Goal: Task Accomplishment & Management: Manage account settings

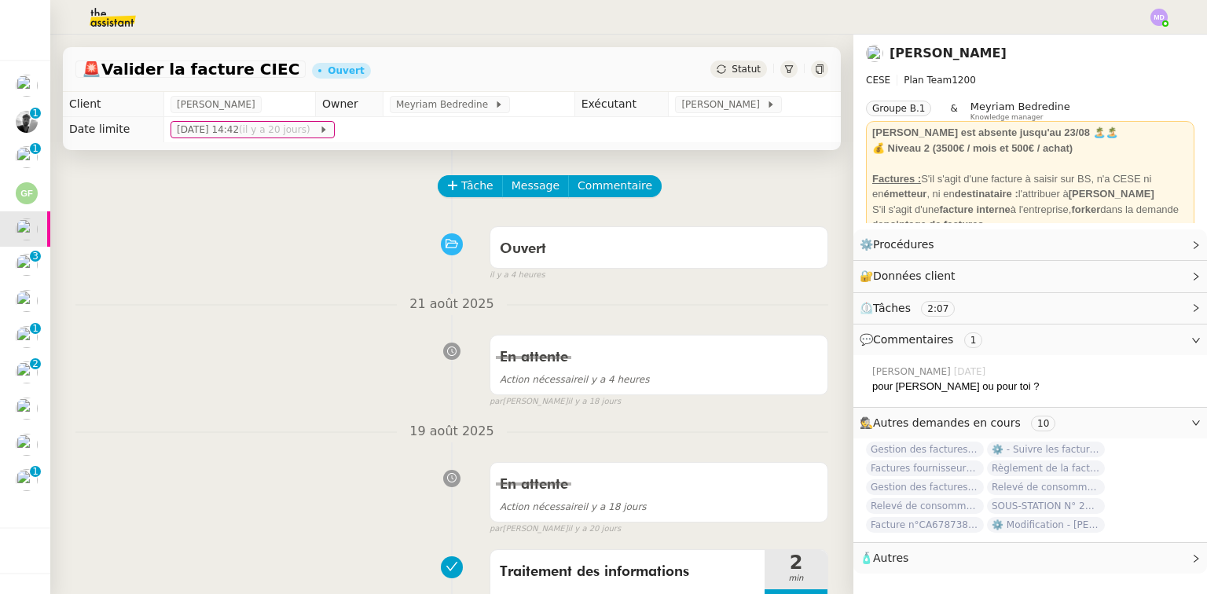
scroll to position [84, 0]
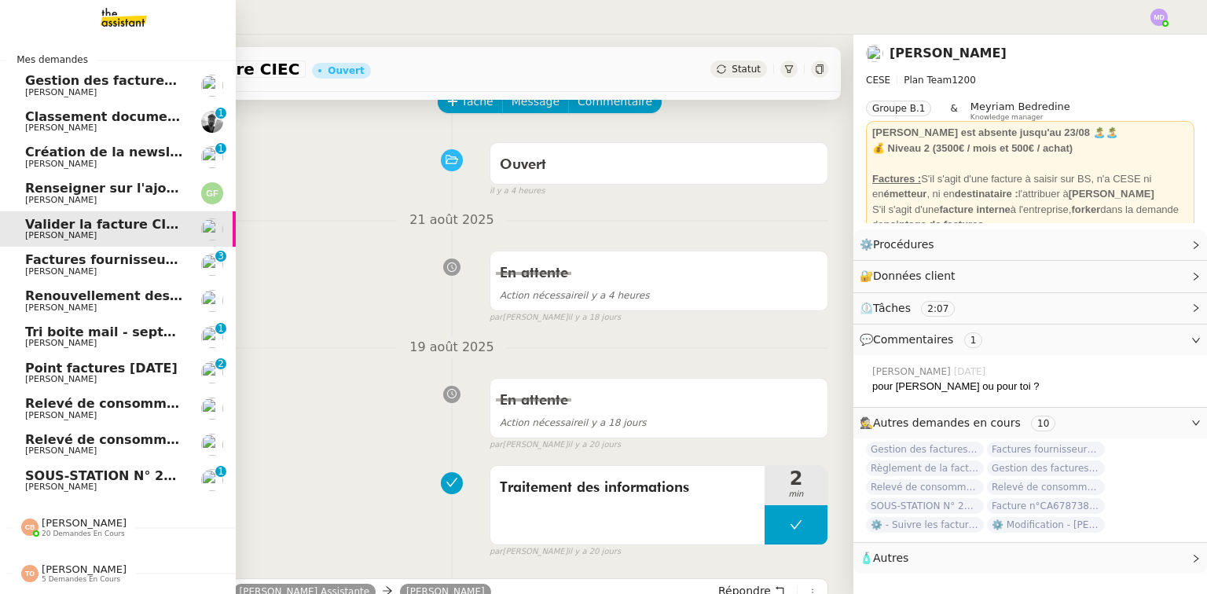
click at [89, 349] on link "Tri boite mail - septembre 2025 Genevieve Landsmann 0 1 2 3 4 5 6 7 8 9" at bounding box center [118, 337] width 236 height 36
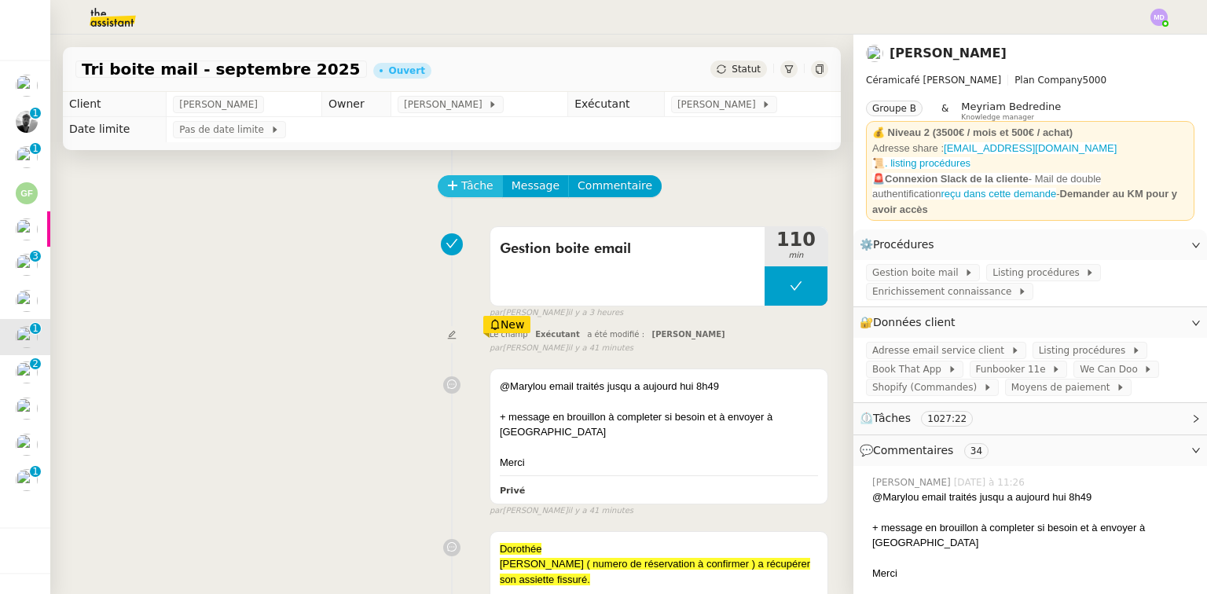
click at [447, 189] on icon at bounding box center [452, 185] width 11 height 11
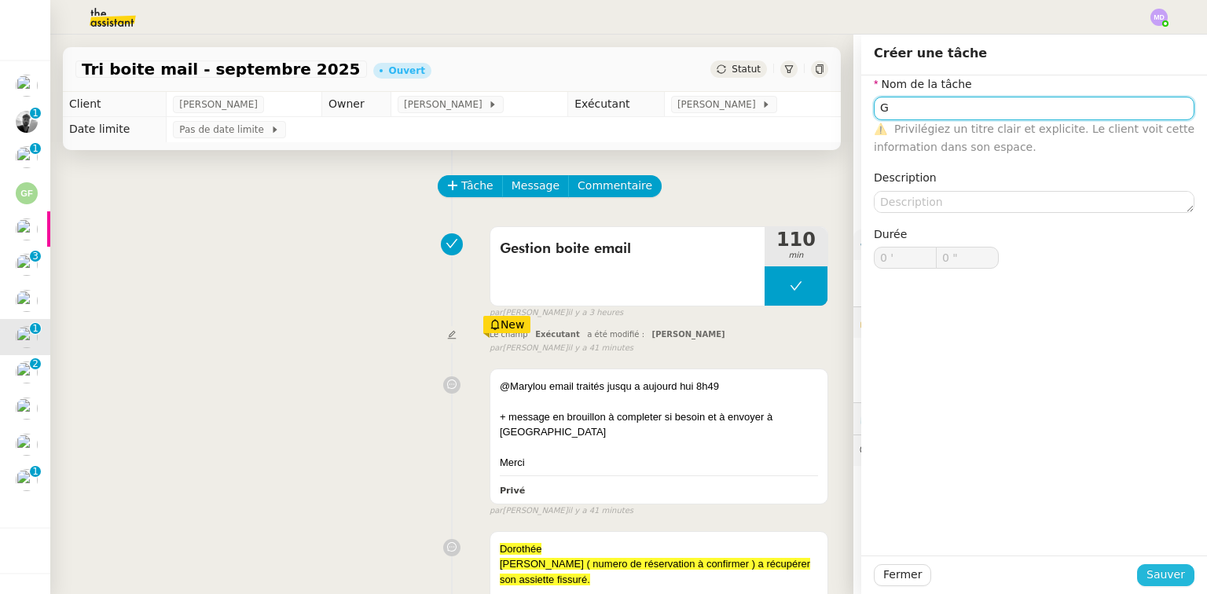
type input "G"
drag, startPoint x: 1146, startPoint y: 579, endPoint x: 1081, endPoint y: 475, distance: 122.1
click at [1147, 578] on span "Sauver" at bounding box center [1166, 575] width 39 height 18
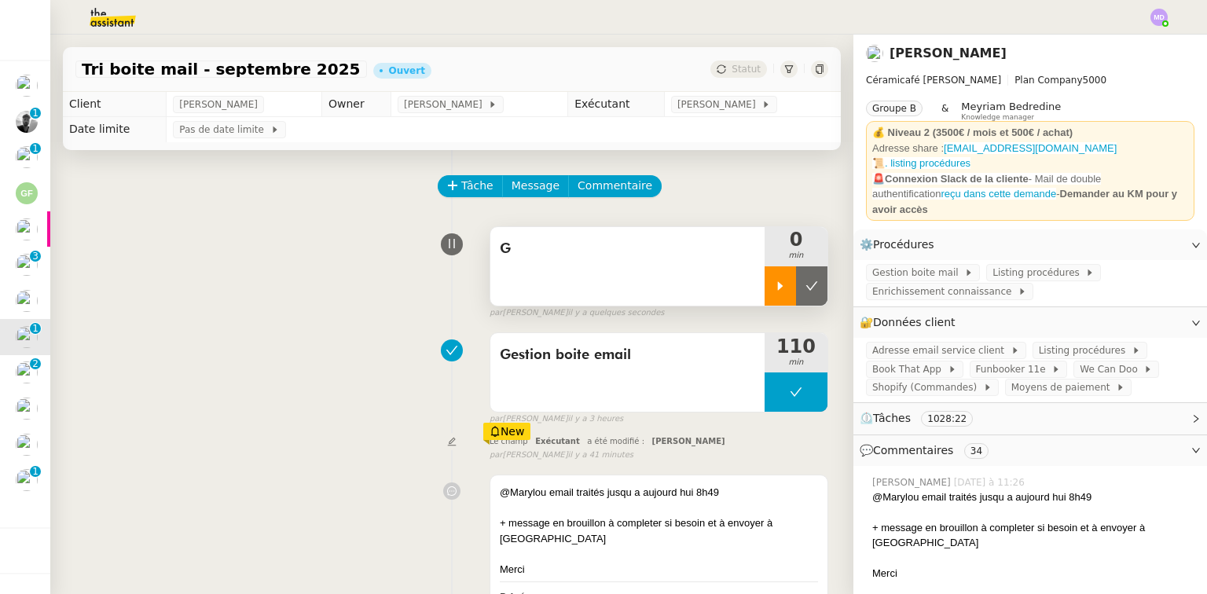
click at [768, 301] on div at bounding box center [780, 285] width 31 height 39
click at [688, 267] on div "G" at bounding box center [627, 266] width 274 height 79
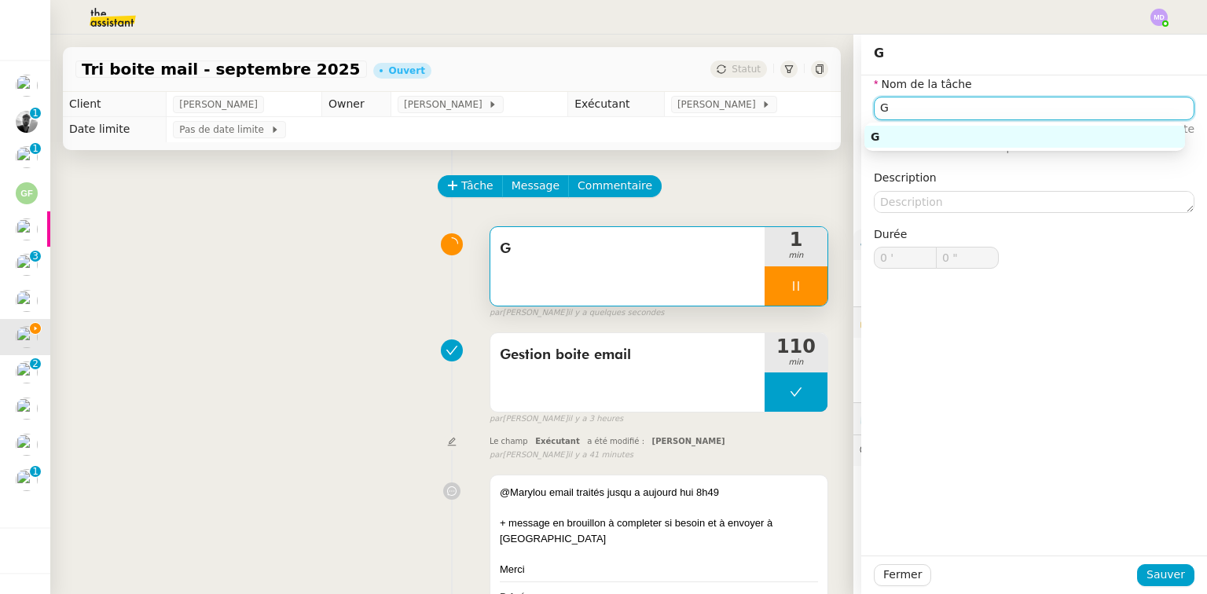
click at [929, 97] on input "G" at bounding box center [1034, 108] width 321 height 23
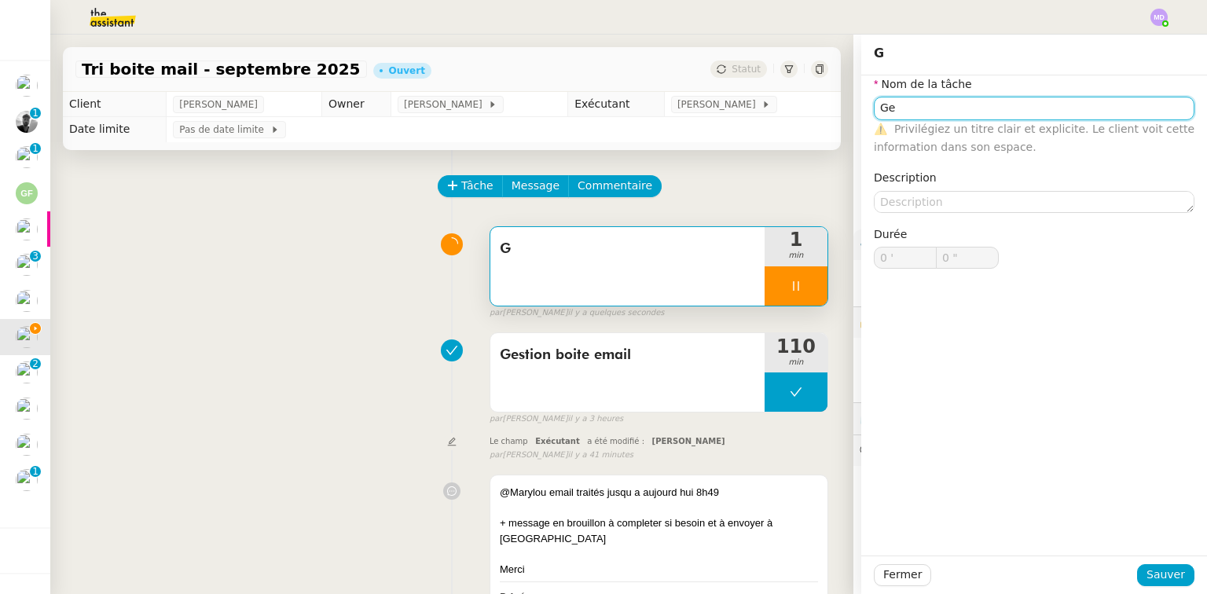
type input "Ges"
type input "1 ""
type input "Gestion boite"
type input "2 ""
type input "Gestion boite email"
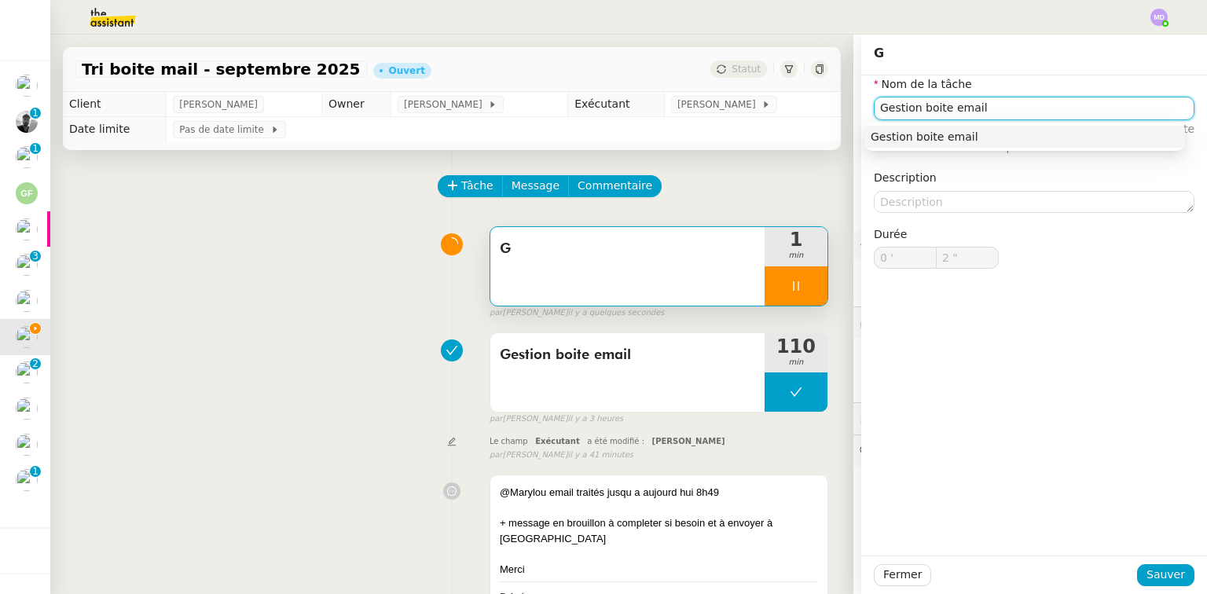
type input "3 ""
type input "Gestion boite email"
click at [1179, 586] on div "Fermer Sauver" at bounding box center [1034, 575] width 346 height 39
click at [1177, 583] on button "Sauver" at bounding box center [1165, 575] width 57 height 22
type input "5 ""
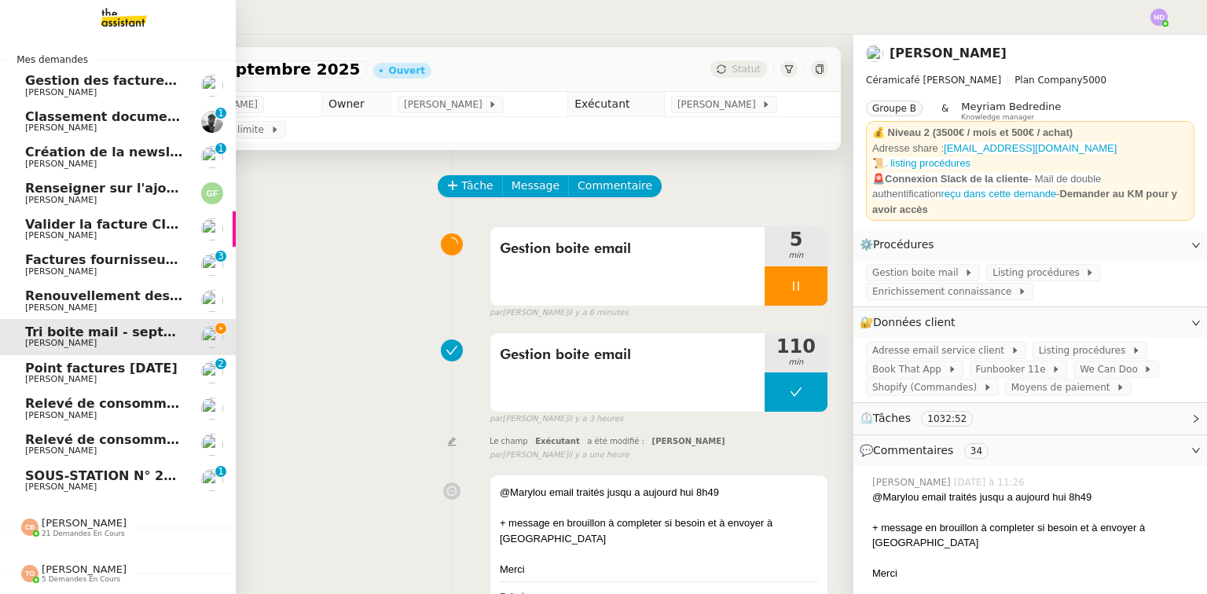
click at [97, 485] on span "Charles Da Conceicao" at bounding box center [61, 487] width 72 height 10
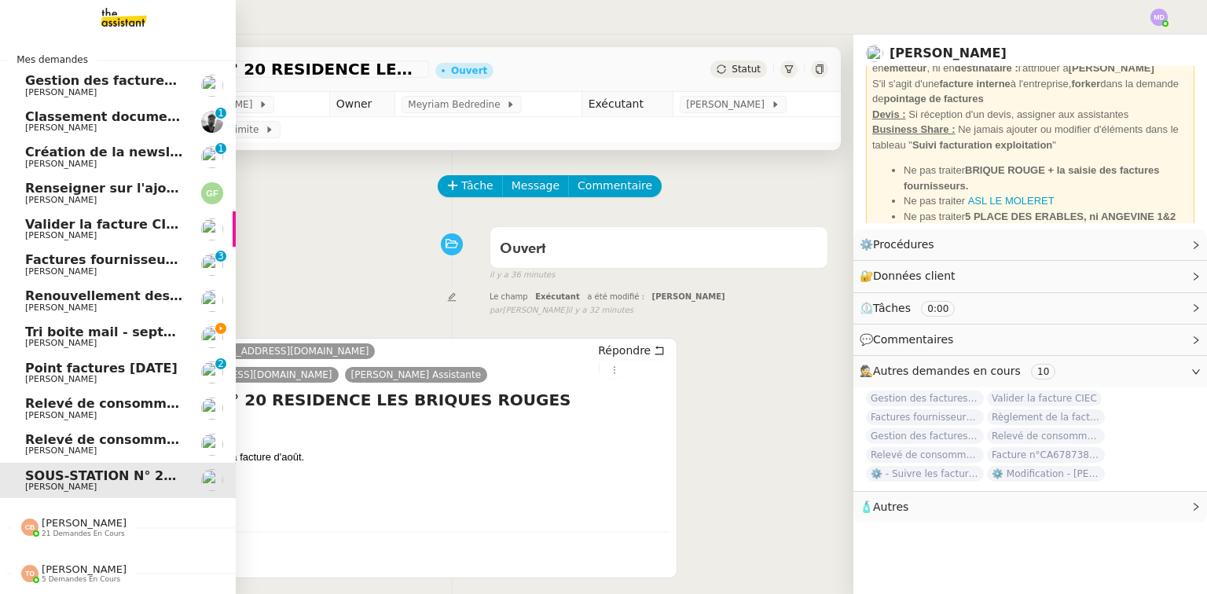
scroll to position [2, 0]
click at [90, 575] on span "5 demandes en cours" at bounding box center [81, 579] width 79 height 9
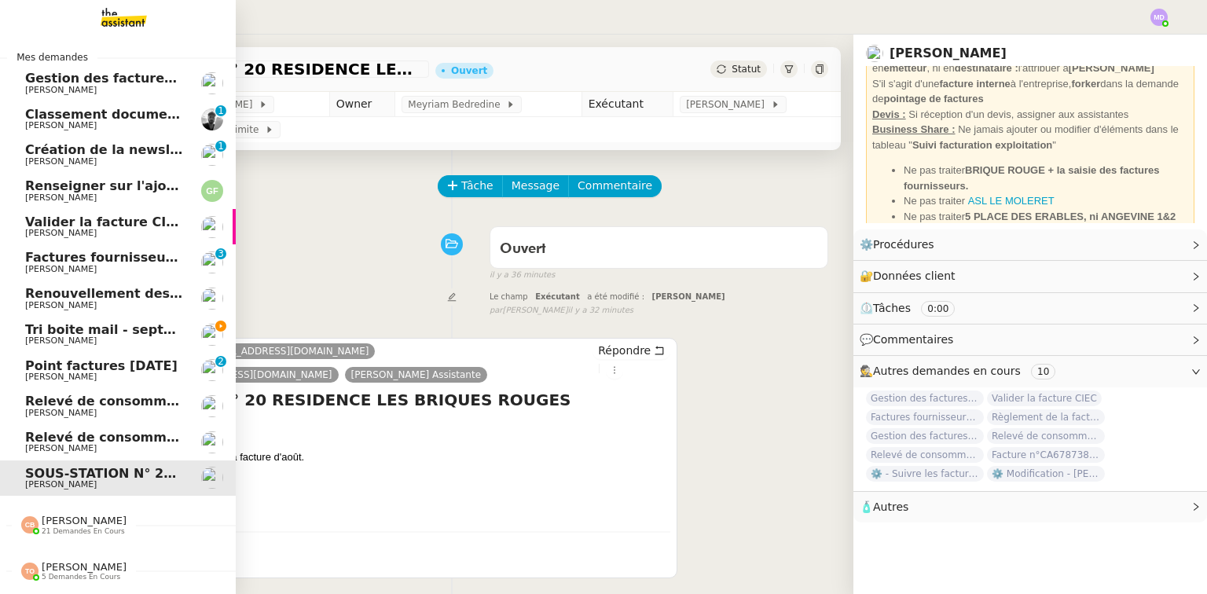
scroll to position [182, 0]
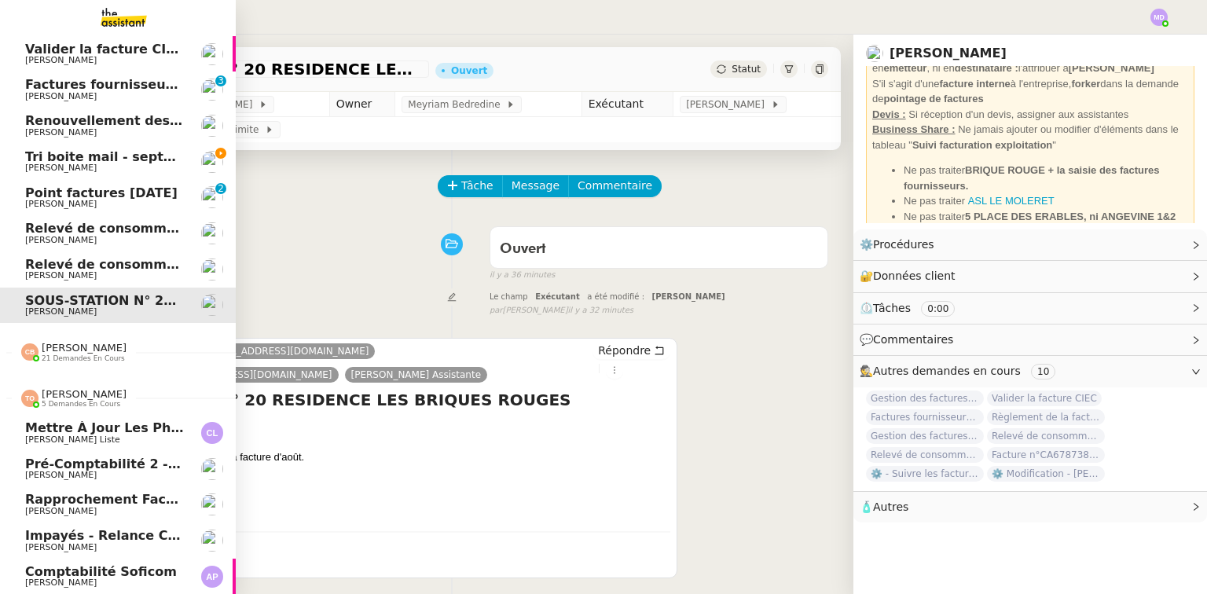
click at [110, 462] on span "Pré-comptabilité 2 - PENNYLANE - septembre 2025" at bounding box center [172, 464] width 294 height 15
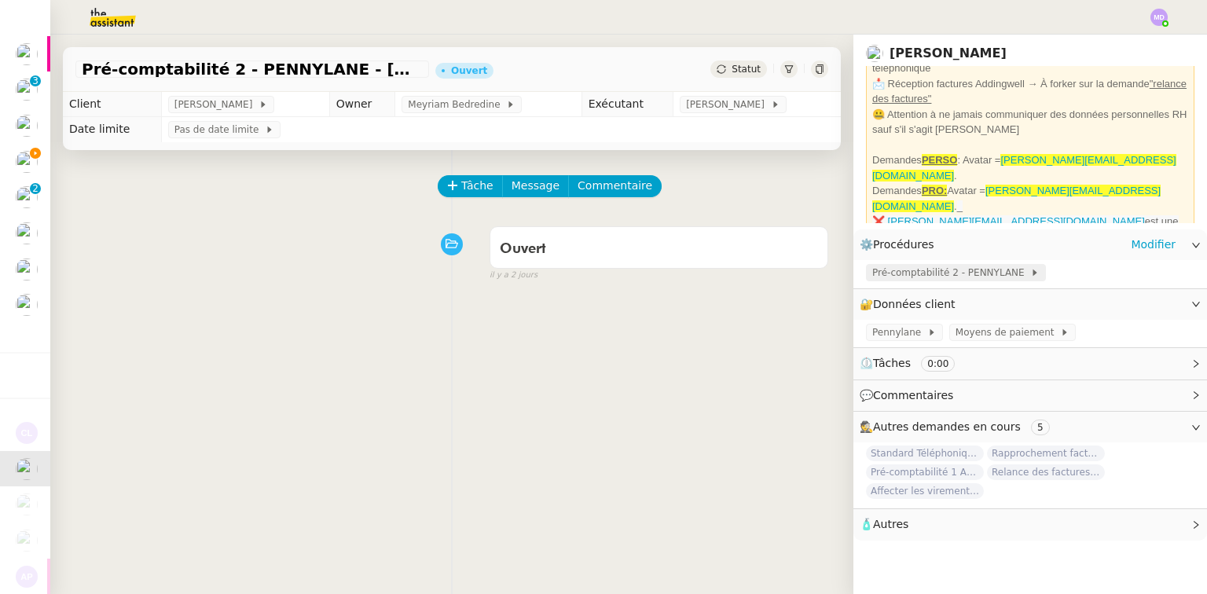
click at [901, 280] on span "Pré-comptabilité 2 - PENNYLANE" at bounding box center [951, 273] width 158 height 16
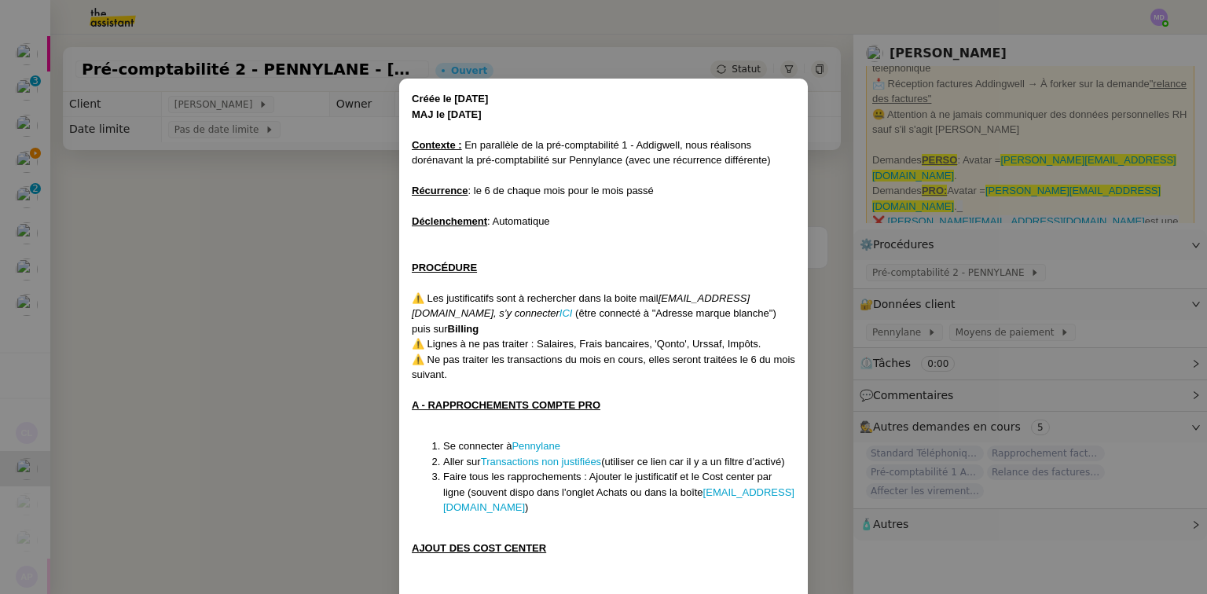
click at [234, 351] on nz-modal-container "Créée le 10/06/2024 MAJ le 17/07/2025 Contexte : En parallèle de la pré-comptab…" at bounding box center [603, 297] width 1207 height 594
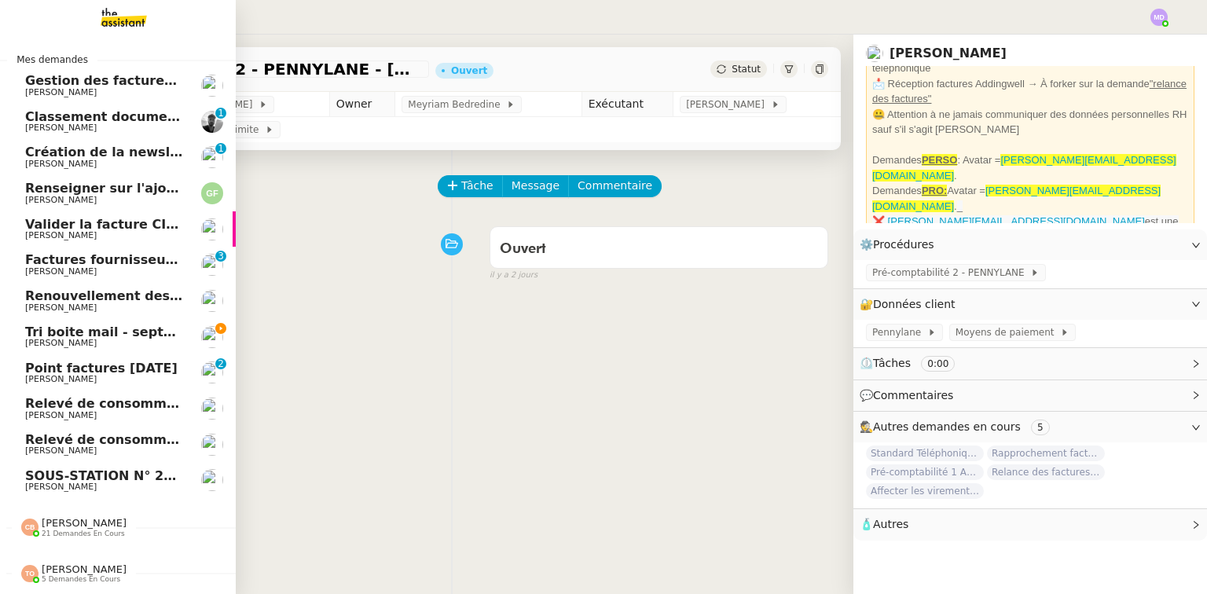
click at [67, 330] on span "Tri boite mail - septembre 2025" at bounding box center [136, 332] width 223 height 15
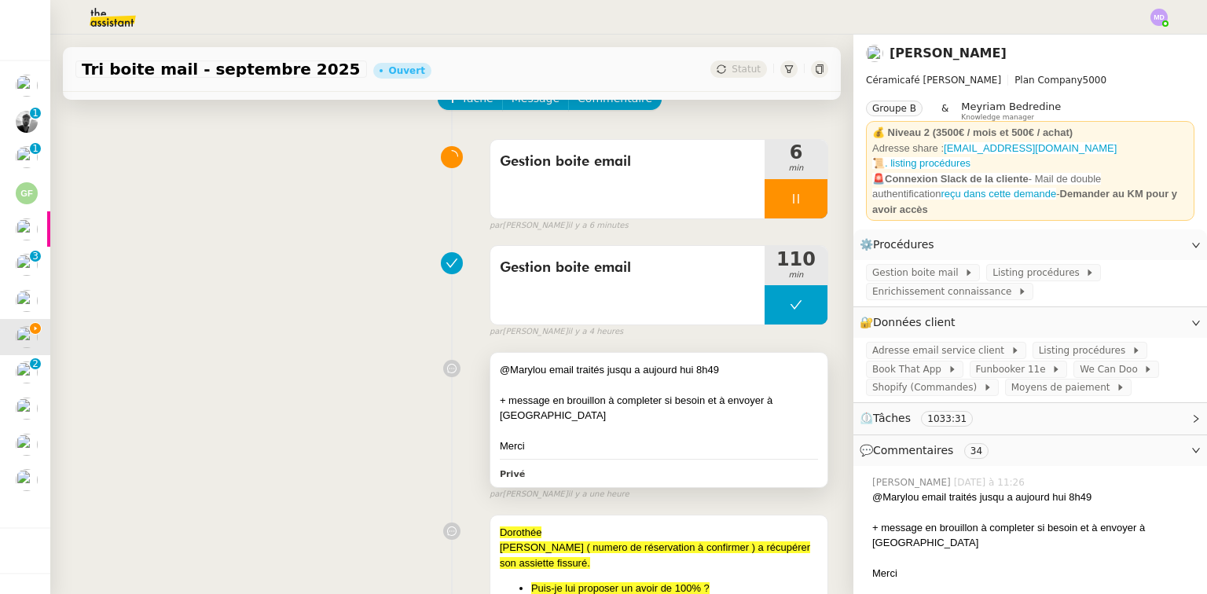
scroll to position [251, 0]
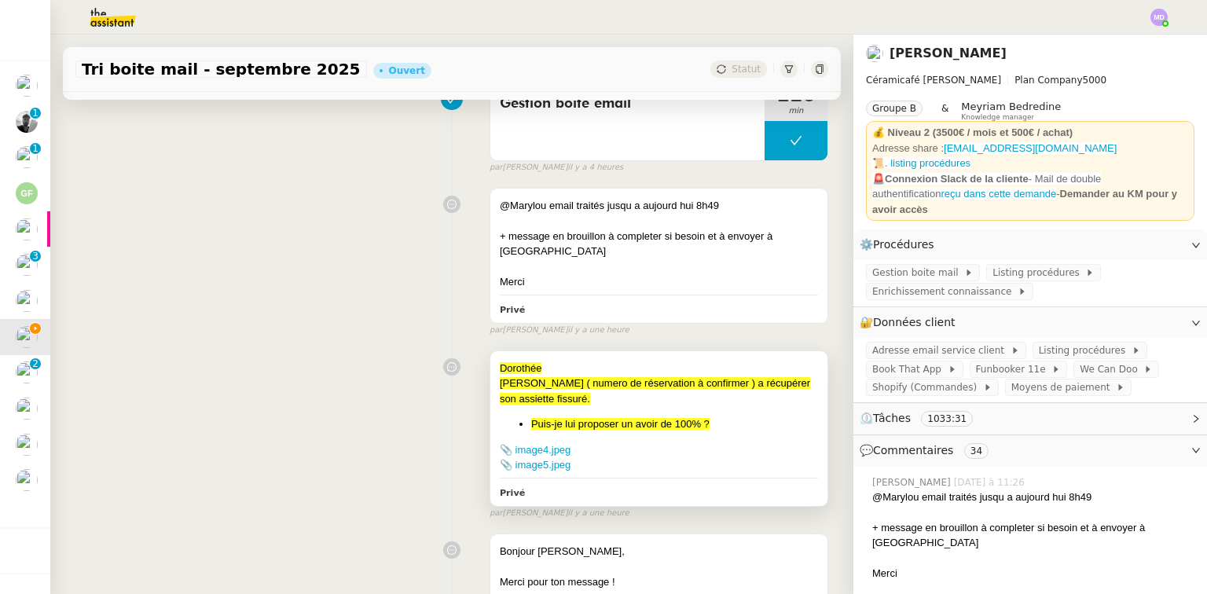
click at [696, 406] on div "Elora Dupont ( numero de réservation à confirmer ) a récupérer son assiette fis…" at bounding box center [659, 391] width 318 height 31
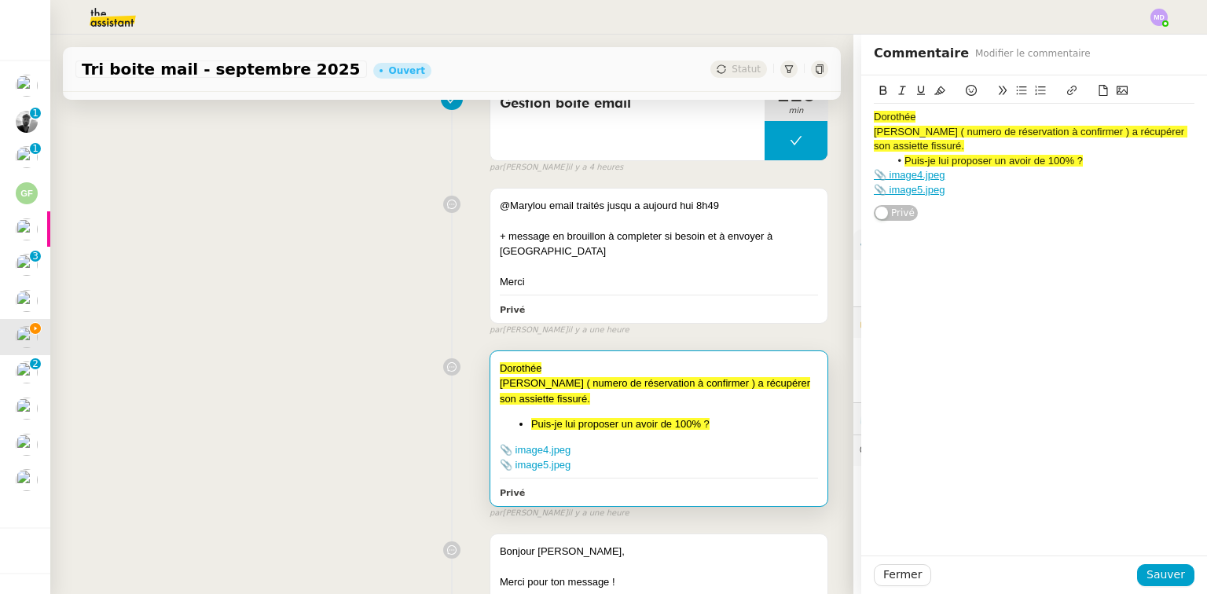
click at [580, 376] on div "Dorothée" at bounding box center [659, 369] width 318 height 16
click at [883, 570] on span "Fermer" at bounding box center [902, 575] width 39 height 18
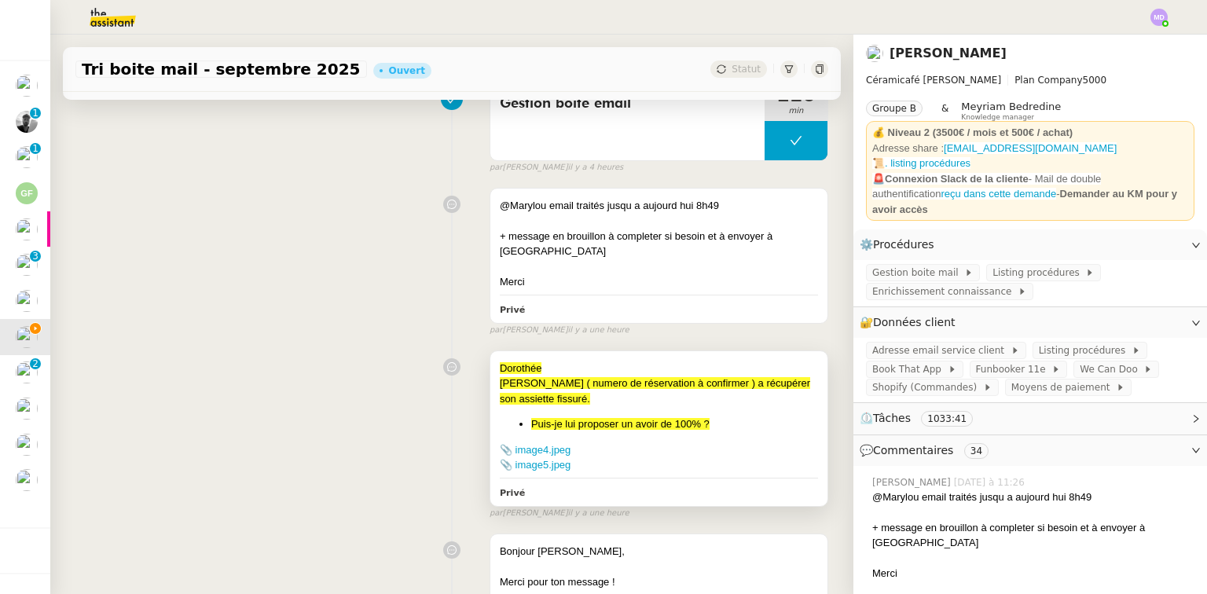
click at [684, 371] on div "Dorothée" at bounding box center [659, 369] width 318 height 16
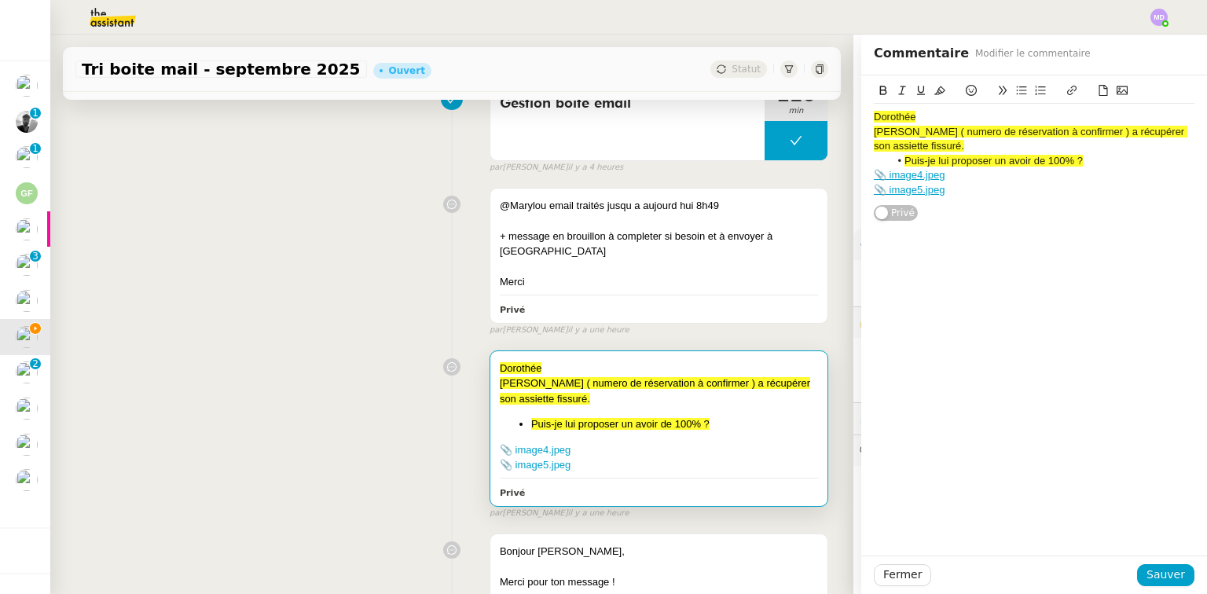
click at [954, 188] on div "📎 image5.jpeg" at bounding box center [1034, 190] width 321 height 14
click at [962, 233] on div "Atelier Kintsugi #21196" at bounding box center [1034, 233] width 321 height 14
click at [939, 233] on div "Atelier Kintsugi #21196" at bounding box center [1034, 233] width 321 height 14
click at [975, 233] on div "Atelier Kintsugi #21196" at bounding box center [1034, 233] width 321 height 14
click at [920, 250] on div "Atelier Kintsugi #211960 : Karine Certain n'a pas pu se rendre sur Paris ce jou…" at bounding box center [1034, 240] width 321 height 29
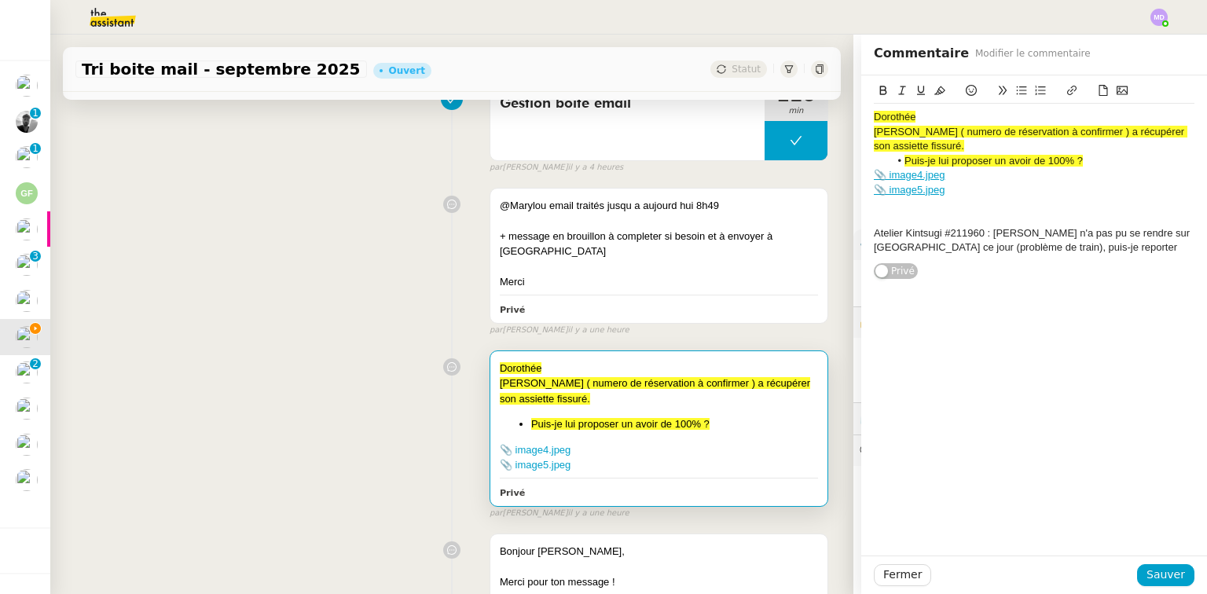
click at [1104, 250] on div "Atelier Kintsugi #211960 : Karine Certain n'a pas pu se rendre sur Paris ce jou…" at bounding box center [1034, 240] width 321 height 29
click at [1166, 572] on span "Sauver" at bounding box center [1166, 575] width 39 height 18
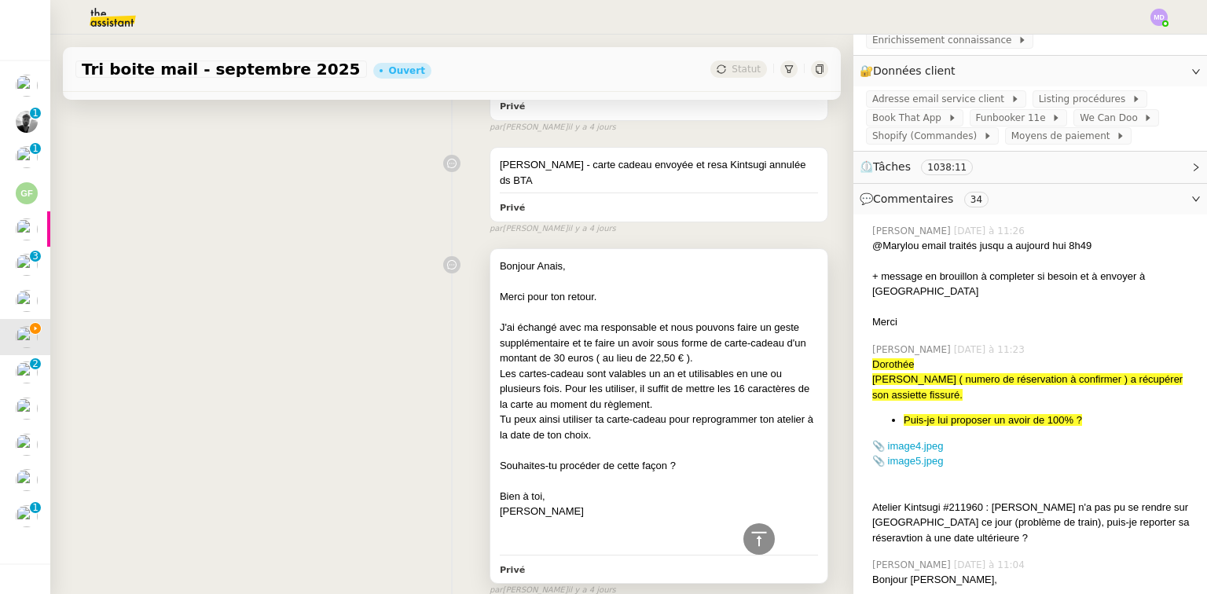
scroll to position [5787, 0]
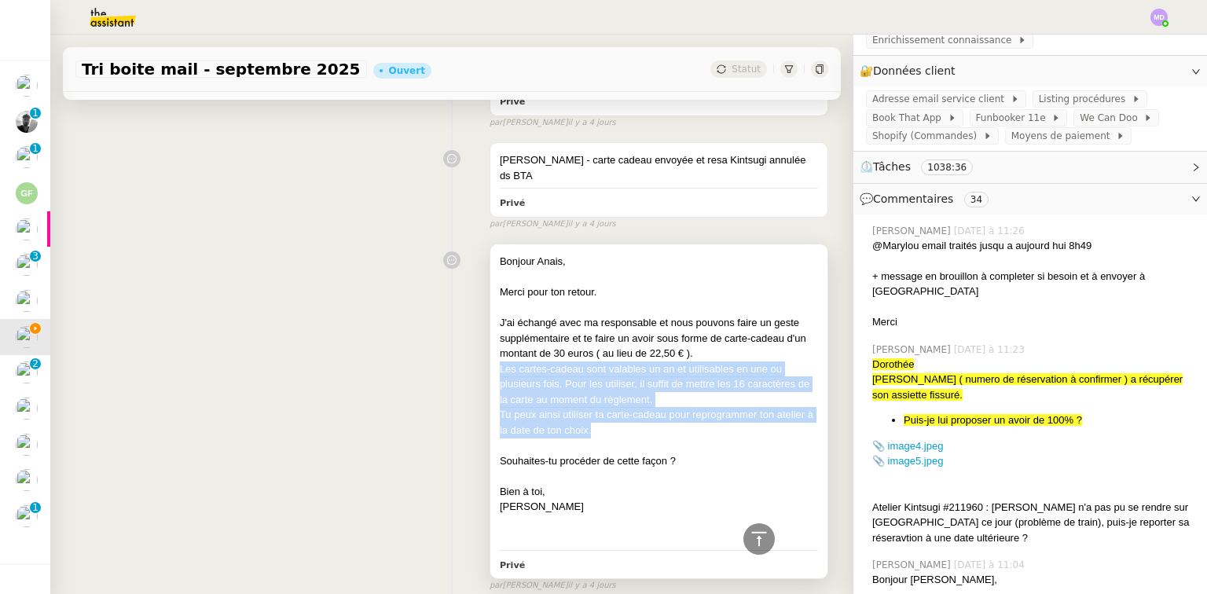
drag, startPoint x: 490, startPoint y: 335, endPoint x: 593, endPoint y: 393, distance: 118.2
click at [593, 393] on div "Bonjour Anais, Merci pour ton retour. J'ai échangé avec ma responsable et nous …" at bounding box center [659, 400] width 318 height 292
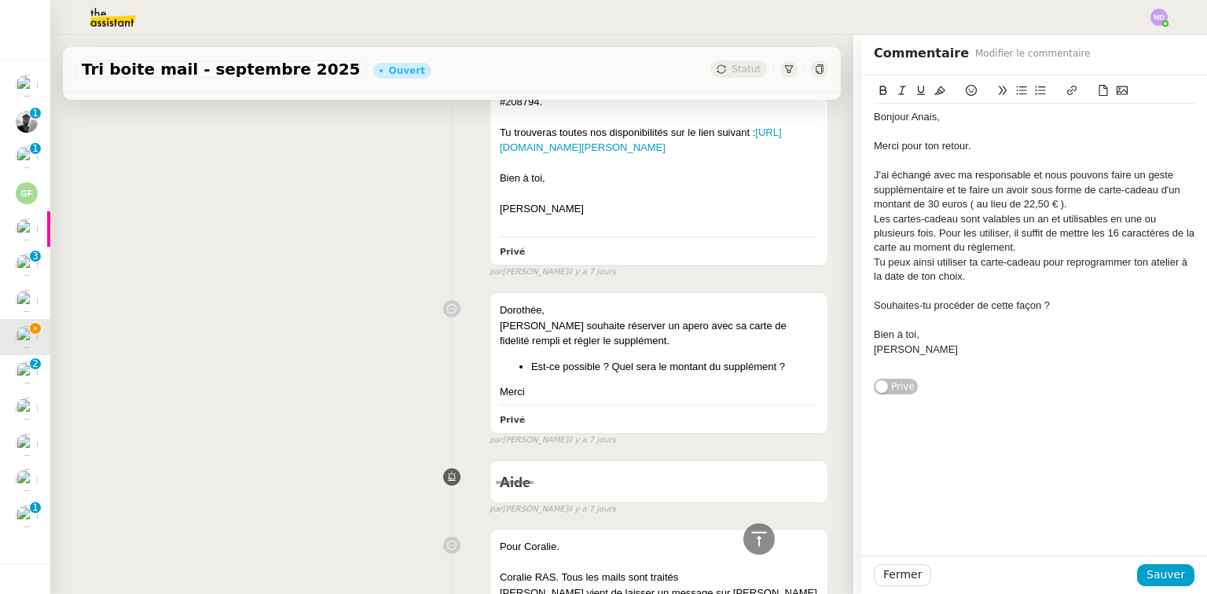
scroll to position [3846, 0]
click at [899, 577] on span "Fermer" at bounding box center [902, 575] width 39 height 18
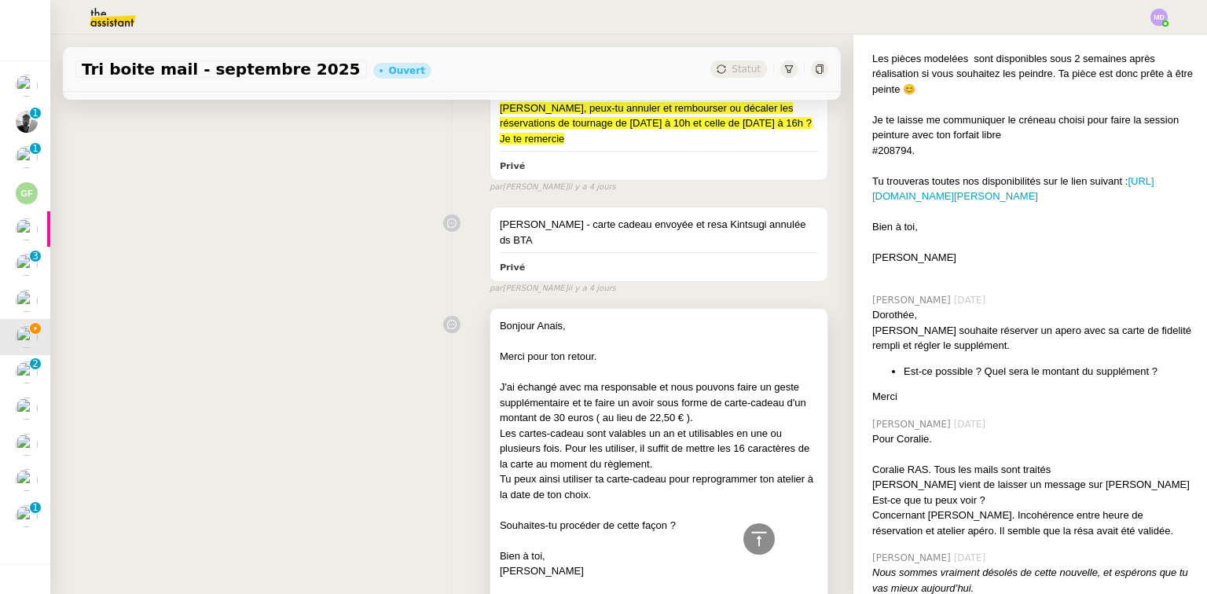
scroll to position [5724, 0]
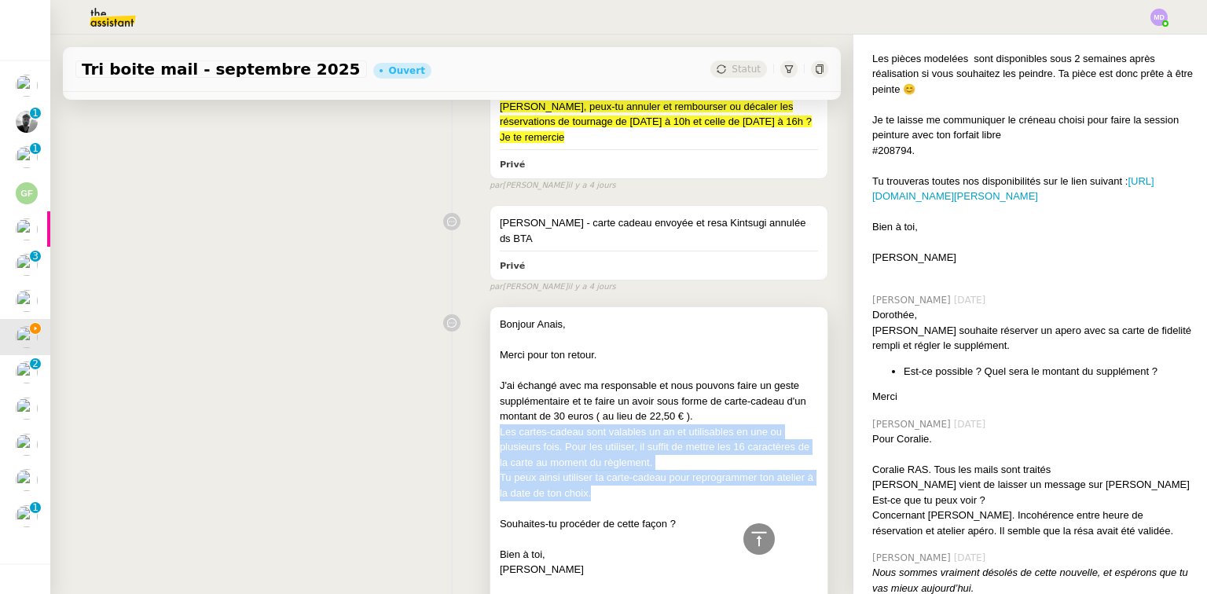
drag, startPoint x: 488, startPoint y: 396, endPoint x: 652, endPoint y: 447, distance: 172.0
click at [652, 447] on div "Bonjour Anais, Merci pour ton retour. J'ai échangé avec ma responsable et nous …" at bounding box center [658, 474] width 337 height 334
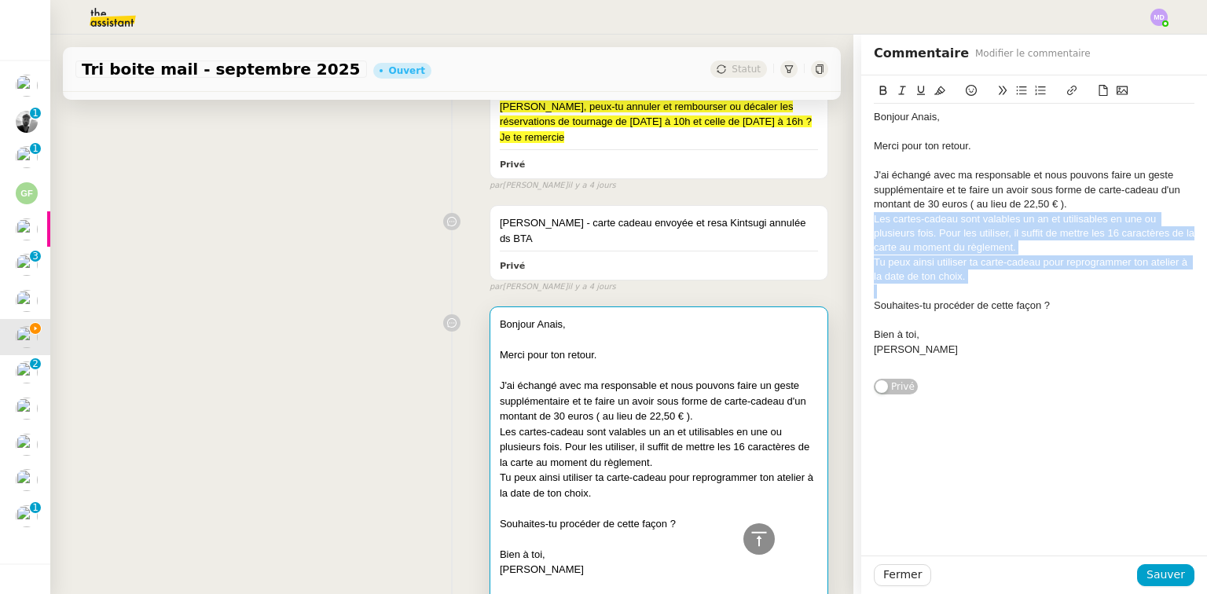
drag, startPoint x: 1000, startPoint y: 285, endPoint x: 817, endPoint y: 220, distance: 194.4
click at [817, 220] on app-ticket "Tri boite mail - septembre 2025 Ouvert Statut Client Genevieve Landsmann Owner …" at bounding box center [628, 315] width 1157 height 560
copy div "Les cartes-cadeau sont valables un an et utilisables en une ou plusieurs fois. …"
click at [980, 281] on div "Tu peux ainsi utiliser ta carte-cadeau pour reprogrammer ton atelier à la date …" at bounding box center [1034, 269] width 321 height 29
drag, startPoint x: 987, startPoint y: 278, endPoint x: 850, endPoint y: 222, distance: 148.0
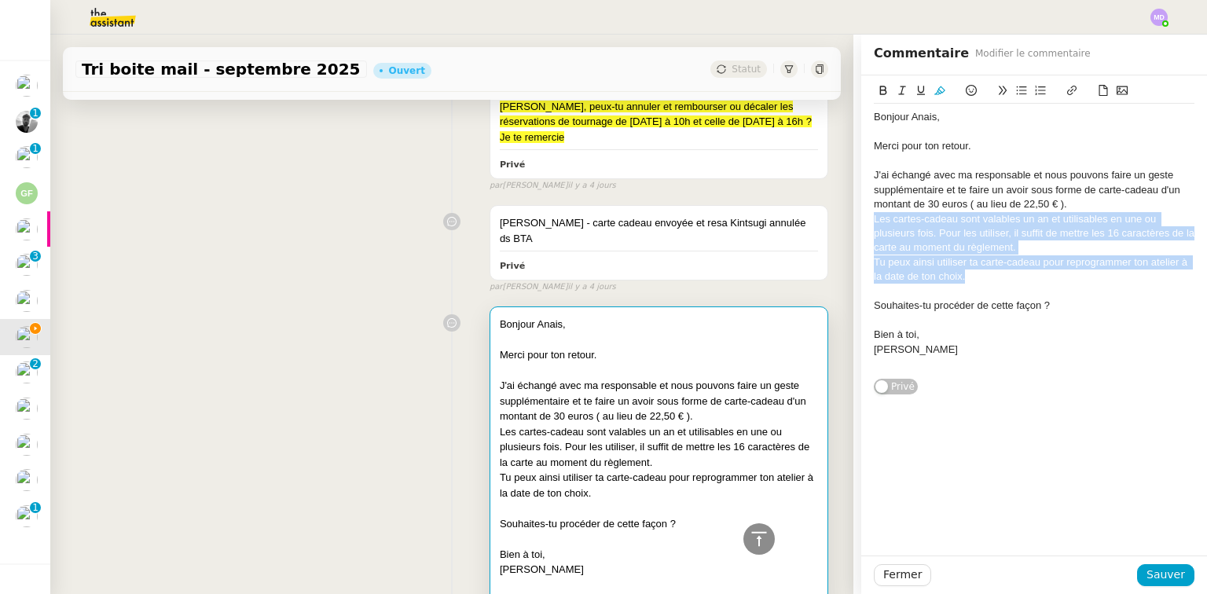
click at [850, 222] on app-ticket "Tri boite mail - septembre 2025 Ouvert Statut Client Genevieve Landsmann Owner …" at bounding box center [628, 315] width 1157 height 560
copy div "Les cartes-cadeau sont valables un an et utilisables en une ou plusieurs fois. …"
click at [989, 272] on div "Tu peux ainsi utiliser ta carte-cadeau pour reprogrammer ton atelier à la date …" at bounding box center [1034, 269] width 321 height 29
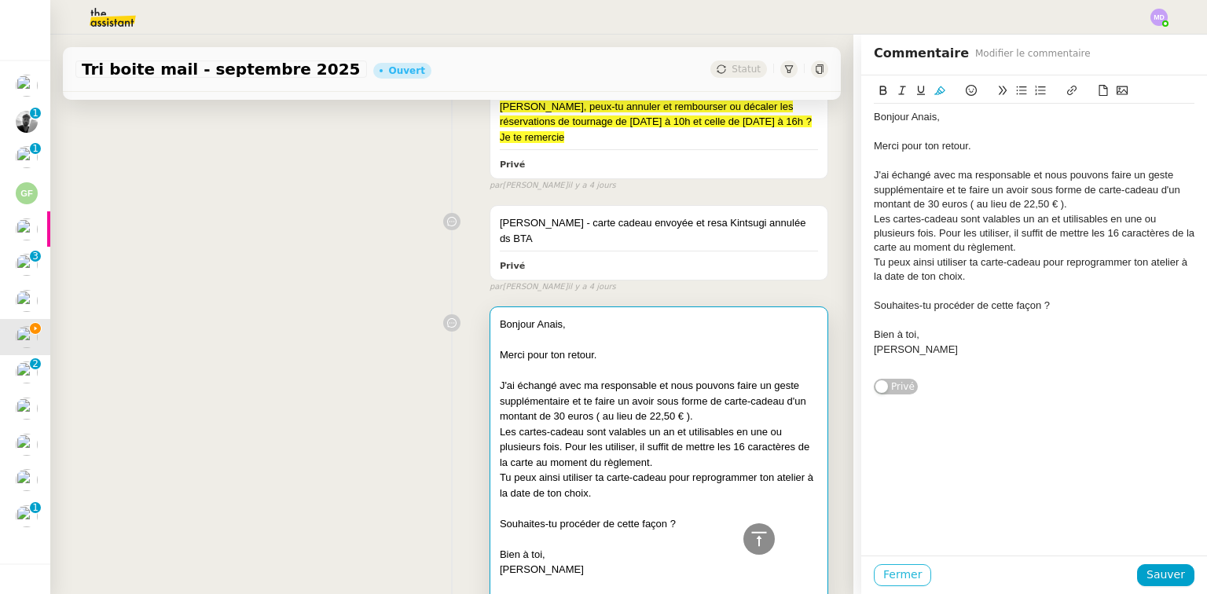
drag, startPoint x: 886, startPoint y: 575, endPoint x: 887, endPoint y: 524, distance: 51.1
click at [887, 575] on span "Fermer" at bounding box center [902, 575] width 39 height 18
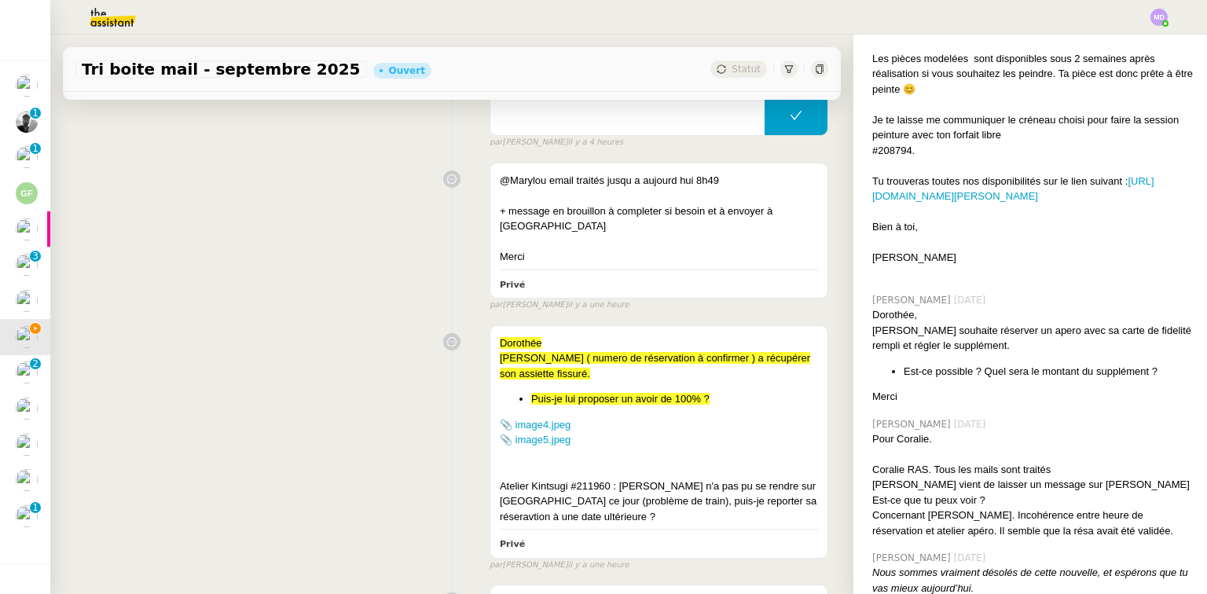
scroll to position [299, 0]
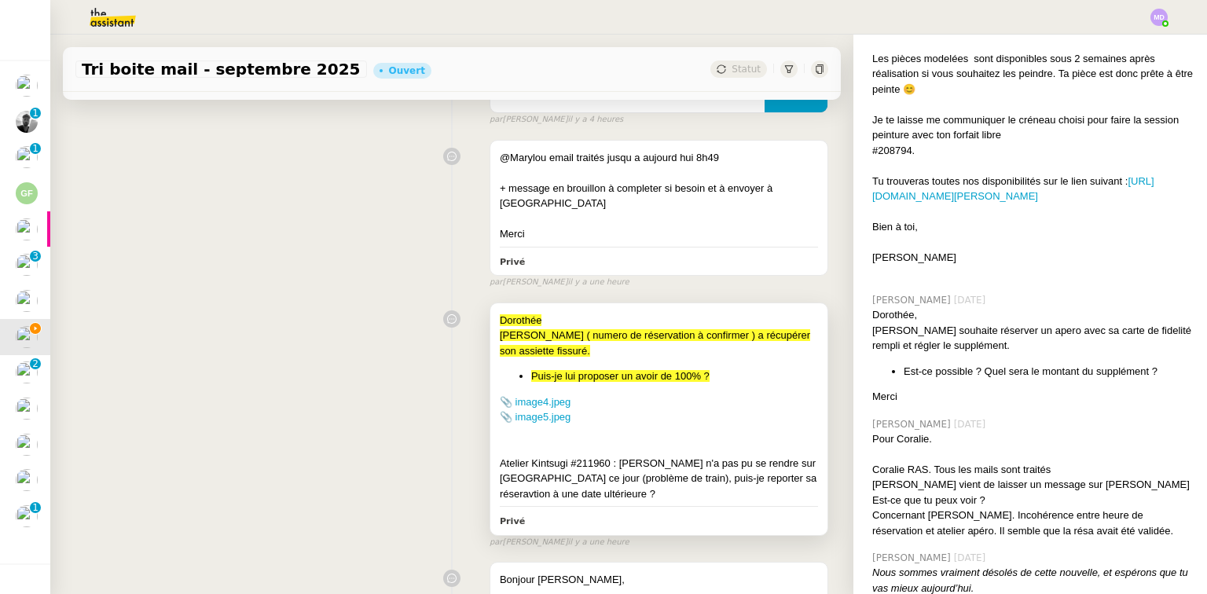
click at [767, 406] on div "📎 image4.jpeg" at bounding box center [659, 403] width 318 height 16
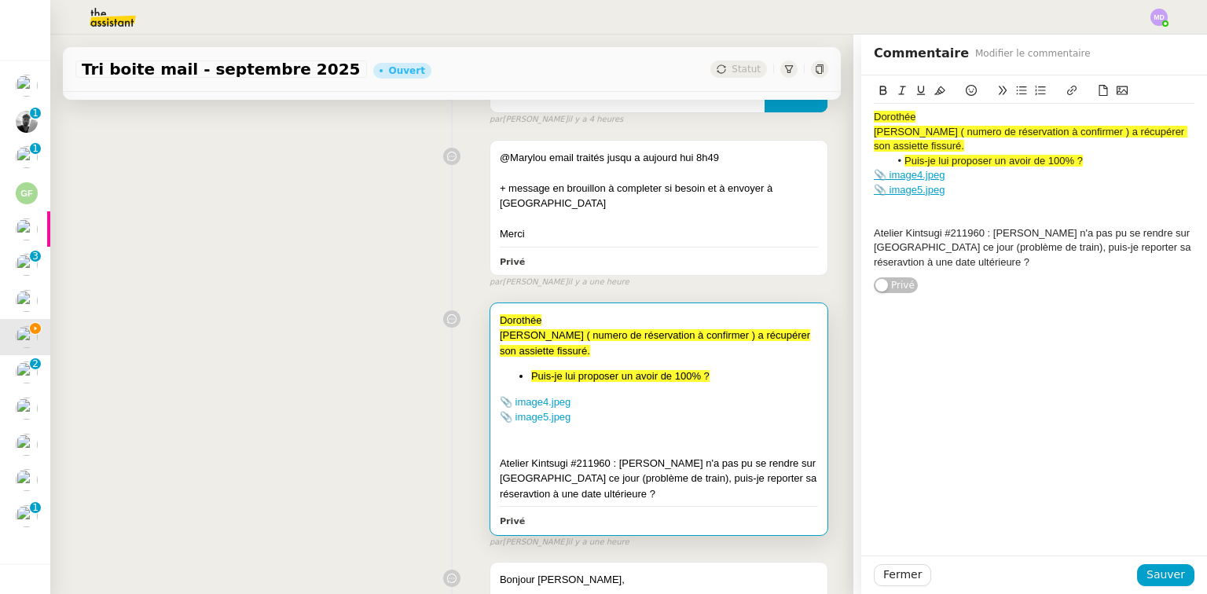
click at [1034, 256] on div "Atelier Kintsugi #211960 : Karine Certain n'a pas pu se rendre sur Paris ce jou…" at bounding box center [1034, 247] width 321 height 43
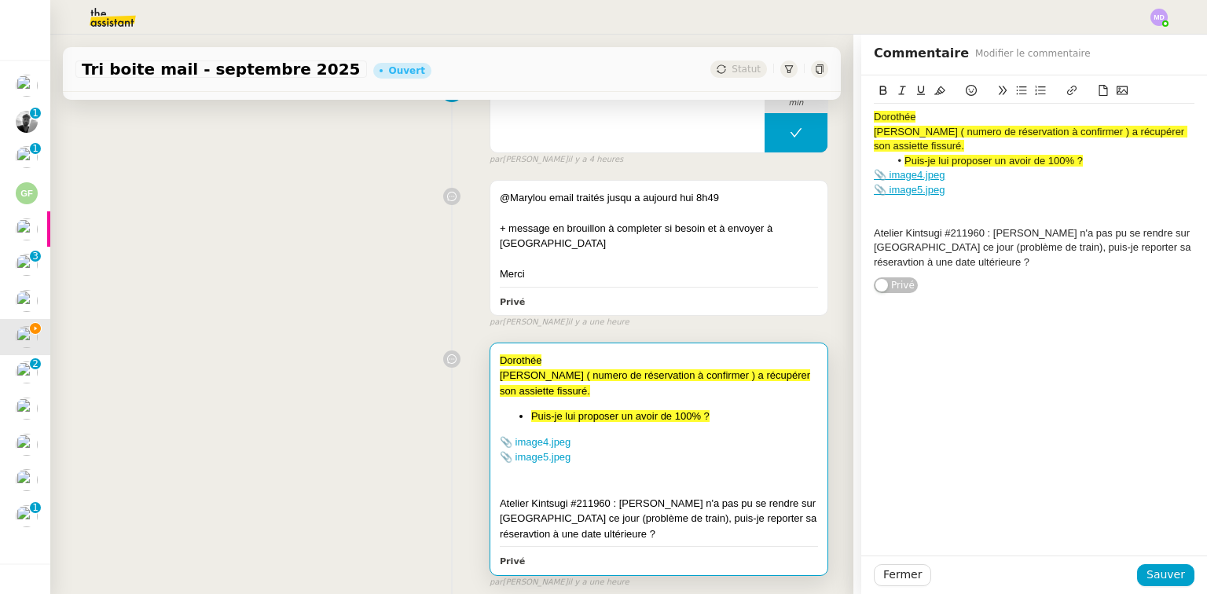
scroll to position [237, 0]
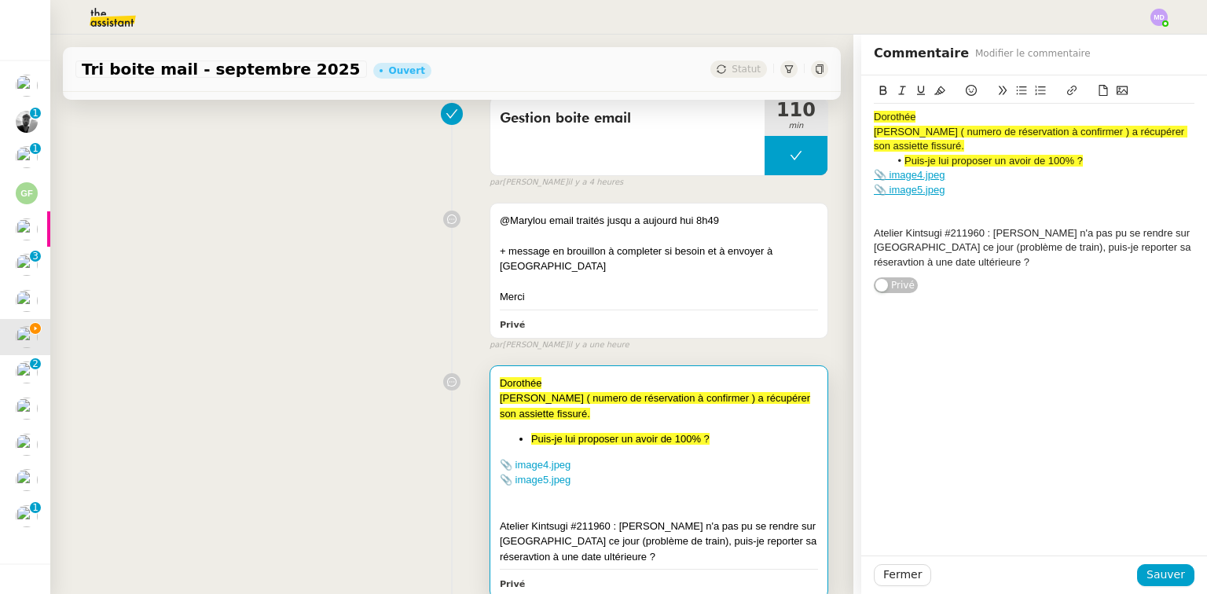
click at [949, 264] on div "Atelier Kintsugi #211960 : Karine Certain n'a pas pu se rendre sur Paris ce jou…" at bounding box center [1034, 247] width 321 height 43
click at [921, 289] on div "Margot" at bounding box center [1034, 292] width 321 height 14
click at [1155, 291] on div "Margot Renard : veut déplacer sa résa Choose (211970) pour le" at bounding box center [1034, 292] width 321 height 14
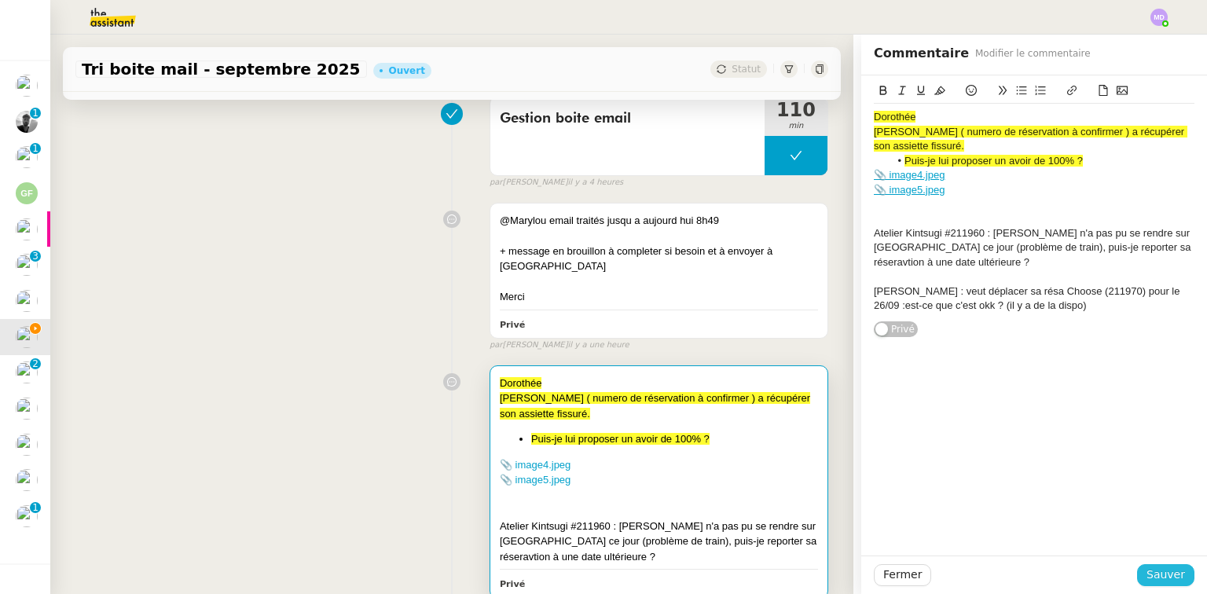
click at [1151, 575] on span "Sauver" at bounding box center [1166, 575] width 39 height 18
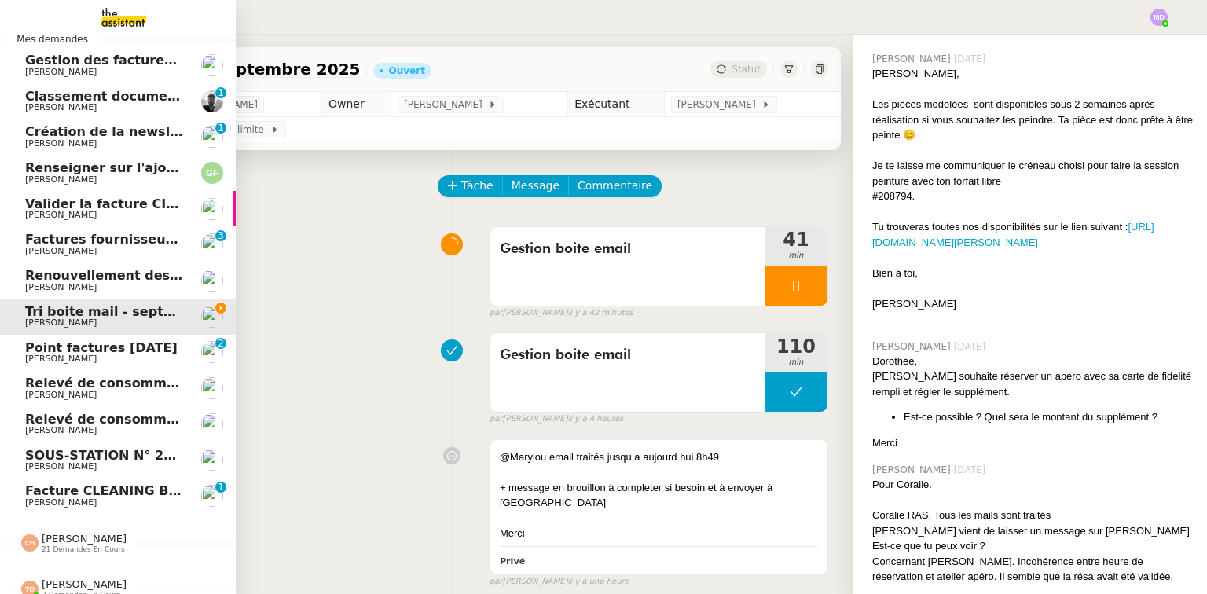
scroll to position [38, 0]
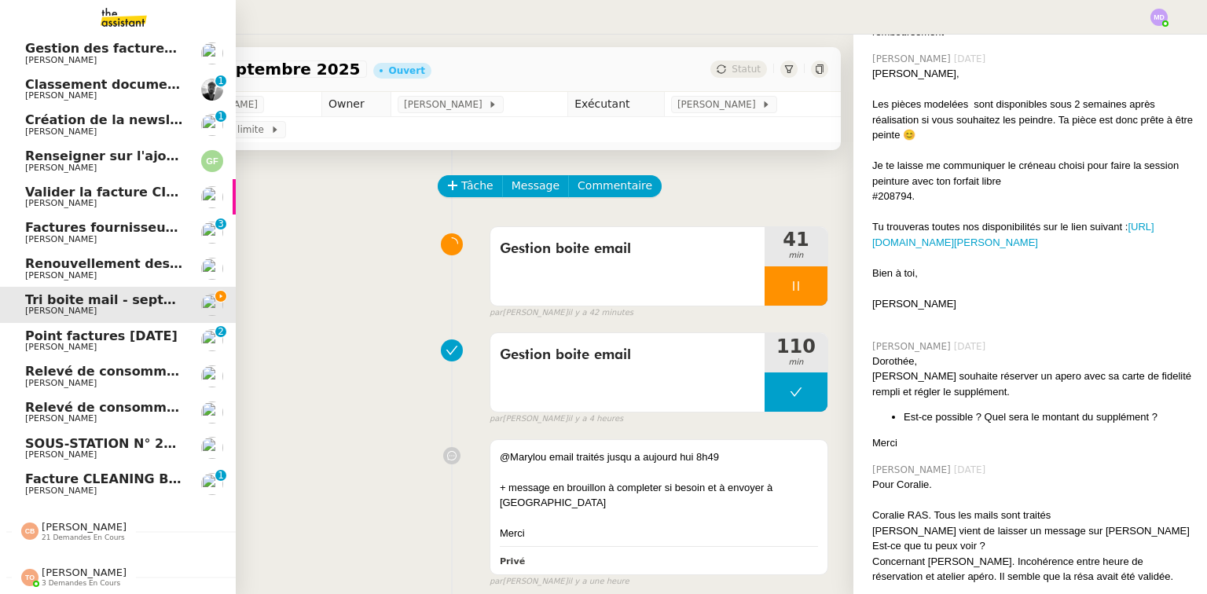
click at [71, 521] on span "Coralie Bordas" at bounding box center [84, 527] width 85 height 12
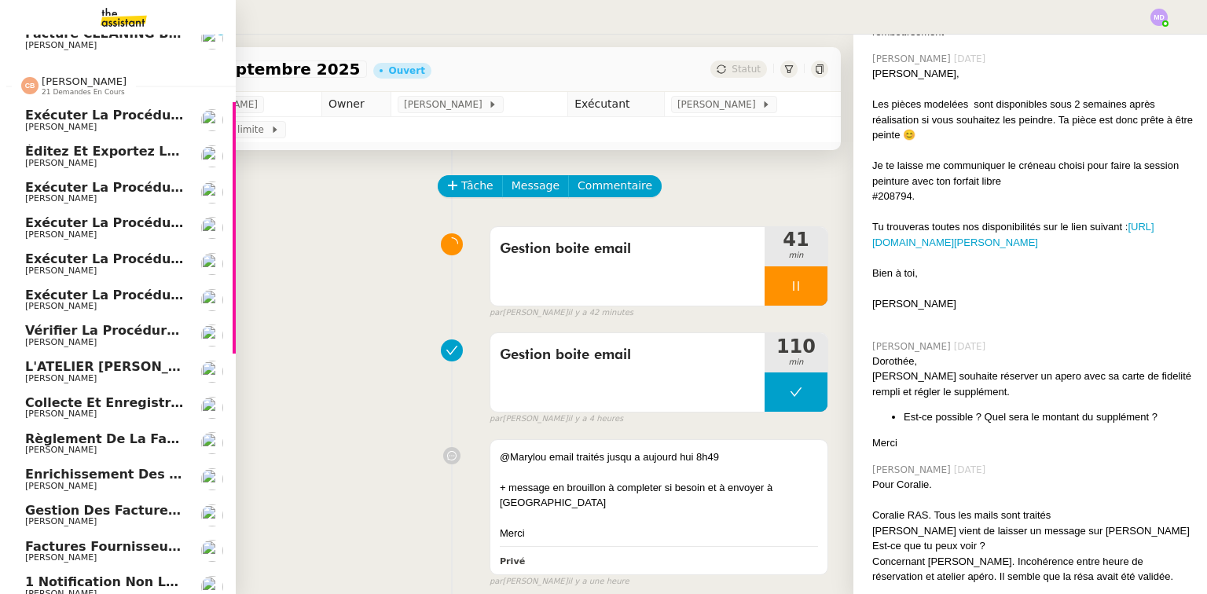
scroll to position [792, 0]
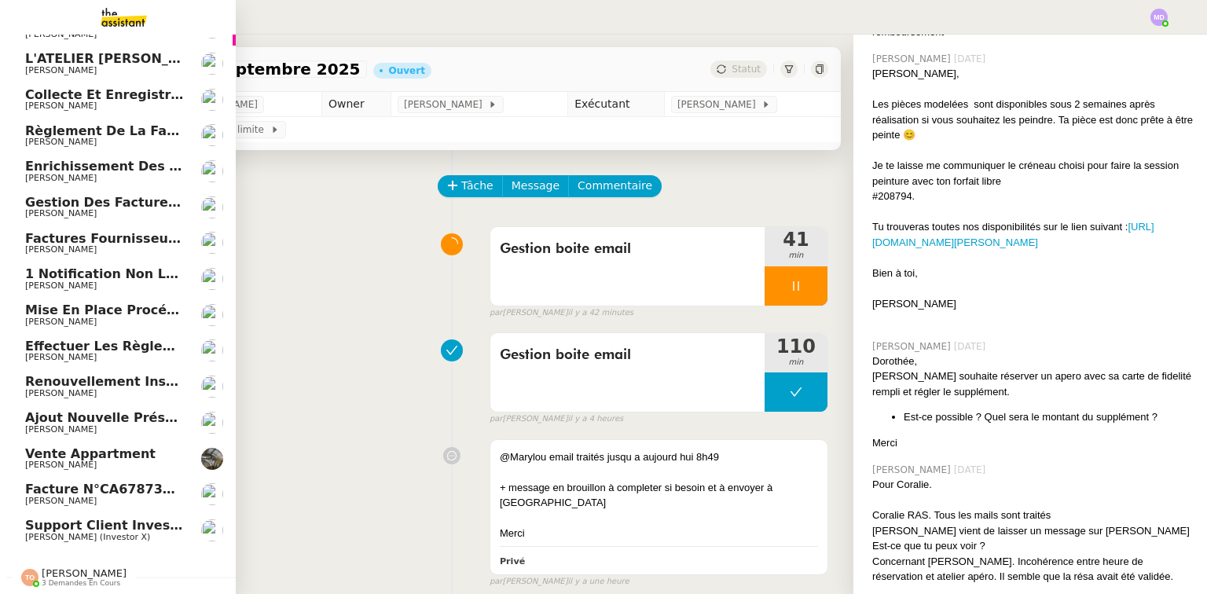
click at [99, 482] on span "Facture n°CA678738 - ASL LE MOLERET 93110 ROSNY SOUS BOIS" at bounding box center [256, 489] width 462 height 15
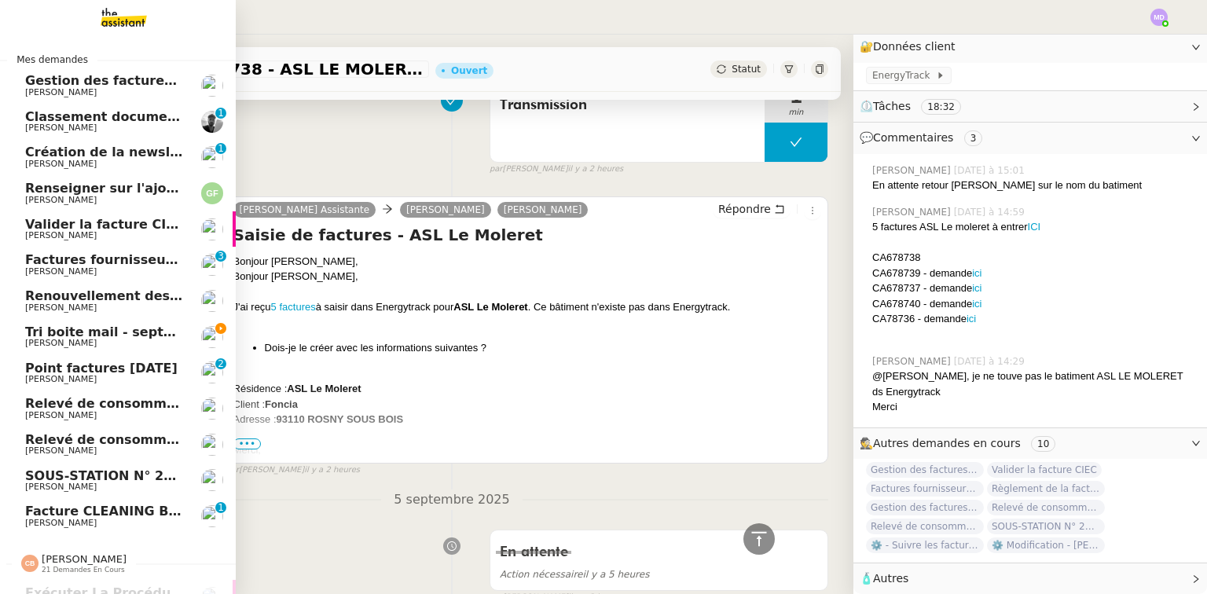
click at [83, 343] on span "Genevieve Landsmann" at bounding box center [61, 343] width 72 height 10
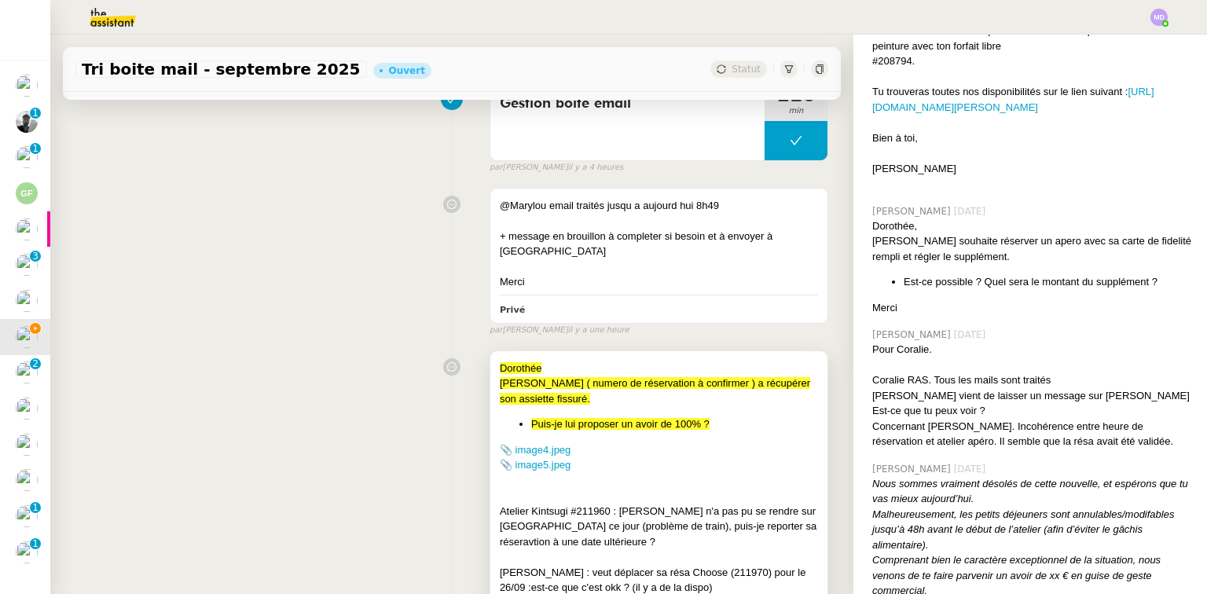
scroll to position [348, 0]
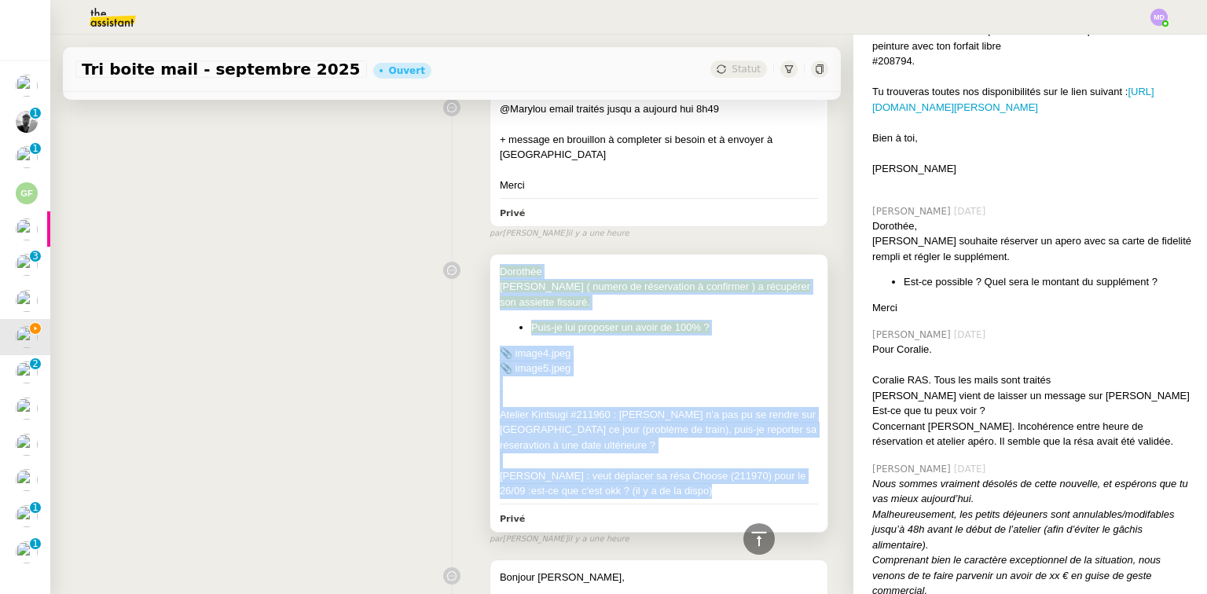
drag, startPoint x: 713, startPoint y: 491, endPoint x: 490, endPoint y: 271, distance: 313.4
click at [490, 271] on div "Dorothée Elora Dupont ( numero de réservation à confirmer ) a récupérer son ass…" at bounding box center [658, 393] width 337 height 277
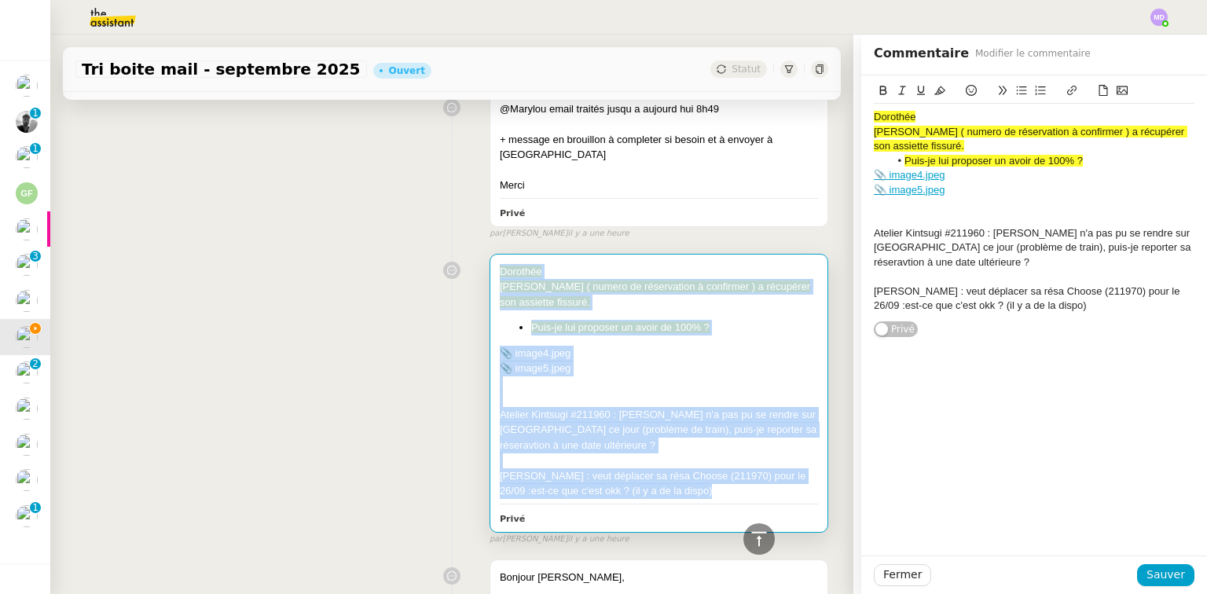
click at [896, 169] on link "📎 image4.jpeg" at bounding box center [909, 175] width 71 height 12
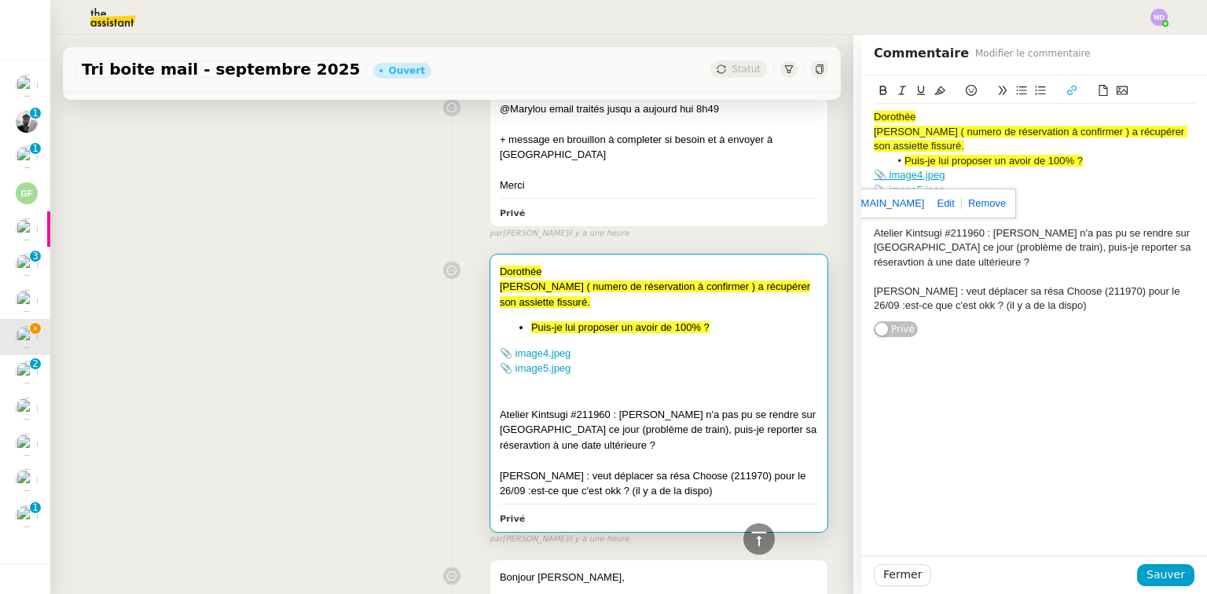
click at [887, 195] on link "https://dashboard.theassistant.com/file/Os2MM4iIUywUFUd96cVx" at bounding box center [871, 203] width 108 height 20
click at [967, 174] on div "📎 image4.jpeg" at bounding box center [1034, 175] width 321 height 14
click at [927, 192] on link "📎 image5.jpeg" at bounding box center [909, 190] width 71 height 12
click at [910, 211] on link "https://dashboard.theassistant.com/file/D1IUqsDQiV2skxCcCAOn" at bounding box center [871, 218] width 108 height 20
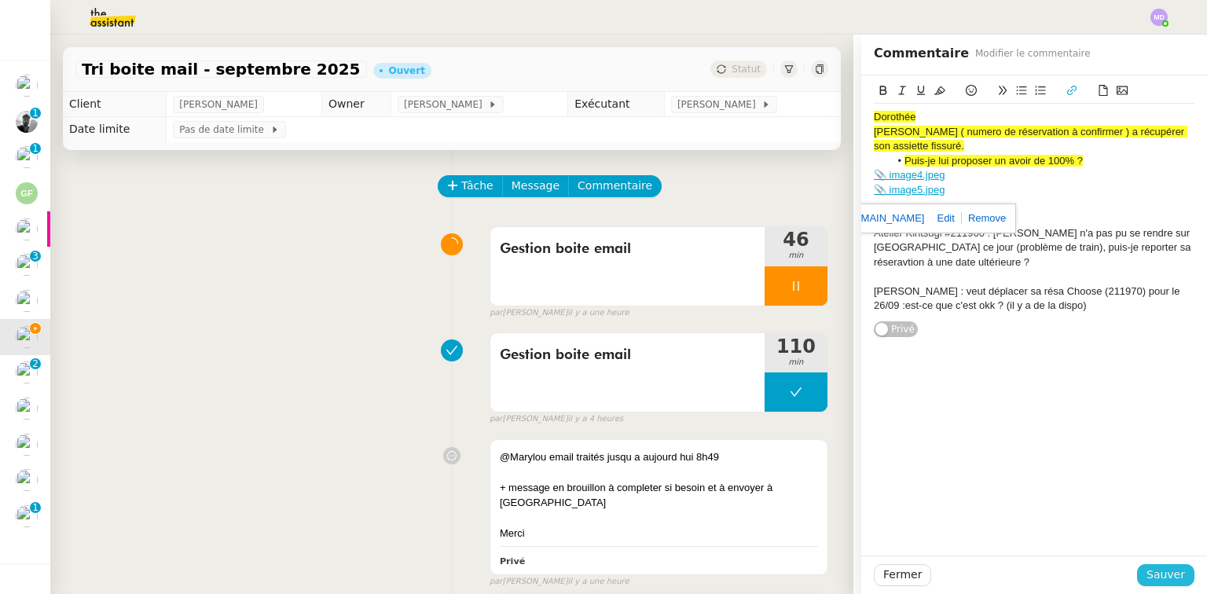
click at [1167, 565] on button "Sauver" at bounding box center [1165, 575] width 57 height 22
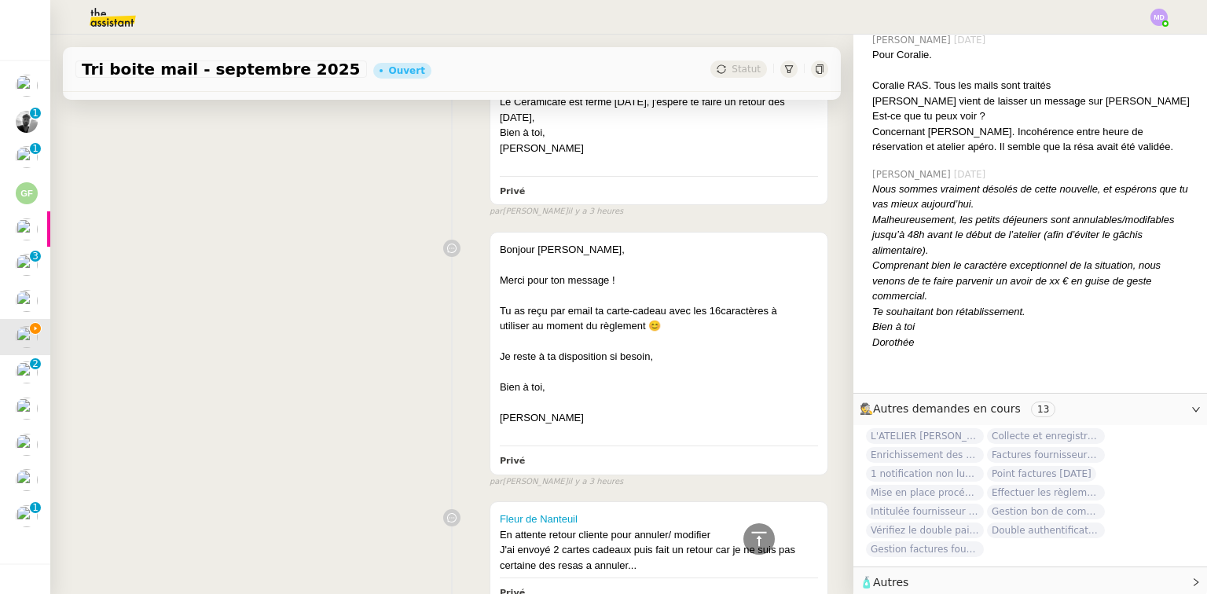
scroll to position [5868, 0]
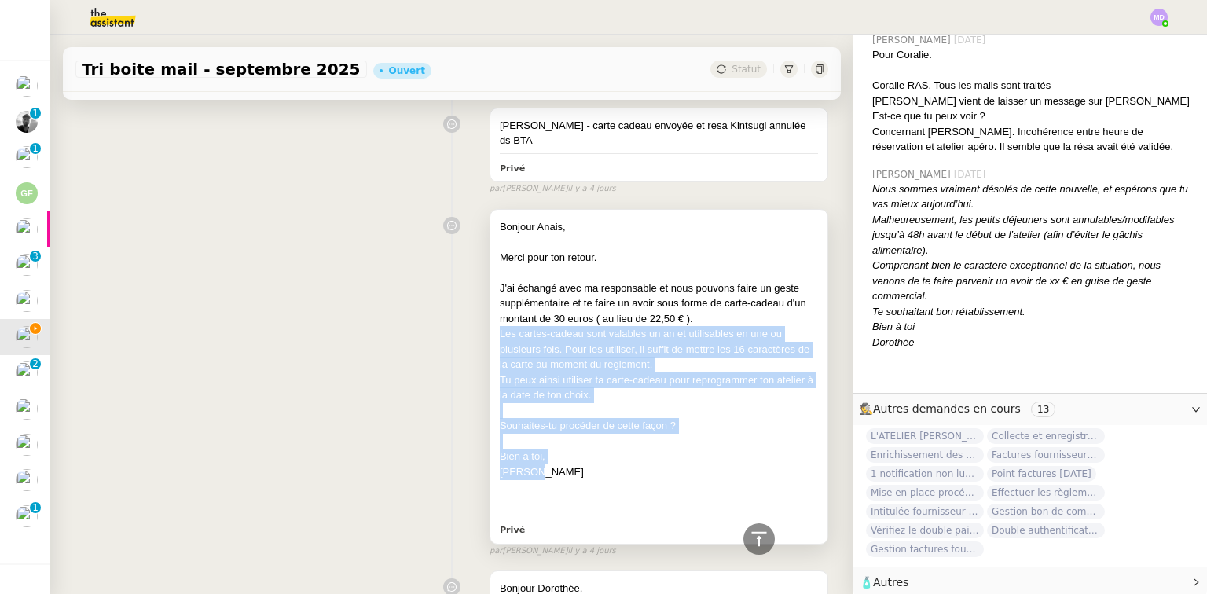
drag, startPoint x: 491, startPoint y: 294, endPoint x: 633, endPoint y: 429, distance: 195.7
click at [633, 429] on div "Bonjour Anais, Merci pour ton retour. J'ai échangé avec ma responsable et nous …" at bounding box center [659, 365] width 318 height 292
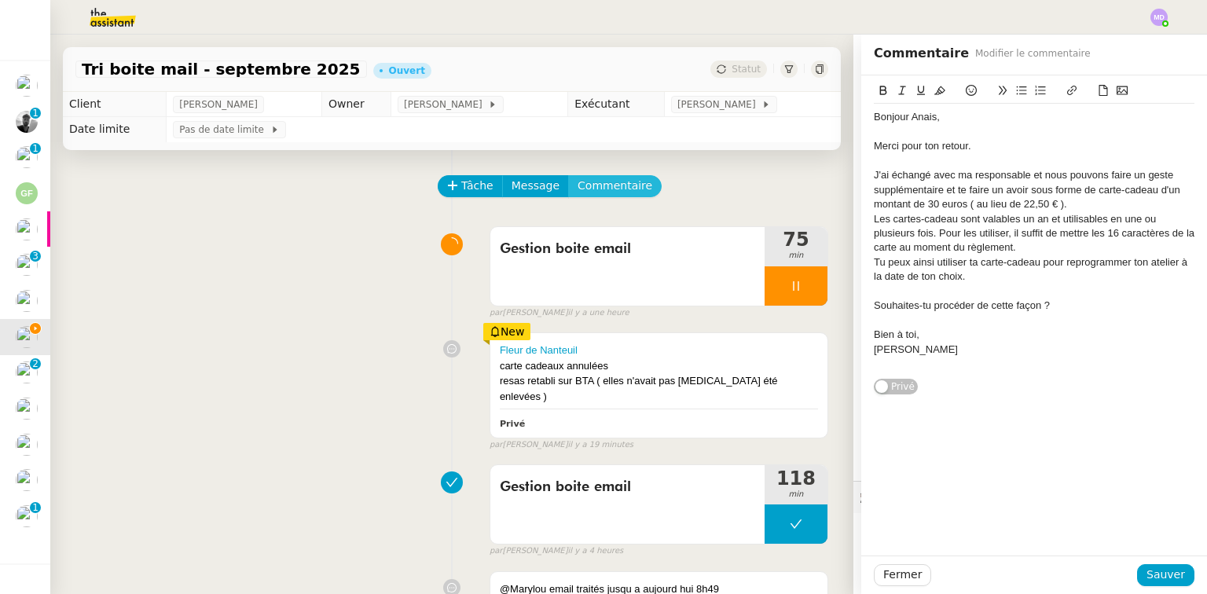
click at [587, 187] on span "Commentaire" at bounding box center [615, 186] width 75 height 18
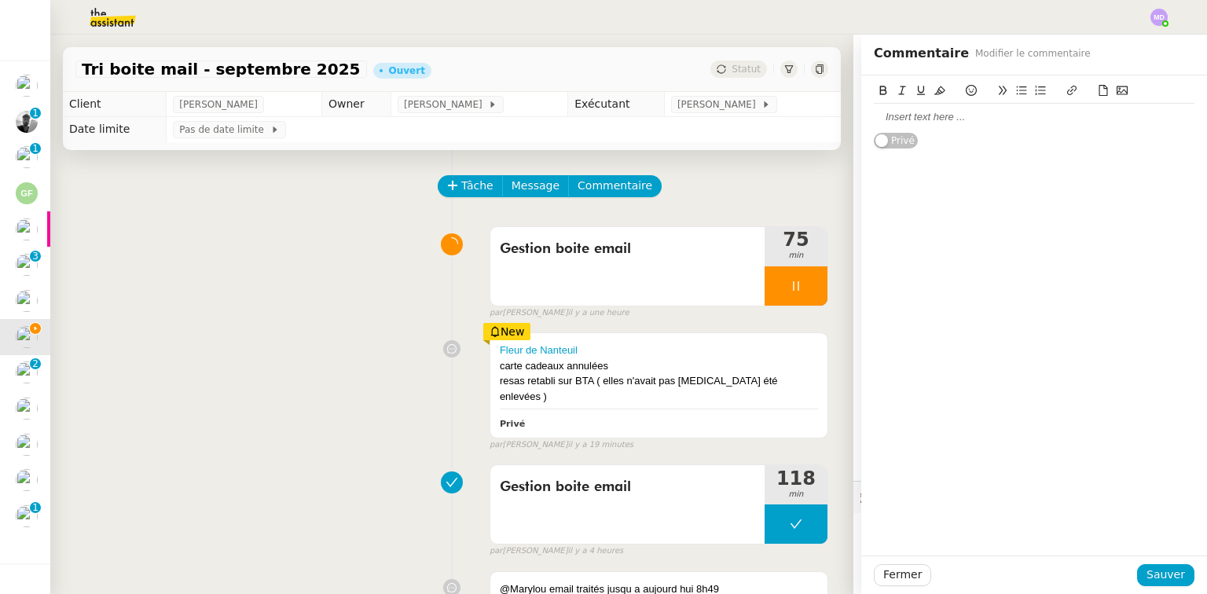
click at [890, 114] on div at bounding box center [1034, 117] width 321 height 14
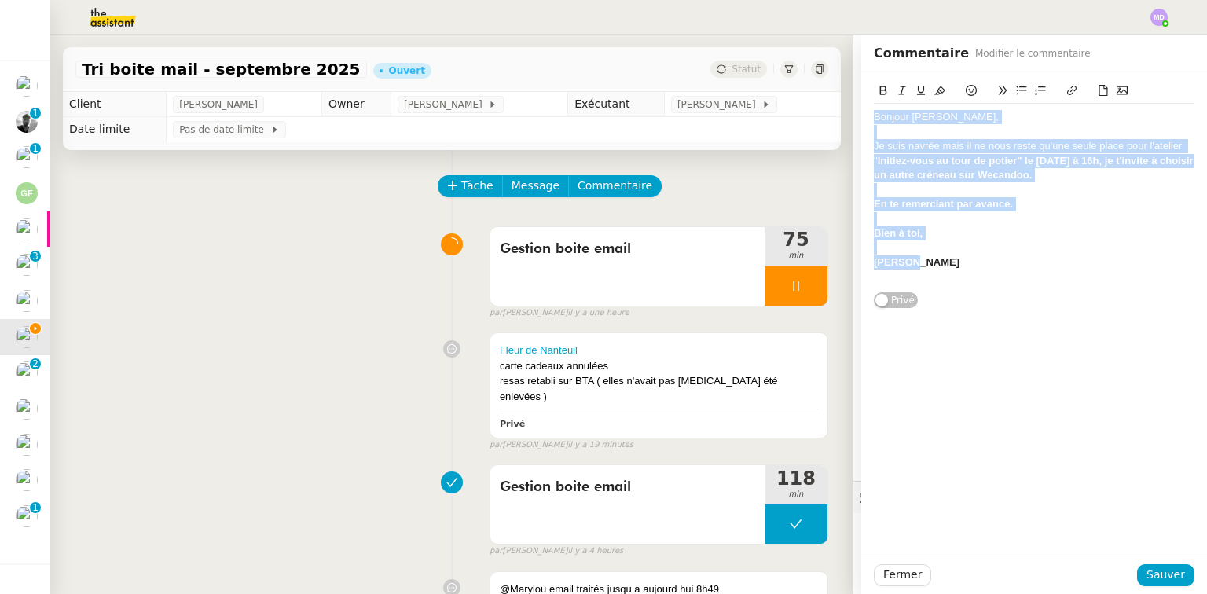
drag, startPoint x: 907, startPoint y: 263, endPoint x: 864, endPoint y: 107, distance: 162.3
click at [864, 107] on div "Bonjour Sarah, Je suis navrée mais il ne nous reste qu'une seule place pour l'a…" at bounding box center [1034, 191] width 346 height 233
click at [880, 88] on icon at bounding box center [883, 90] width 7 height 9
click at [899, 141] on strong "Je suis navrée mais il ne nous reste qu'une seule place pour l'atelier "Initiez…" at bounding box center [1032, 160] width 317 height 41
click at [880, 92] on icon at bounding box center [883, 90] width 7 height 9
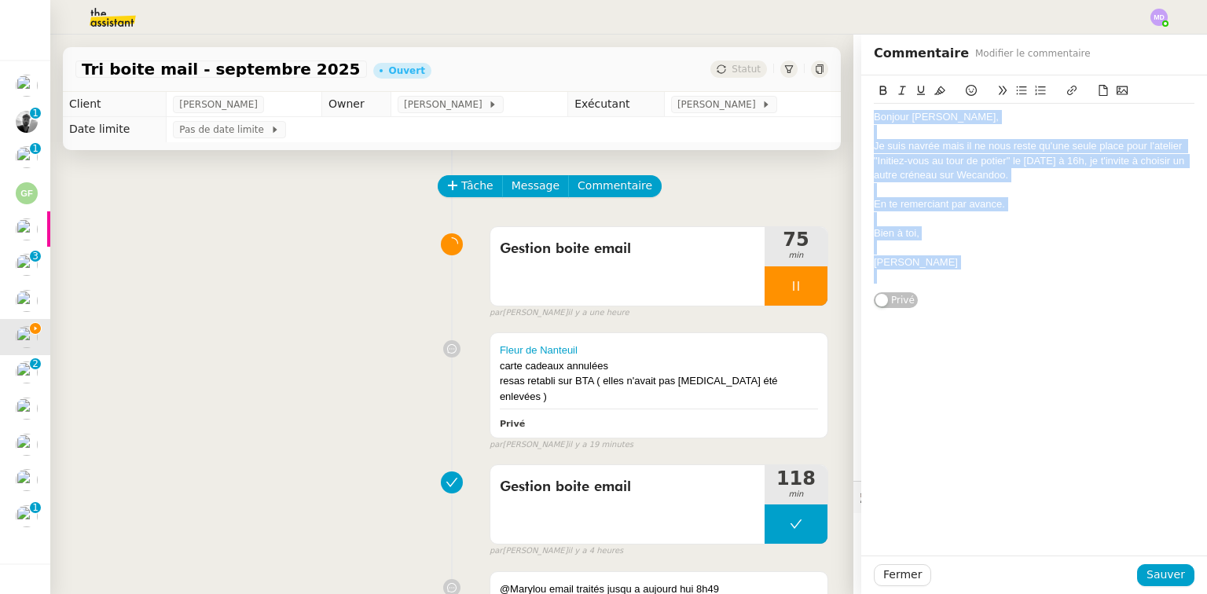
click at [960, 233] on div "Bien à toi," at bounding box center [1034, 233] width 321 height 14
copy div "Bonjour Sarah, Je suis navrée mais il ne nous reste qu'une seule place pour l'a…"
click at [1154, 578] on span "Sauver" at bounding box center [1166, 575] width 39 height 18
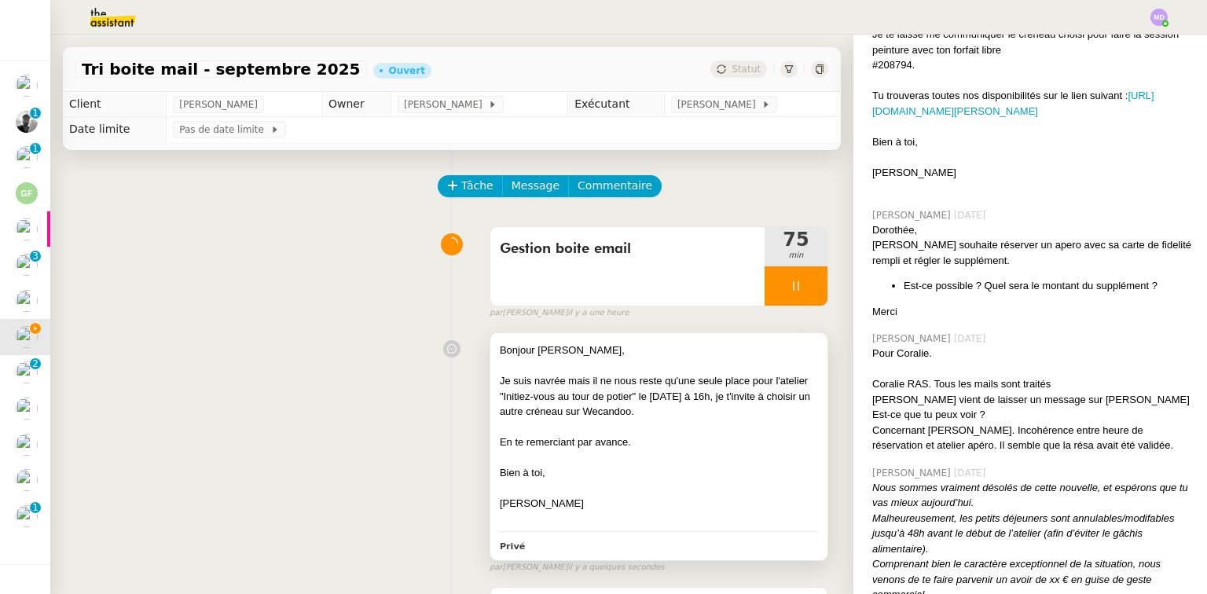
click at [663, 440] on div "En te remerciant par avance." at bounding box center [659, 443] width 318 height 16
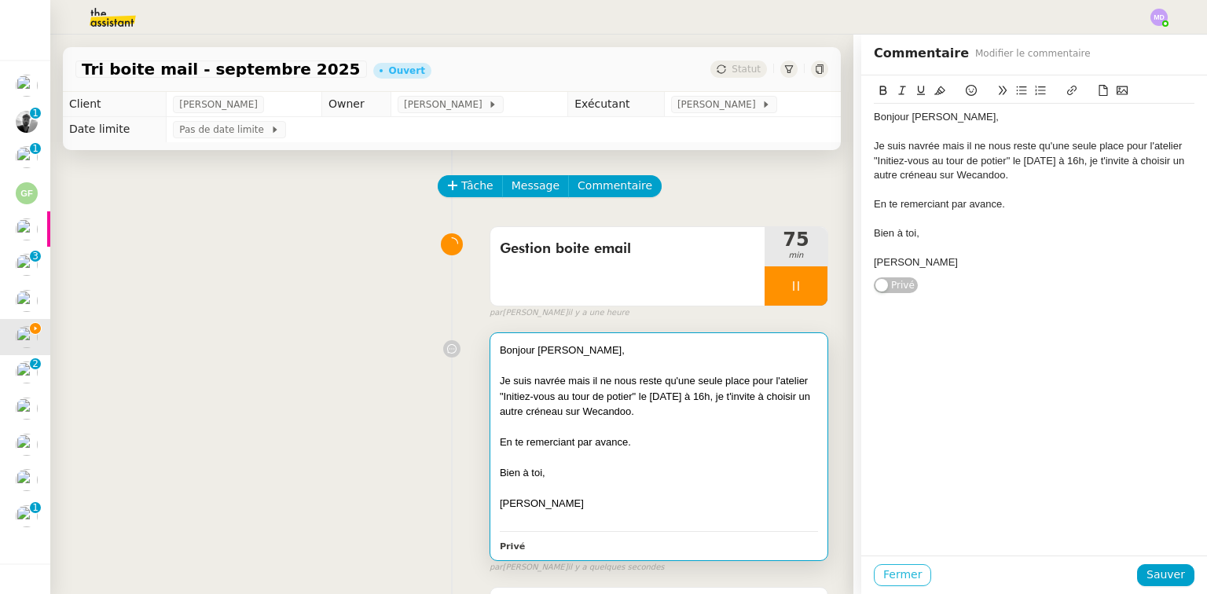
click at [902, 575] on span "Fermer" at bounding box center [902, 575] width 39 height 18
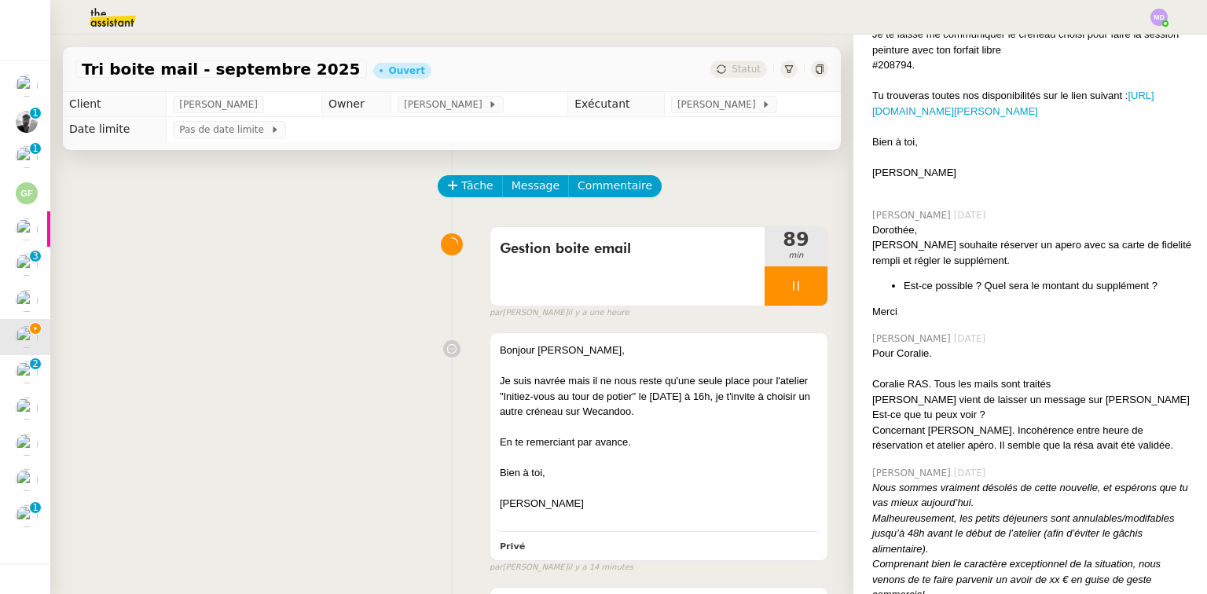
scroll to position [189, 0]
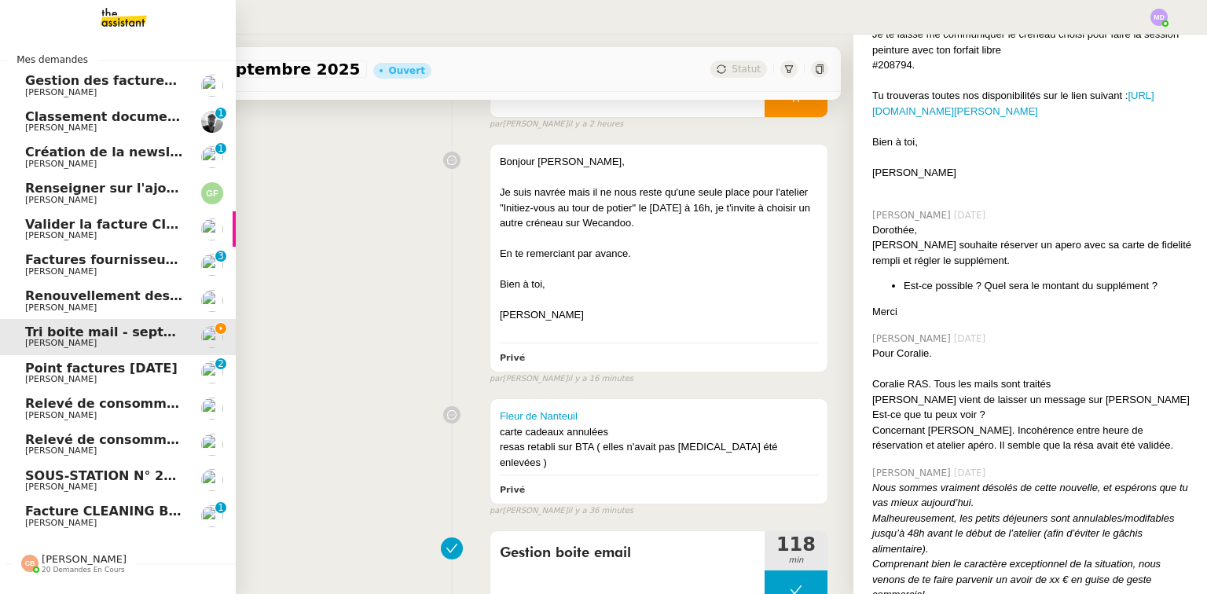
click at [114, 231] on span "Charles Da Conceicao" at bounding box center [104, 235] width 159 height 9
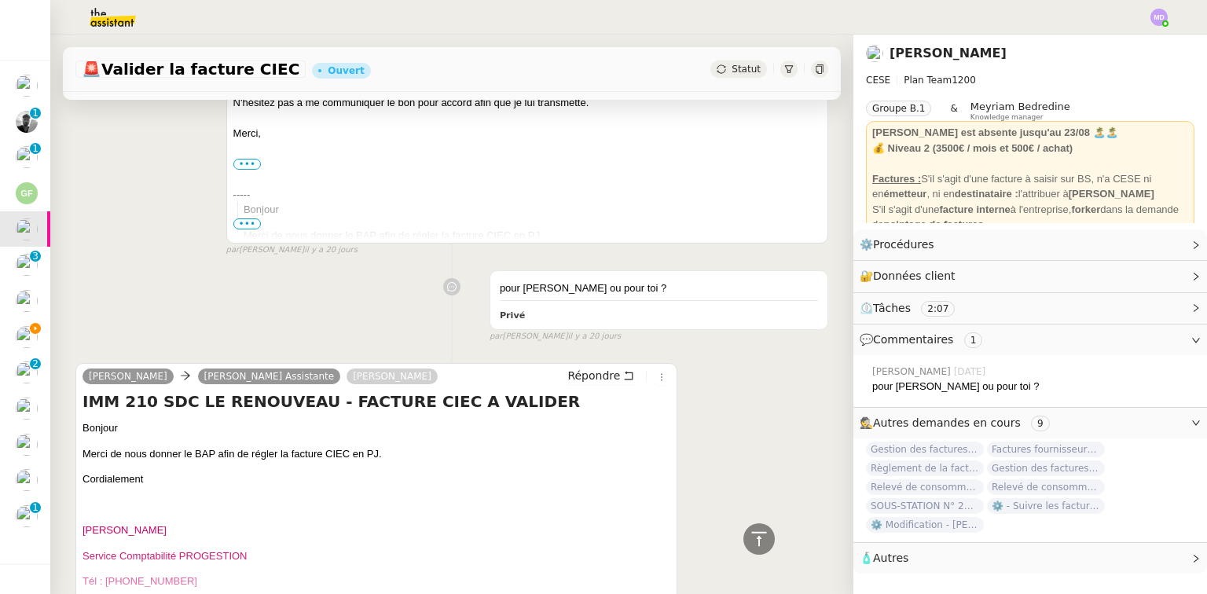
scroll to position [629, 0]
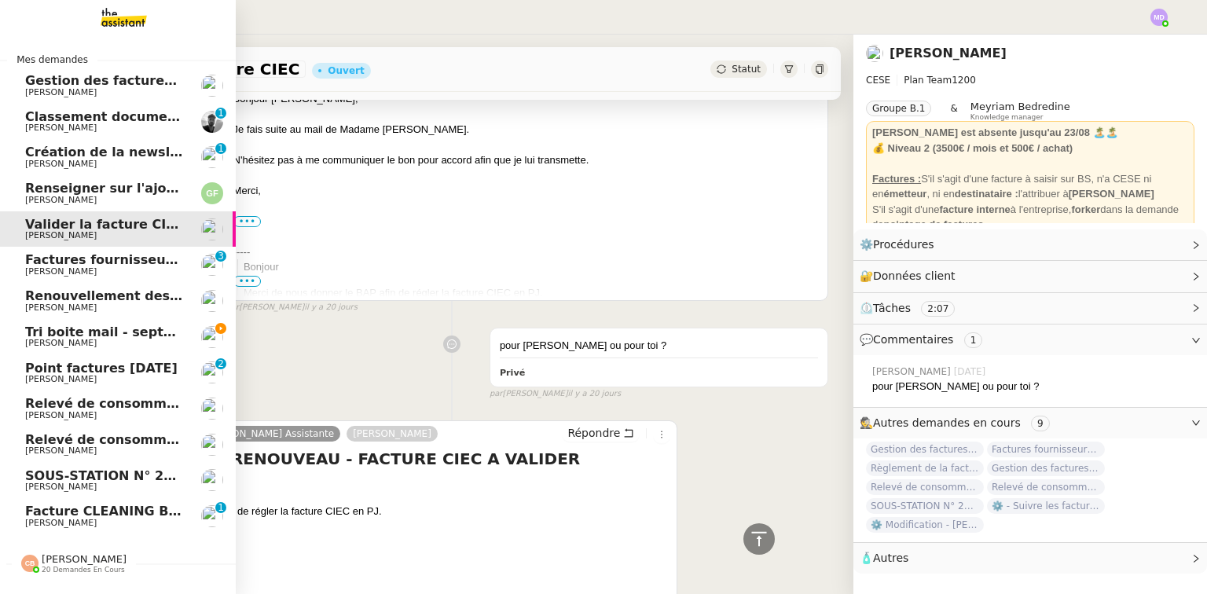
click at [137, 97] on span "Charles Da Conceicao" at bounding box center [104, 92] width 159 height 9
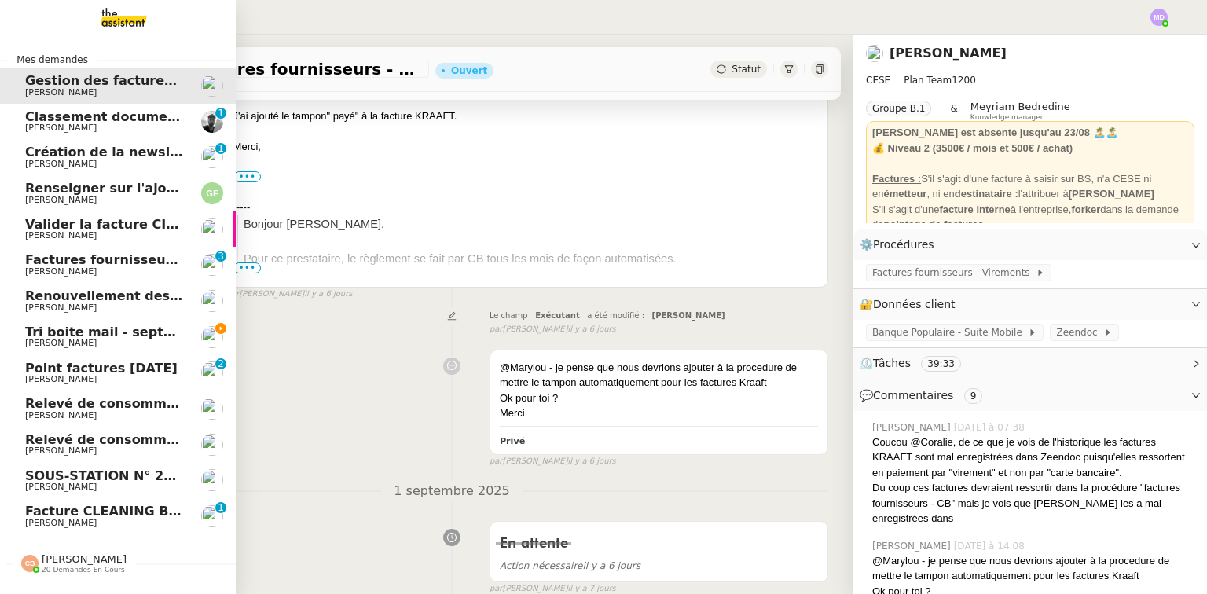
scroll to position [237, 0]
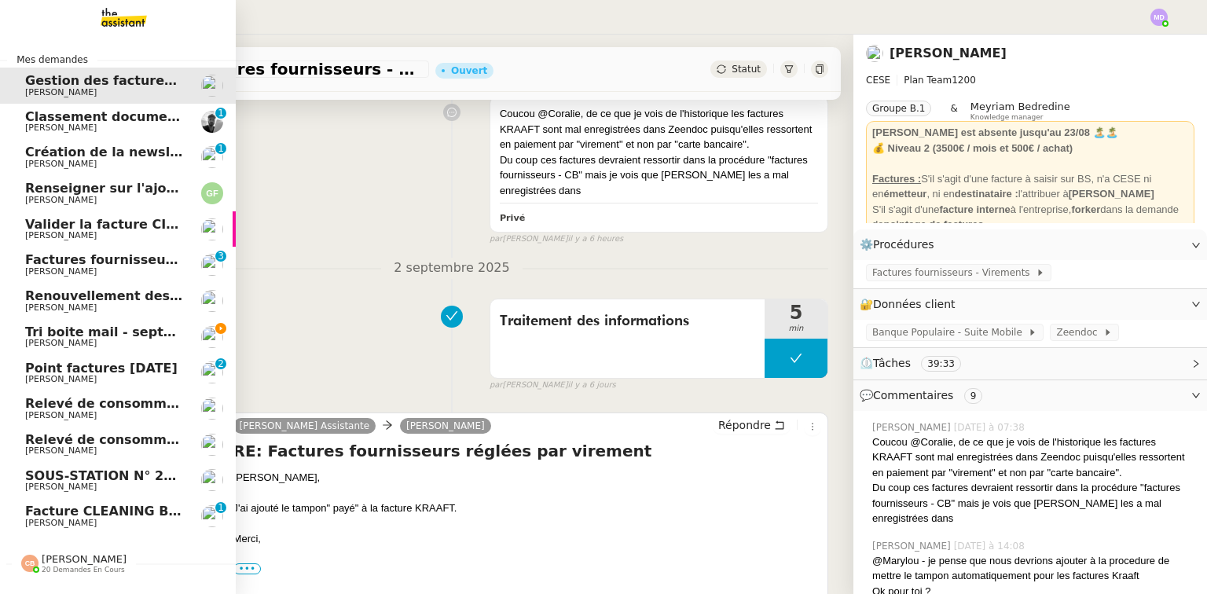
click at [42, 123] on span "Victor Peyre" at bounding box center [61, 128] width 72 height 10
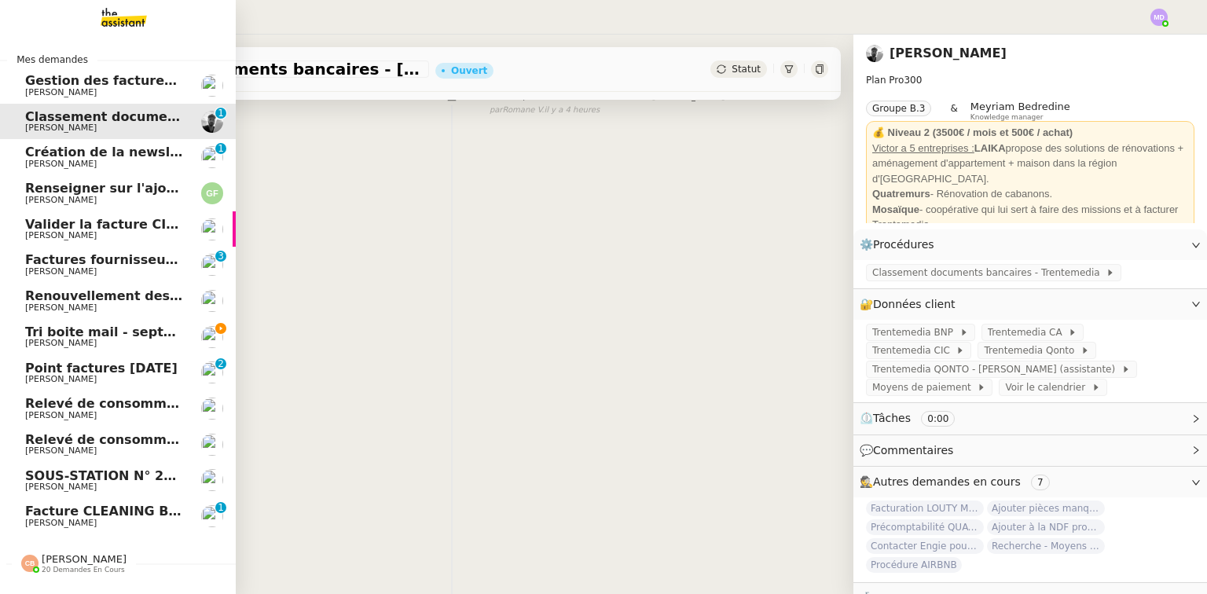
scroll to position [208, 0]
click at [63, 192] on span "Renseigner sur l'ajout de lignes fibre" at bounding box center [156, 188] width 263 height 15
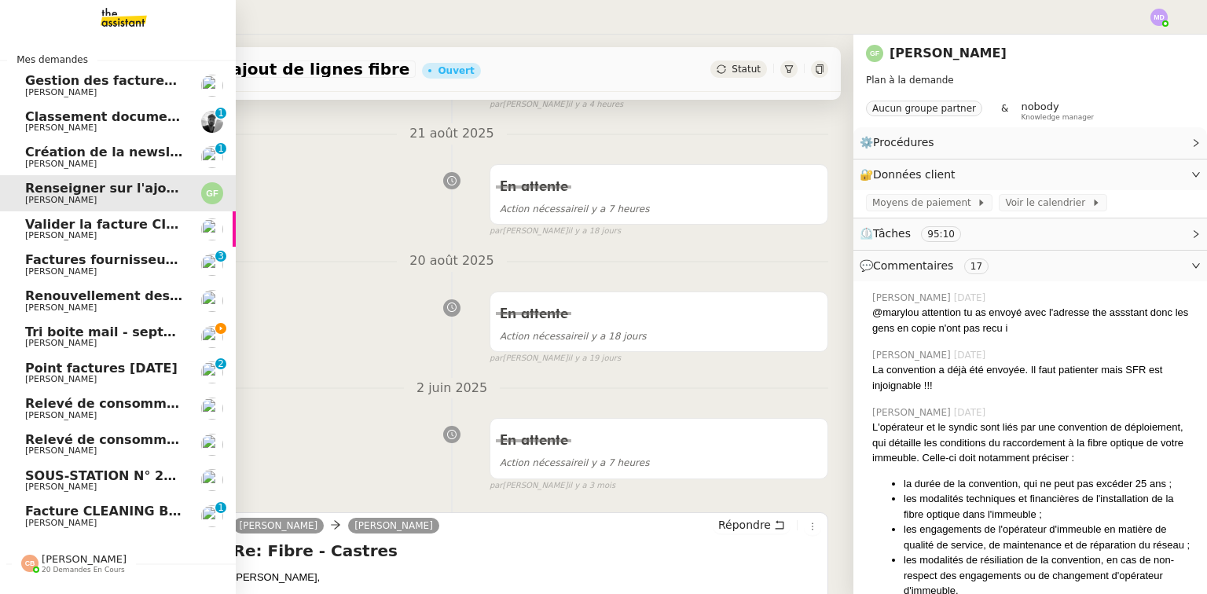
scroll to position [237, 0]
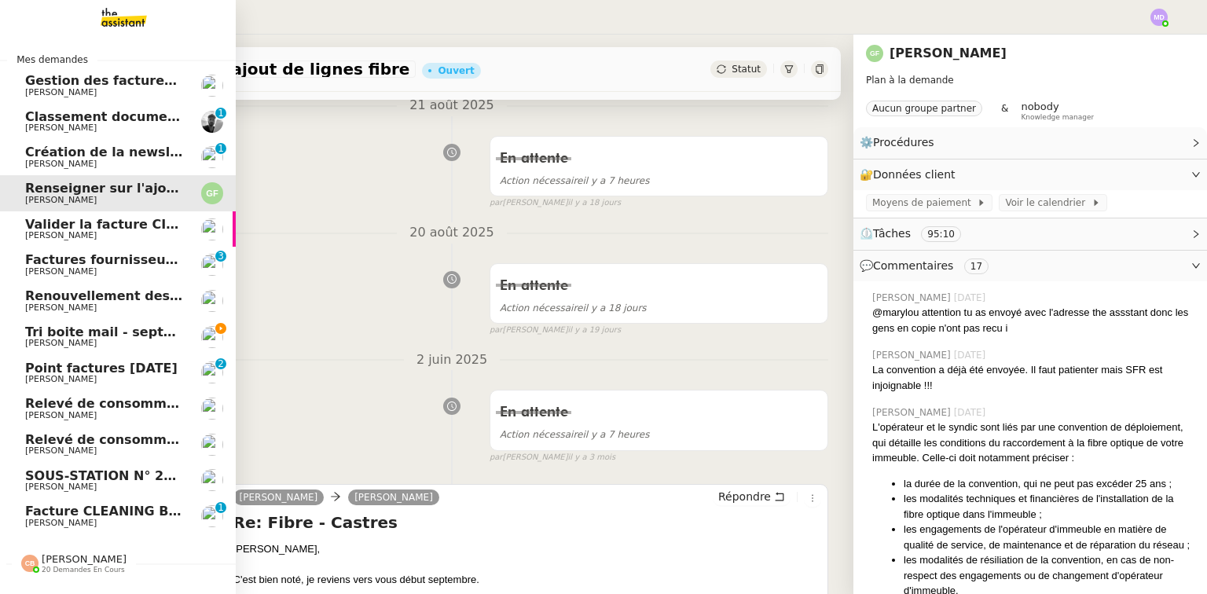
click at [68, 233] on span "Charles Da Conceicao" at bounding box center [61, 235] width 72 height 10
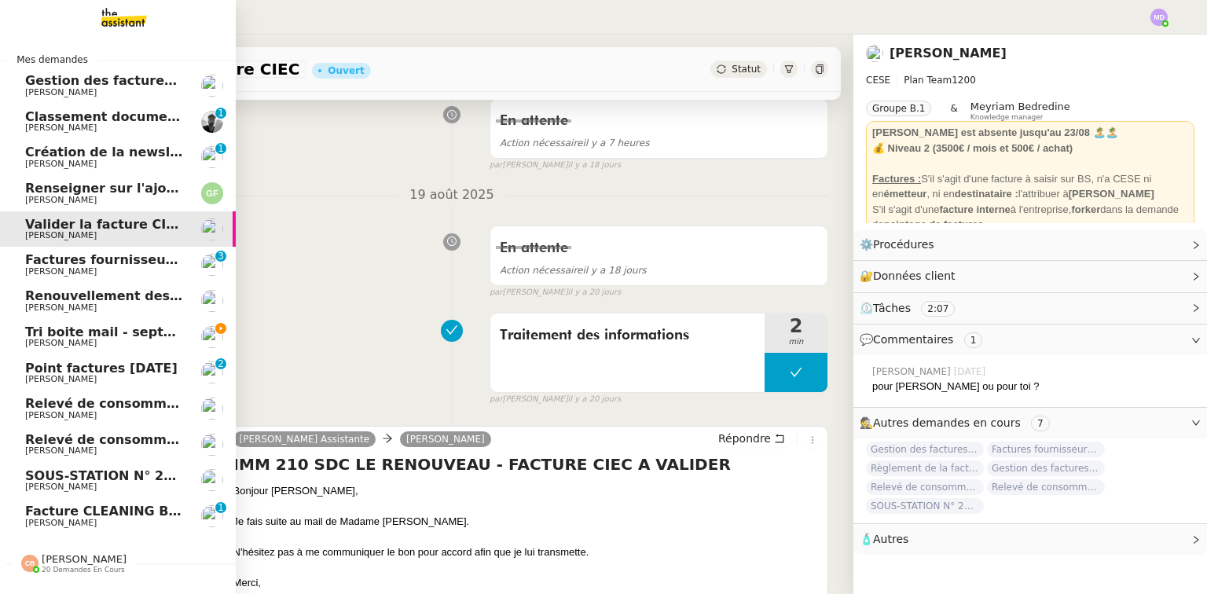
click at [76, 264] on span "Factures fournisseurs Prélèvement - septembre 2025" at bounding box center [214, 259] width 378 height 15
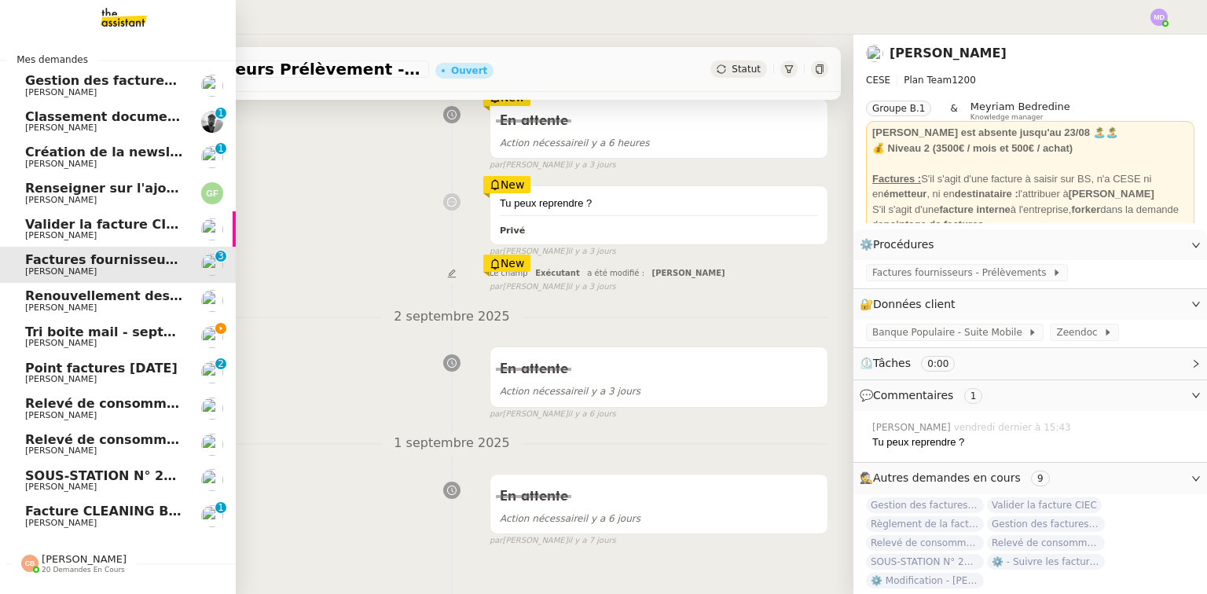
click at [86, 293] on span "Renouvellement des adhésions FTI - 1 septembre 2025" at bounding box center [220, 295] width 390 height 15
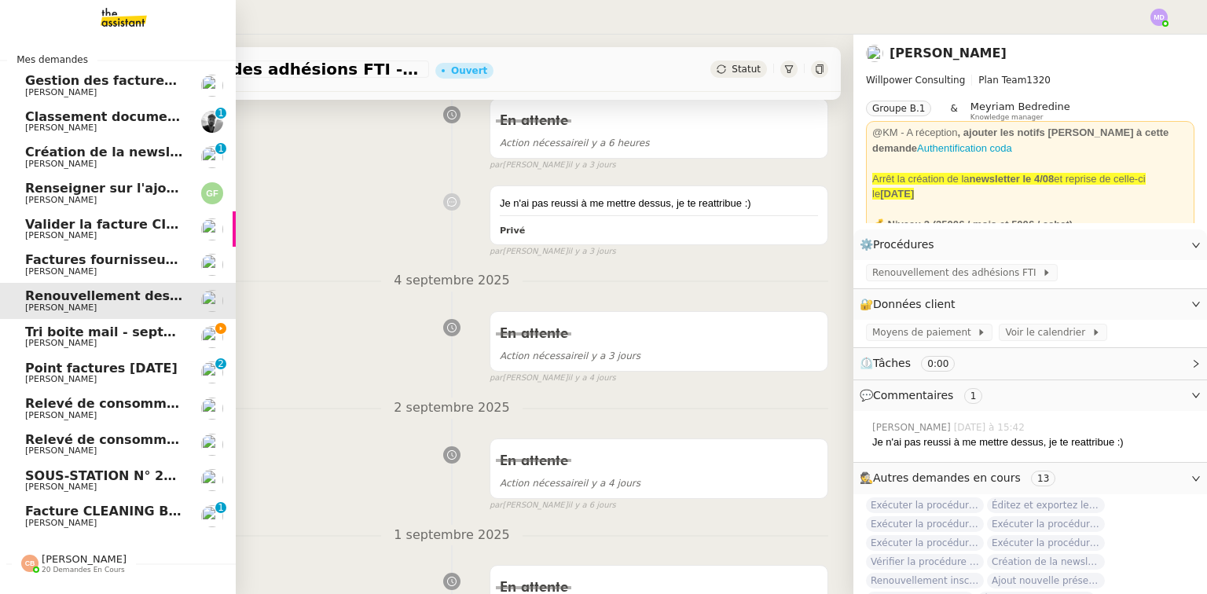
click at [116, 336] on span "Tri boite mail - septembre 2025" at bounding box center [136, 332] width 223 height 15
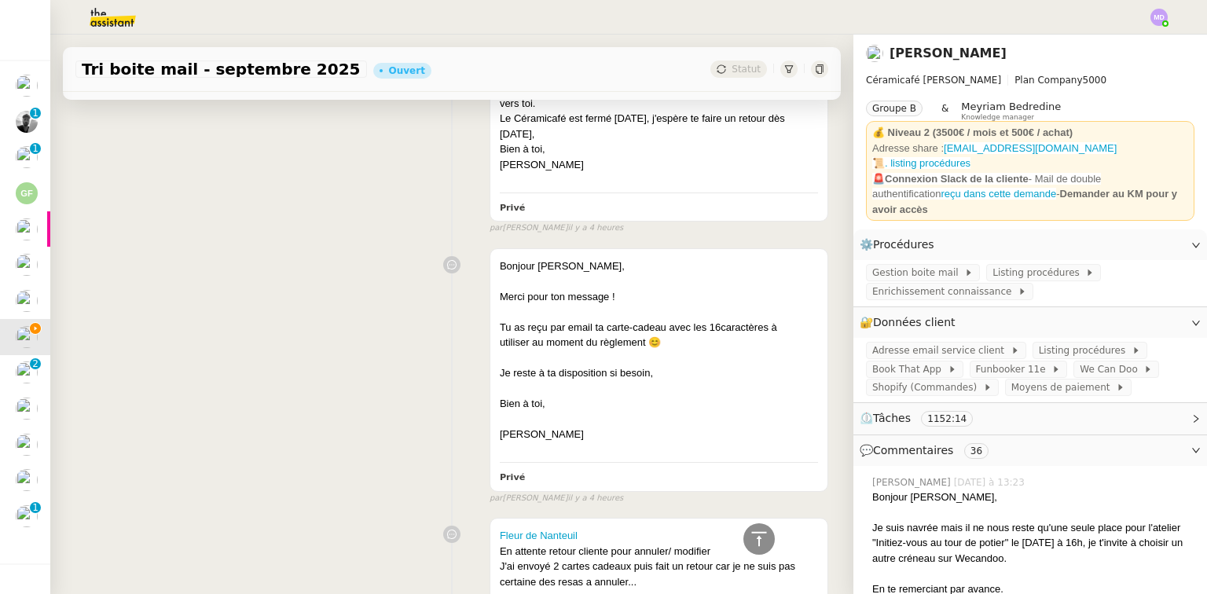
scroll to position [6239, 0]
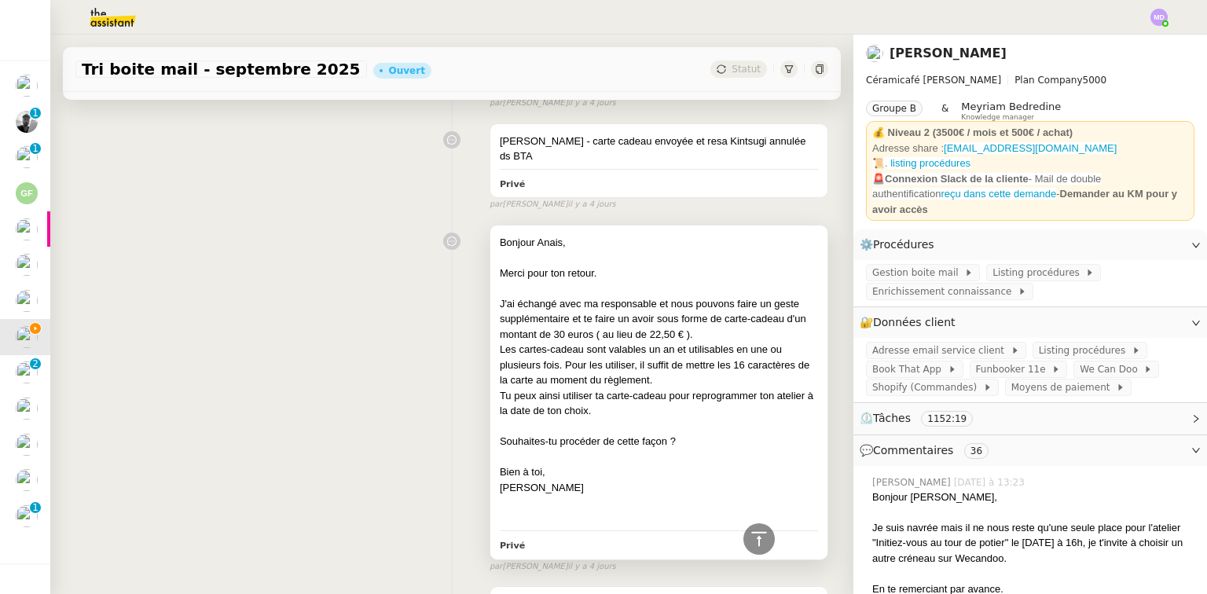
drag, startPoint x: 487, startPoint y: 296, endPoint x: 657, endPoint y: 330, distance: 173.1
click at [657, 330] on div "Bonjour Anais, Merci pour ton retour. J'ai échangé avec ma responsable et nous …" at bounding box center [658, 393] width 337 height 334
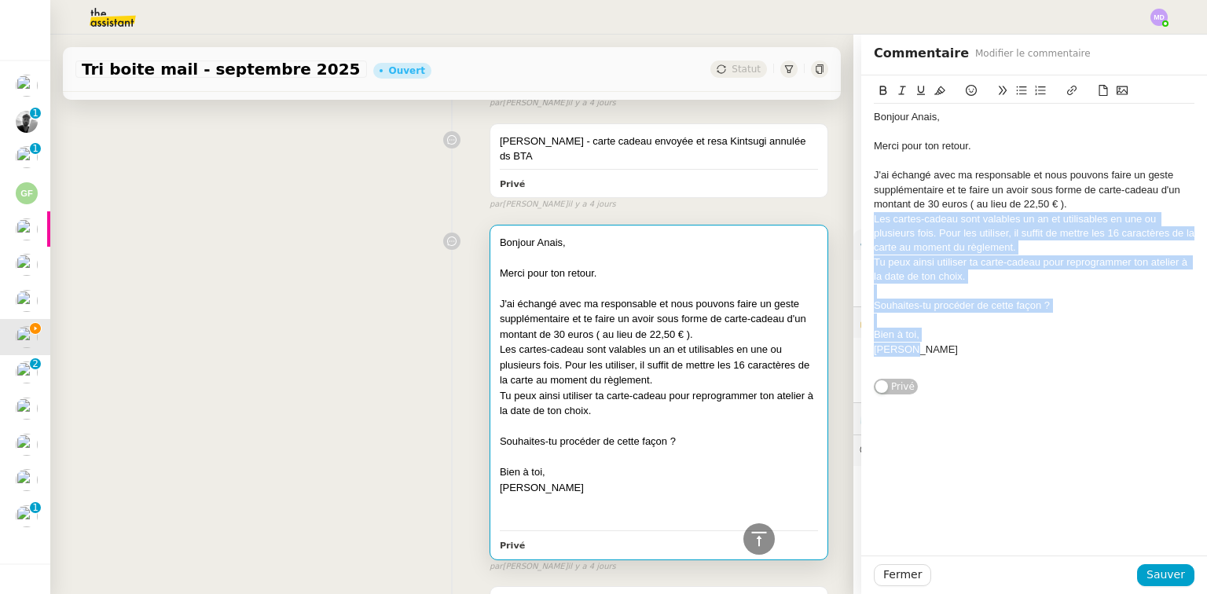
drag, startPoint x: 865, startPoint y: 218, endPoint x: 934, endPoint y: 349, distance: 148.0
click at [934, 349] on div "Bonjour Anais, Merci pour ton retour. J'ai échangé avec ma responsable et nous …" at bounding box center [1034, 241] width 321 height 274
copy div "Les cartes-cadeau sont valables un an et utilisables en une ou plusieurs fois. …"
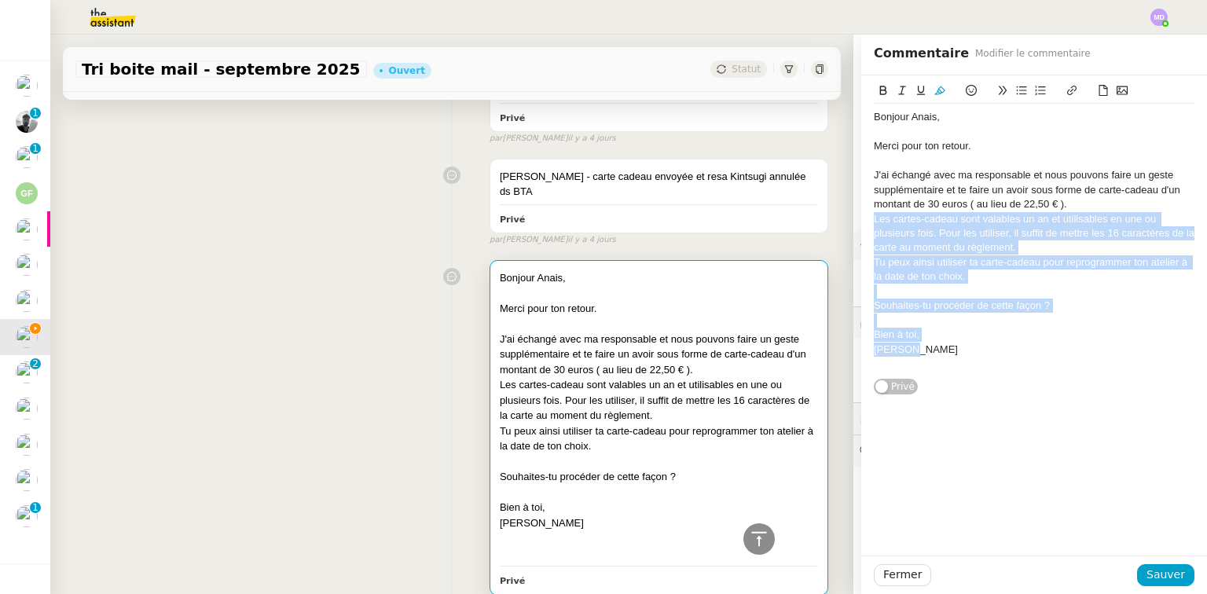
scroll to position [6113, 0]
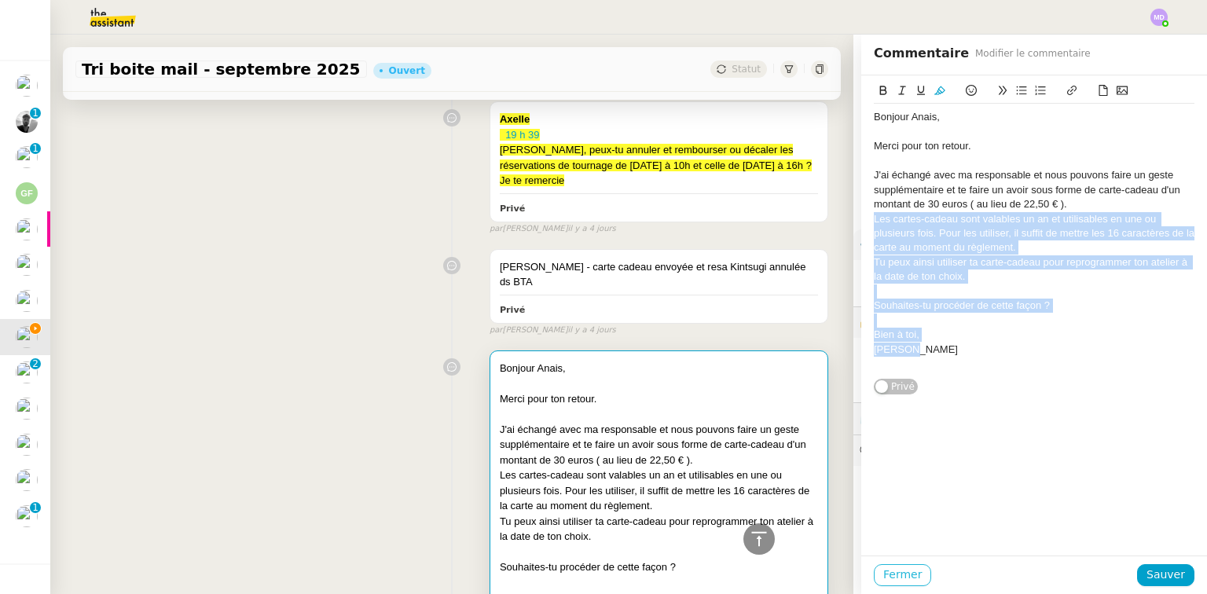
click at [893, 572] on span "Fermer" at bounding box center [902, 575] width 39 height 18
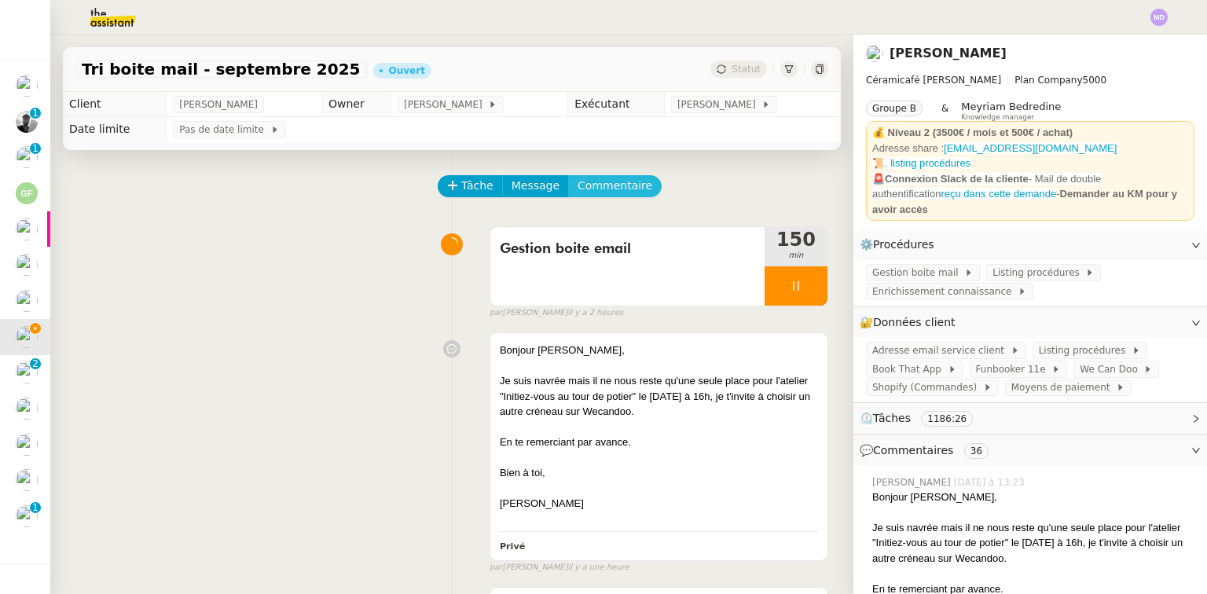
click at [594, 193] on button "Commentaire" at bounding box center [615, 186] width 94 height 22
click at [597, 190] on span "Commentaire" at bounding box center [615, 186] width 75 height 18
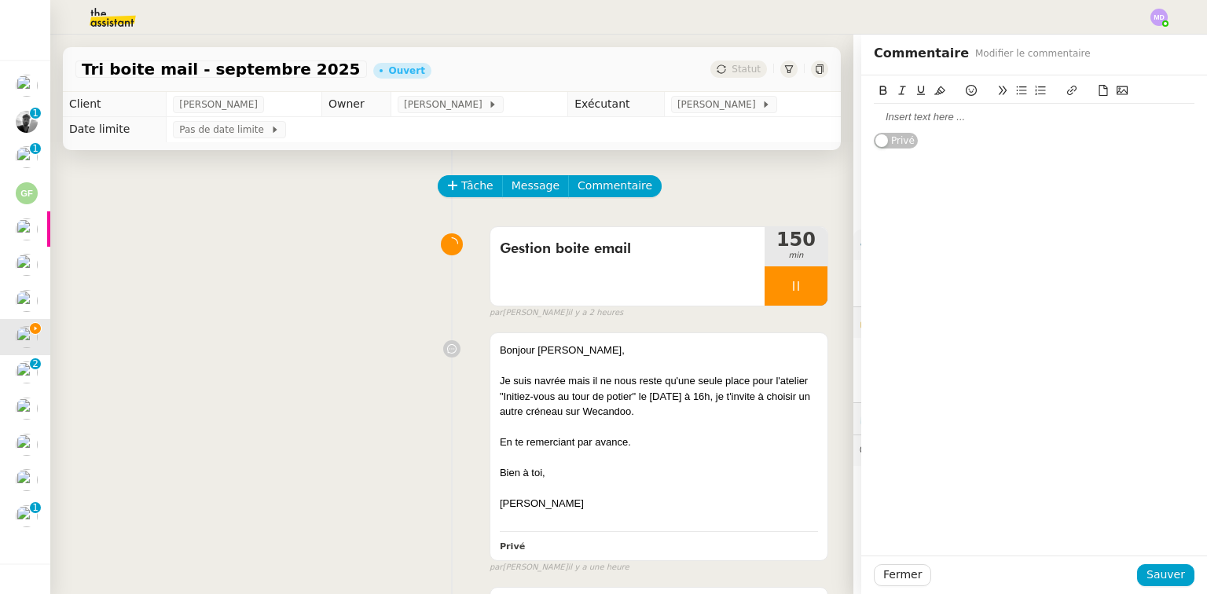
click at [1013, 126] on div at bounding box center [1034, 117] width 321 height 27
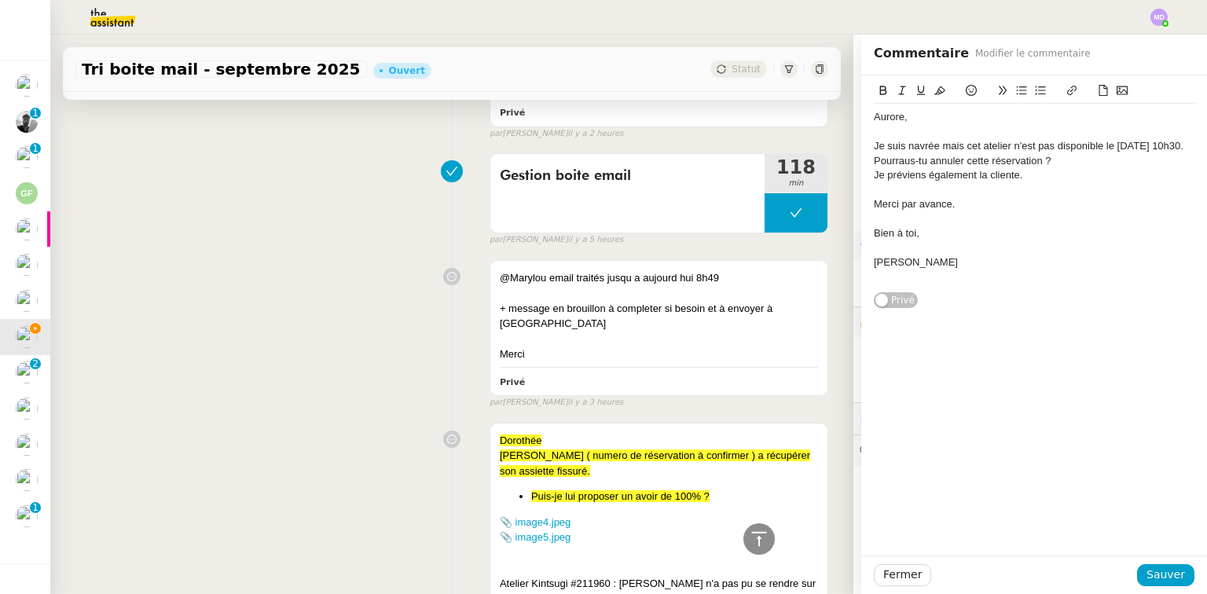
scroll to position [314, 0]
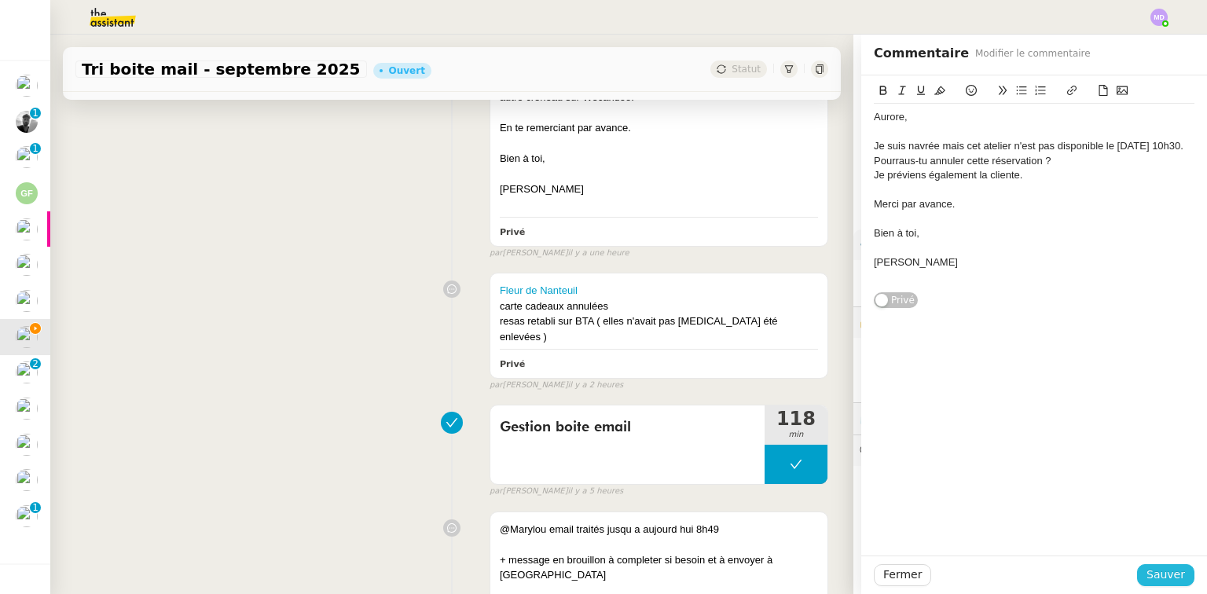
click at [1165, 572] on span "Sauver" at bounding box center [1166, 575] width 39 height 18
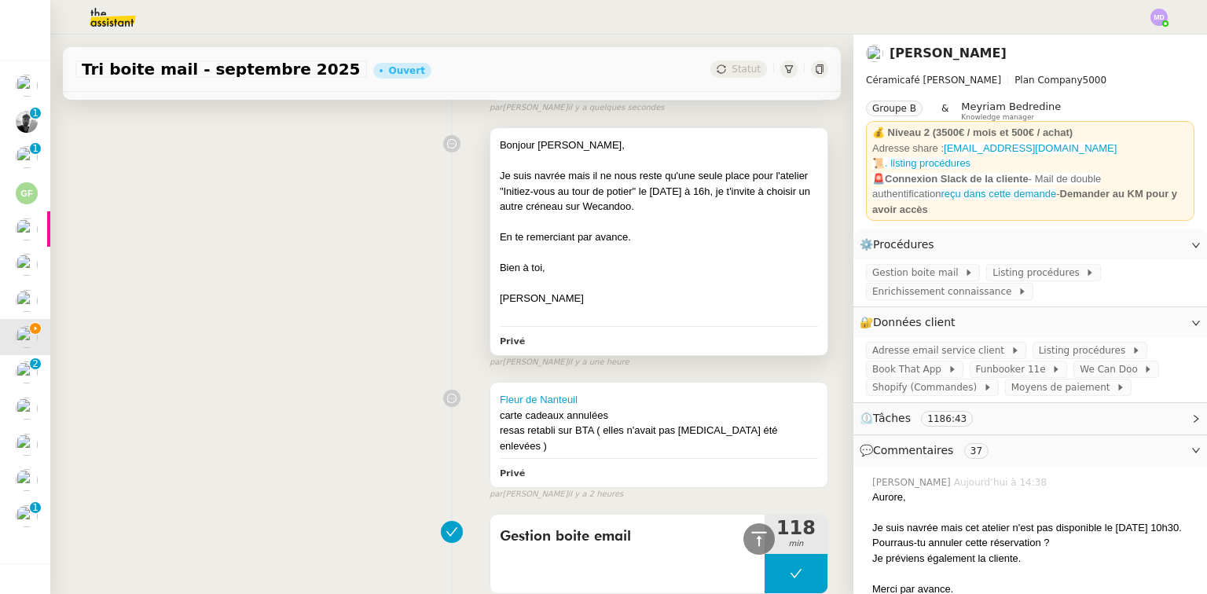
scroll to position [395, 0]
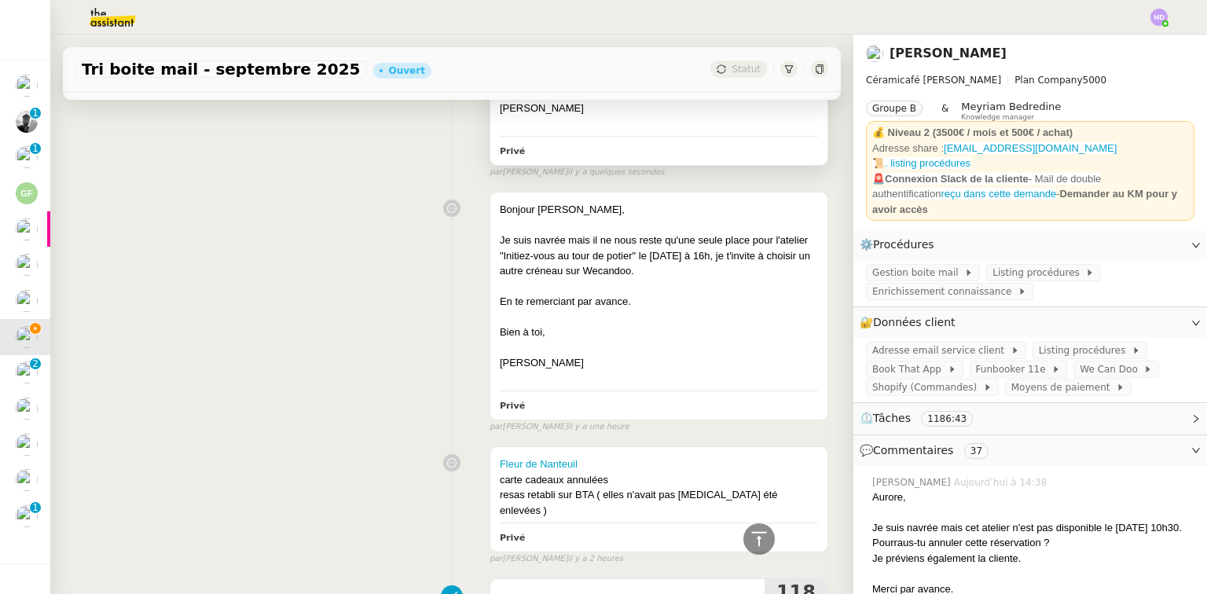
click at [678, 160] on div "Privé" at bounding box center [659, 150] width 318 height 18
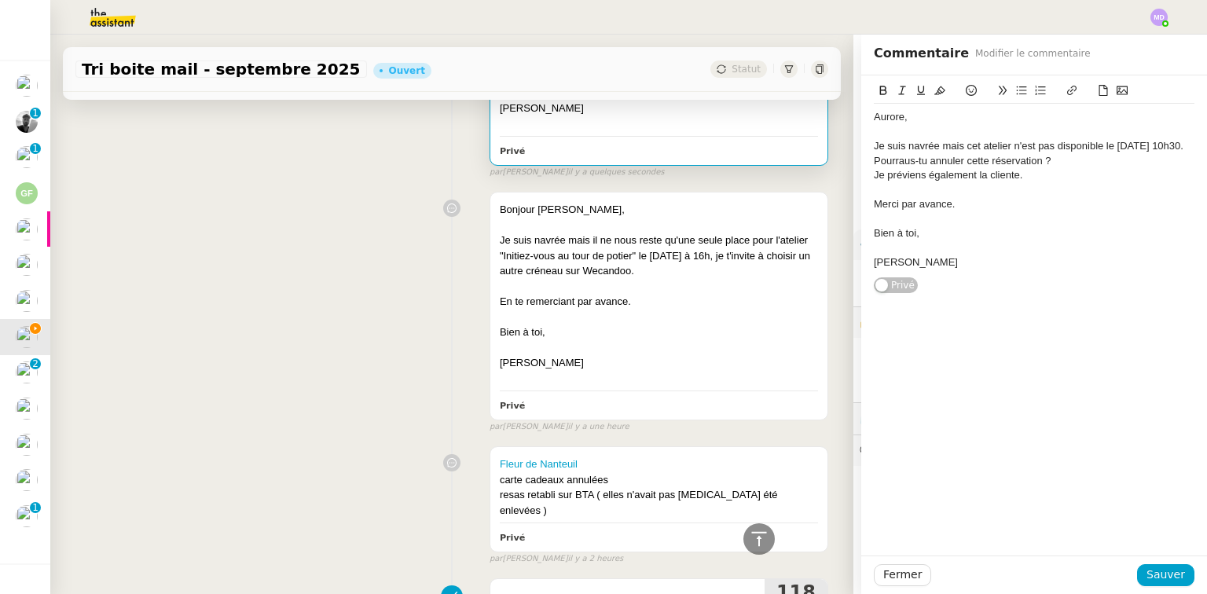
click at [946, 270] on div "Charlie" at bounding box center [1034, 262] width 321 height 14
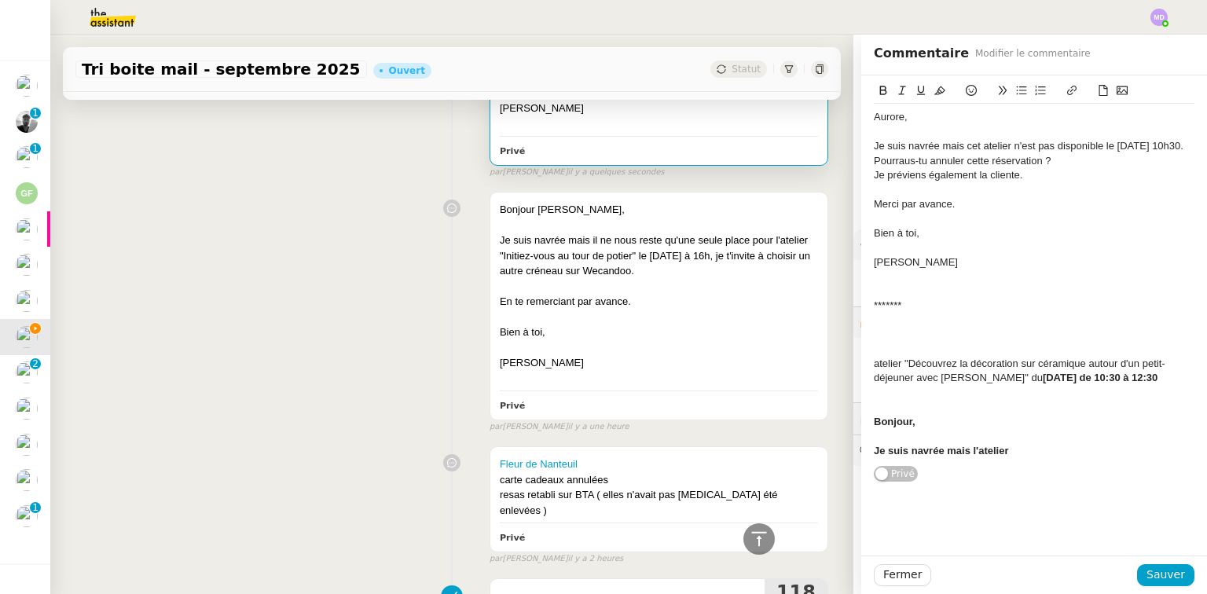
drag, startPoint x: 894, startPoint y: 375, endPoint x: 1195, endPoint y: 389, distance: 301.3
click at [1195, 389] on div "Aurore, Je suis navrée mais cet atelier n'est pas disponible le 1er octobre à 1…" at bounding box center [1034, 279] width 346 height 408
copy div ""Découvrez la décoration sur céramique autour d'un petit-déjeuner avec Sylvie" …"
click at [1012, 458] on div "Je suis navrée mais l'atelier" at bounding box center [1034, 451] width 321 height 14
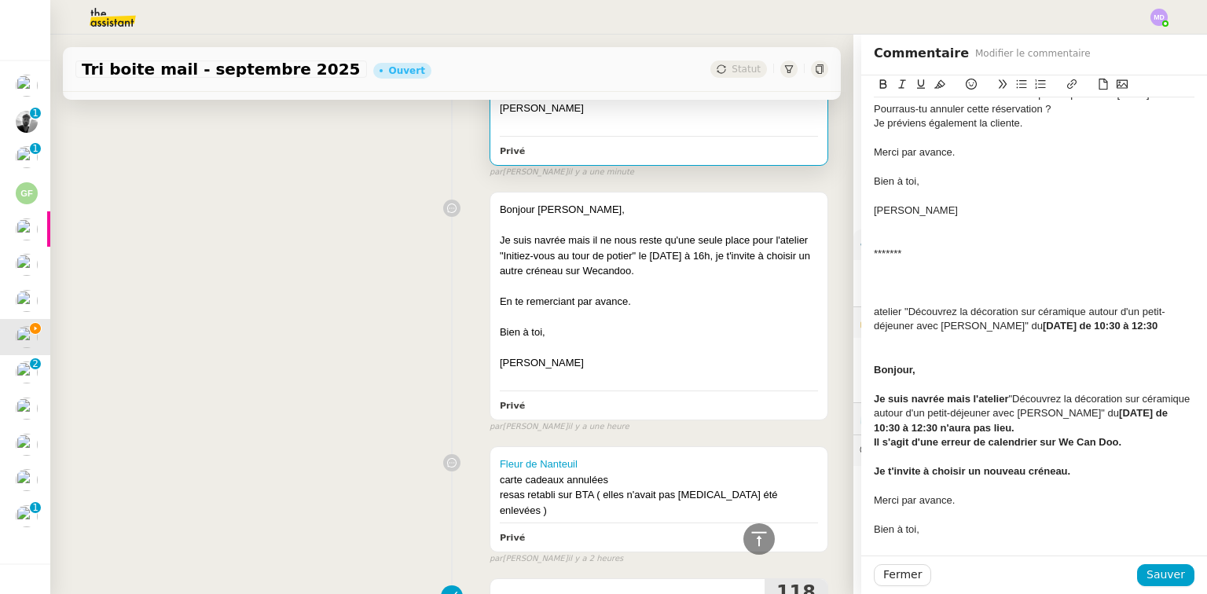
scroll to position [81, 0]
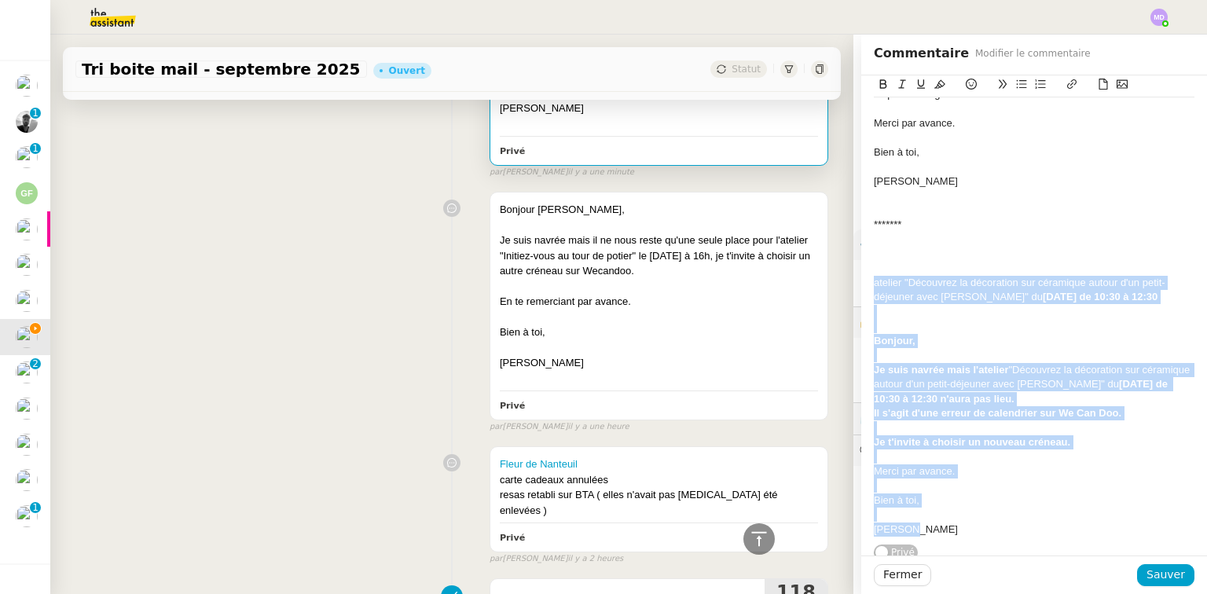
drag, startPoint x: 893, startPoint y: 536, endPoint x: 862, endPoint y: 298, distance: 240.1
click at [862, 298] on div "Aurore, Je suis navrée mais cet atelier n'est pas disponible le 1er octobre à 1…" at bounding box center [1034, 277] width 346 height 567
click at [880, 84] on icon at bounding box center [883, 83] width 7 height 9
click at [942, 319] on div at bounding box center [1034, 312] width 321 height 14
click at [874, 296] on strong "atelier "Découvrez la décoration sur céramique autour d'un petit-déjeuner avec …" at bounding box center [1031, 290] width 315 height 26
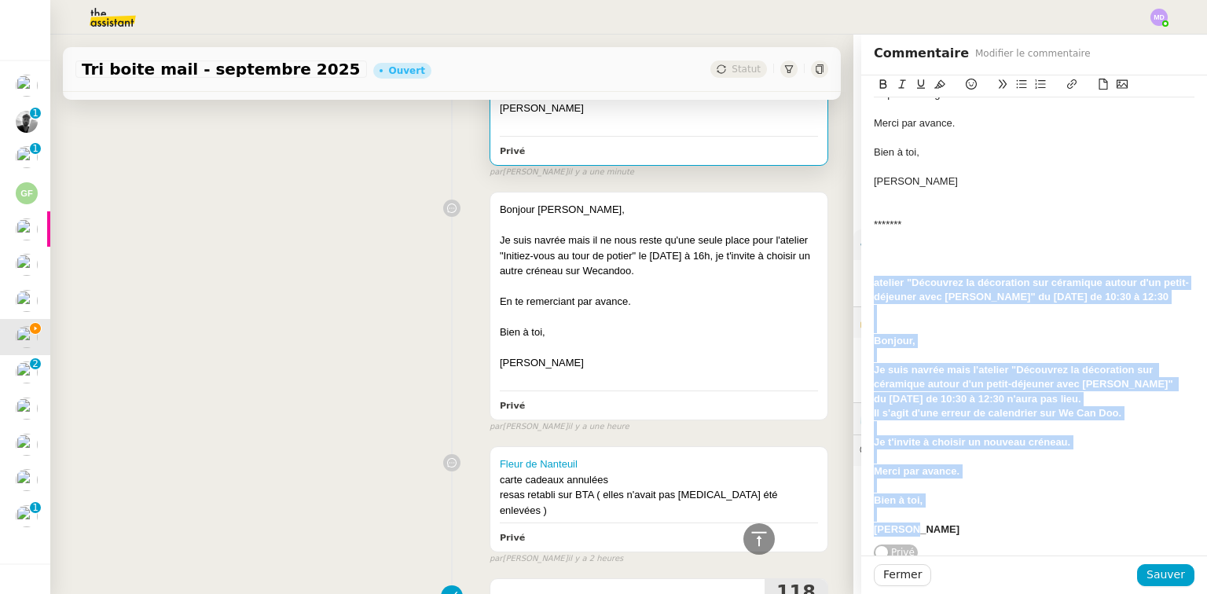
click at [874, 298] on strong "atelier "Découvrez la décoration sur céramique autour d'un petit-déjeuner avec …" at bounding box center [1031, 290] width 315 height 26
click at [874, 299] on strong "atelier "Découvrez la décoration sur céramique autour d'un petit-déjeuner avec …" at bounding box center [1031, 290] width 315 height 26
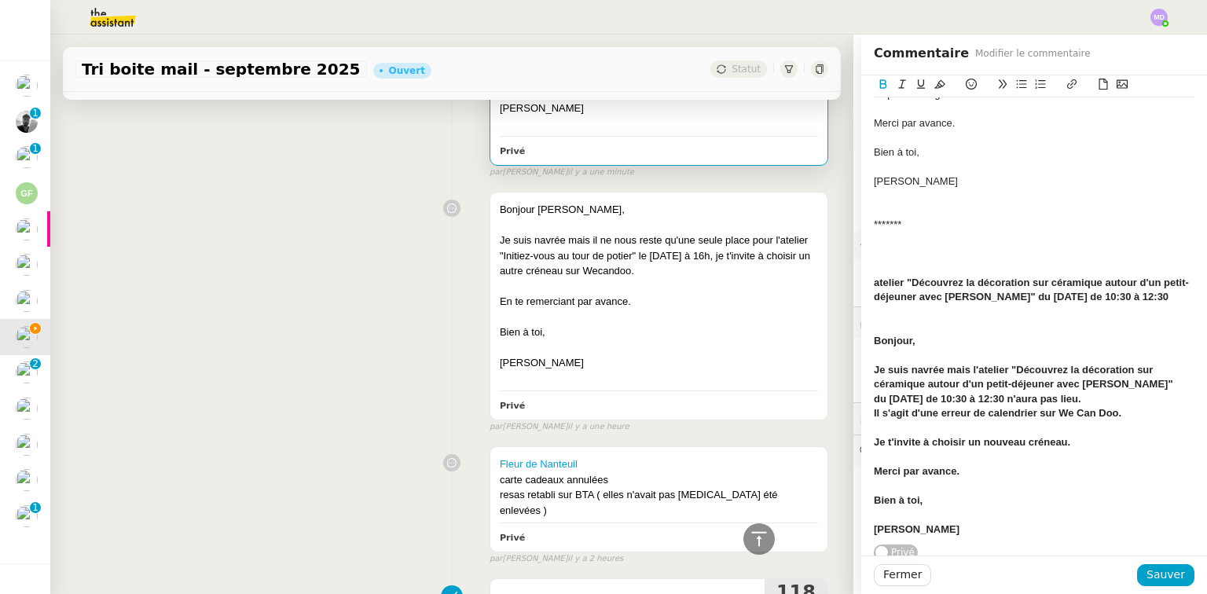
click at [874, 299] on strong "atelier "Découvrez la décoration sur céramique autour d'un petit-déjeuner avec …" at bounding box center [1031, 290] width 315 height 26
drag, startPoint x: 863, startPoint y: 292, endPoint x: 853, endPoint y: 317, distance: 26.4
click at [890, 366] on div "Aurore, Je suis navrée mais cet atelier n'est pas disponible le 1er octobre à 1…" at bounding box center [1034, 277] width 346 height 567
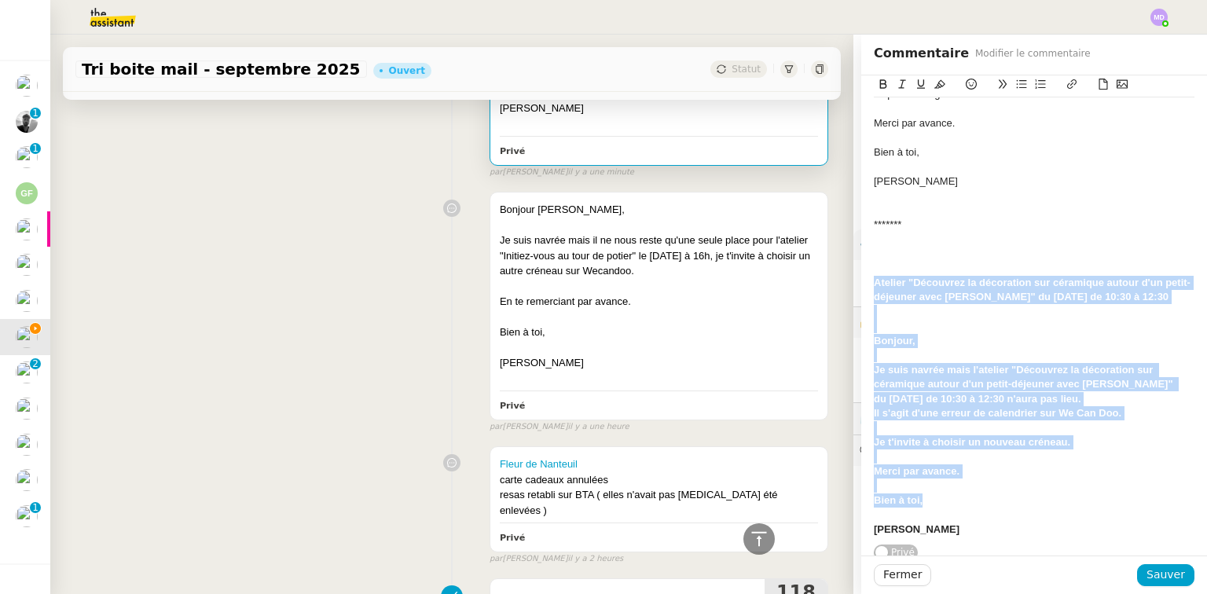
drag, startPoint x: 865, startPoint y: 296, endPoint x: 931, endPoint y: 535, distance: 248.8
click at [931, 535] on div "Aurore, Je suis navrée mais cet atelier n'est pas disponible le 1er octobre à 1…" at bounding box center [1034, 283] width 321 height 520
click at [874, 84] on button at bounding box center [883, 84] width 19 height 18
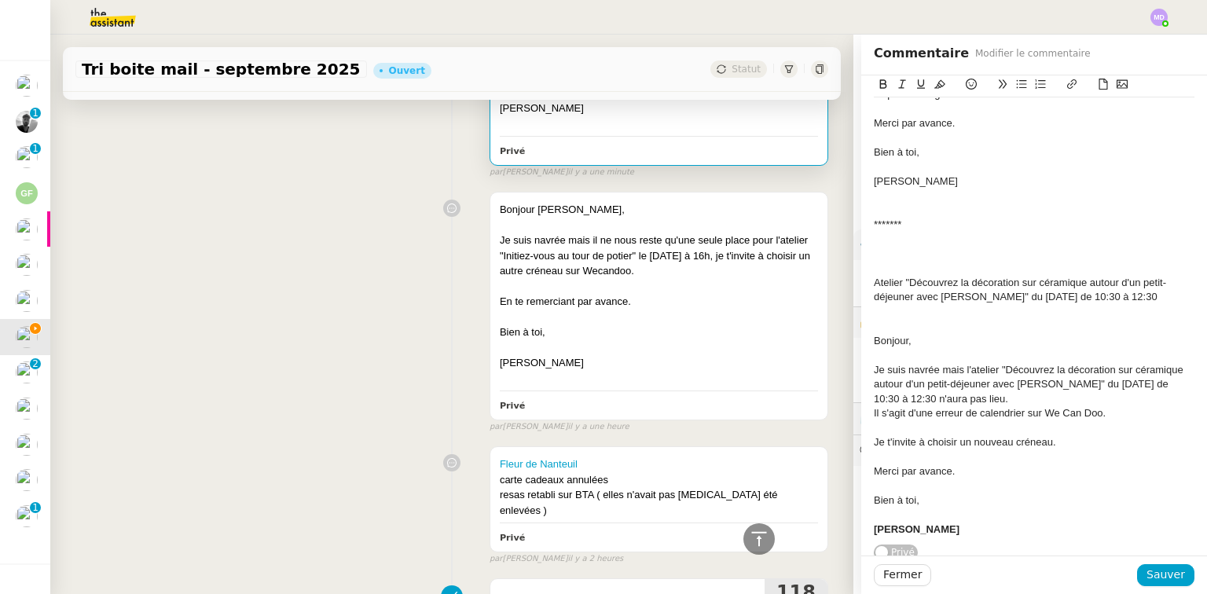
click at [928, 276] on div at bounding box center [1034, 269] width 321 height 14
drag, startPoint x: 1166, startPoint y: 314, endPoint x: 865, endPoint y: 297, distance: 302.2
click at [865, 297] on div "Aurore, Je suis navrée mais cet atelier n'est pas disponible le 1er octobre à 1…" at bounding box center [1034, 277] width 346 height 567
copy div "Atelier "Découvrez la décoration sur céramique autour d'un petit-déjeuner avec …"
drag, startPoint x: 1155, startPoint y: 572, endPoint x: 1145, endPoint y: 574, distance: 9.6
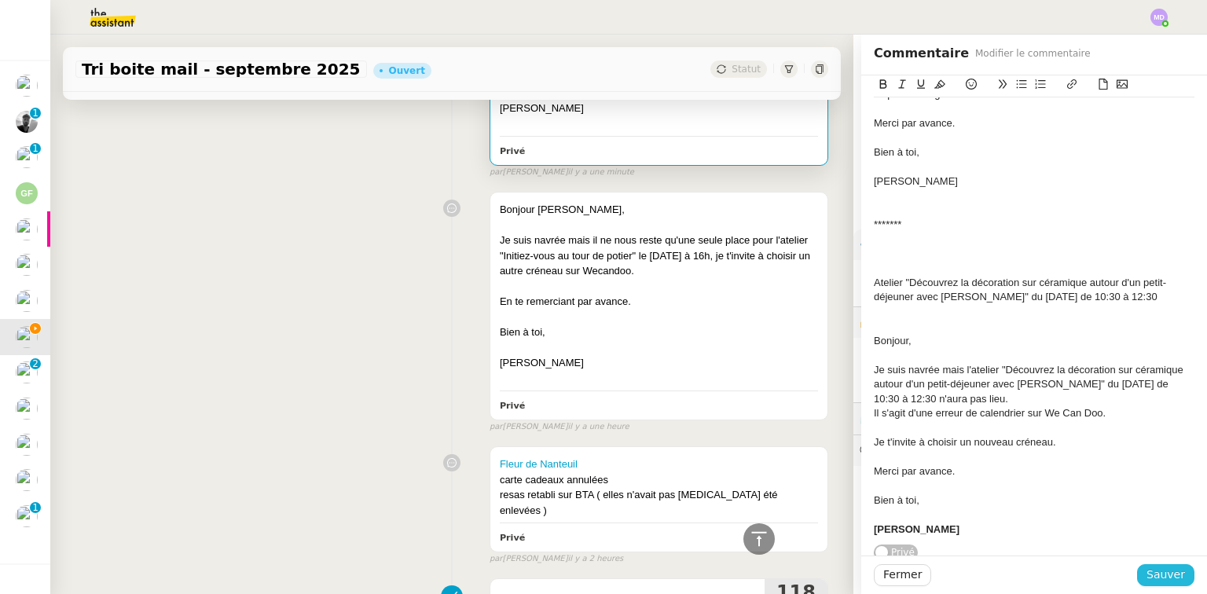
click at [1152, 572] on span "Sauver" at bounding box center [1166, 575] width 39 height 18
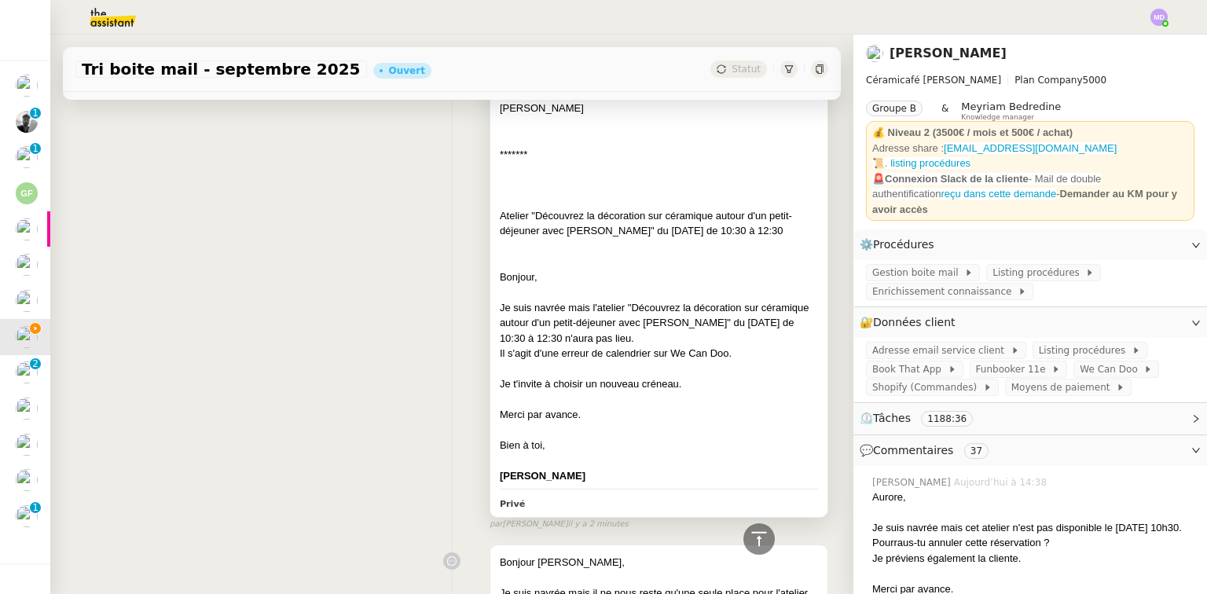
drag, startPoint x: 490, startPoint y: 234, endPoint x: 799, endPoint y: 254, distance: 309.5
click at [799, 254] on div "Aurore, Je suis navrée mais cet atelier n'est pas disponible le 1er octobre à 1…" at bounding box center [658, 227] width 337 height 579
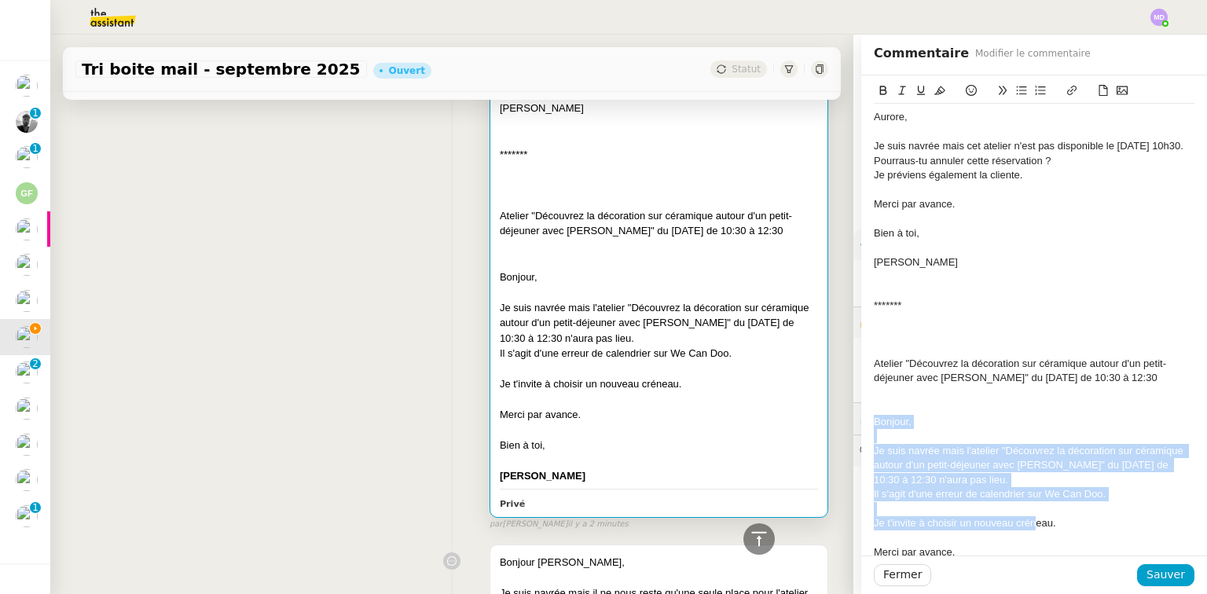
scroll to position [108, 0]
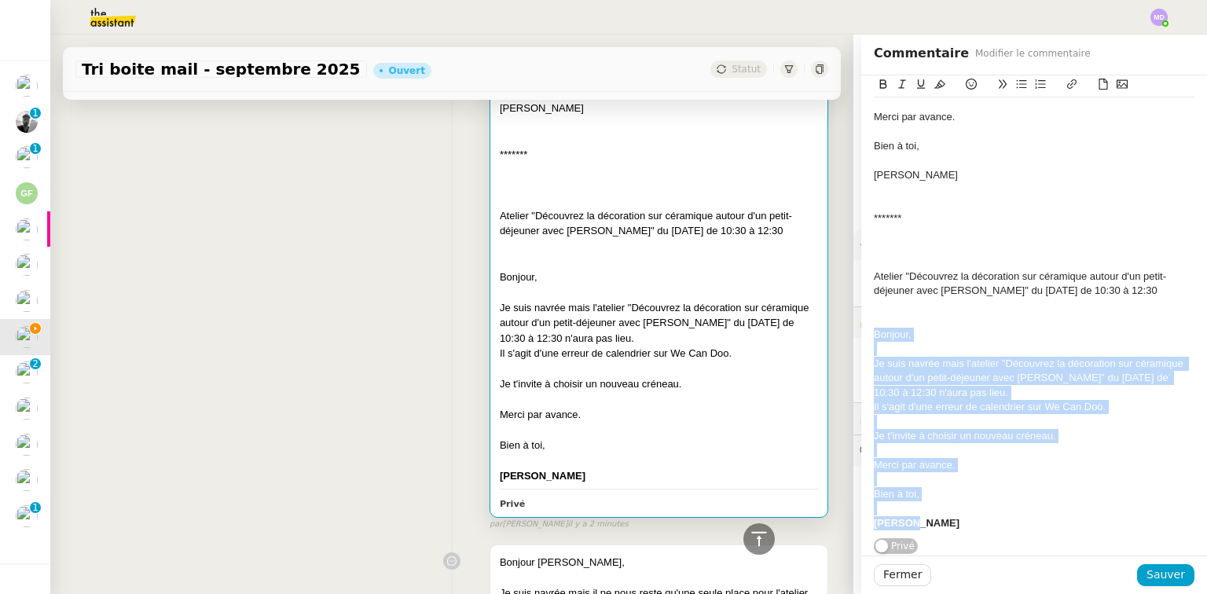
drag, startPoint x: 865, startPoint y: 439, endPoint x: 1025, endPoint y: 523, distance: 181.4
click at [1025, 523] on div "Aurore, Je suis navrée mais cet atelier n'est pas disponible le 1er octobre à 1…" at bounding box center [1034, 277] width 321 height 520
copy div "Bonjour, Je suis navrée mais l'atelier "Découvrez la décoration sur céramique a…"
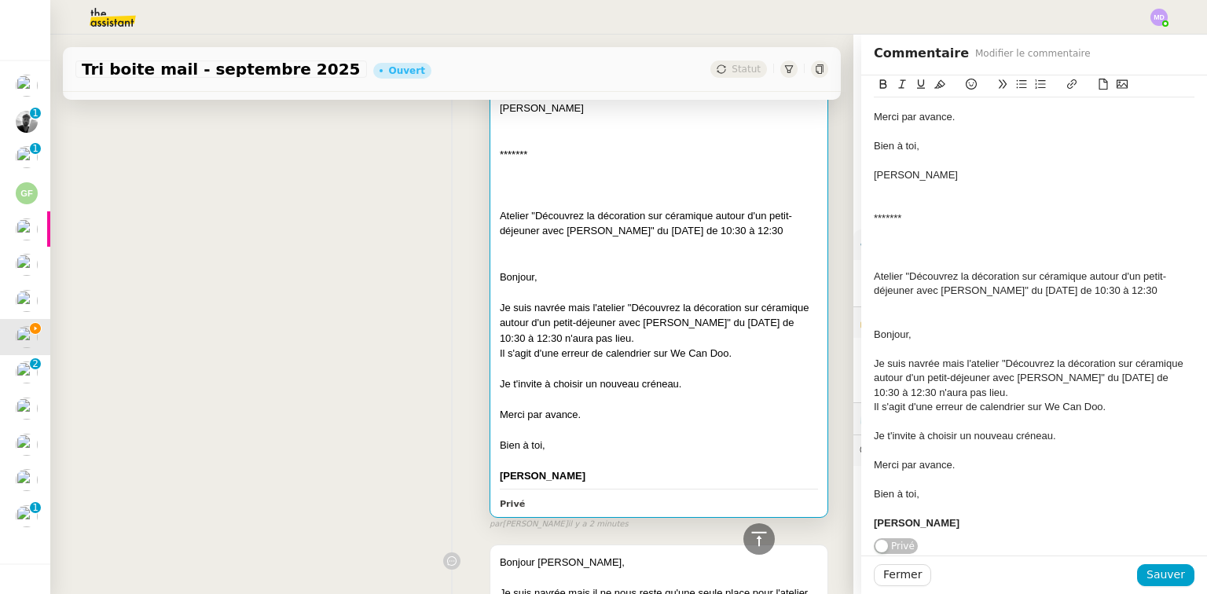
click at [677, 469] on div at bounding box center [659, 461] width 318 height 16
click at [909, 525] on div "Aurore, Je suis navrée mais cet atelier n'est pas disponible le 1er octobre à 1…" at bounding box center [1034, 277] width 321 height 520
click at [891, 519] on strong "Charlie" at bounding box center [917, 523] width 86 height 12
click at [878, 88] on icon at bounding box center [883, 84] width 11 height 11
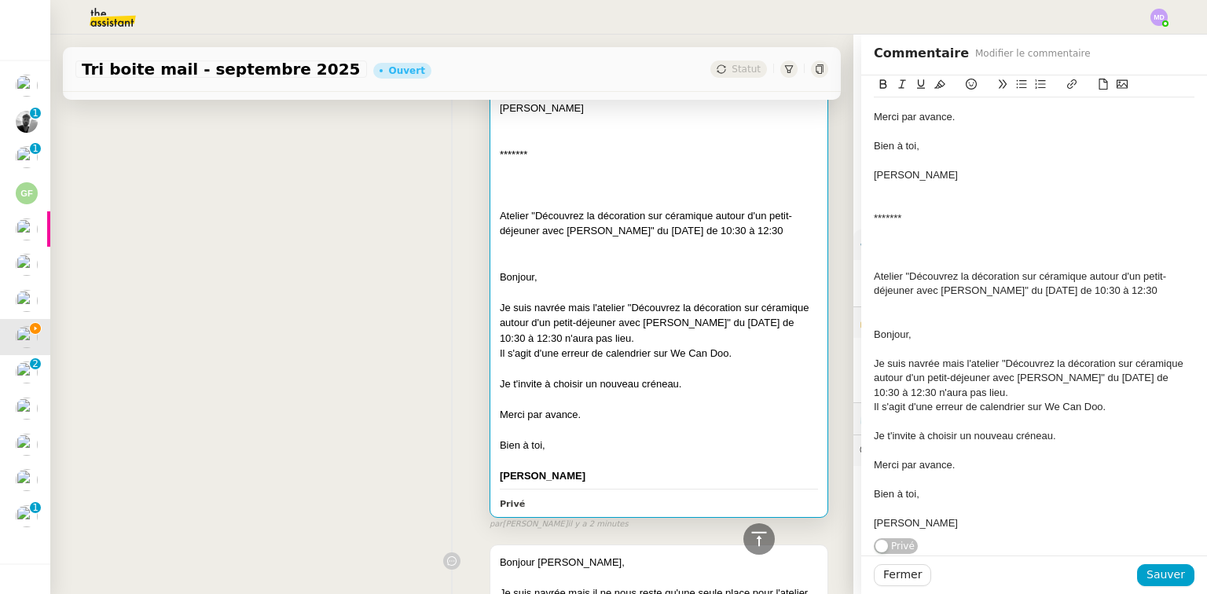
click at [877, 313] on div at bounding box center [1034, 320] width 321 height 14
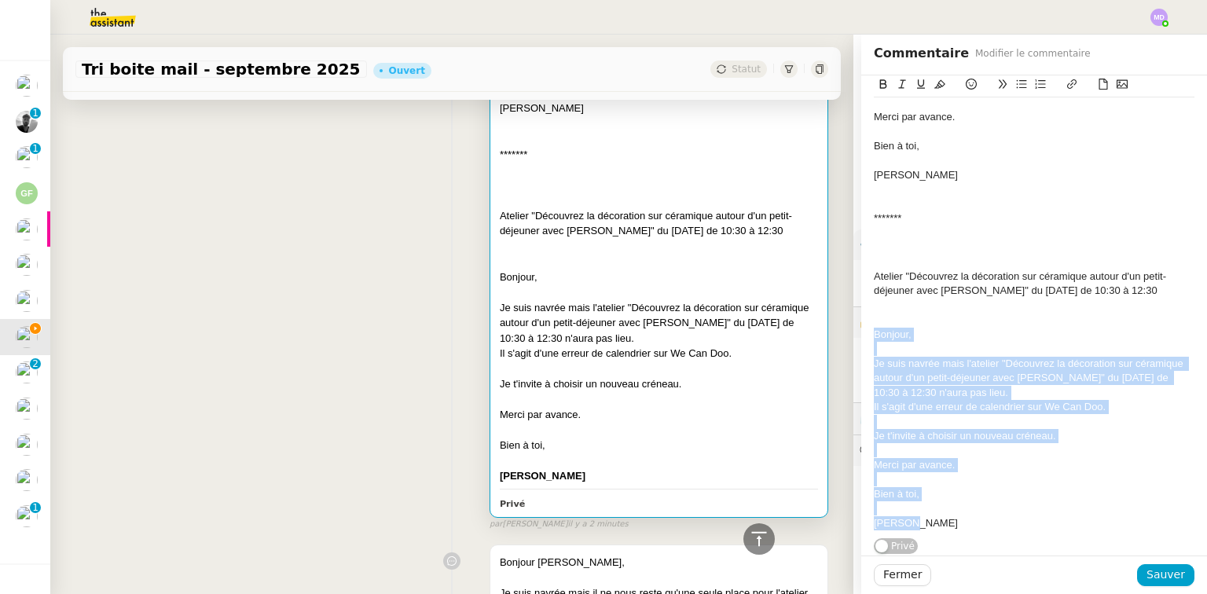
drag, startPoint x: 871, startPoint y: 329, endPoint x: 935, endPoint y: 512, distance: 194.9
click at [935, 512] on div "Aurore, Je suis navrée mais cet atelier n'est pas disponible le 1er octobre à 1…" at bounding box center [1034, 277] width 321 height 520
click at [907, 516] on div "Charlie" at bounding box center [1034, 523] width 321 height 14
drag, startPoint x: 899, startPoint y: 518, endPoint x: 858, endPoint y: 329, distance: 193.0
click at [861, 329] on div "Aurore, Je suis navrée mais cet atelier n'est pas disponible le 1er octobre à 1…" at bounding box center [1034, 271] width 346 height 567
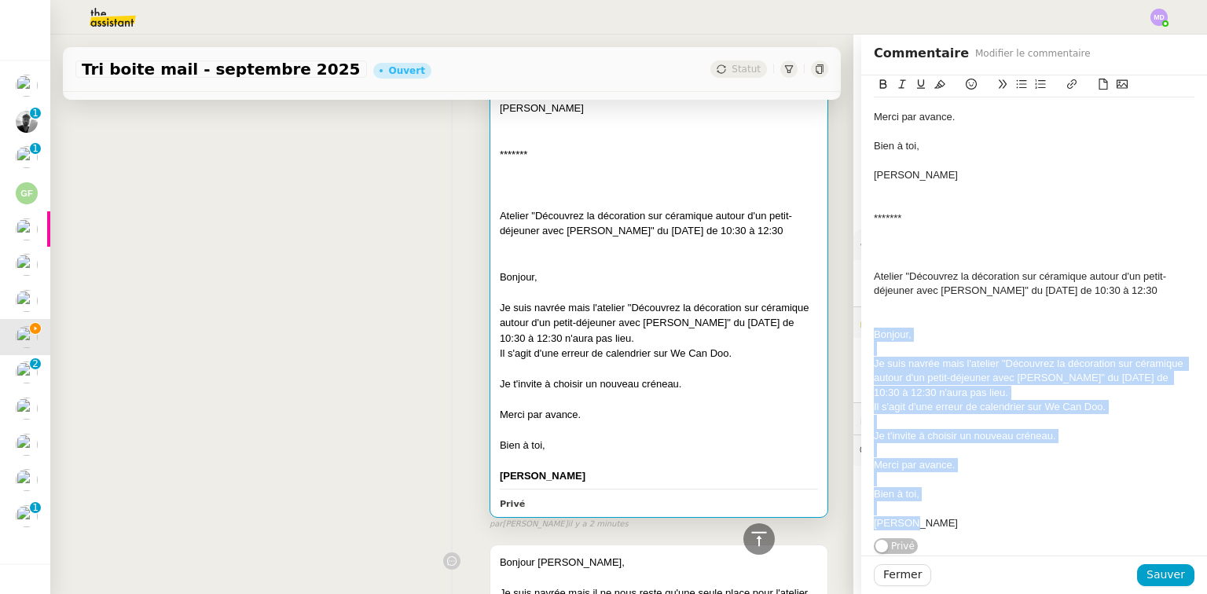
copy div "Bonjour, Je suis navrée mais l'atelier "Découvrez la décoration sur céramique a…"
click at [900, 516] on div "Charlie" at bounding box center [1034, 523] width 321 height 14
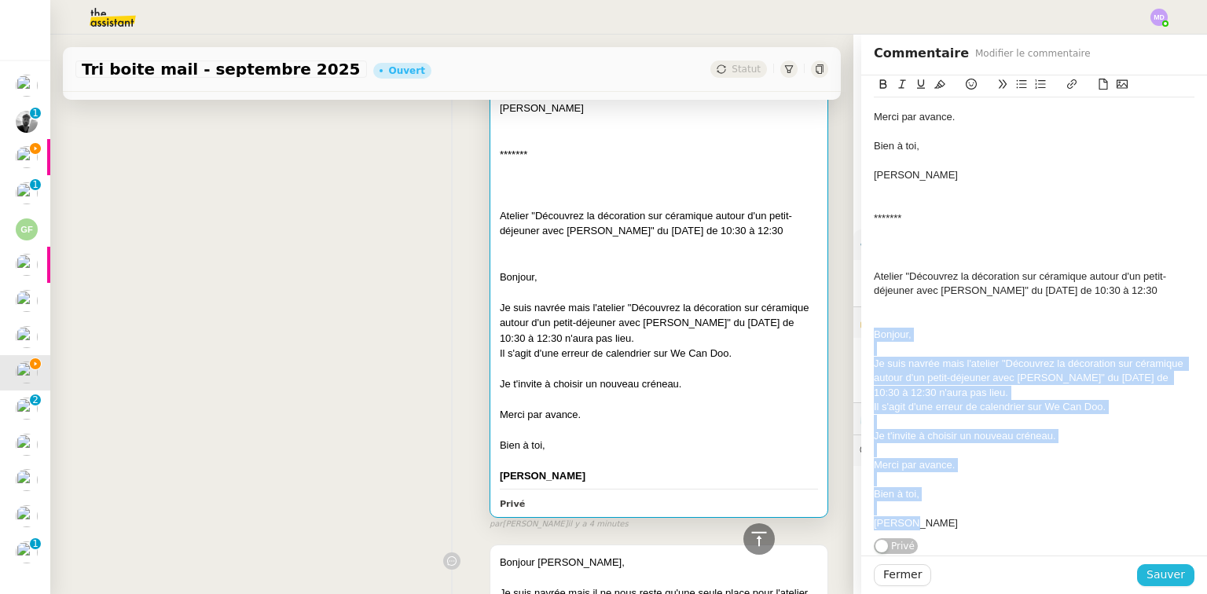
click at [1147, 574] on span "Sauver" at bounding box center [1166, 575] width 39 height 18
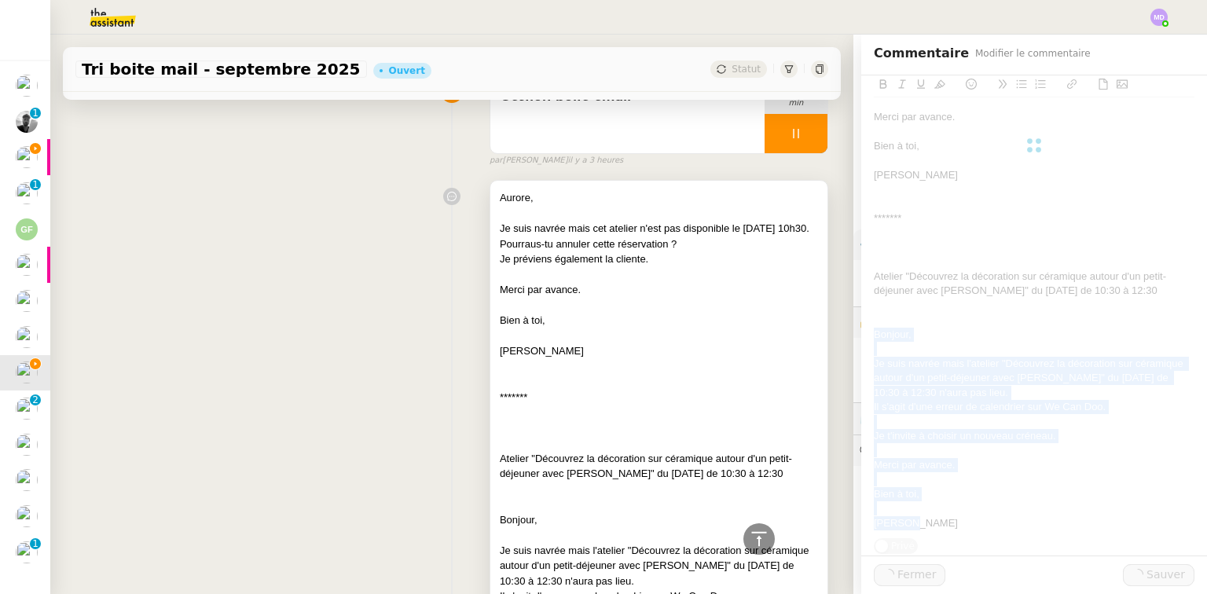
scroll to position [18, 0]
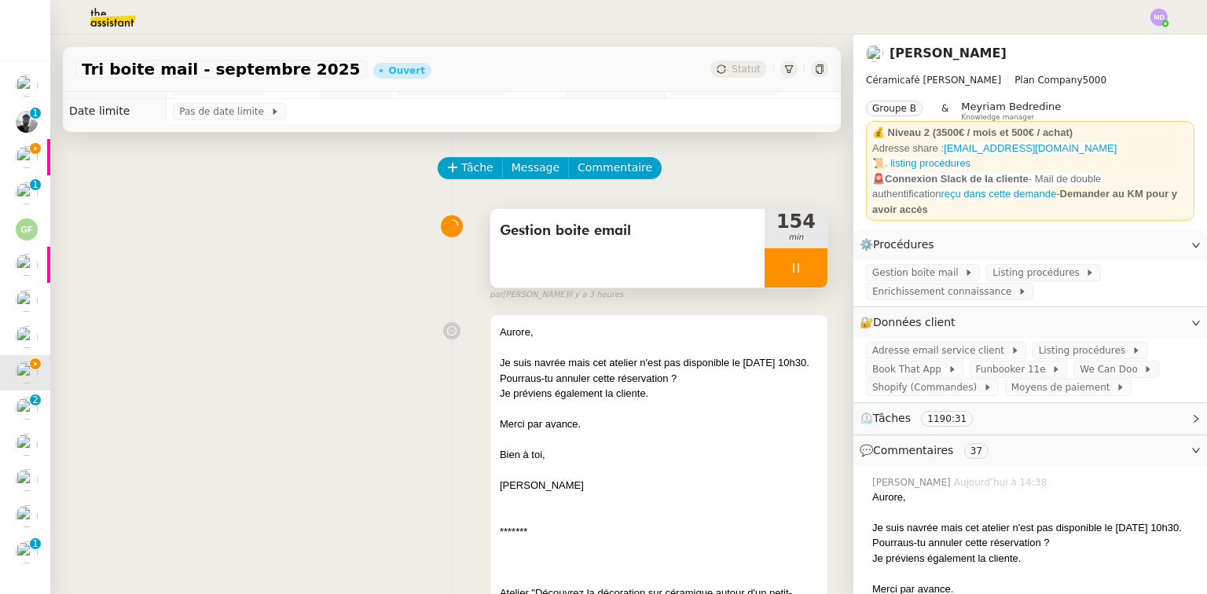
click at [791, 278] on div at bounding box center [796, 267] width 63 height 39
click at [769, 281] on div at bounding box center [780, 267] width 31 height 39
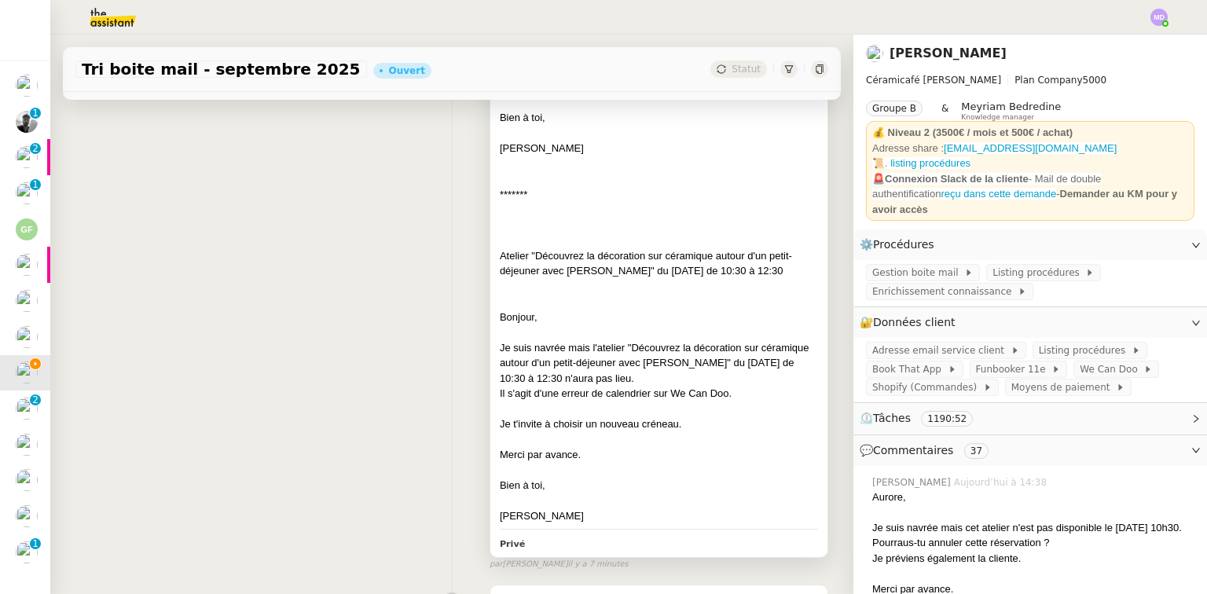
scroll to position [395, 0]
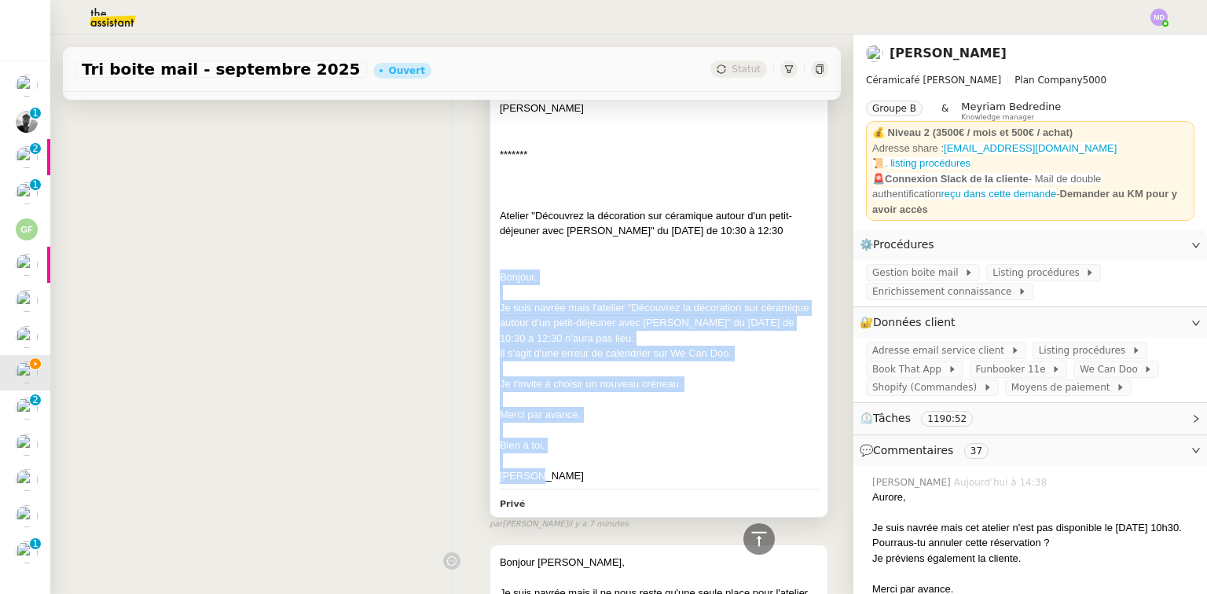
drag, startPoint x: 523, startPoint y: 490, endPoint x: 490, endPoint y: 294, distance: 199.2
click at [500, 294] on div "Aurore, Je suis navrée mais cet atelier n'est pas disponible le 1er octobre à 1…" at bounding box center [659, 215] width 318 height 537
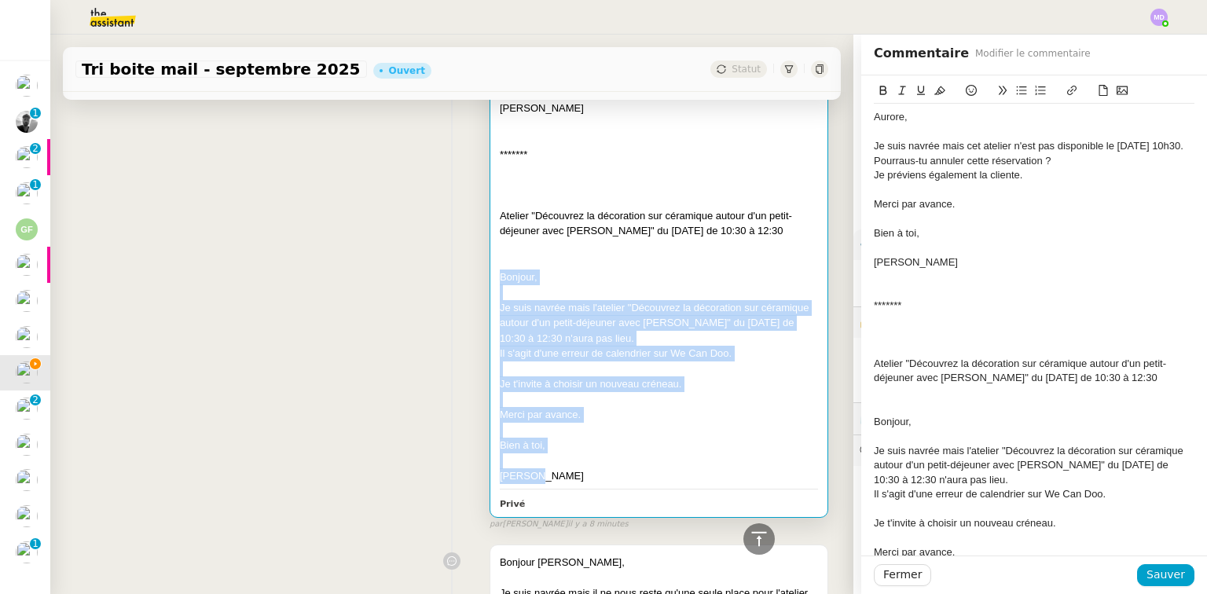
click at [645, 300] on div at bounding box center [659, 293] width 318 height 16
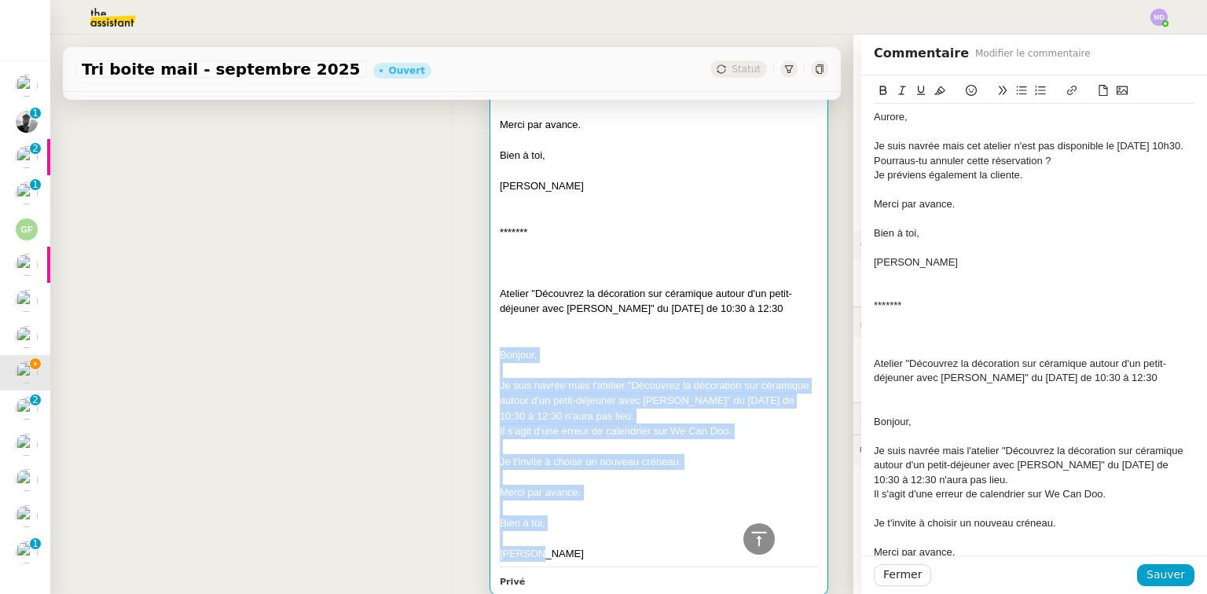
scroll to position [207, 0]
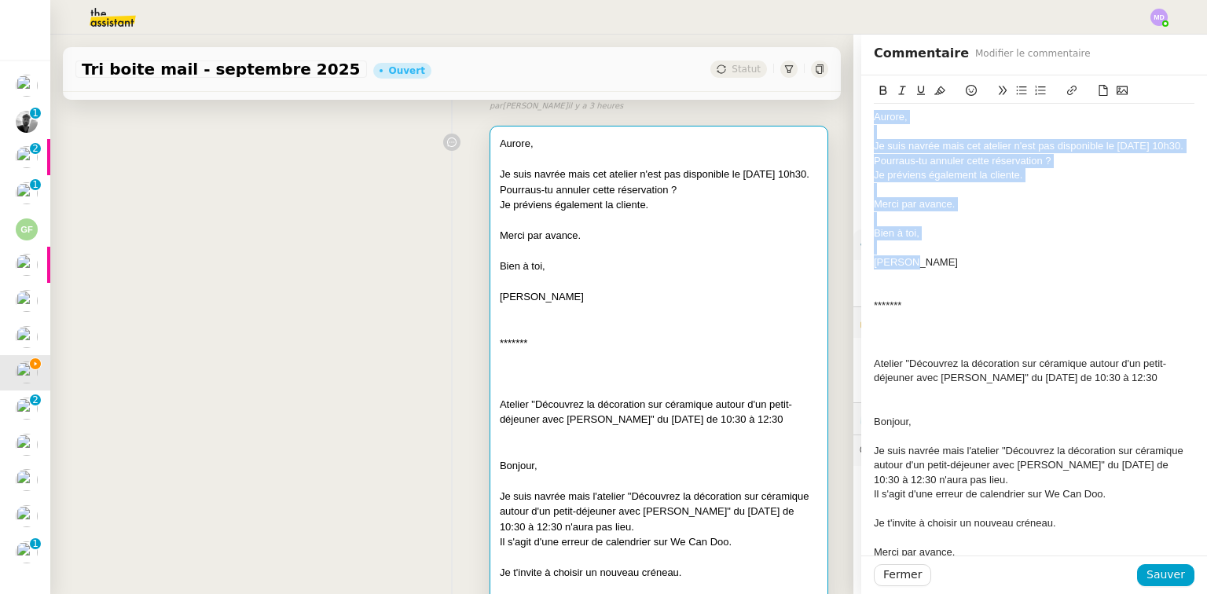
drag, startPoint x: 903, startPoint y: 280, endPoint x: 865, endPoint y: 116, distance: 167.9
click at [874, 116] on div "Aurore, Je suis navrée mais cet atelier n'est pas disponible le 1er octobre à 1…" at bounding box center [1034, 364] width 321 height 520
copy div "Aurore, Je suis navrée mais cet atelier n'est pas disponible le 1er octobre à 1…"
click at [976, 182] on div "Je préviens également la cliente." at bounding box center [1034, 175] width 321 height 14
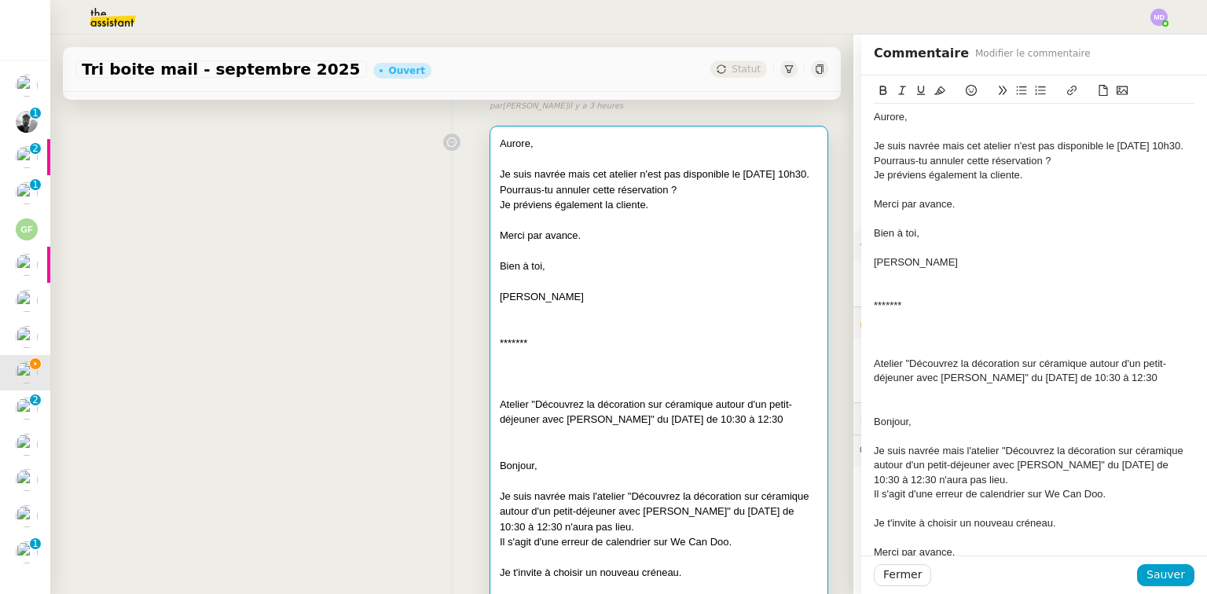
click at [890, 168] on div "Pourraus-tu annuler cette réservation ?" at bounding box center [1034, 161] width 321 height 14
click at [895, 168] on div "Pourraus-tu annuler cette réservation ?" at bounding box center [1034, 161] width 321 height 14
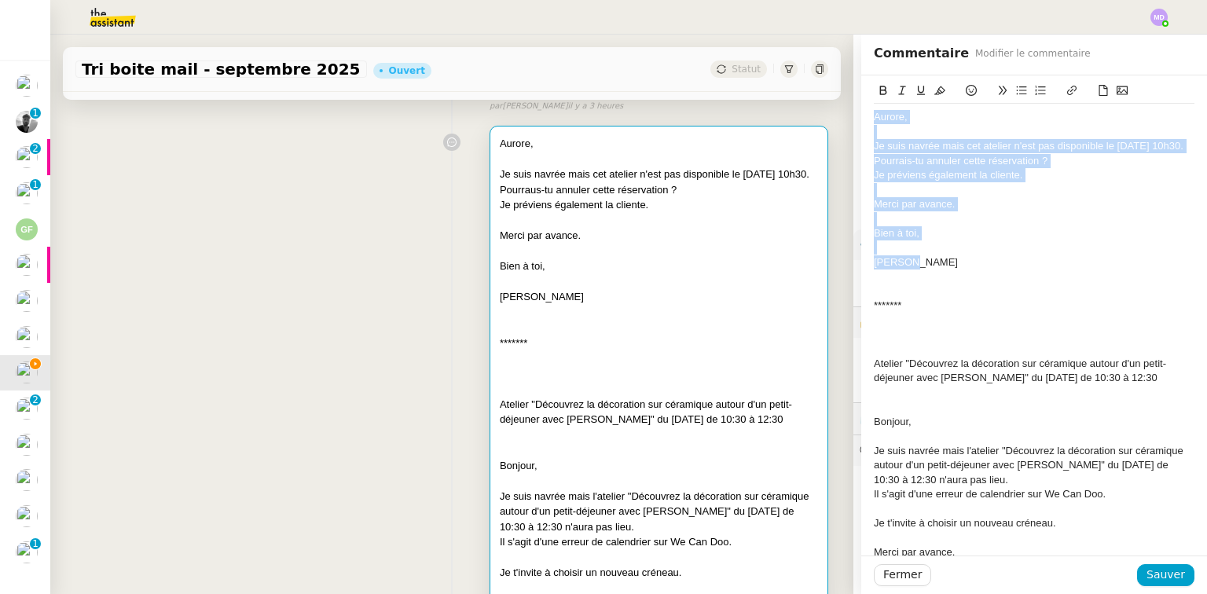
drag, startPoint x: 908, startPoint y: 278, endPoint x: 846, endPoint y: 94, distance: 193.9
click at [846, 94] on app-ticket "Tri boite mail - septembre 2025 Ouvert Statut Client Genevieve Landsmann Owner …" at bounding box center [628, 315] width 1157 height 560
copy div "Aurore, Je suis navrée mais cet atelier n'est pas disponible le 1er octobre à 1…"
drag, startPoint x: 1148, startPoint y: 570, endPoint x: 1025, endPoint y: 586, distance: 124.4
click at [1141, 572] on button "Sauver" at bounding box center [1165, 575] width 57 height 22
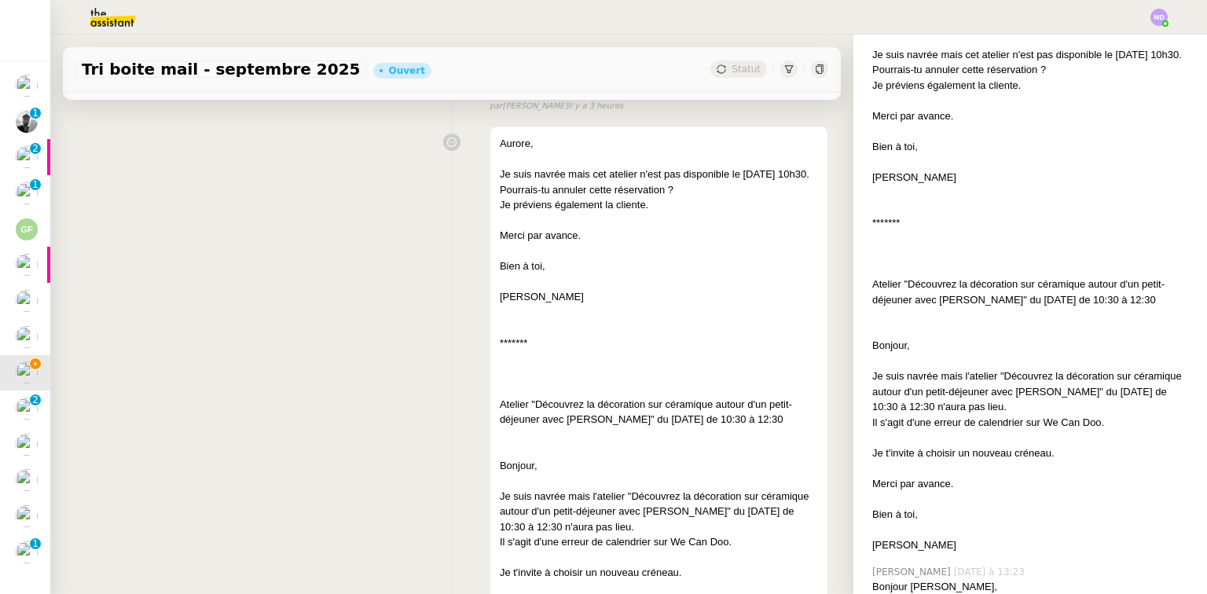
scroll to position [503, 0]
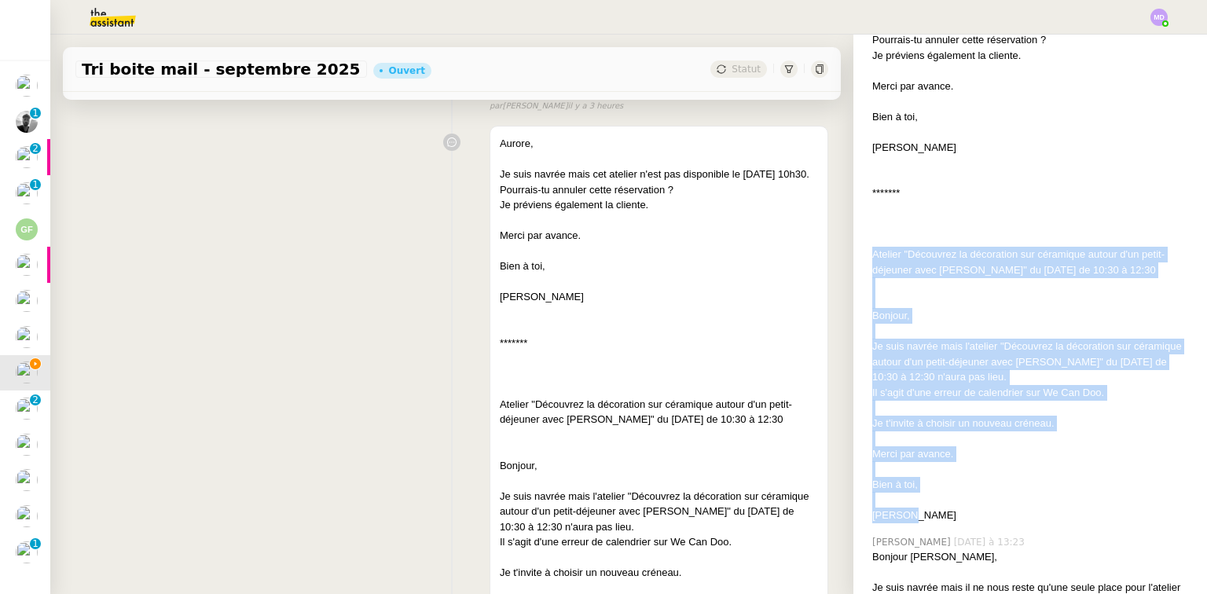
drag, startPoint x: 861, startPoint y: 277, endPoint x: 923, endPoint y: 538, distance: 269.0
click at [923, 530] on div "Marylou Deybach Aujourd’hui à 14:38 Aurore, Je suis navrée mais cet atelier n'e…" at bounding box center [1030, 248] width 329 height 564
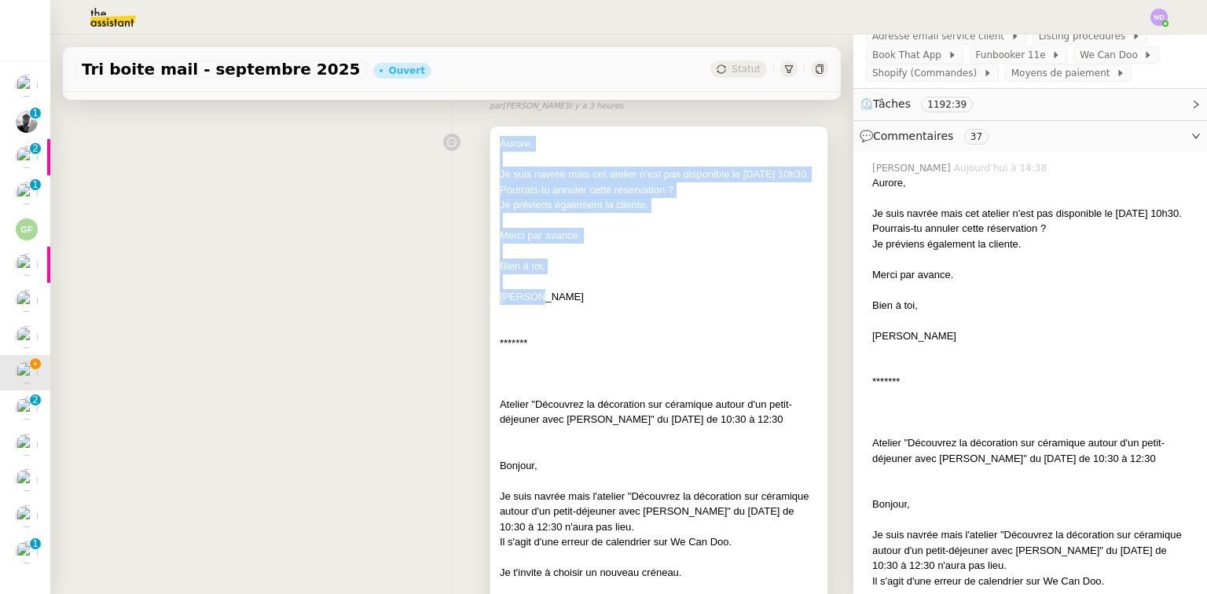
drag, startPoint x: 530, startPoint y: 312, endPoint x: 486, endPoint y: 145, distance: 173.1
click at [490, 145] on div "Aurore, Je suis navrée mais cet atelier n'est pas disponible le 1er octobre à 1…" at bounding box center [658, 416] width 337 height 579
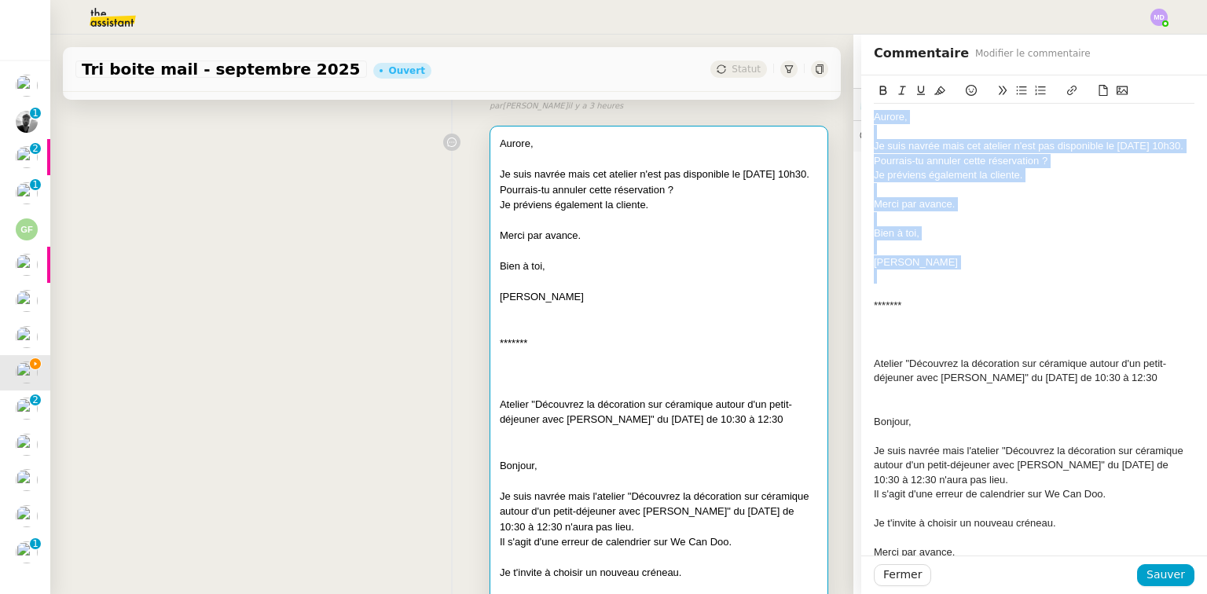
drag, startPoint x: 890, startPoint y: 277, endPoint x: 842, endPoint y: 130, distance: 154.8
click at [850, 94] on app-ticket "Tri boite mail - septembre 2025 Ouvert Statut Client Genevieve Landsmann Owner …" at bounding box center [628, 315] width 1157 height 560
click at [909, 182] on div "Je préviens également la cliente." at bounding box center [1034, 175] width 321 height 14
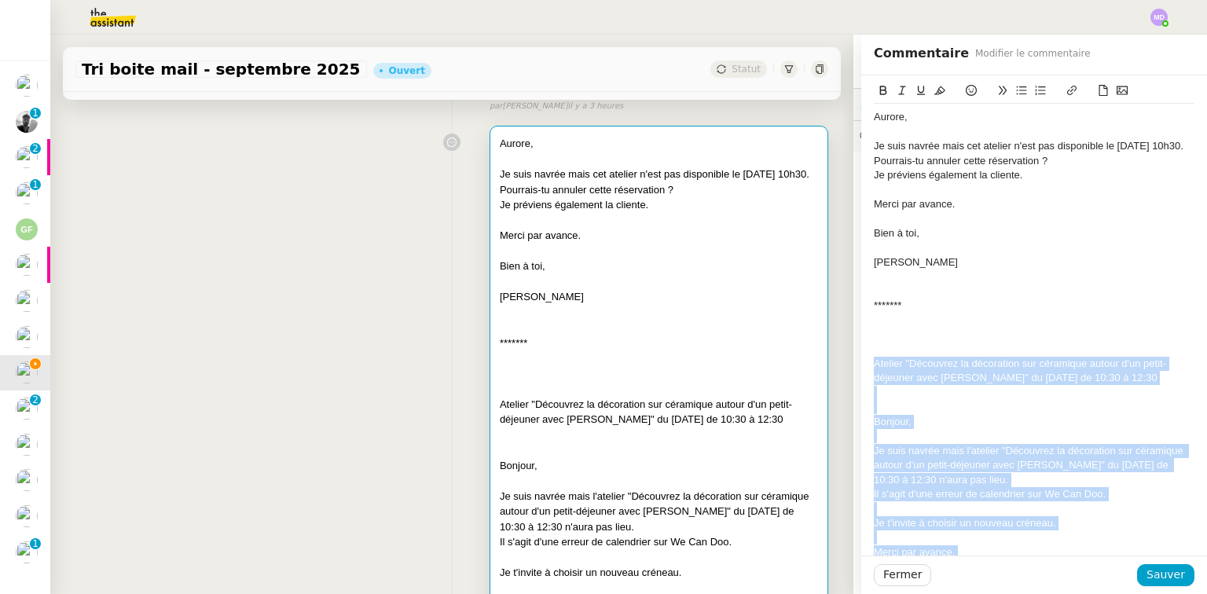
scroll to position [108, 0]
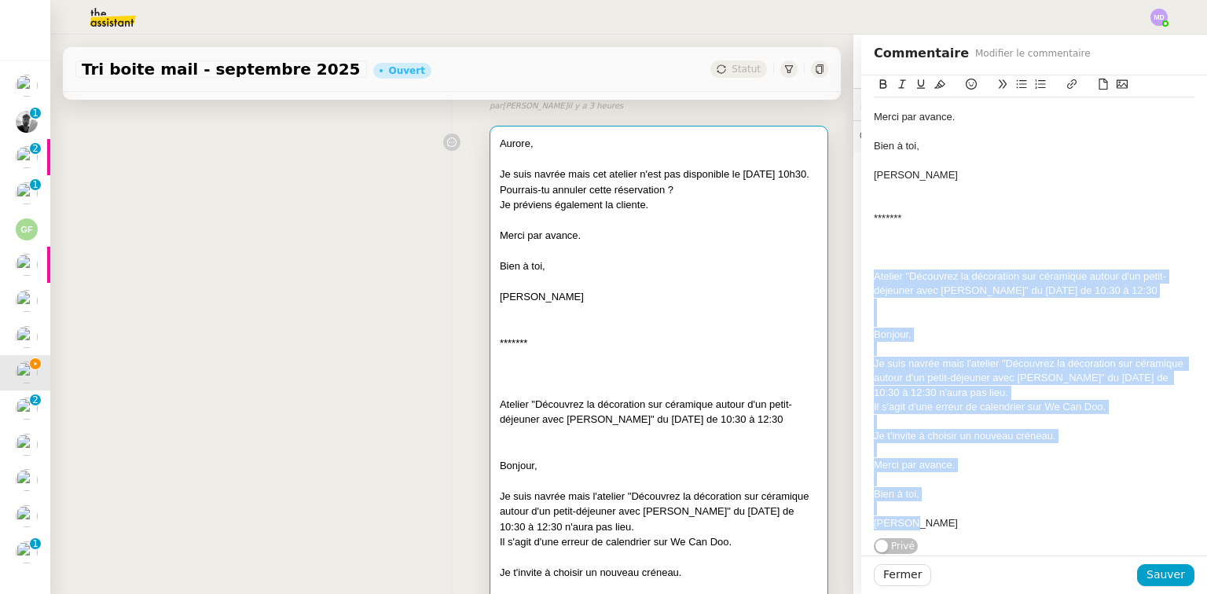
drag, startPoint x: 865, startPoint y: 377, endPoint x: 1041, endPoint y: 523, distance: 228.3
click at [1041, 523] on div "Aurore, Je suis navrée mais cet atelier n'est pas disponible le 1er octobre à 1…" at bounding box center [1034, 277] width 321 height 520
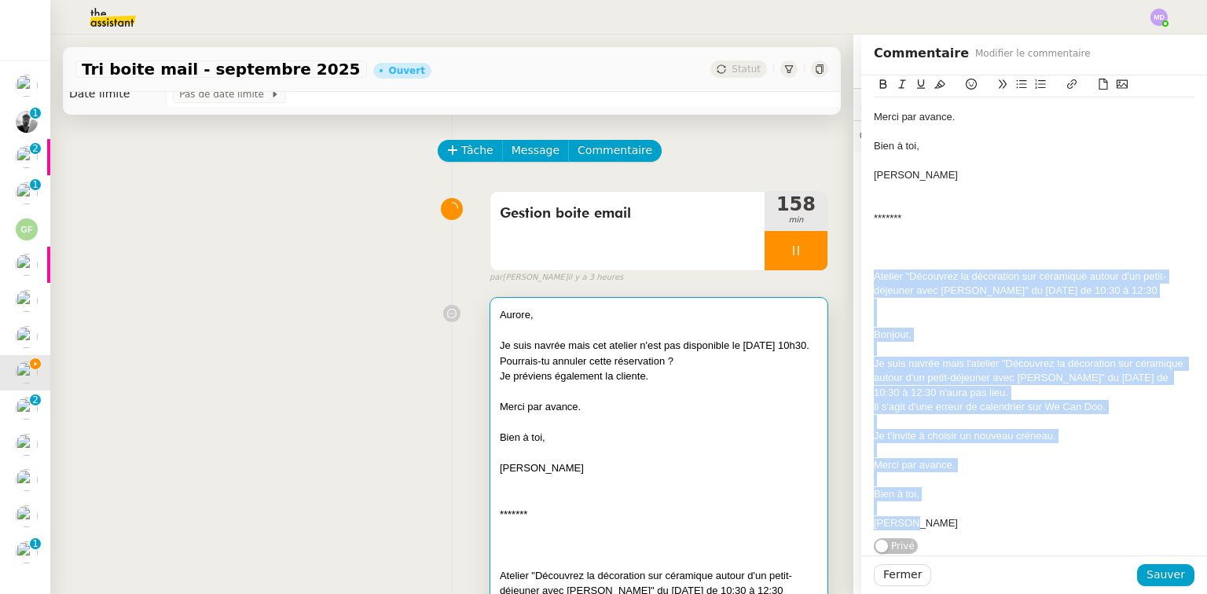
scroll to position [0, 0]
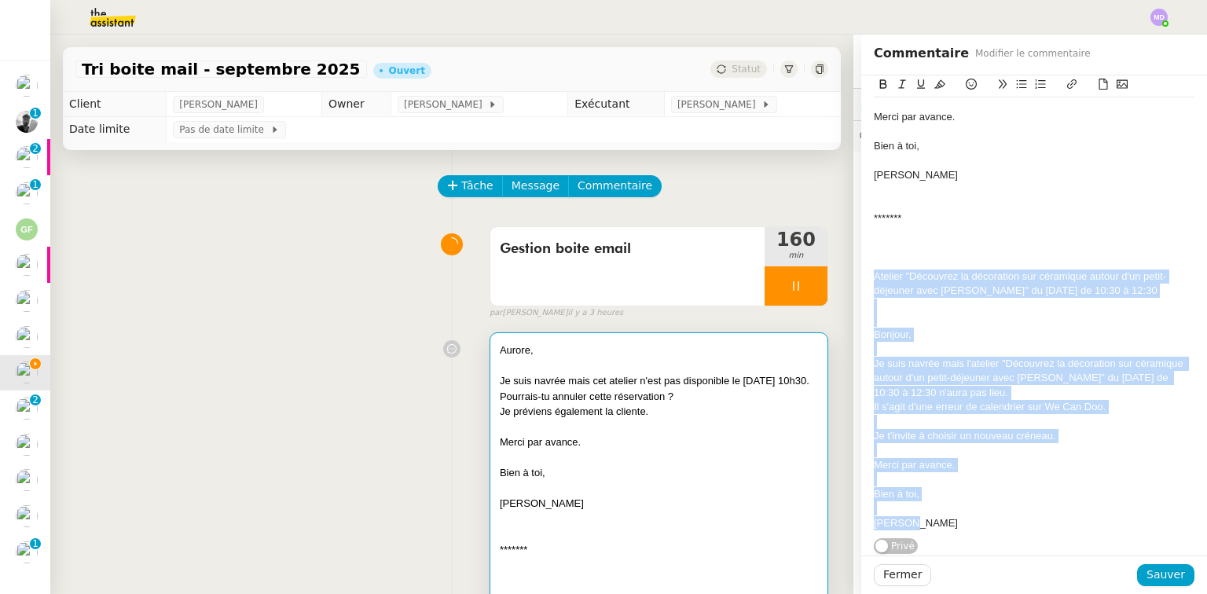
click at [1175, 586] on div "Fermer Sauver" at bounding box center [1034, 575] width 346 height 39
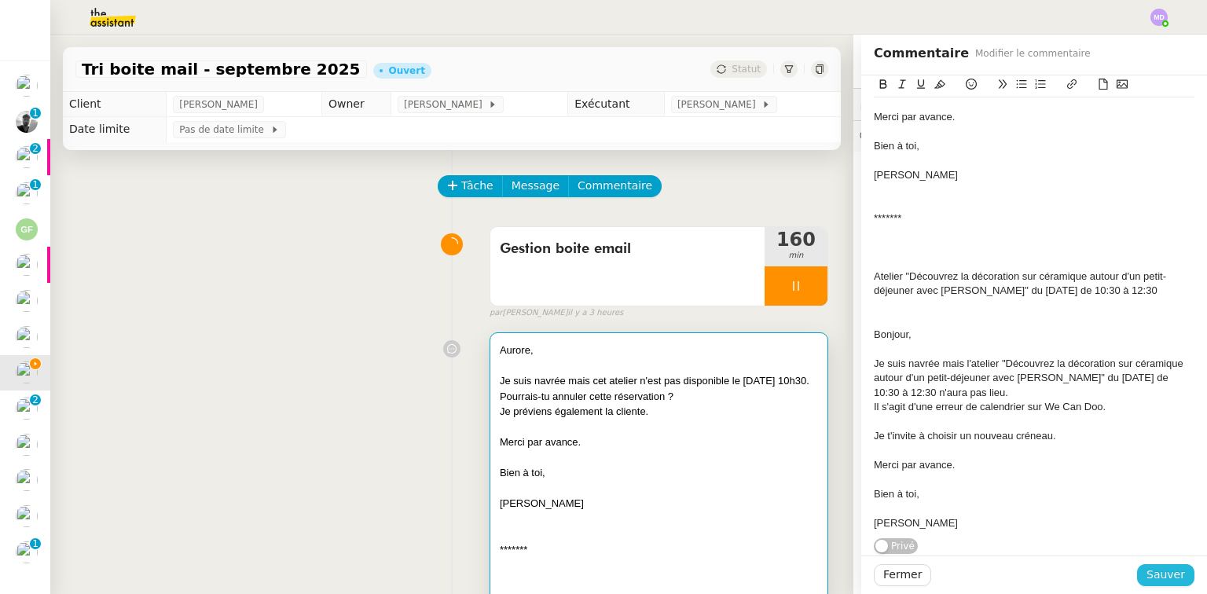
click at [1155, 578] on span "Sauver" at bounding box center [1166, 575] width 39 height 18
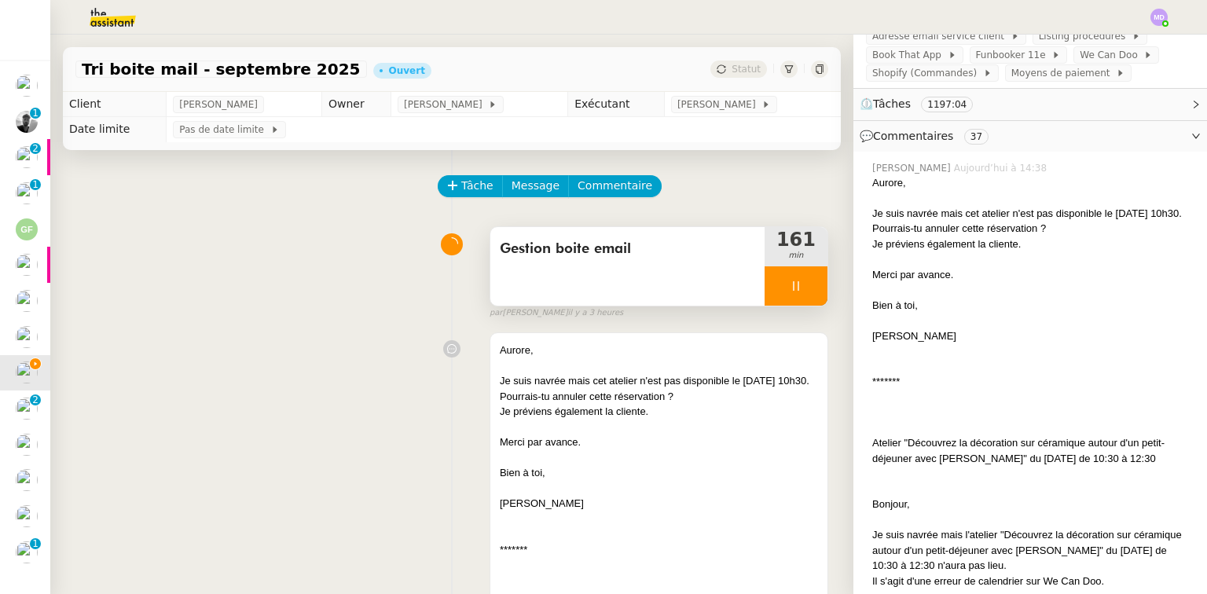
click at [791, 282] on div at bounding box center [796, 285] width 63 height 39
drag, startPoint x: 799, startPoint y: 285, endPoint x: 780, endPoint y: 277, distance: 20.7
click at [806, 283] on icon at bounding box center [812, 286] width 13 height 13
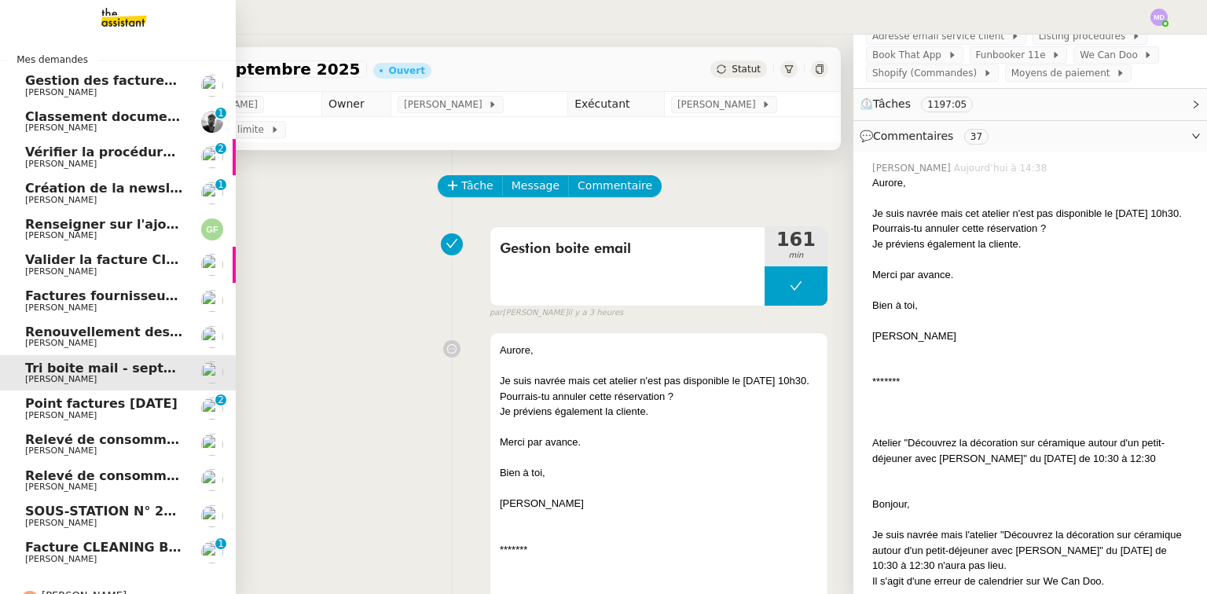
click at [27, 187] on span "Création de la newsletter UMento - Circle - septembre 2025" at bounding box center [202, 188] width 355 height 15
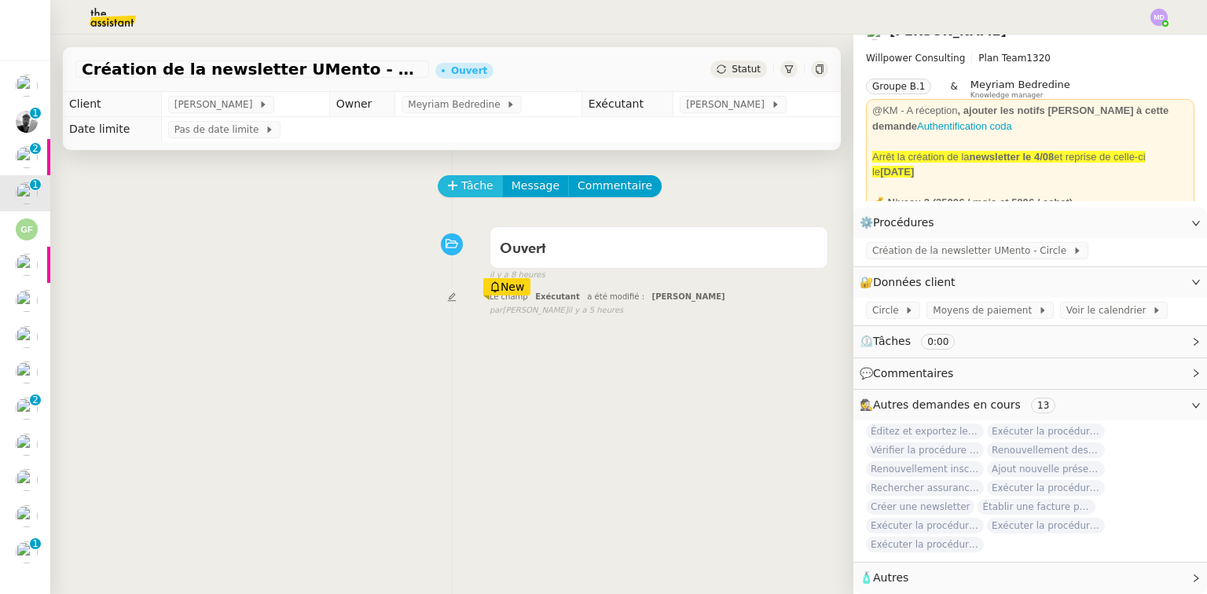
click at [452, 185] on button "Tâche" at bounding box center [470, 186] width 65 height 22
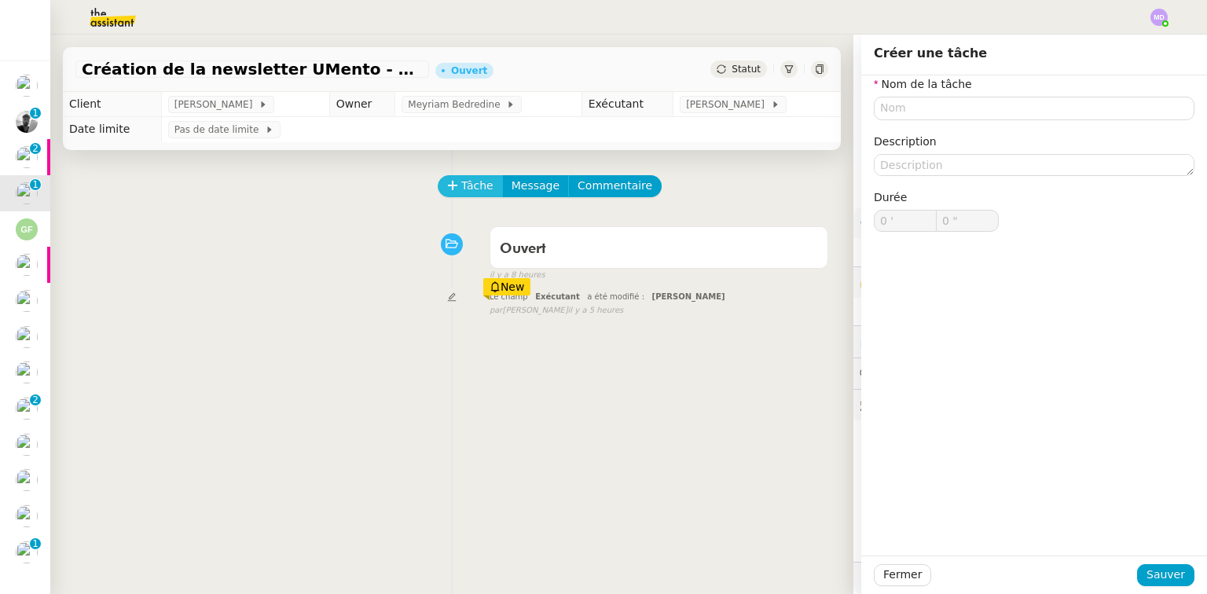
scroll to position [29, 0]
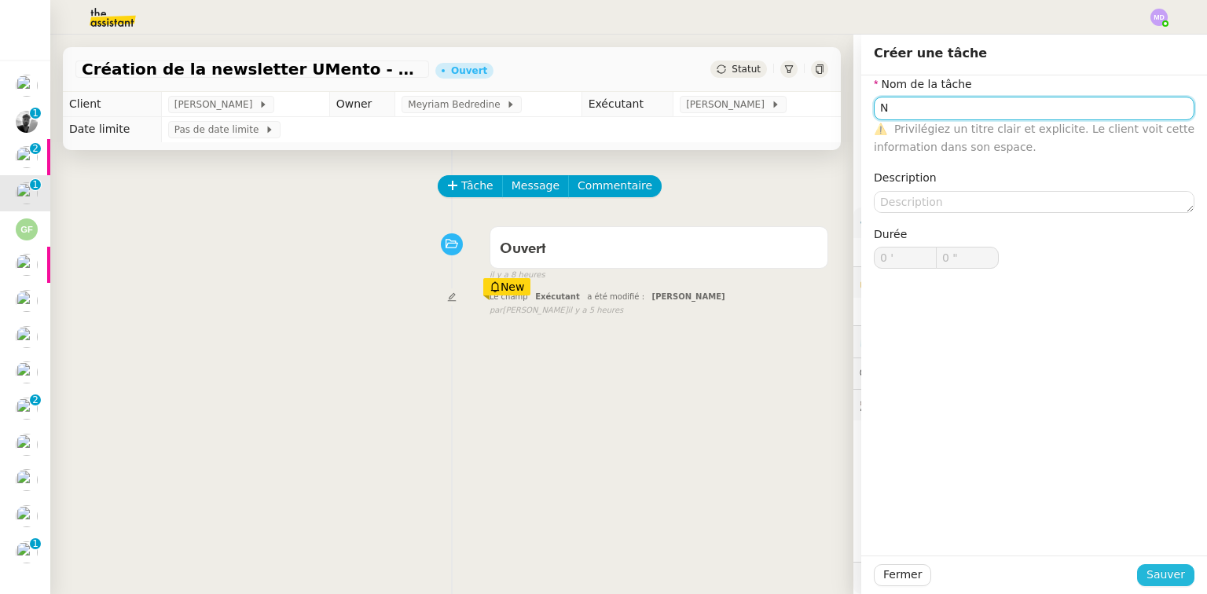
type input "N"
drag, startPoint x: 1172, startPoint y: 570, endPoint x: 1136, endPoint y: 564, distance: 36.7
click at [1172, 568] on span "Sauver" at bounding box center [1166, 575] width 39 height 18
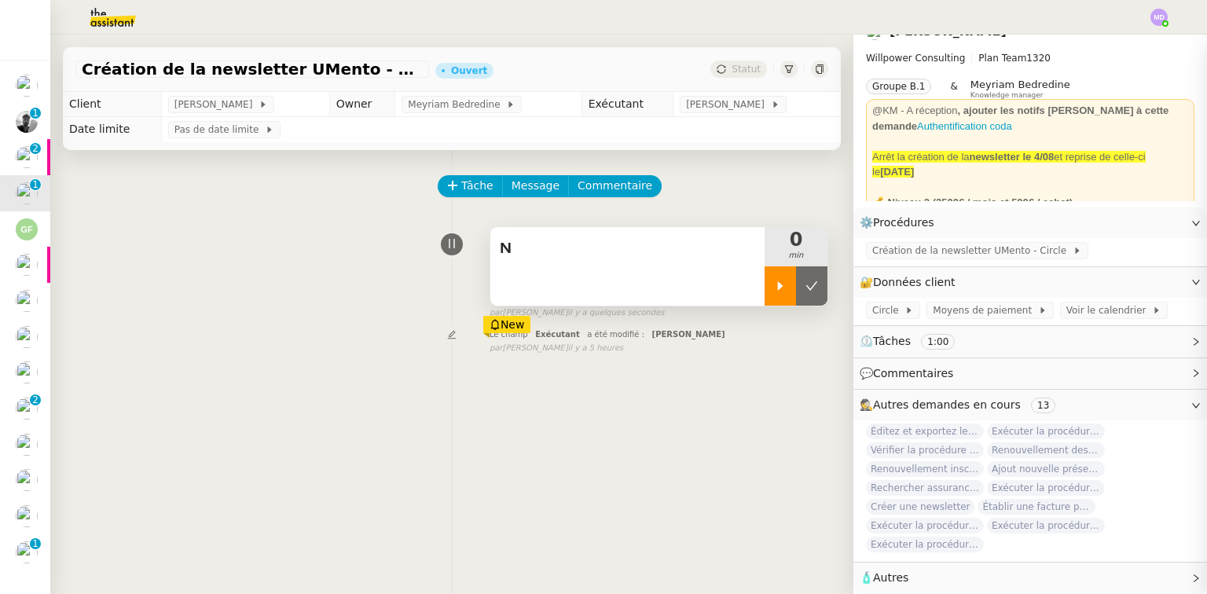
click at [765, 287] on div at bounding box center [780, 285] width 31 height 39
click at [717, 286] on div "N" at bounding box center [627, 266] width 274 height 79
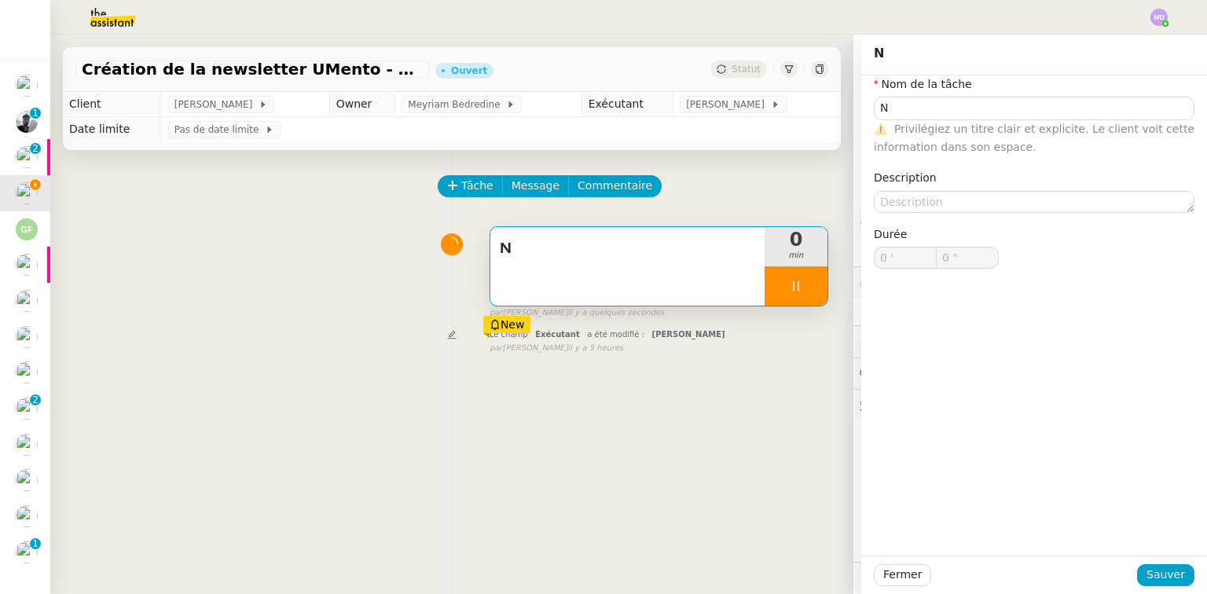
scroll to position [29, 0]
click at [906, 112] on input "N" at bounding box center [1034, 108] width 321 height 23
type input "News"
type input "1 ""
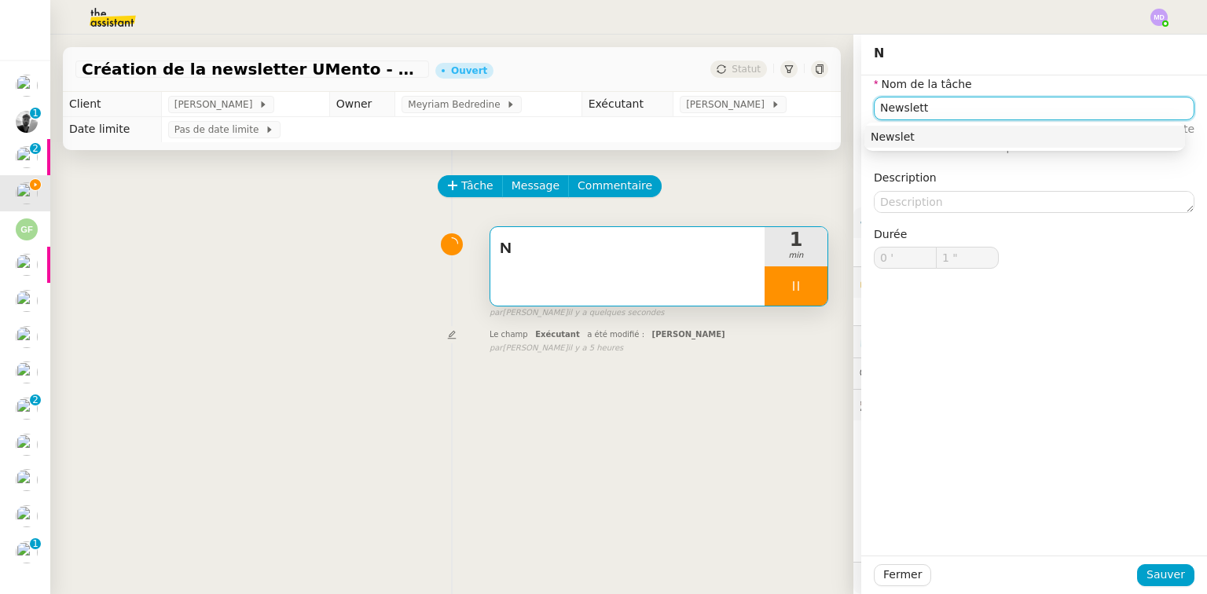
type input "Newslette"
type input "2 ""
type input "Newsletter"
type input "3 ""
click at [968, 137] on div "Newsletter" at bounding box center [1025, 137] width 308 height 14
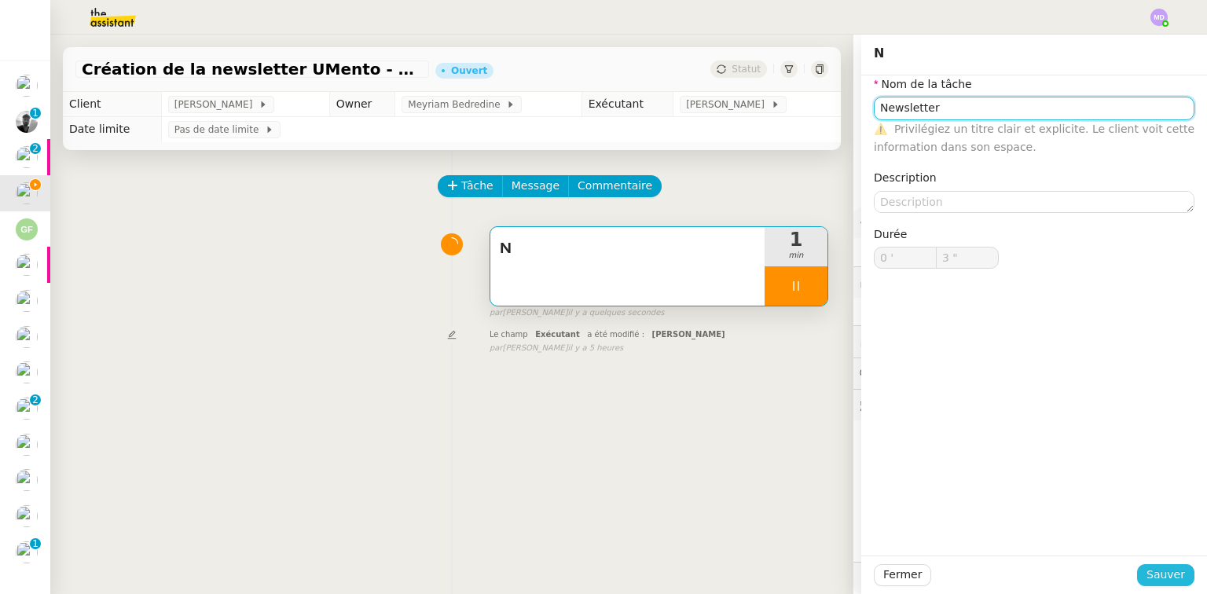
type input "Newsletter"
drag, startPoint x: 1155, startPoint y: 572, endPoint x: 1141, endPoint y: 561, distance: 17.9
click at [1156, 572] on span "Sauver" at bounding box center [1166, 575] width 39 height 18
type input "4 ""
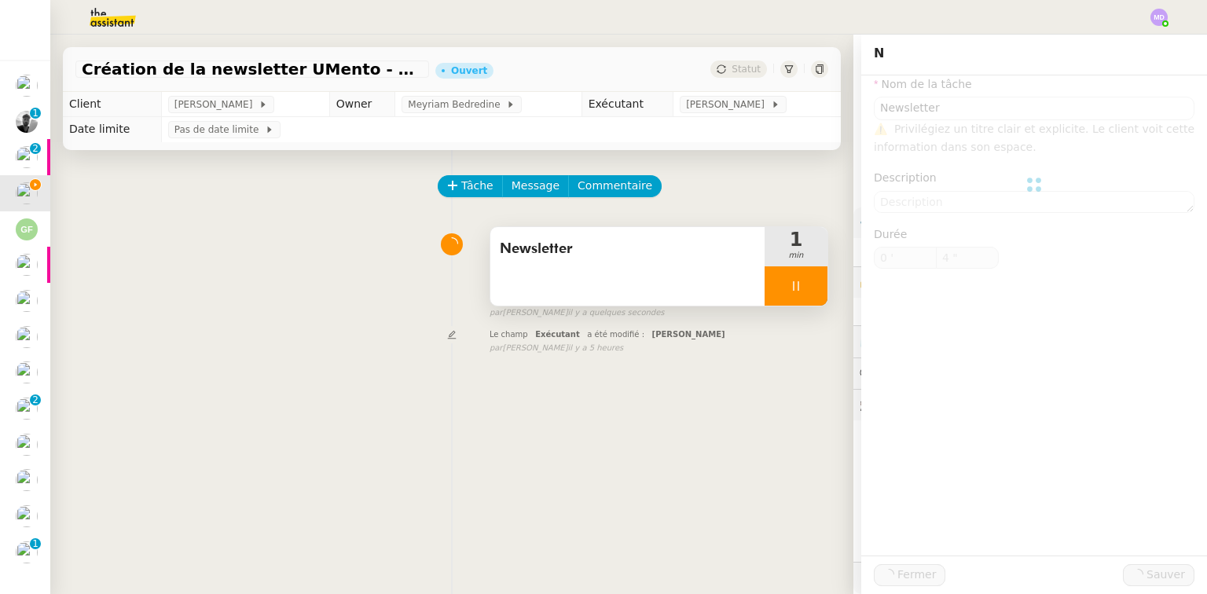
click at [683, 252] on span "Newsletter" at bounding box center [627, 249] width 255 height 24
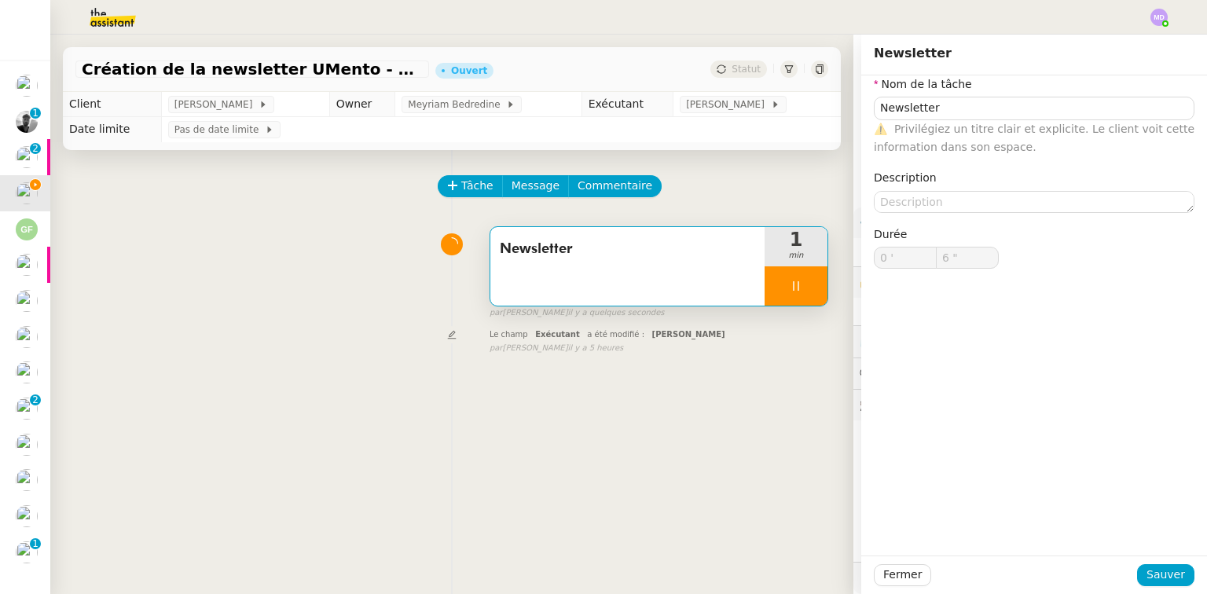
scroll to position [29, 0]
click at [874, 113] on input "Newsletter" at bounding box center [1034, 108] width 321 height 23
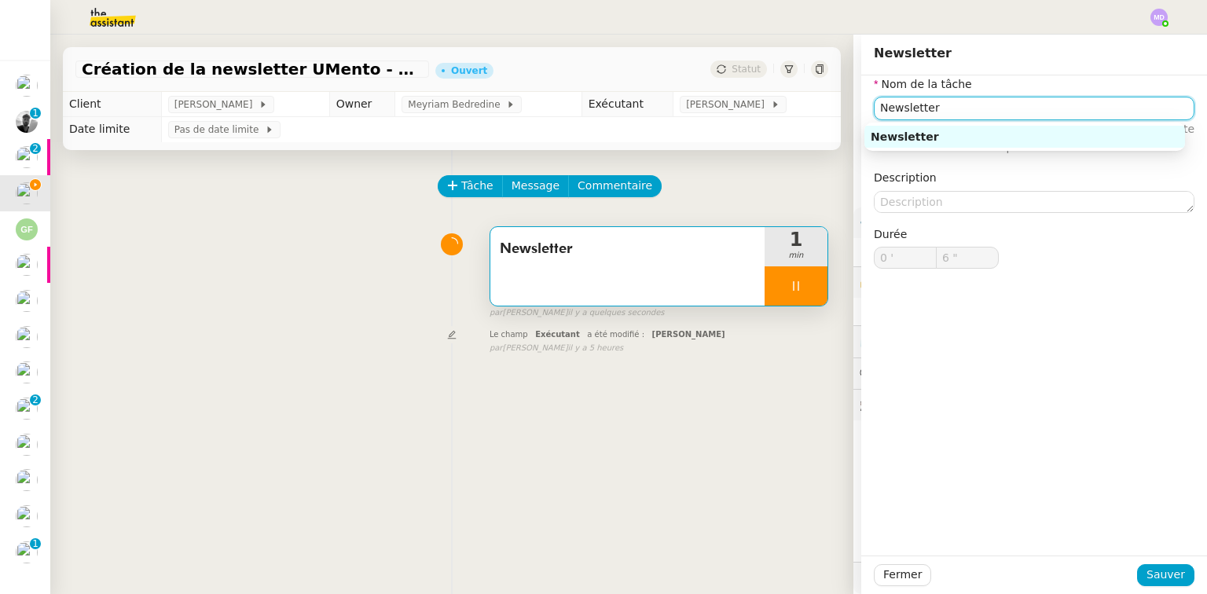
type input "7 ""
type input "CréatNewsletter"
type input "8 ""
type input "Création Newsletter"
type input "9 ""
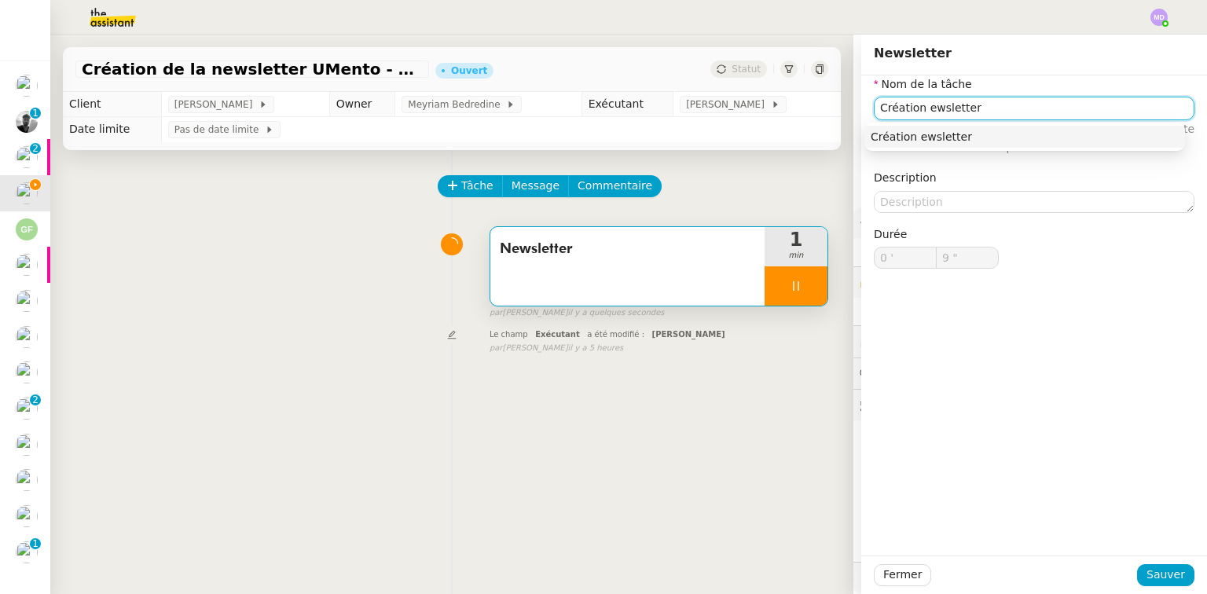
type input "Création newsletter"
type input "11 ""
type input "Création newsletter"
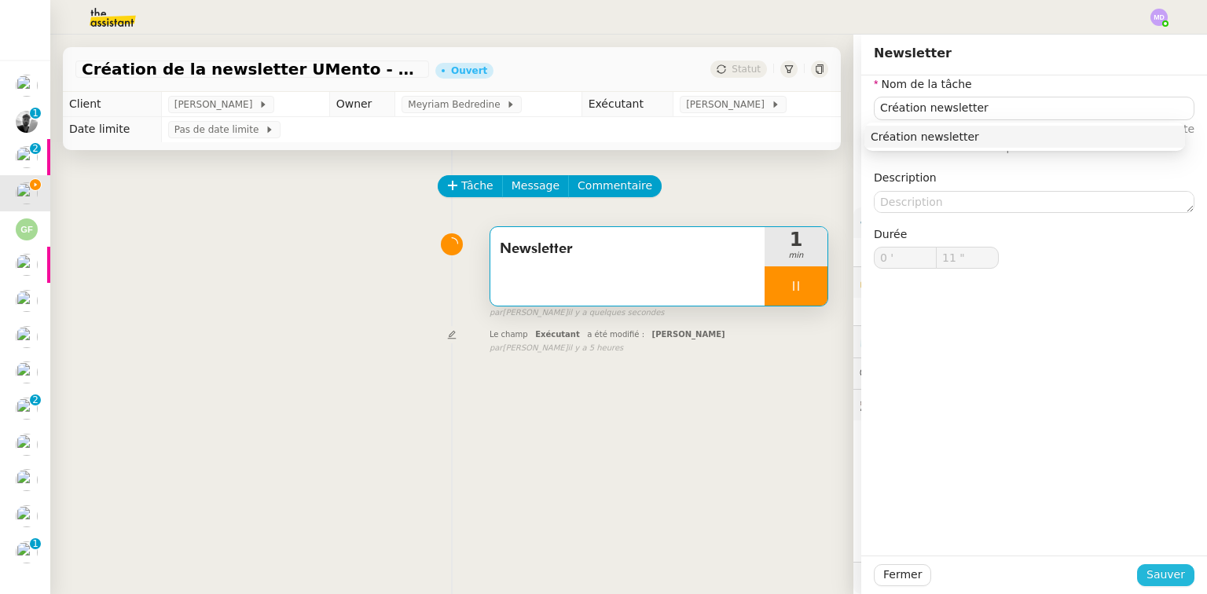
drag, startPoint x: 1177, startPoint y: 571, endPoint x: 1151, endPoint y: 523, distance: 54.8
click at [1176, 571] on button "Sauver" at bounding box center [1165, 575] width 57 height 22
type input "12 ""
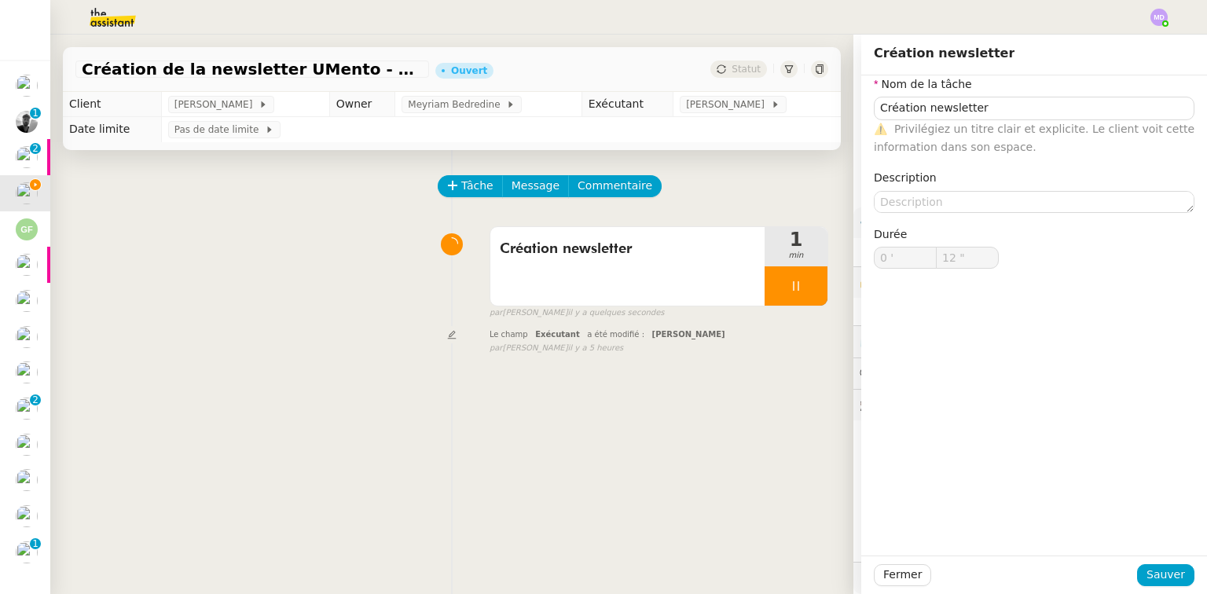
scroll to position [29, 0]
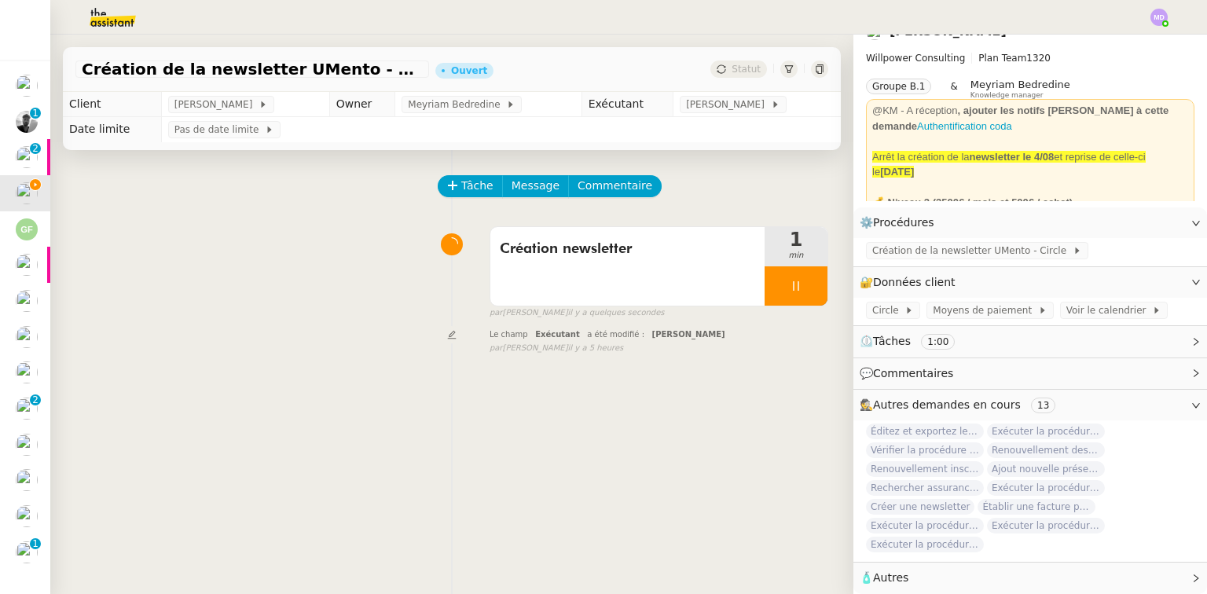
click at [1157, 26] on div at bounding box center [603, 17] width 1129 height 35
click at [1157, 11] on img at bounding box center [1159, 17] width 17 height 17
click at [1137, 42] on li "Suivi" at bounding box center [1117, 45] width 102 height 22
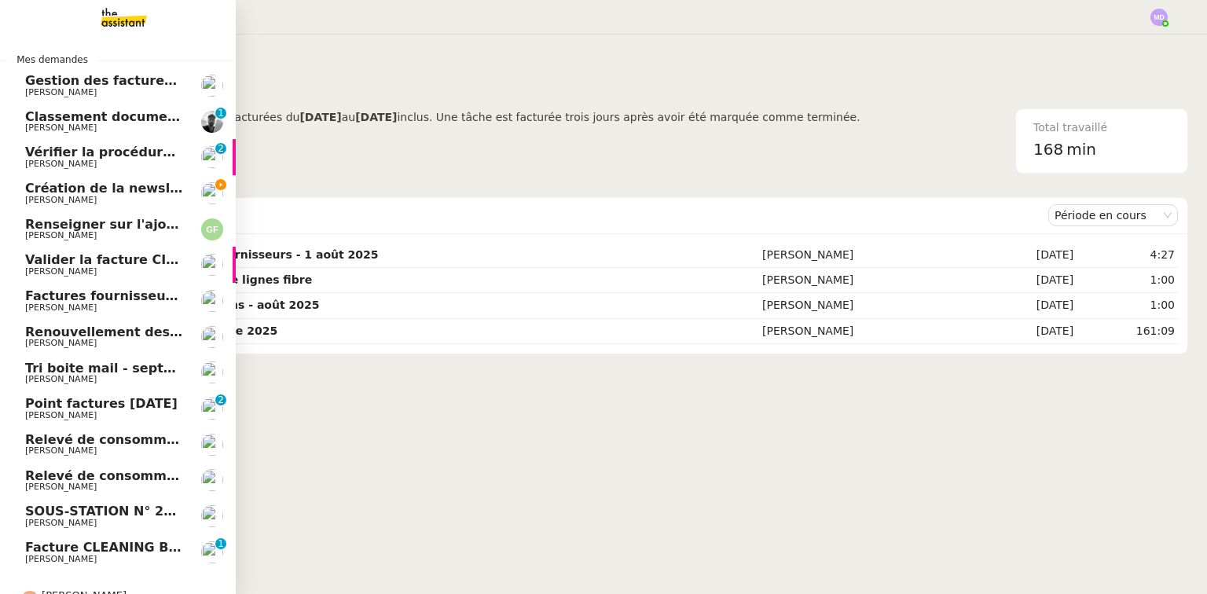
click at [40, 178] on link "Création de la newsletter UMento - Circle - septembre 2025 Cédric Tempestini" at bounding box center [118, 193] width 236 height 36
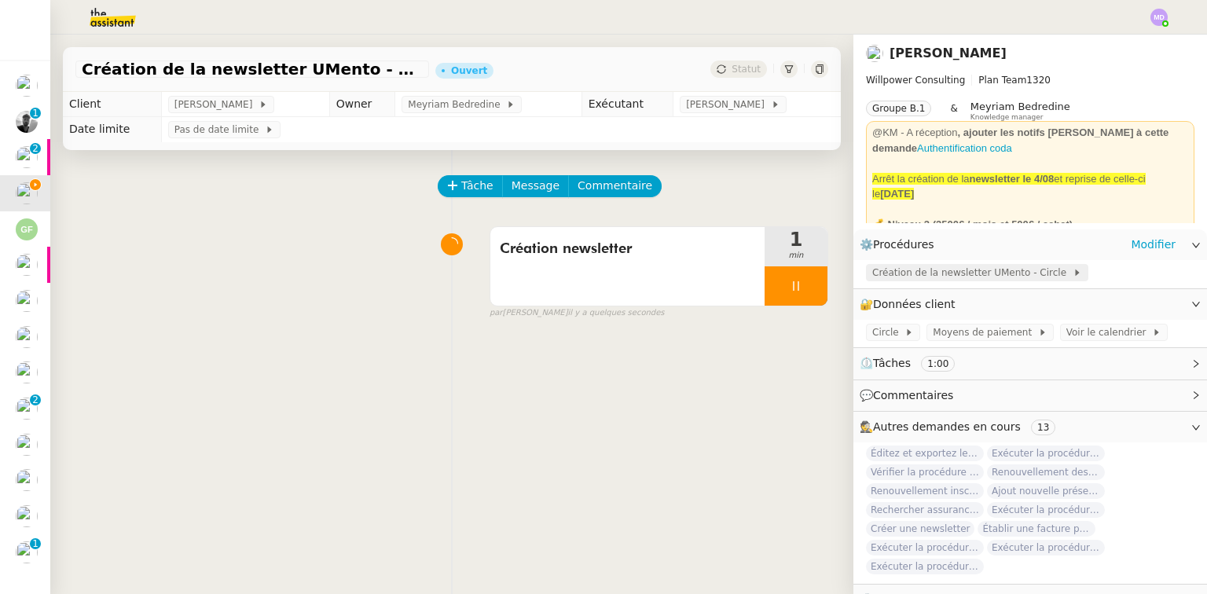
click at [926, 281] on div "Création de la newsletter UMento - Circle" at bounding box center [977, 272] width 222 height 17
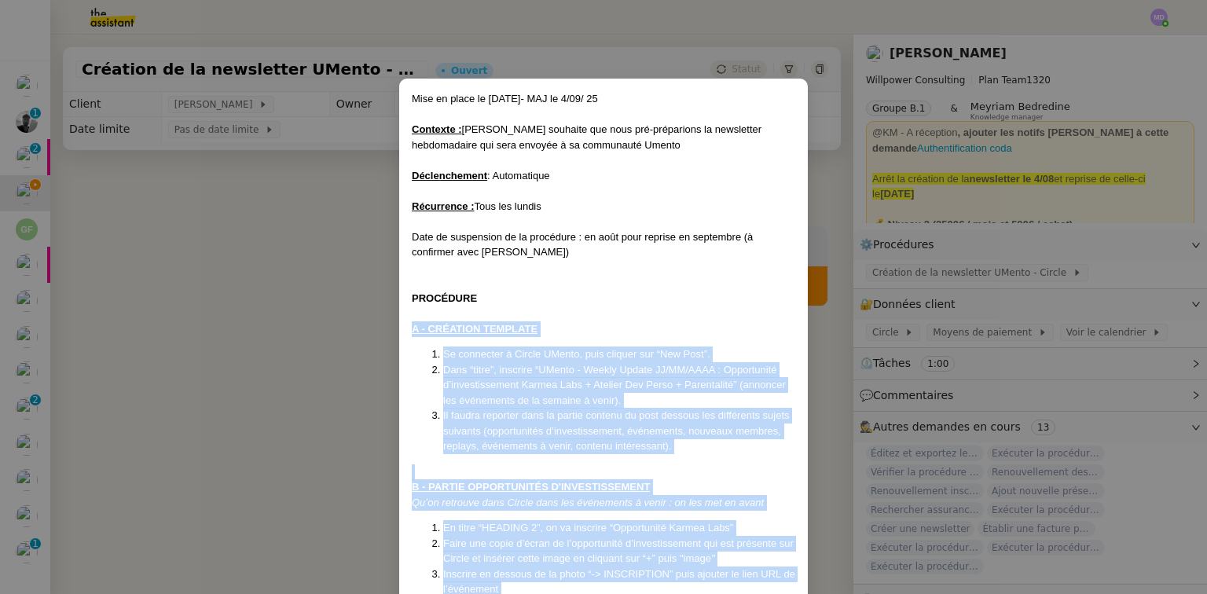
drag, startPoint x: 742, startPoint y: 491, endPoint x: 394, endPoint y: 329, distance: 384.0
click at [393, 329] on nz-modal-container "Mise en place le 27/05/2025- MAJ le 4/09/ 25 Contexte : Cédric souhaite que nou…" at bounding box center [603, 297] width 1207 height 594
click at [597, 326] on div "A - CRÉATION TEMPLATE" at bounding box center [604, 329] width 384 height 16
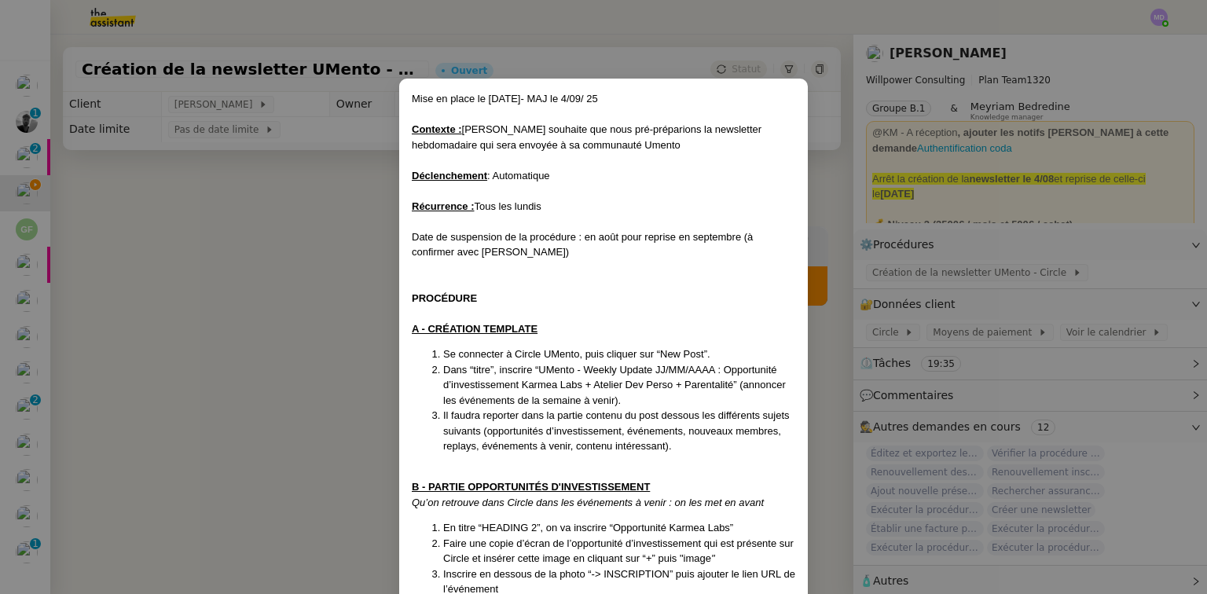
click at [310, 497] on nz-modal-container "Mise en place le 27/05/2025- MAJ le 4/09/ 25 Contexte : Cédric souhaite que nou…" at bounding box center [603, 297] width 1207 height 594
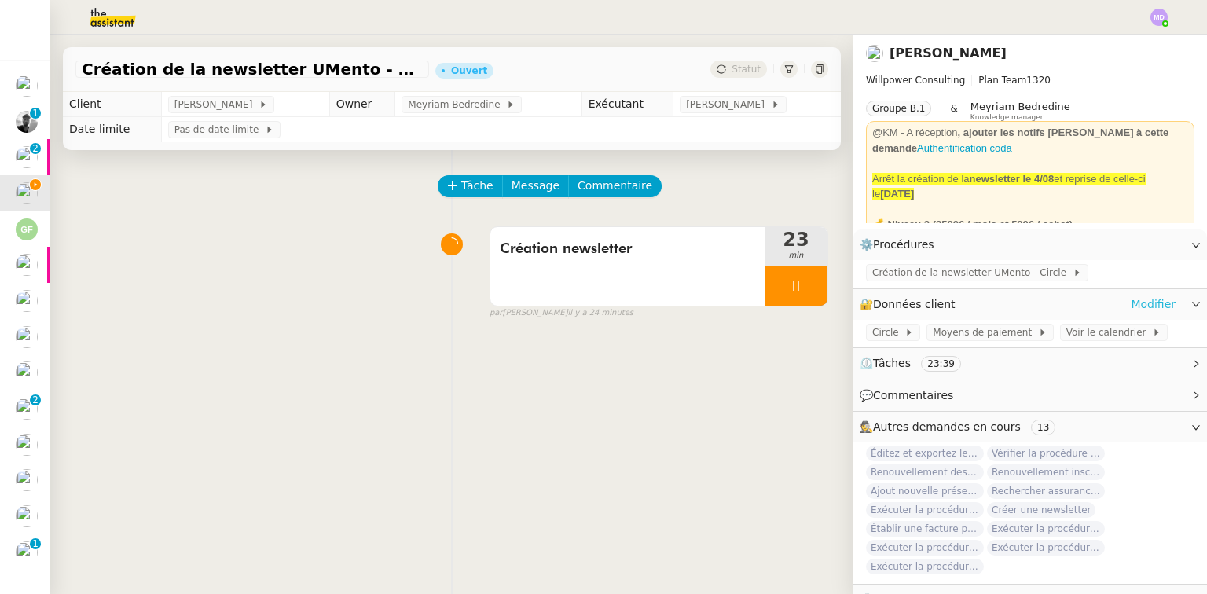
click at [1155, 311] on link "Modifier" at bounding box center [1153, 305] width 45 height 18
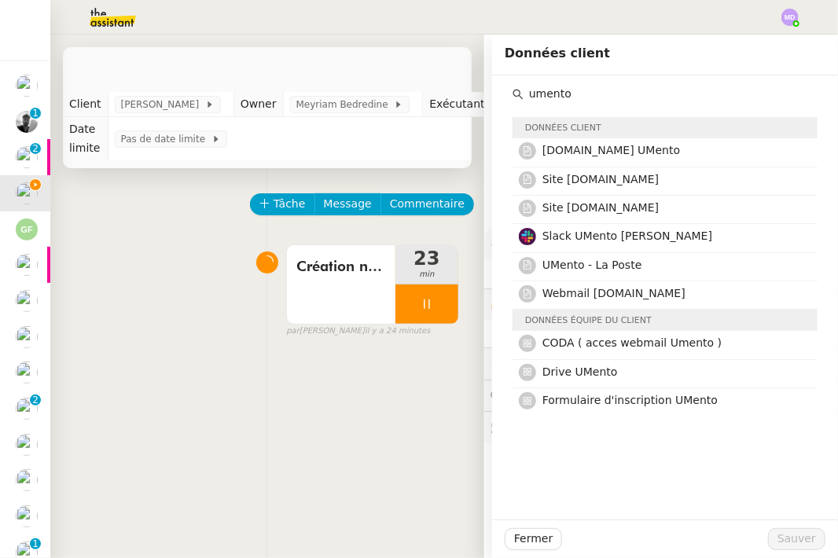
click at [528, 85] on input "umento" at bounding box center [670, 93] width 294 height 21
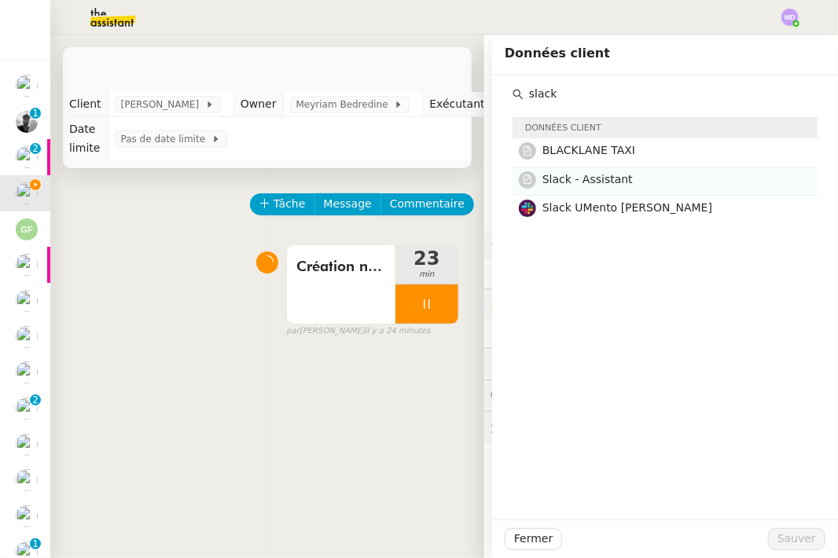
type input "slack"
click at [606, 179] on span "Slack - Assistant" at bounding box center [587, 179] width 90 height 13
click at [605, 179] on span "Slack - Assistant" at bounding box center [587, 179] width 90 height 13
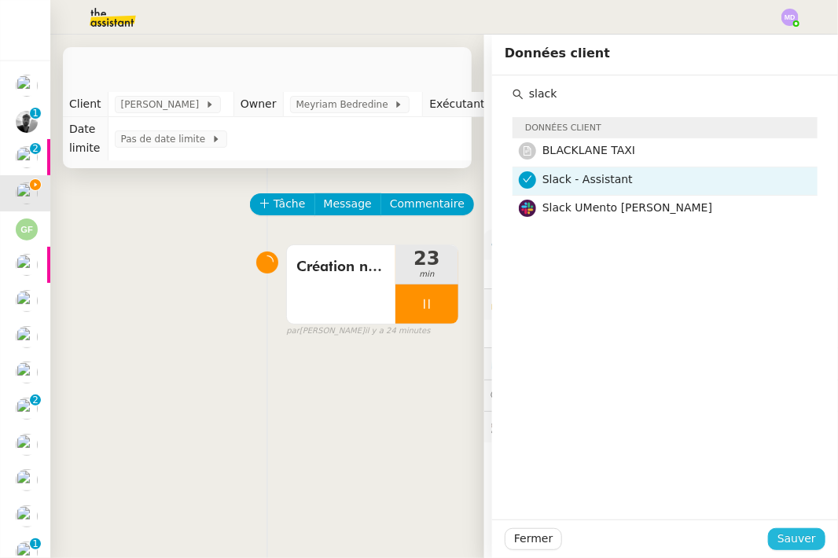
click at [778, 538] on span "Sauver" at bounding box center [796, 539] width 39 height 18
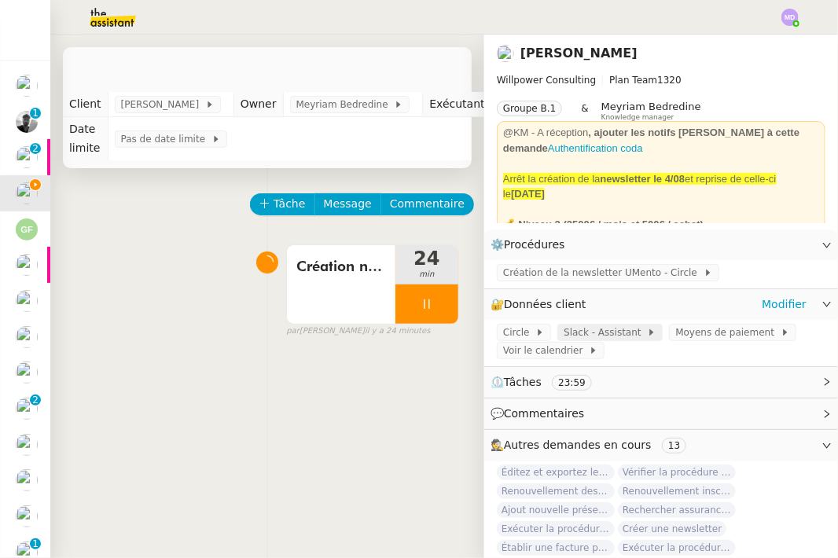
click at [600, 340] on span "Slack - Assistant" at bounding box center [605, 333] width 83 height 16
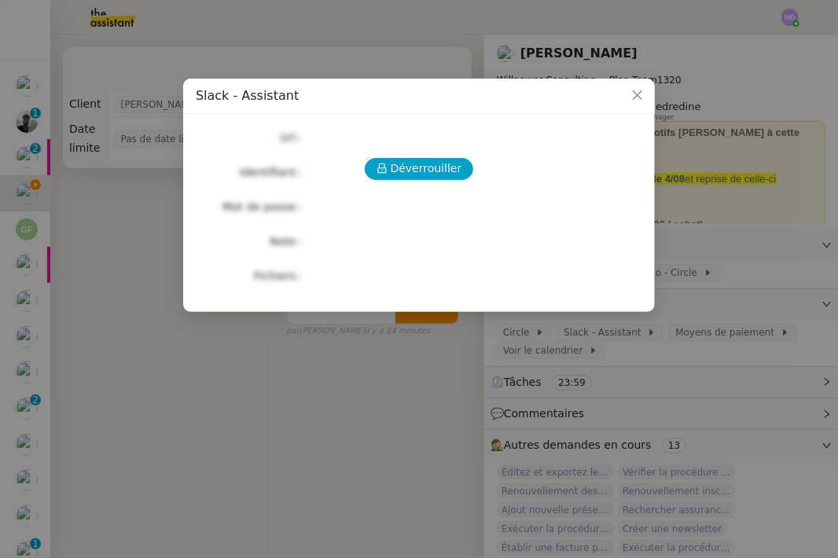
click at [406, 157] on div "Déverrouiller Url Identifiant Mot de passe Note Fichiers Upload" at bounding box center [419, 207] width 446 height 160
click at [403, 170] on span "Déverrouiller" at bounding box center [427, 169] width 72 height 18
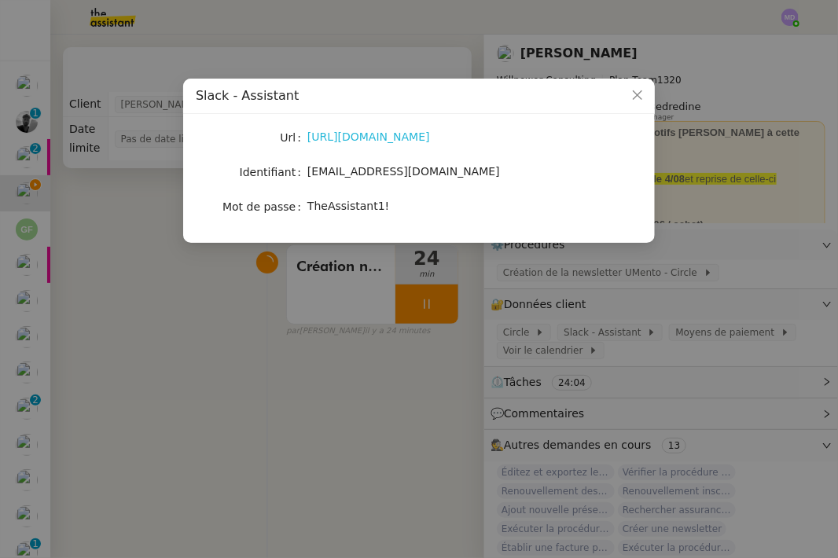
click at [396, 138] on link "https://slack.com/signin%20#/signin" at bounding box center [368, 136] width 123 height 13
click at [346, 167] on span "theassistant@umento.me" at bounding box center [403, 171] width 193 height 13
click at [343, 168] on span "theassistant@umento.me" at bounding box center [403, 171] width 193 height 13
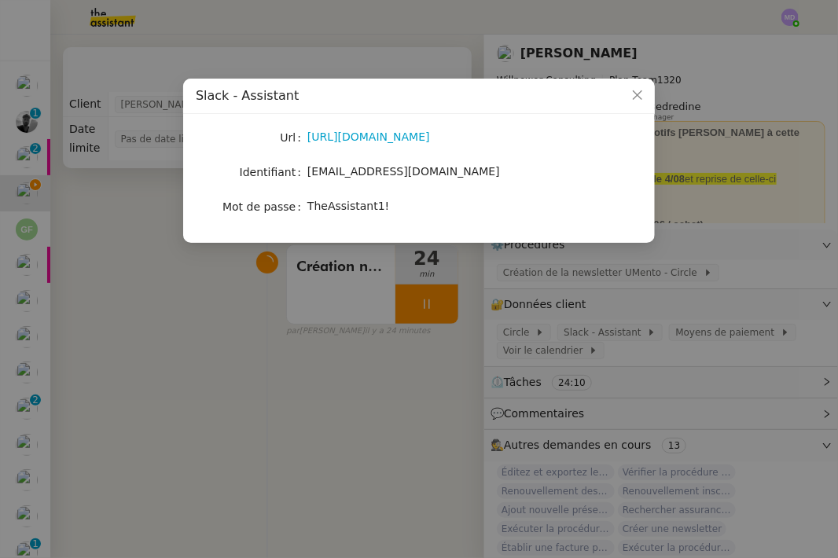
click at [356, 204] on span "TheAssistant1!" at bounding box center [348, 206] width 82 height 13
click at [358, 374] on nz-modal-container "Slack - Assistant Url [URL][DOMAIN_NAME] Identifiant [EMAIL_ADDRESS][DOMAIN_NAM…" at bounding box center [419, 279] width 838 height 558
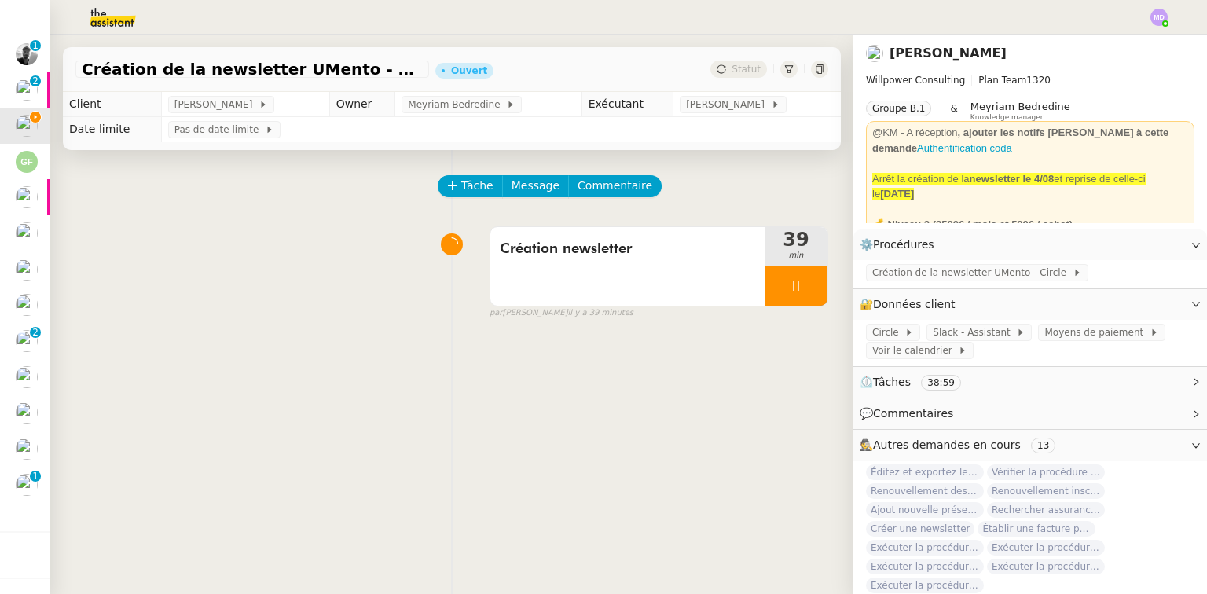
scroll to position [74, 0]
click at [807, 299] on div at bounding box center [796, 285] width 63 height 39
click at [807, 299] on button at bounding box center [811, 285] width 31 height 39
click at [478, 197] on button "Tâche" at bounding box center [470, 186] width 65 height 22
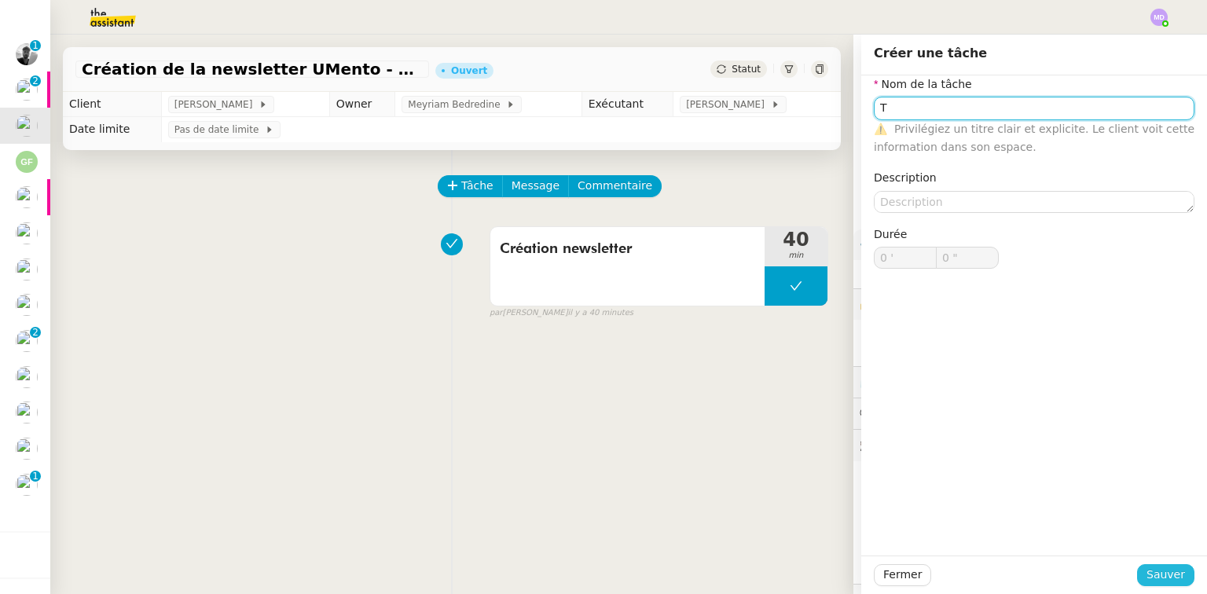
type input "T"
click at [837, 557] on span "Sauver" at bounding box center [1166, 575] width 39 height 18
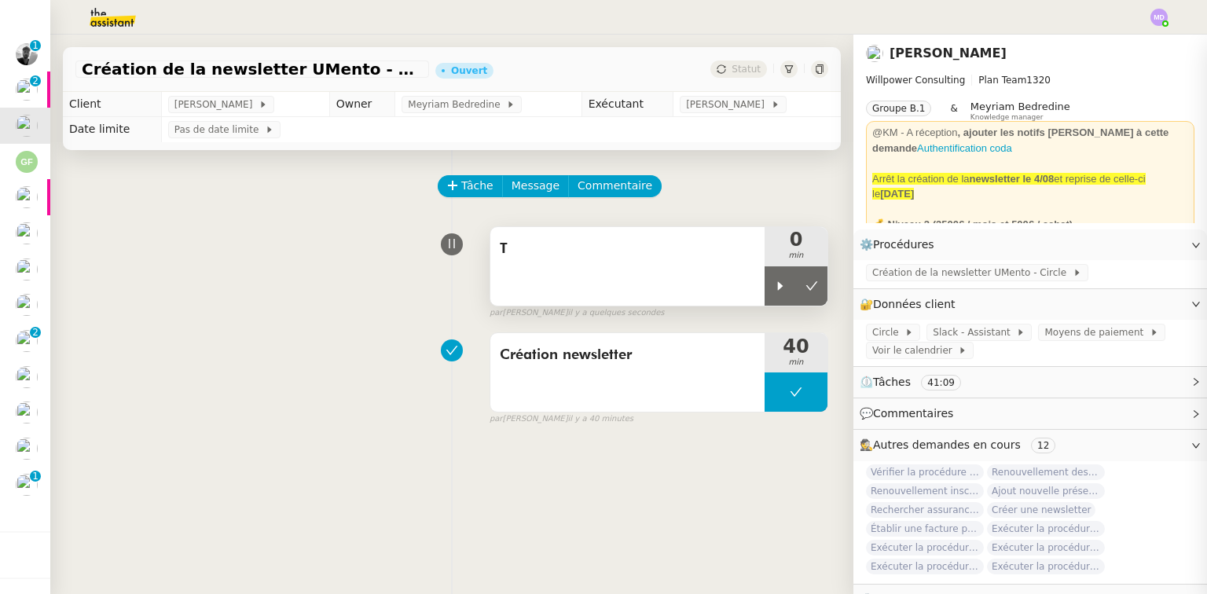
drag, startPoint x: 780, startPoint y: 296, endPoint x: 749, endPoint y: 291, distance: 31.9
click at [776, 296] on div at bounding box center [780, 285] width 31 height 39
click at [728, 287] on div "T" at bounding box center [627, 266] width 274 height 79
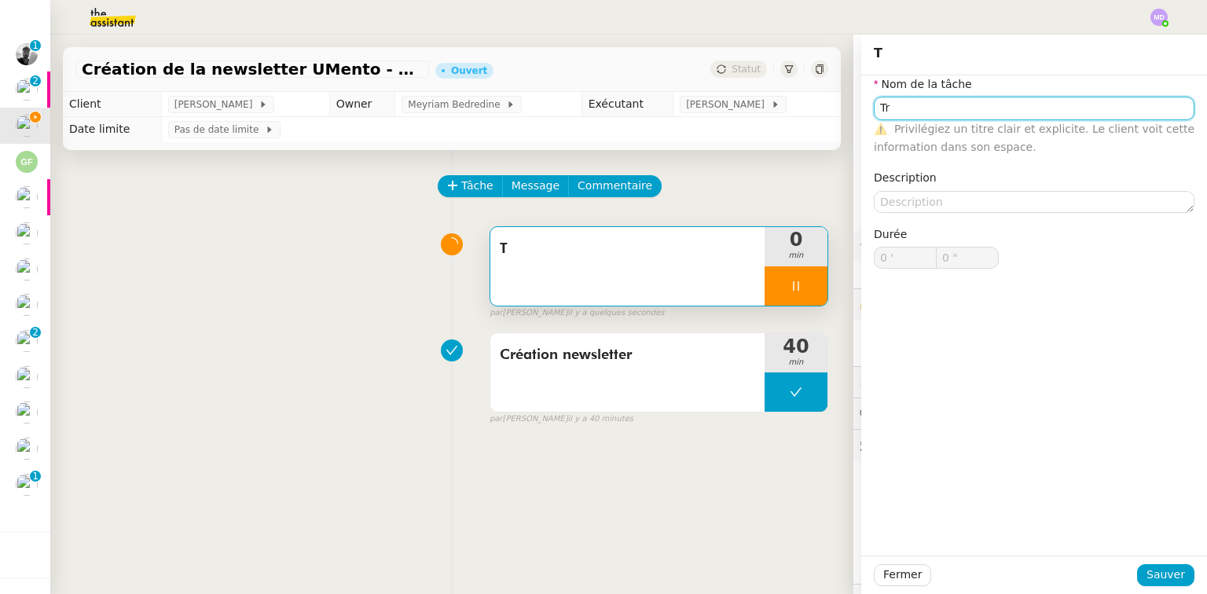
click at [837, 104] on input "Tr" at bounding box center [1034, 108] width 321 height 23
type input "Tra"
type input "1 ""
type input "Transmission"
type input "2 ""
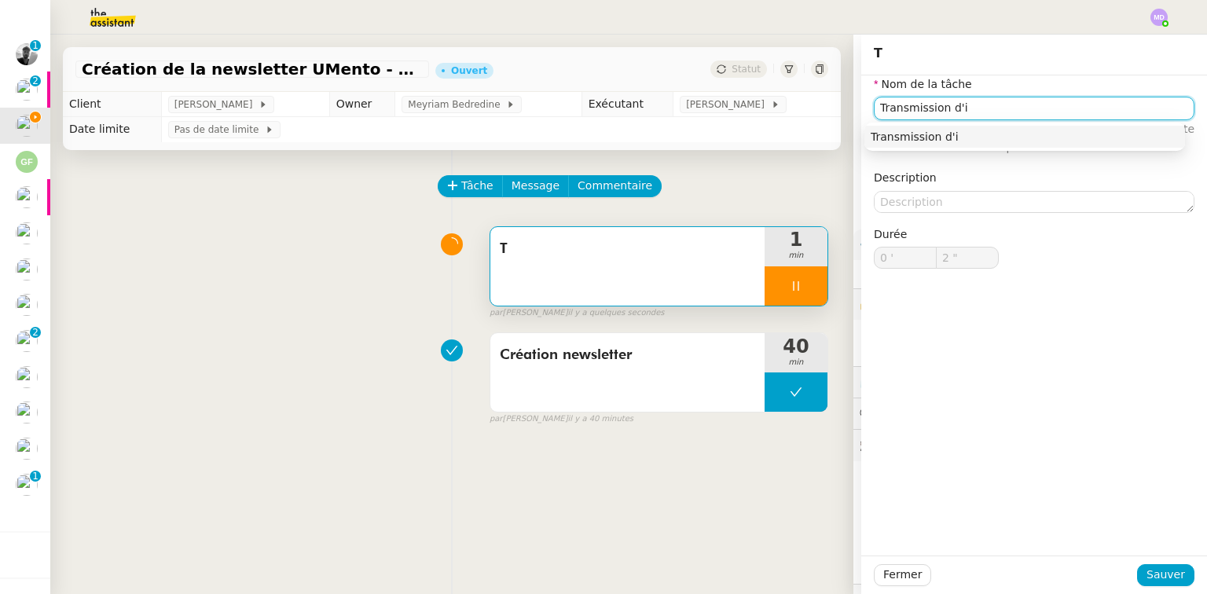
type input "Transmission d'in"
type input "3 ""
type input "Transmission d'informatons"
type input "4 ""
type input "Transmission d'informato"
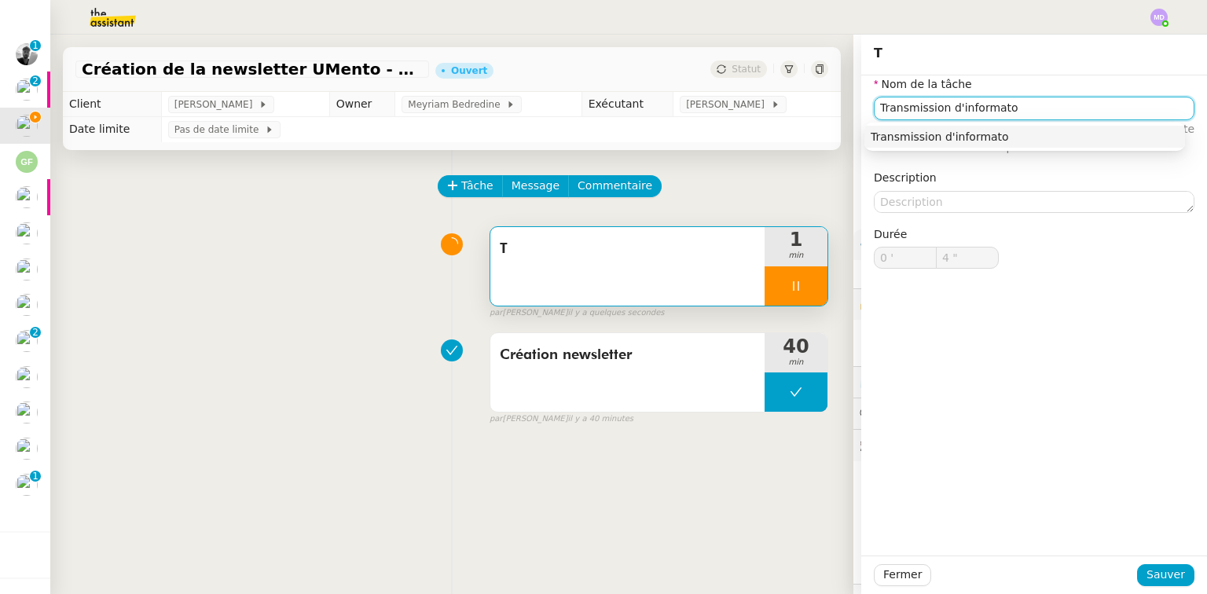
type input "5 ""
type input "Transmission d'information"
type input "6 ""
type input "Transmission d'informations"
click at [837, 132] on div "Transmission d'informations" at bounding box center [1025, 137] width 308 height 14
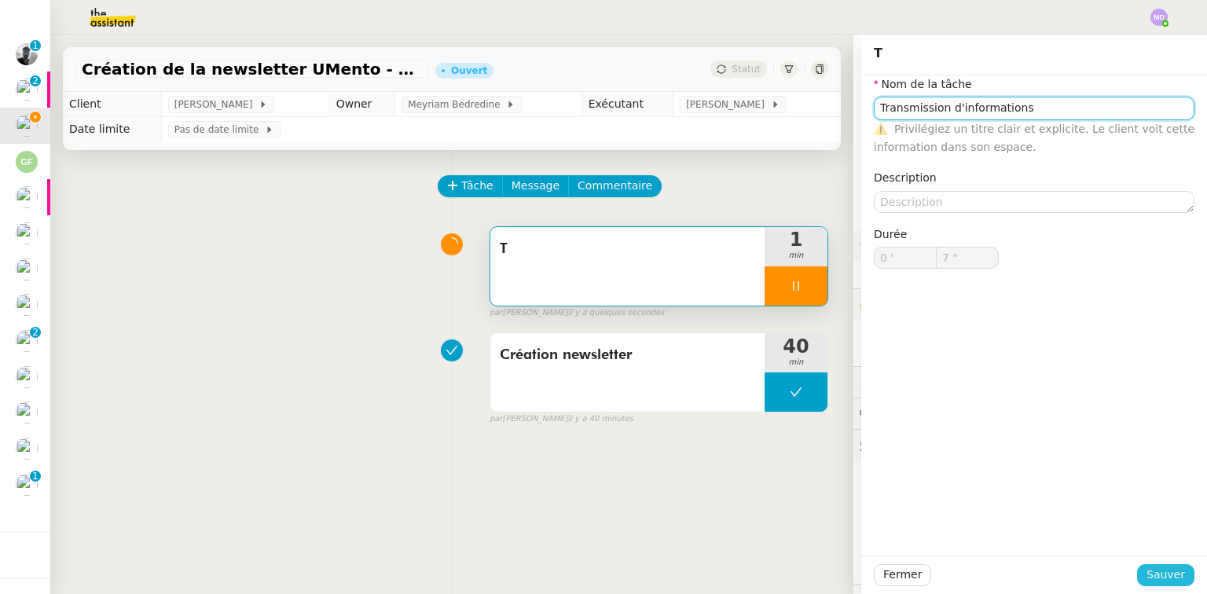
type input "8 ""
type input "Transmission d'informations"
click at [837, 557] on span "Sauver" at bounding box center [1166, 575] width 39 height 18
type input "9 ""
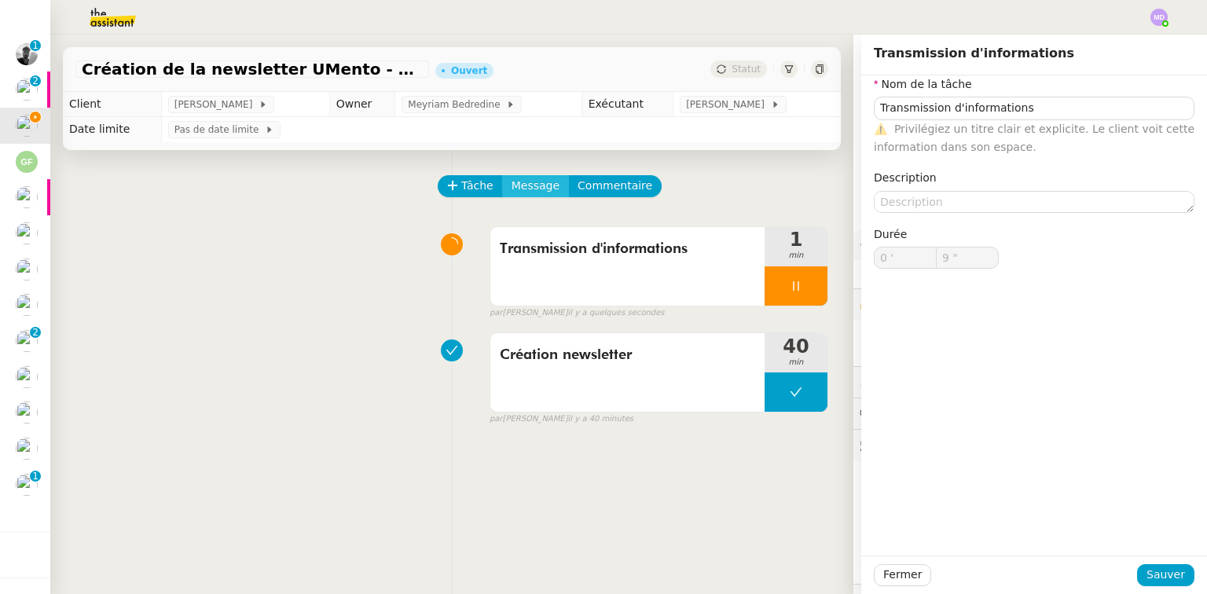
click at [523, 190] on span "Message" at bounding box center [536, 186] width 48 height 18
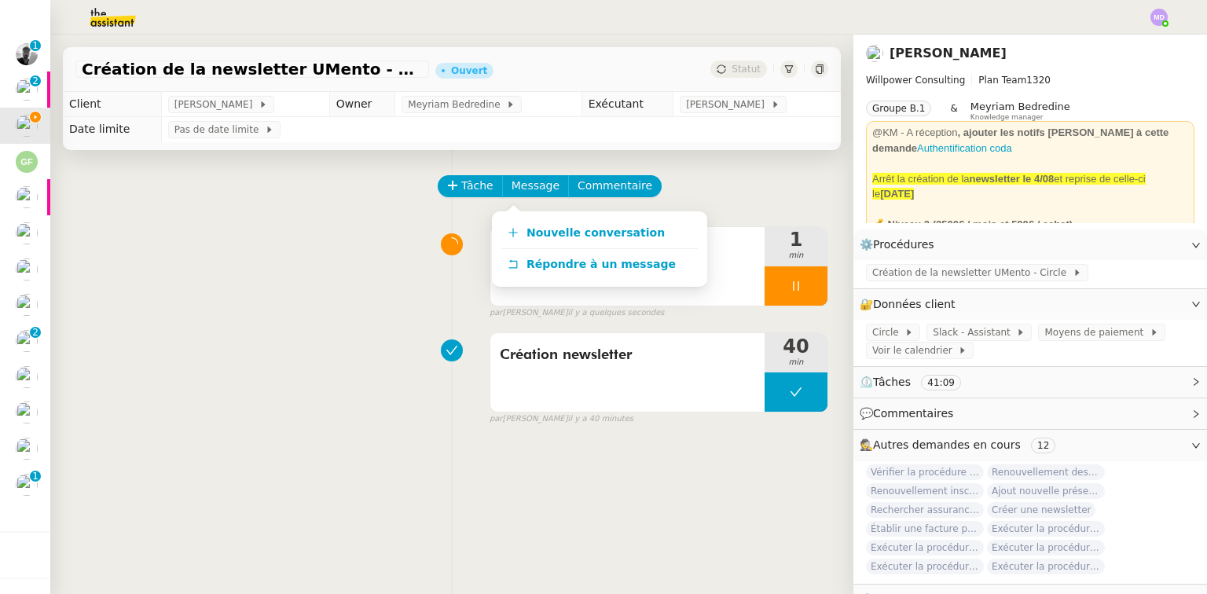
click at [525, 214] on div "Nouvelle conversation Répondre à un message" at bounding box center [599, 248] width 215 height 75
click at [527, 226] on span "Nouvelle conversation" at bounding box center [596, 232] width 138 height 13
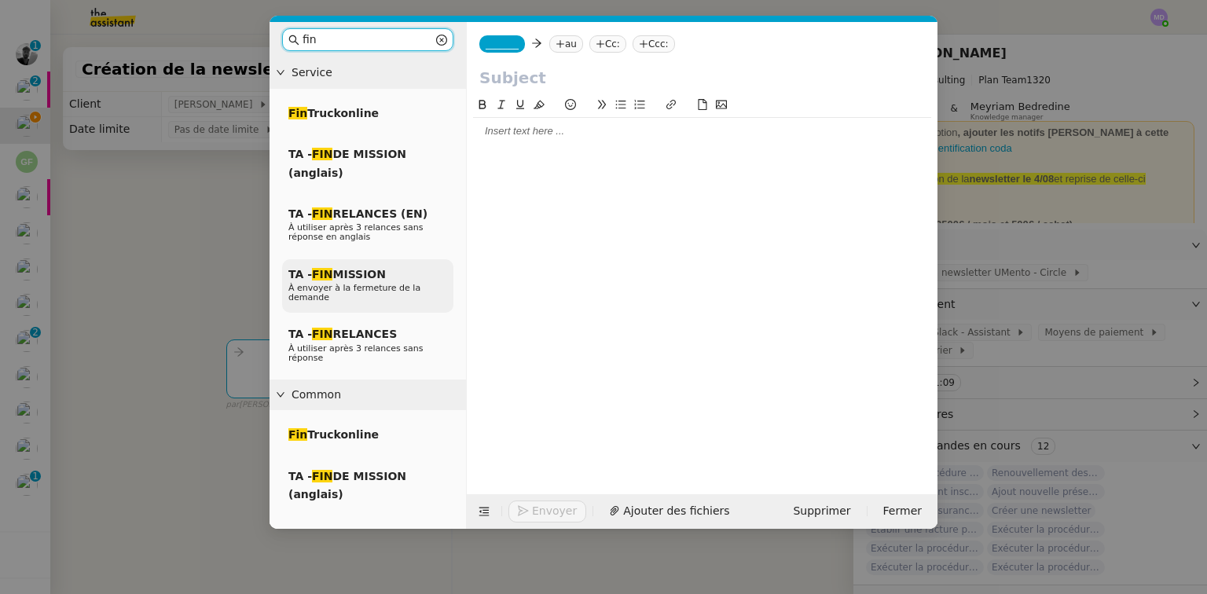
type input "fin"
click at [374, 277] on span "TA - FIN MISSION" at bounding box center [336, 274] width 97 height 13
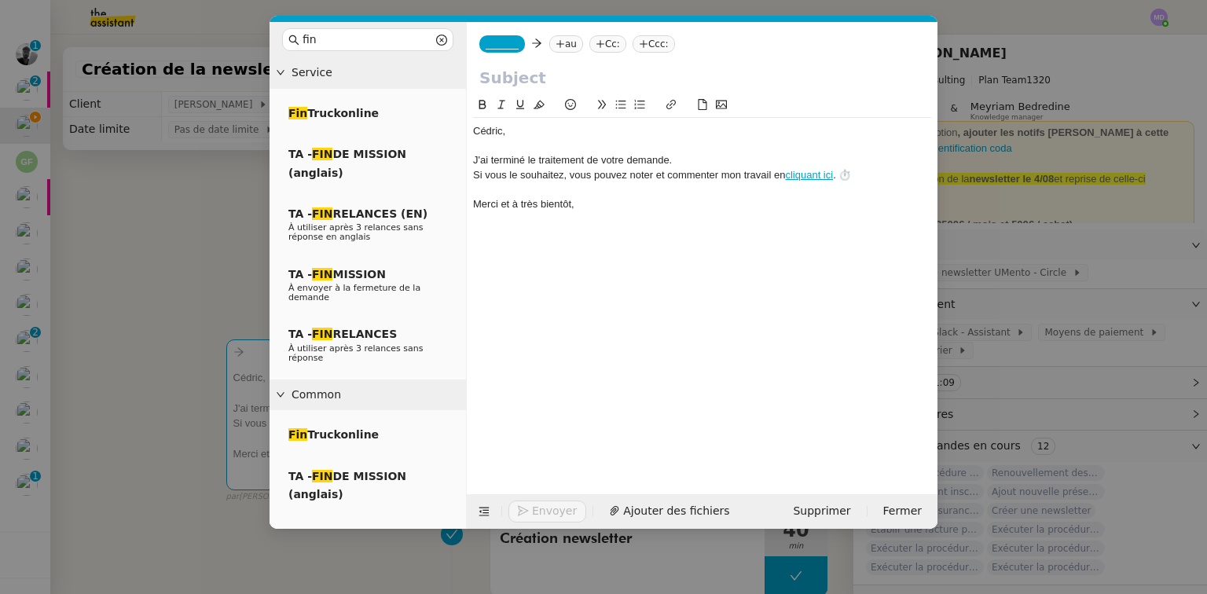
click at [475, 127] on div "﻿Cédric﻿," at bounding box center [702, 131] width 458 height 14
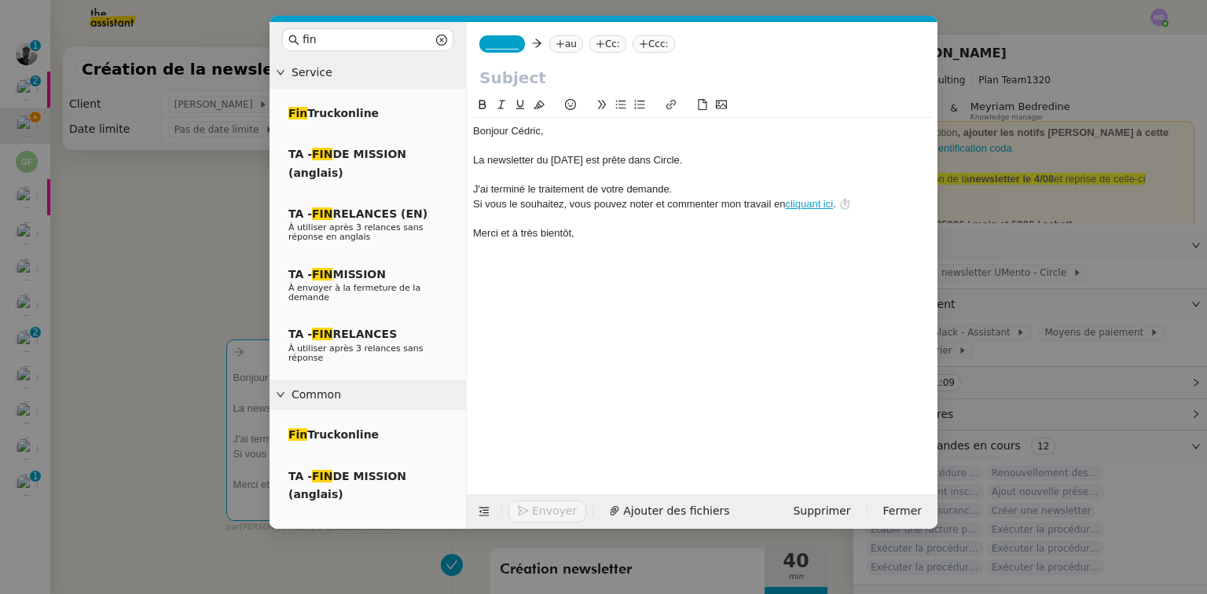
click at [508, 75] on input "text" at bounding box center [702, 78] width 446 height 24
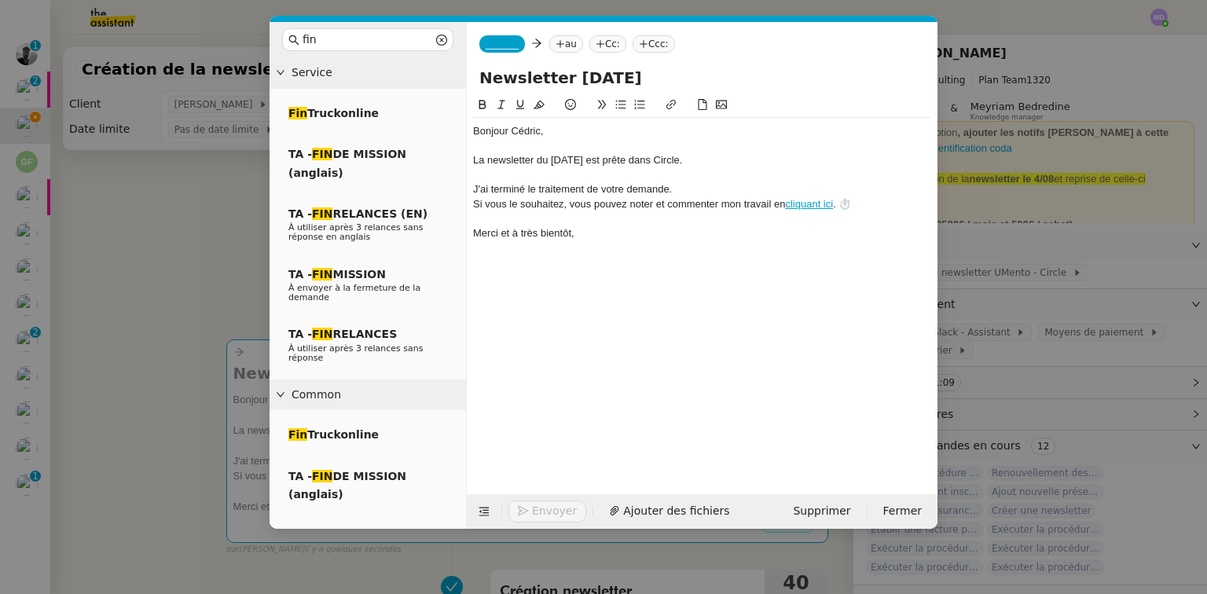
type input "Newsletter 09/09/2025"
click at [497, 44] on span "_______" at bounding box center [502, 44] width 33 height 11
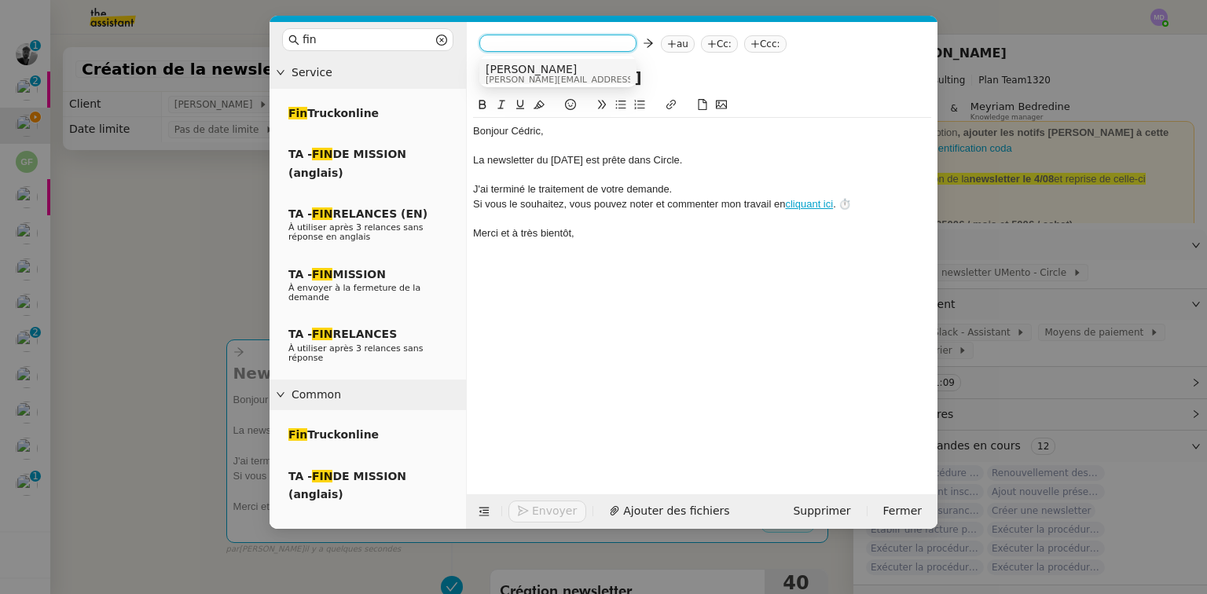
click at [501, 64] on span "Charles" at bounding box center [597, 69] width 223 height 13
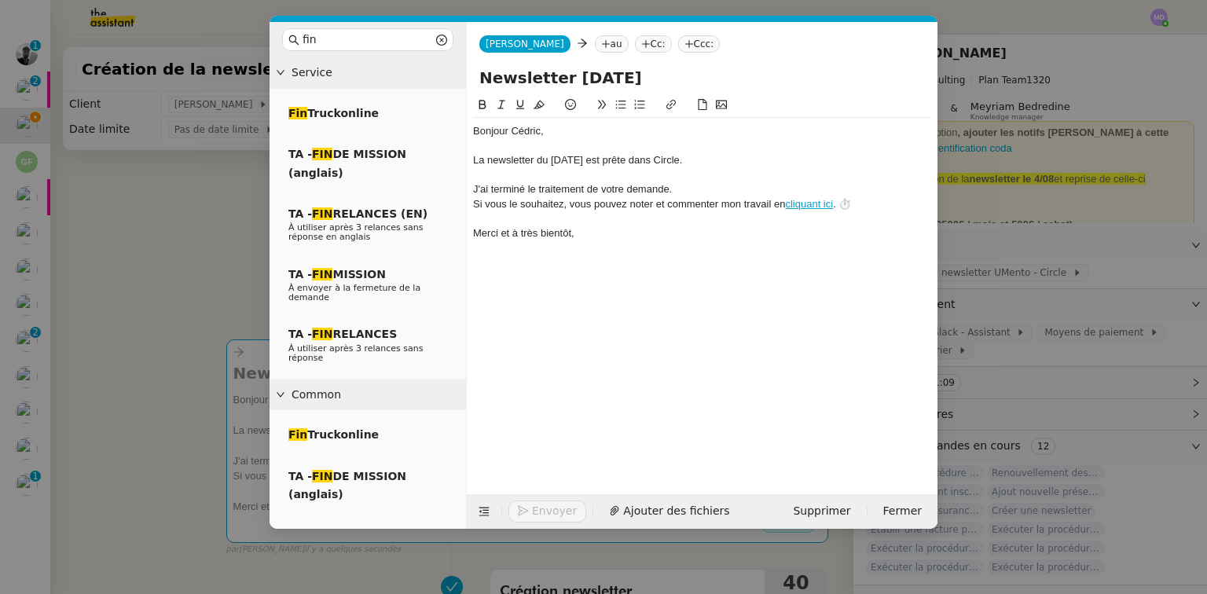
click at [601, 44] on icon at bounding box center [605, 43] width 9 height 9
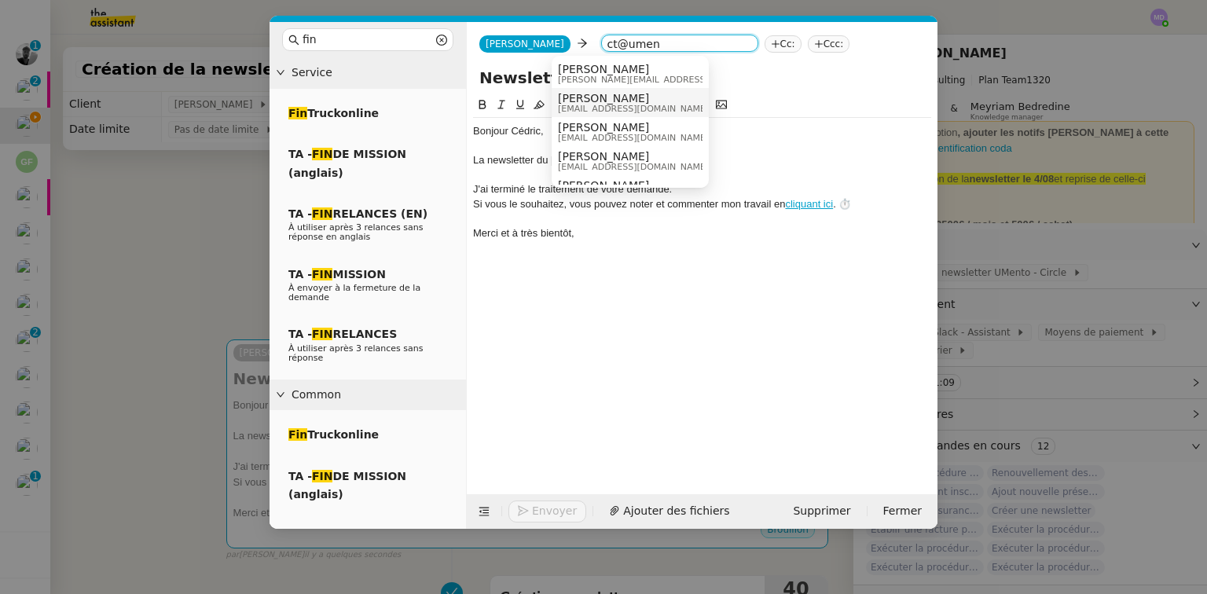
type input "ct@umen"
click at [593, 97] on span "Cédric Tempestini" at bounding box center [633, 98] width 151 height 13
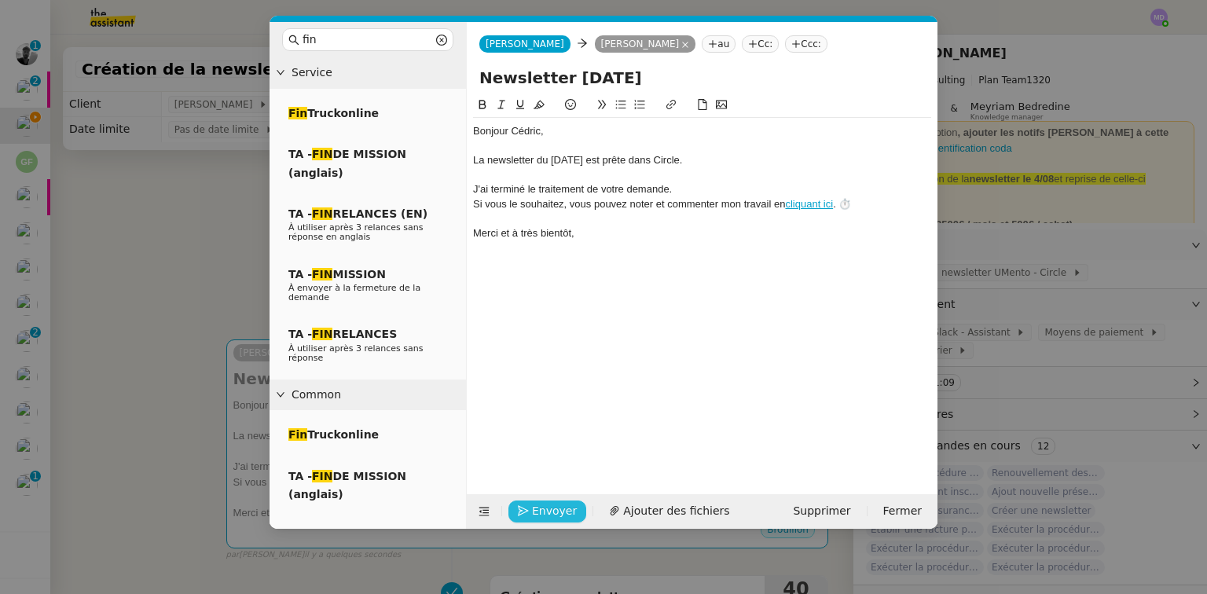
click at [545, 508] on span "Envoyer" at bounding box center [554, 511] width 45 height 18
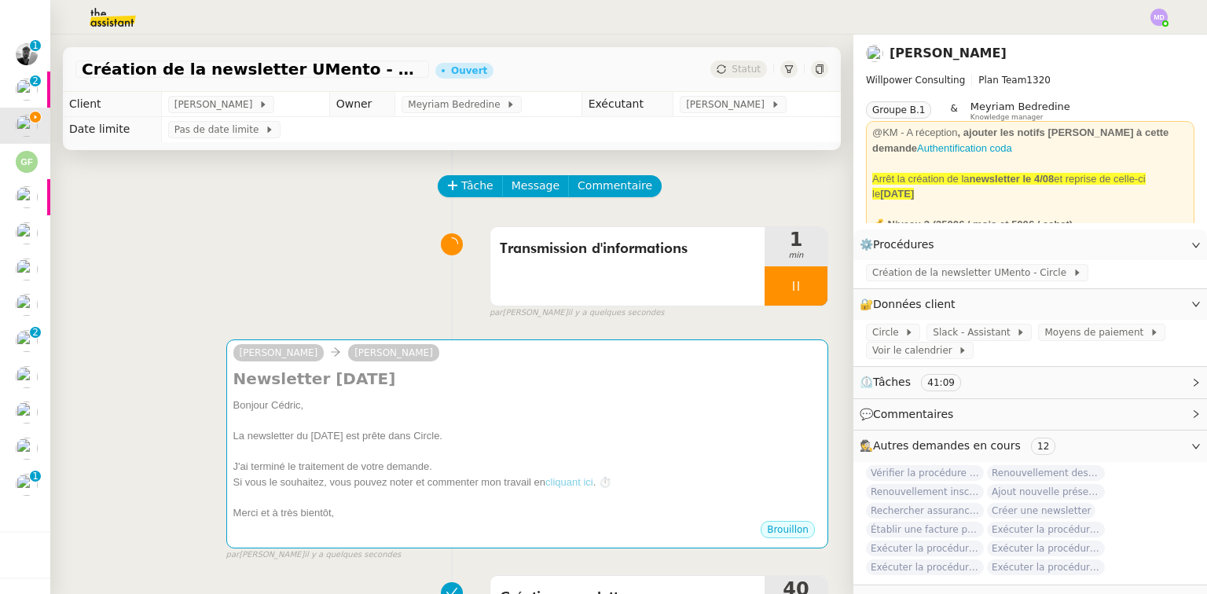
click at [545, 508] on nz-modal-container "fin Service Fin Truckonline TA - FIN DE MISSION (anglais) TA - FIN RELANCES (EN…" at bounding box center [603, 297] width 1207 height 594
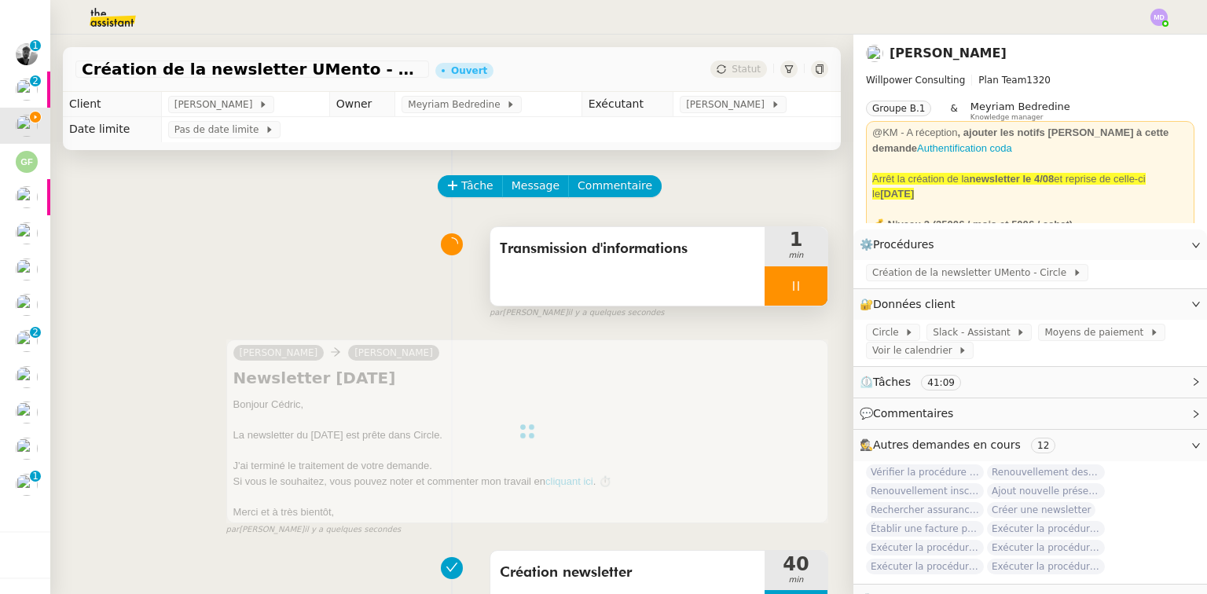
drag, startPoint x: 798, startPoint y: 307, endPoint x: 803, endPoint y: 300, distance: 8.4
click at [800, 303] on div at bounding box center [796, 285] width 63 height 39
click at [805, 296] on button at bounding box center [811, 285] width 31 height 39
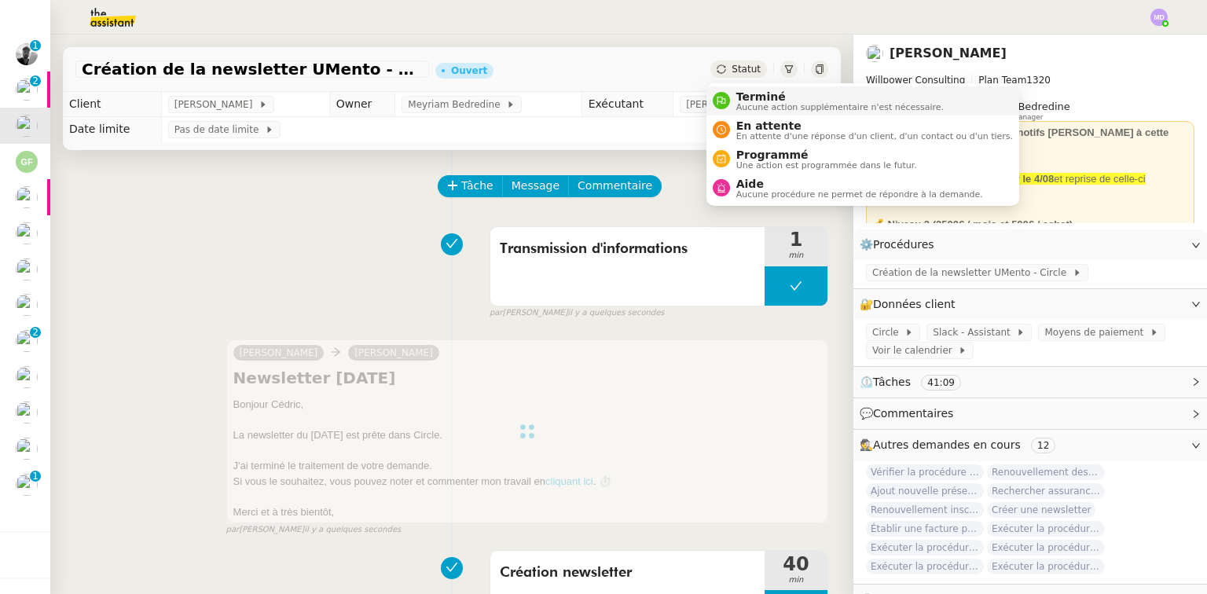
click at [730, 93] on div "Terminé Aucune action supplémentaire n'est nécessaire." at bounding box center [837, 100] width 214 height 21
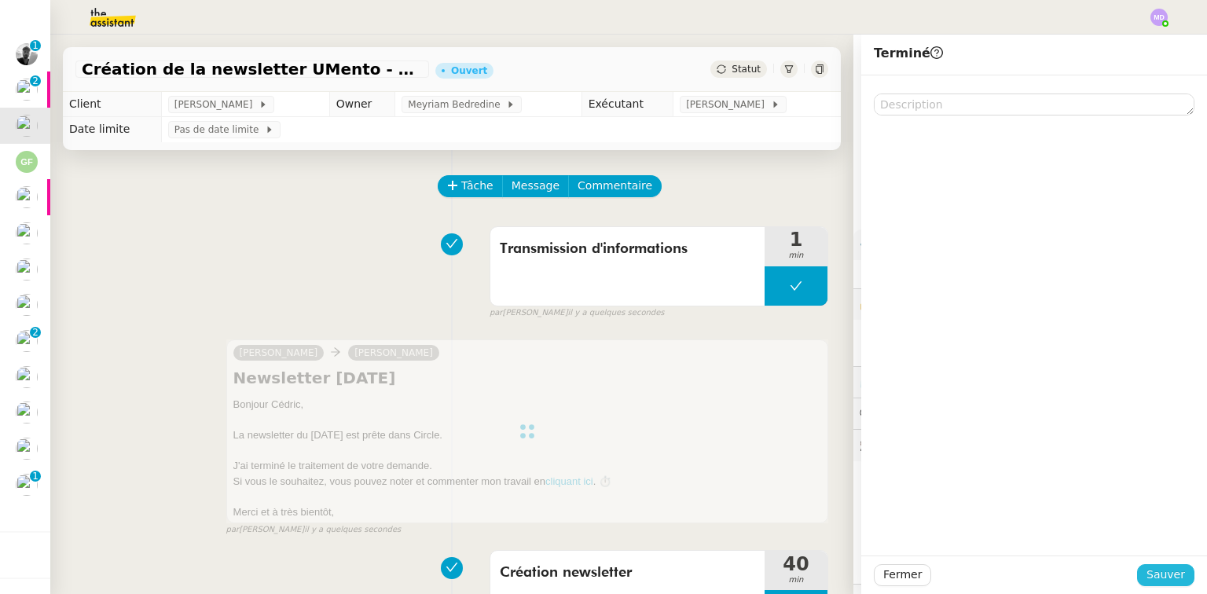
click at [837, 557] on span "Sauver" at bounding box center [1166, 575] width 39 height 18
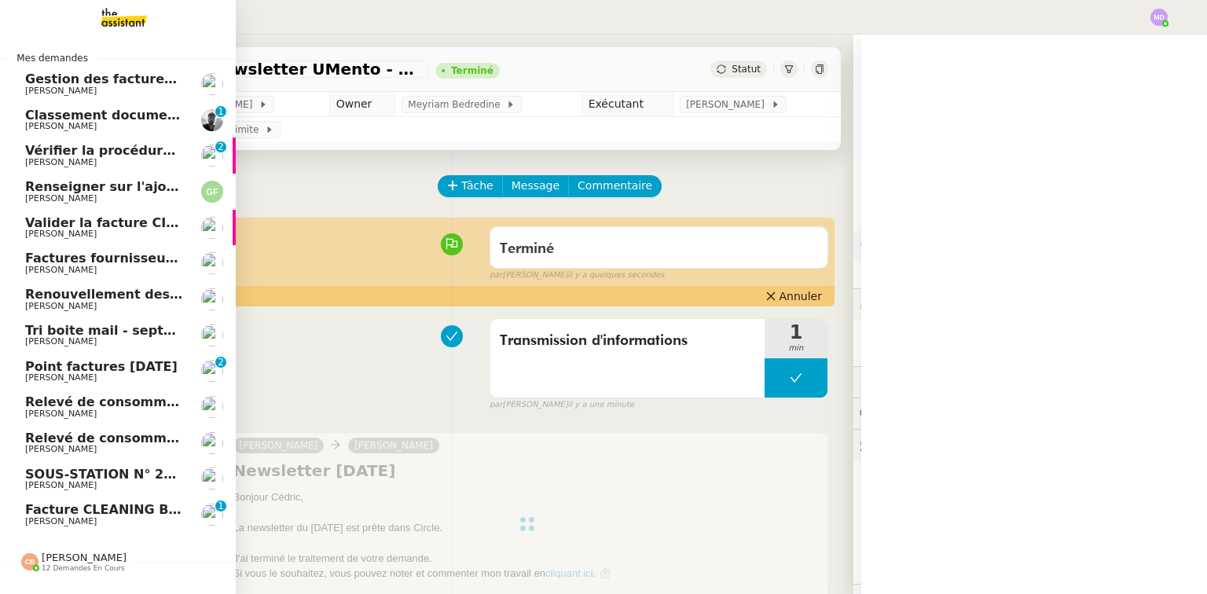
scroll to position [75, 0]
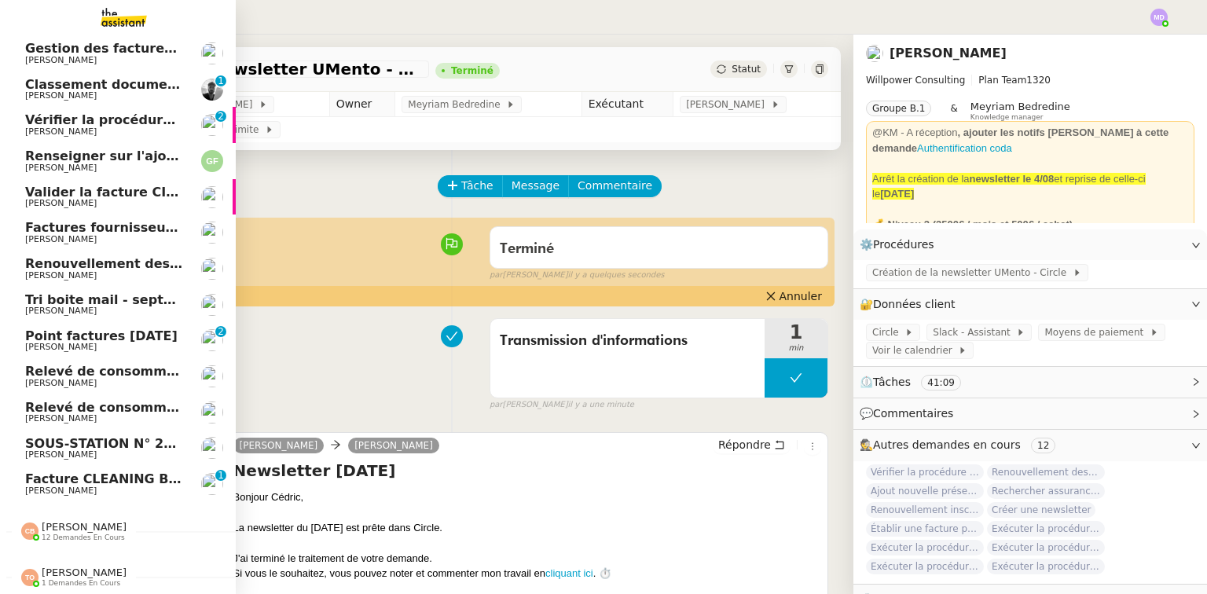
click at [106, 450] on span "Charles Da Conceicao" at bounding box center [104, 454] width 159 height 9
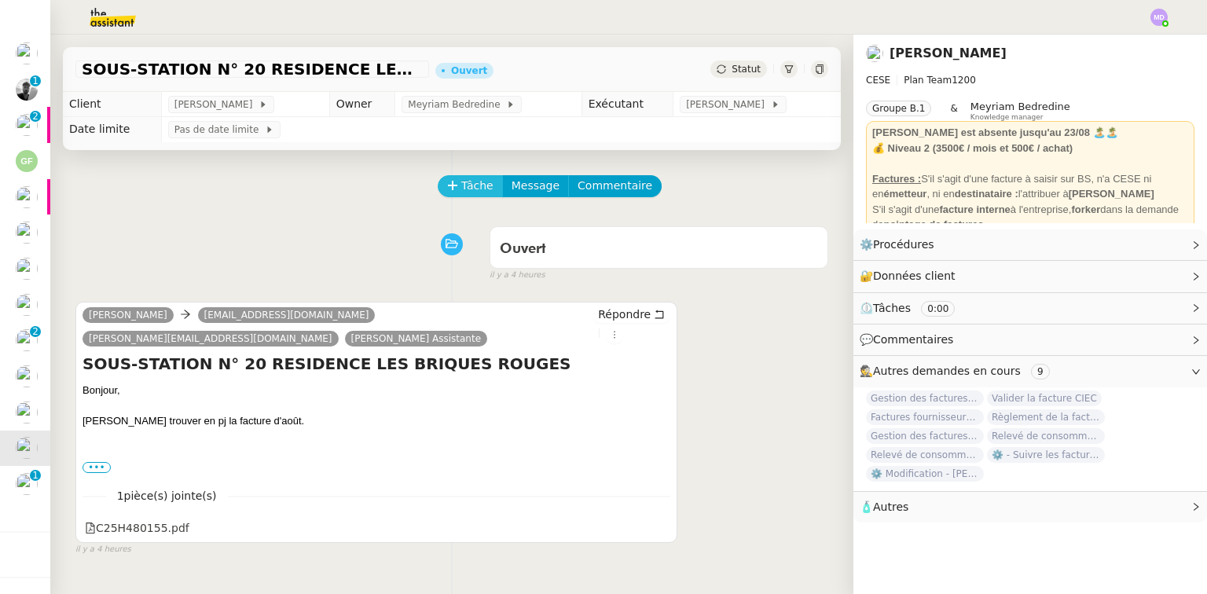
click at [476, 191] on span "Tâche" at bounding box center [477, 186] width 32 height 18
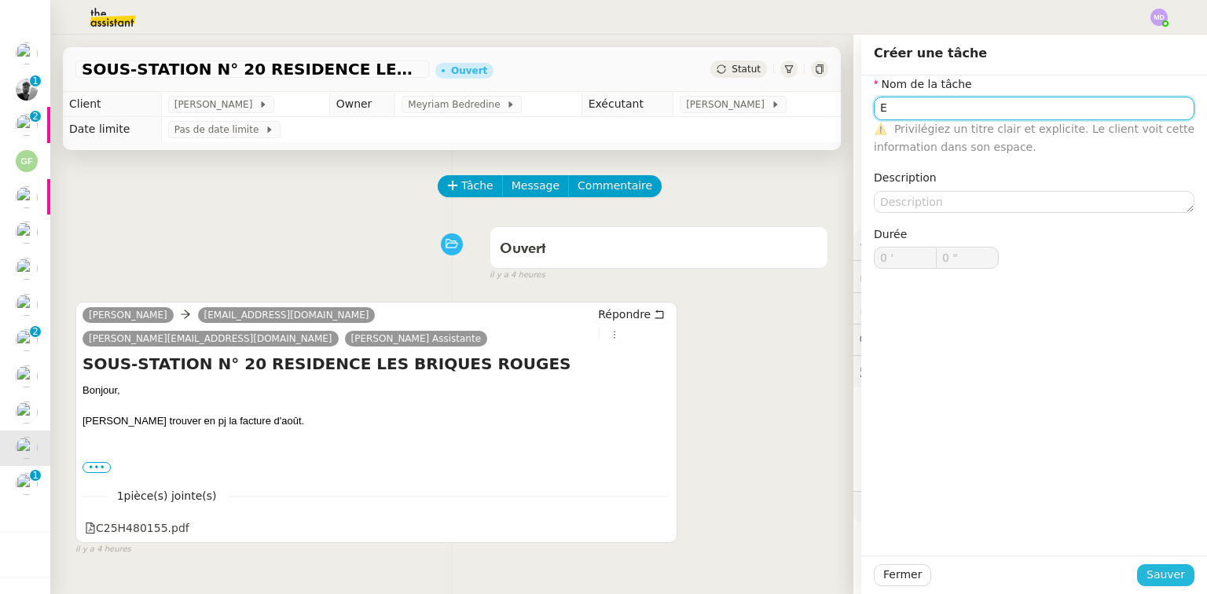
type input "E"
drag, startPoint x: 1153, startPoint y: 572, endPoint x: 1091, endPoint y: 544, distance: 68.2
click at [837, 557] on span "Sauver" at bounding box center [1166, 575] width 39 height 18
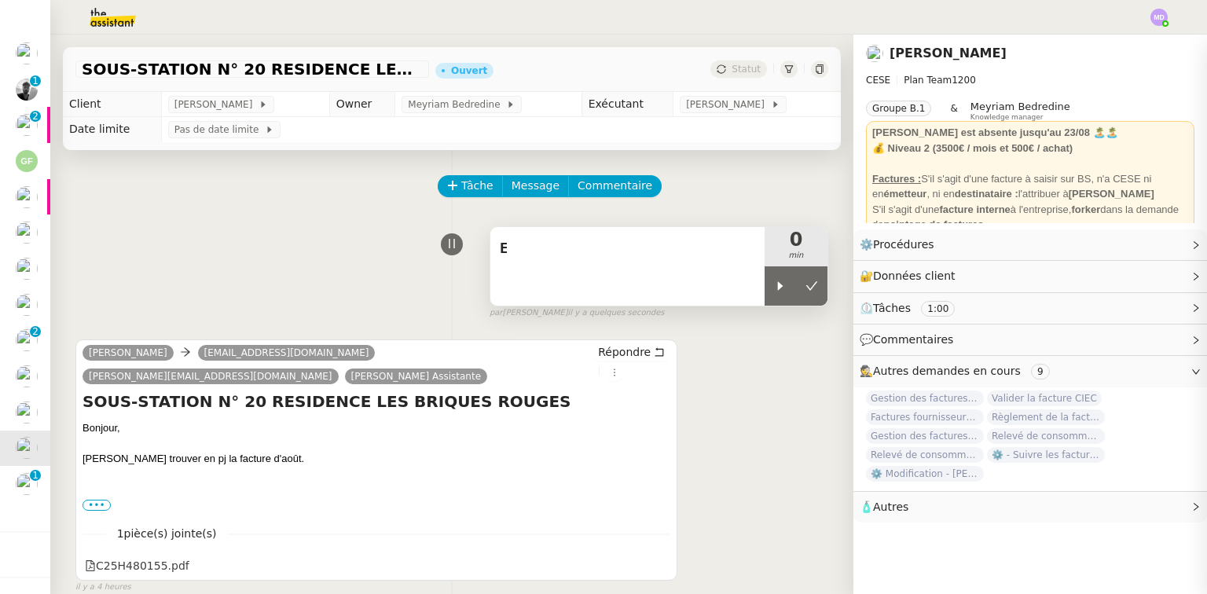
drag, startPoint x: 776, startPoint y: 284, endPoint x: 747, endPoint y: 283, distance: 28.3
click at [774, 284] on icon at bounding box center [780, 286] width 13 height 13
click at [747, 283] on div "E" at bounding box center [627, 266] width 274 height 79
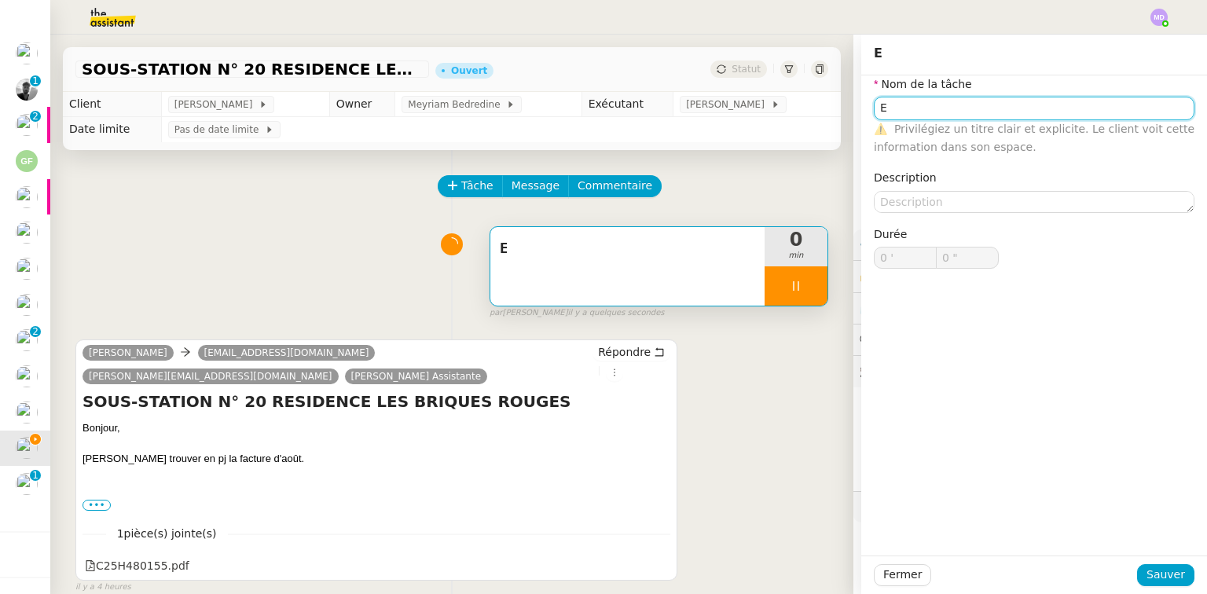
click at [837, 103] on input "E" at bounding box center [1034, 108] width 321 height 23
type input "Etu"
type input "1 ""
type input "Etude de la"
type input "2 ""
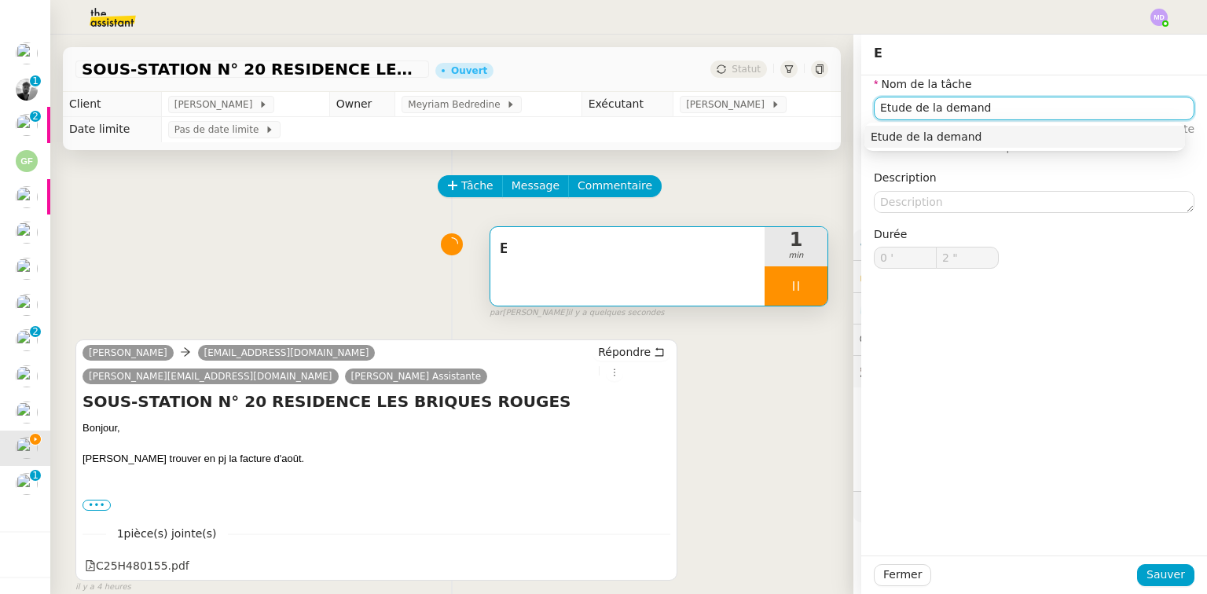
type input "Etude de la demande"
drag, startPoint x: 949, startPoint y: 128, endPoint x: 947, endPoint y: 145, distance: 16.6
click at [837, 129] on nz-auto-option "Etude de la demande" at bounding box center [1025, 137] width 321 height 22
type input "4 ""
type input "Etude de la demande"
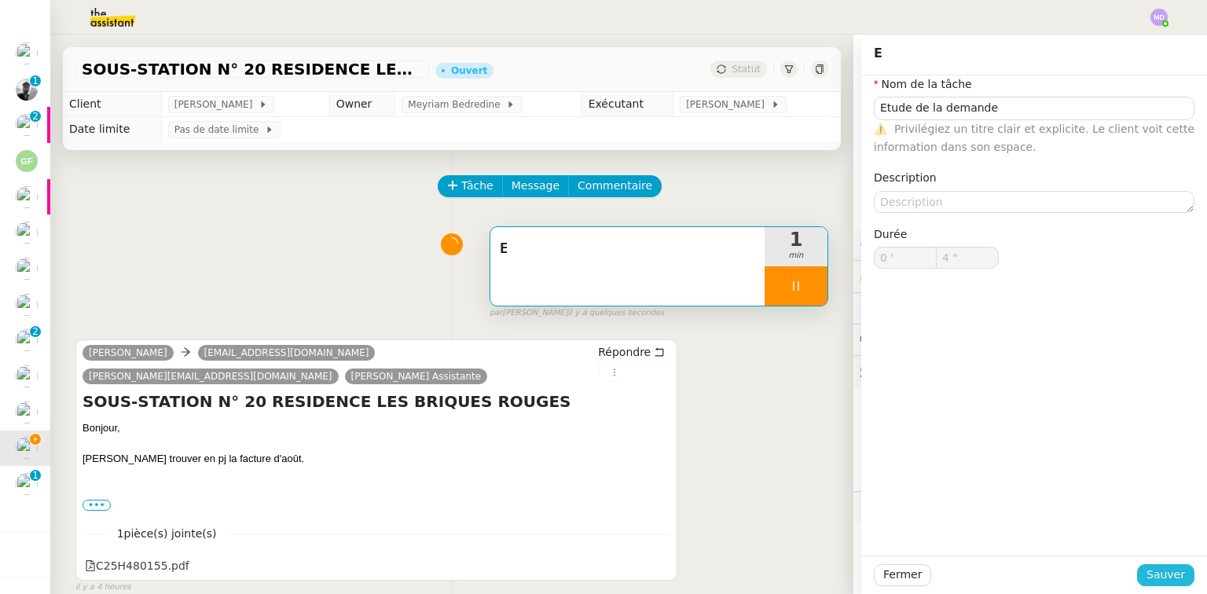
drag, startPoint x: 1157, startPoint y: 575, endPoint x: 1151, endPoint y: 564, distance: 13.0
click at [837, 557] on span "Sauver" at bounding box center [1166, 575] width 39 height 18
type input "5 ""
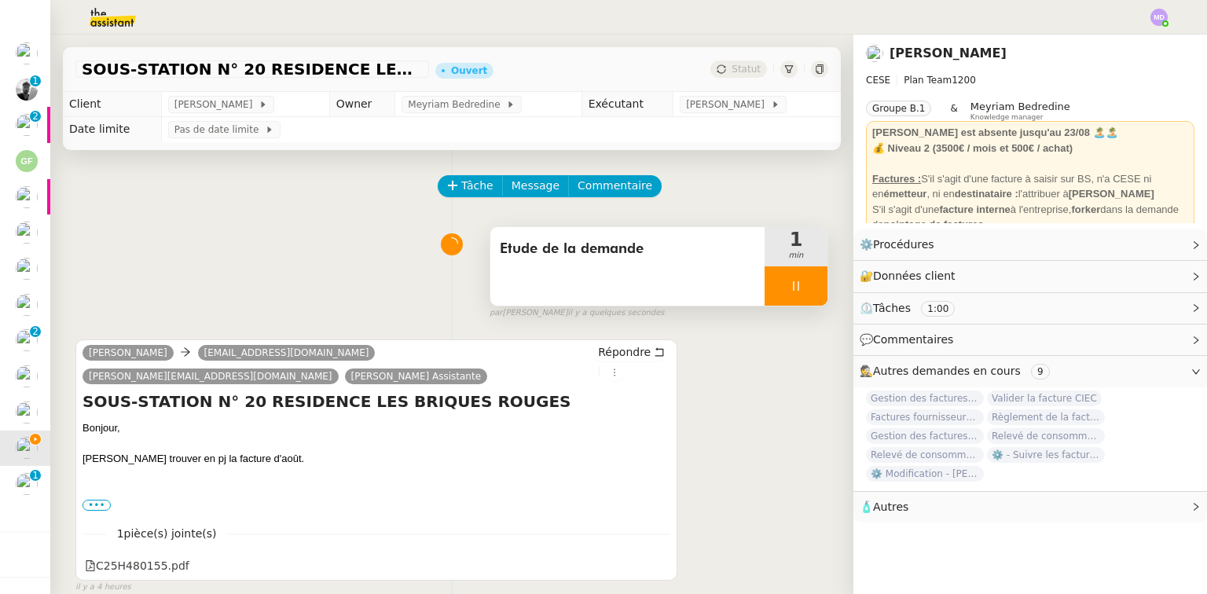
click at [776, 292] on div at bounding box center [796, 285] width 63 height 39
click at [803, 276] on button at bounding box center [811, 285] width 31 height 39
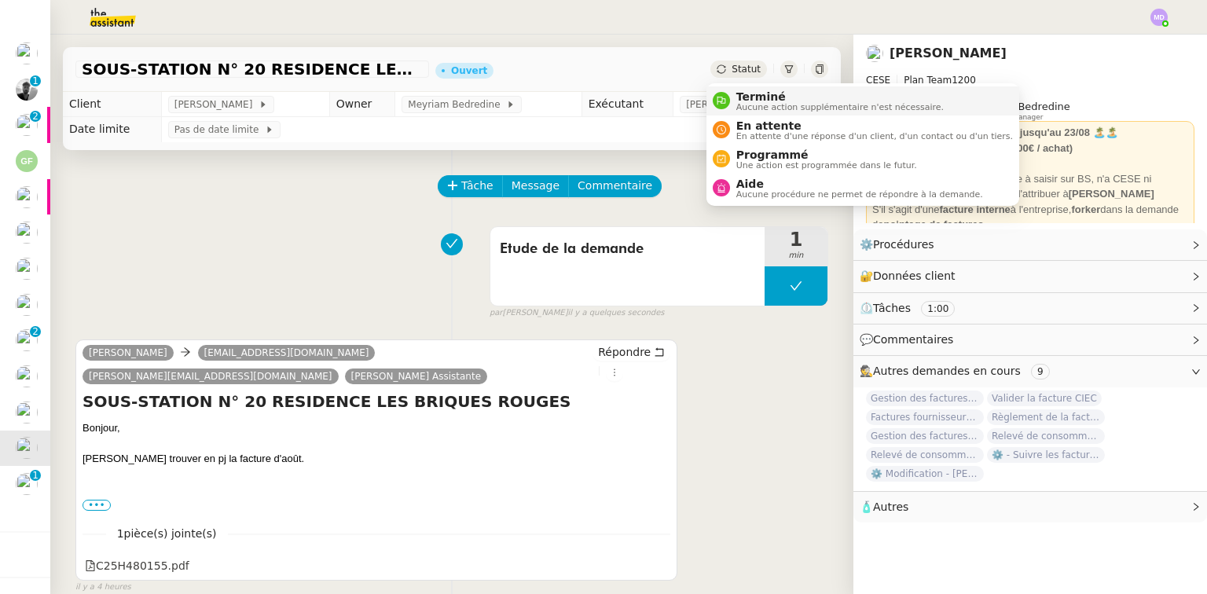
click at [747, 88] on li "Terminé Aucune action supplémentaire n'est nécessaire." at bounding box center [863, 100] width 313 height 29
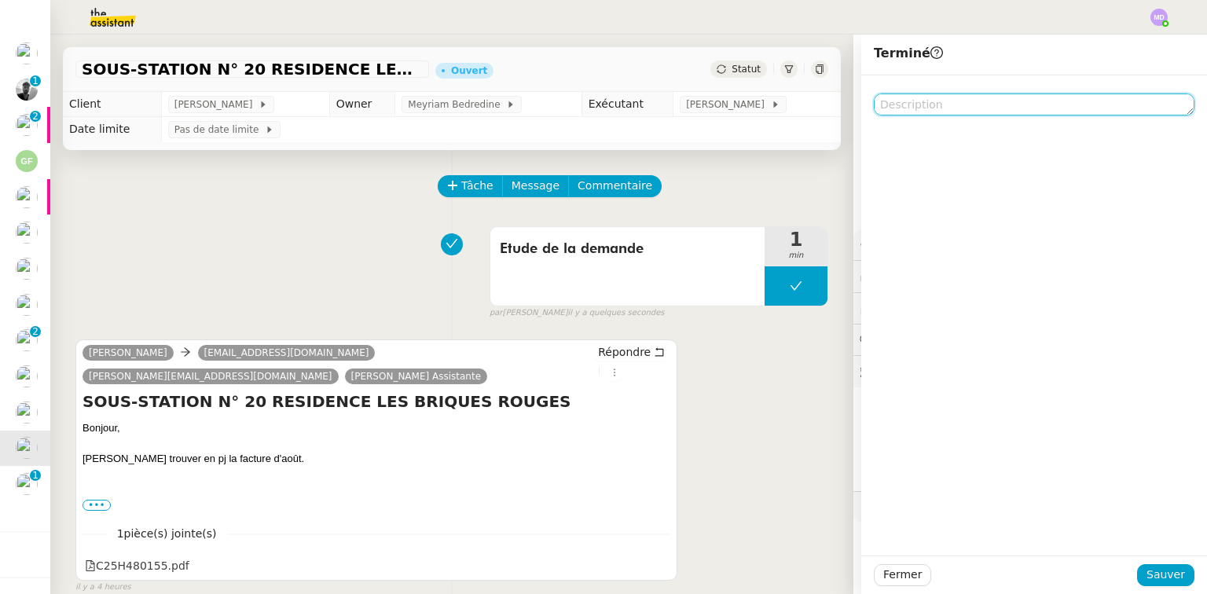
click at [837, 103] on textarea at bounding box center [1034, 105] width 321 height 22
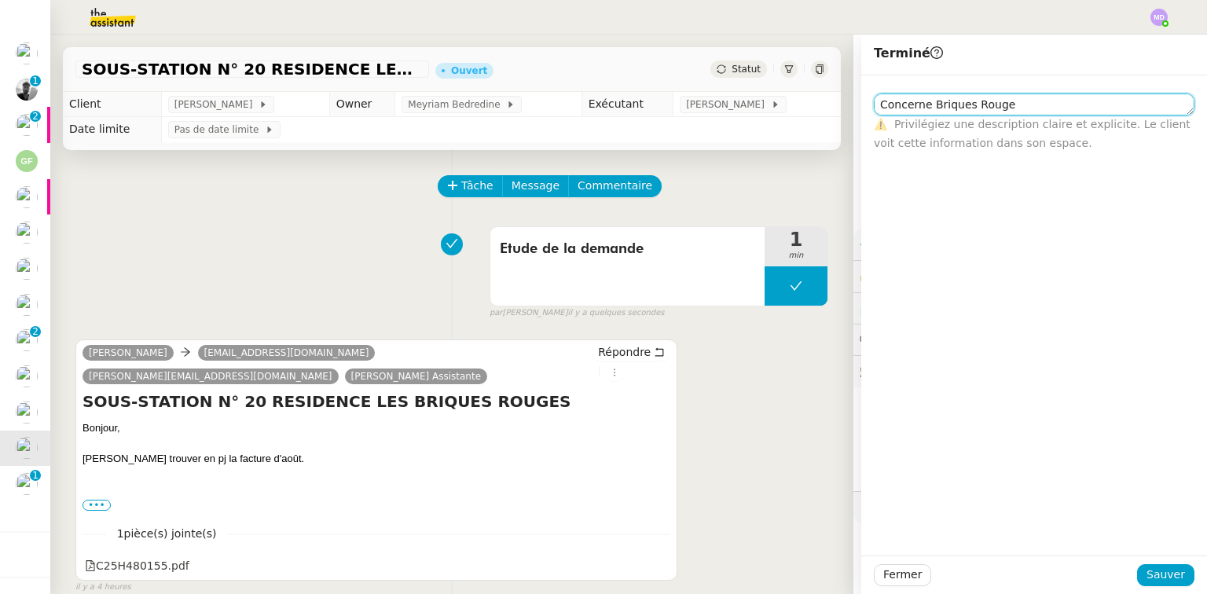
scroll to position [38, 0]
type textarea "Concerne Briques Rouges"
click at [837, 557] on span "Sauver" at bounding box center [1166, 575] width 39 height 18
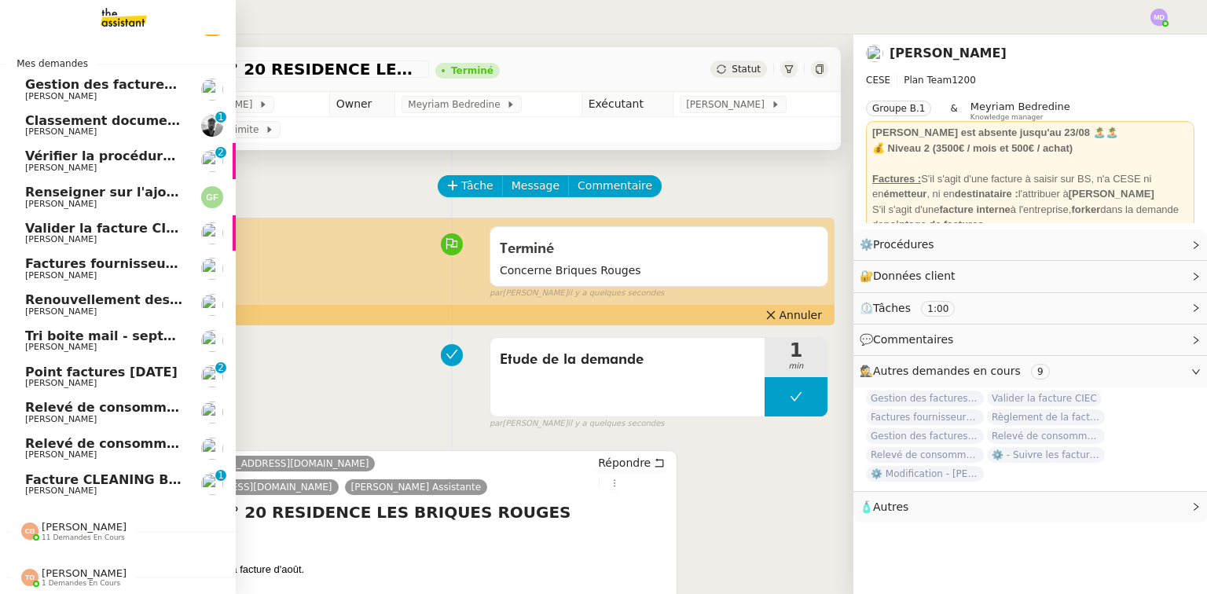
scroll to position [39, 0]
click at [75, 335] on span "Tri boite mail - septembre 2025" at bounding box center [136, 336] width 223 height 15
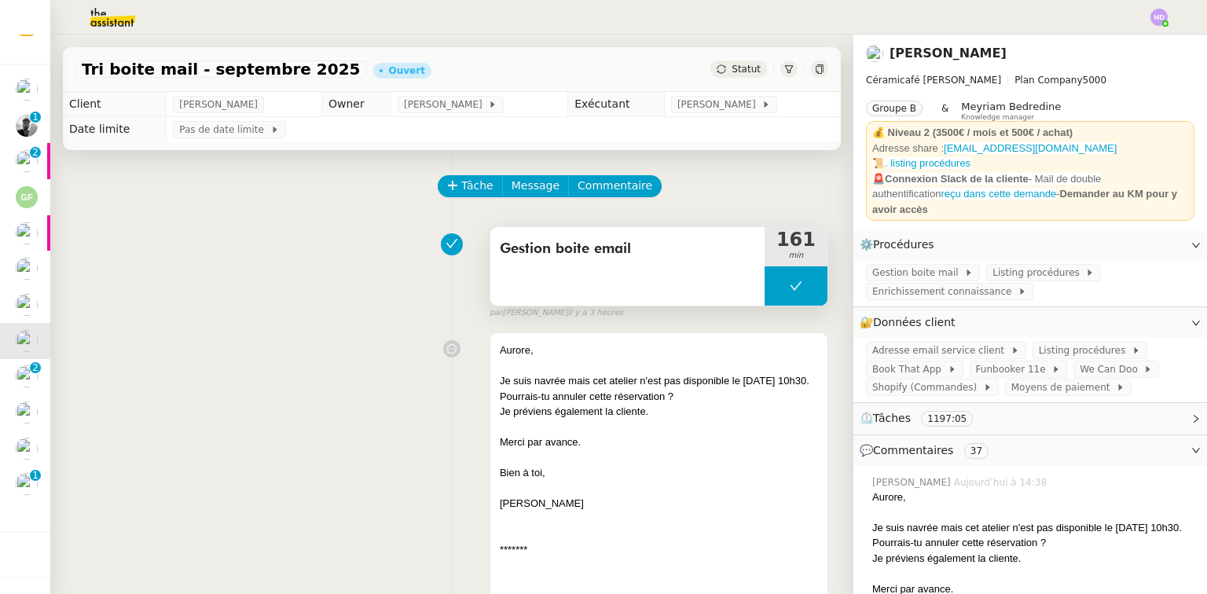
click at [753, 292] on div "Gestion boite email" at bounding box center [627, 266] width 274 height 79
click at [765, 287] on button at bounding box center [796, 285] width 63 height 39
click at [765, 287] on div at bounding box center [796, 285] width 63 height 39
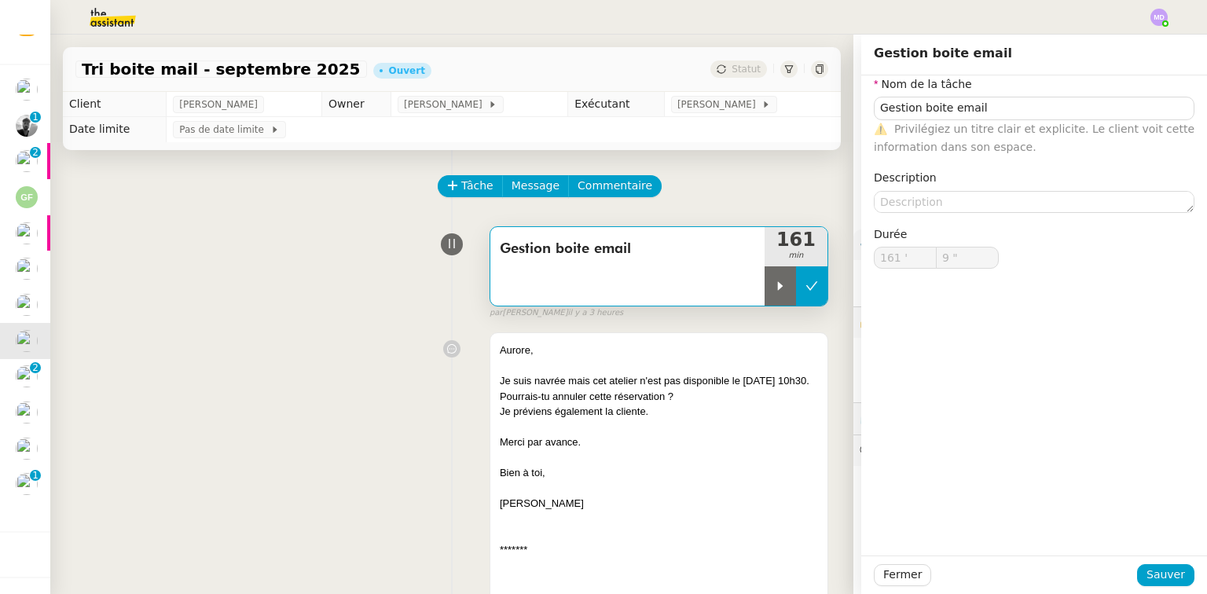
type input "Gestion boite email"
type input "161 '"
type input "9 ""
type input "Gestion boite email"
type input "161 '"
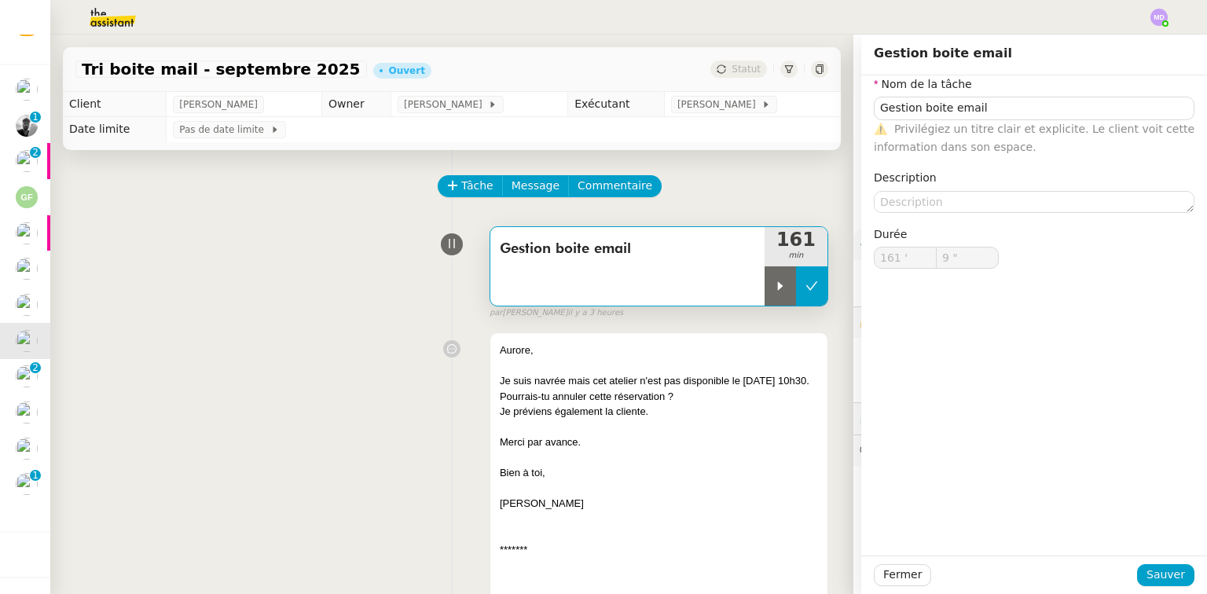
type input "9 ""
click at [774, 292] on icon at bounding box center [780, 286] width 13 height 13
type input "Gestion boite email"
type input "161 '"
type input "9 ""
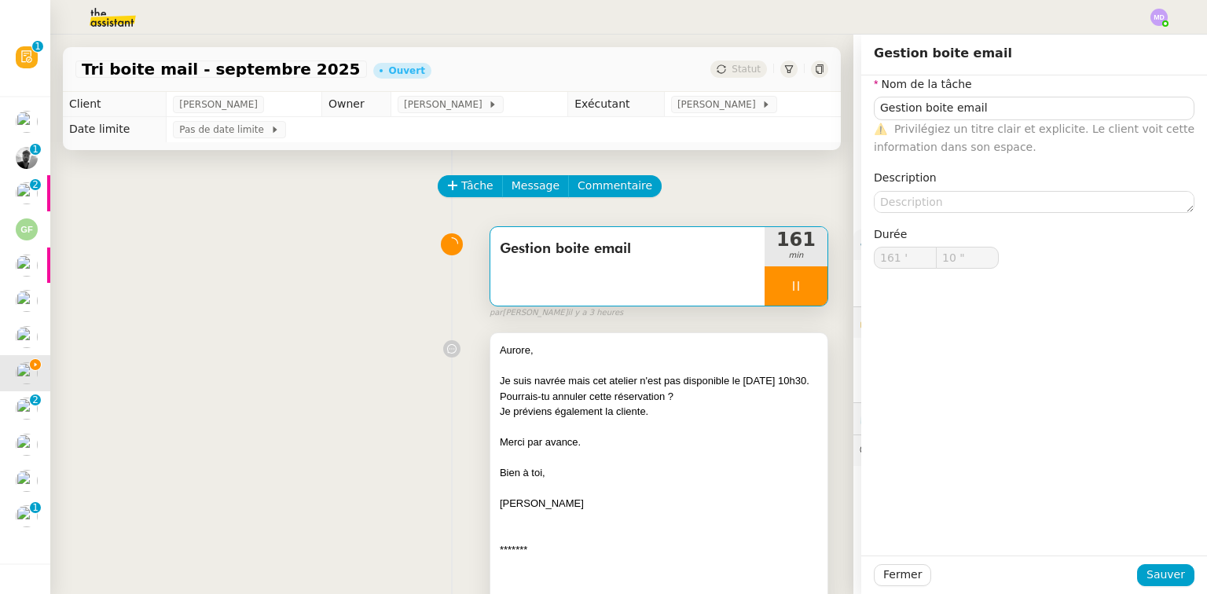
type input "Gestion boite email"
type input "161 '"
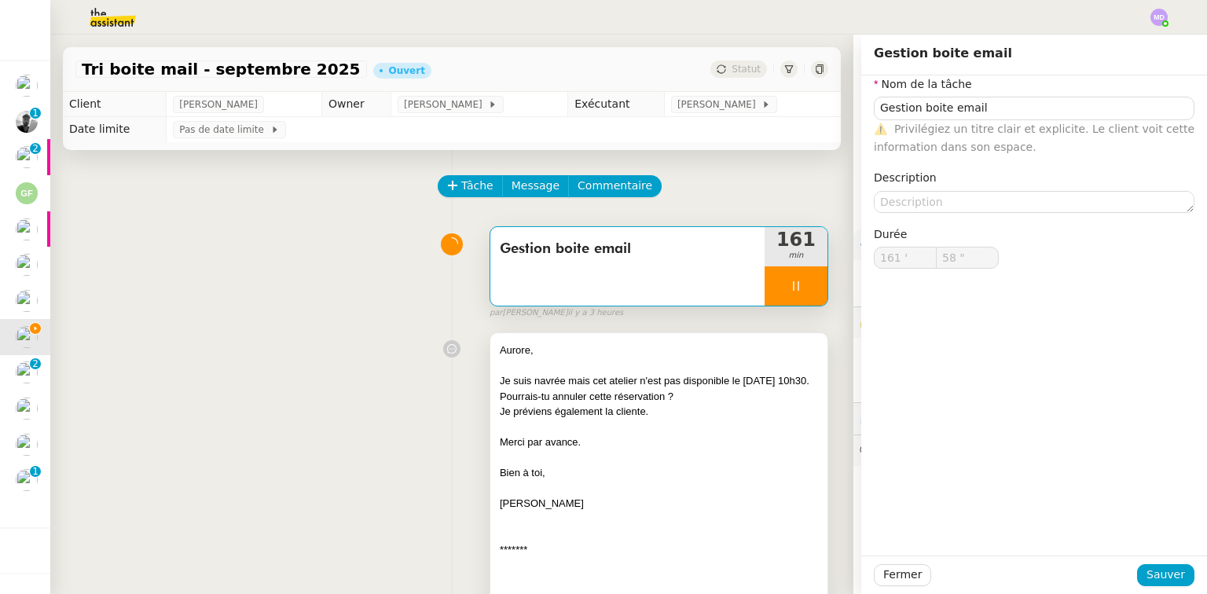
type input "59 ""
type input "162 '"
type input "41 ""
type input "163 '"
type input "54 ""
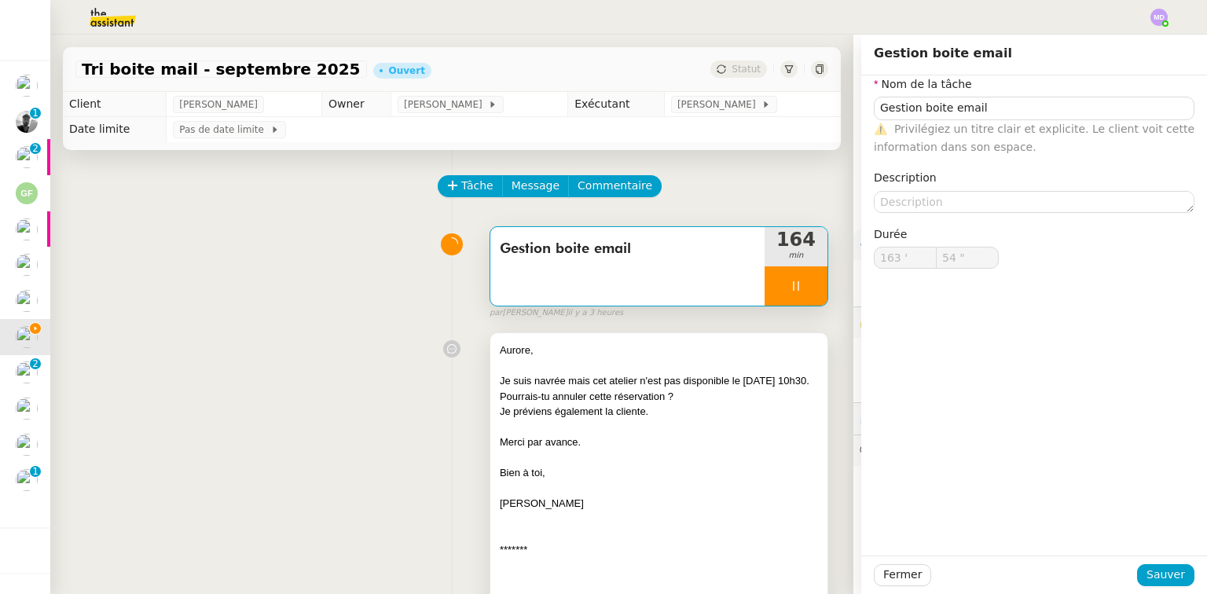
type input "164 '"
type input "49 ""
type input "165 '"
type input "59 ""
type input "166 '"
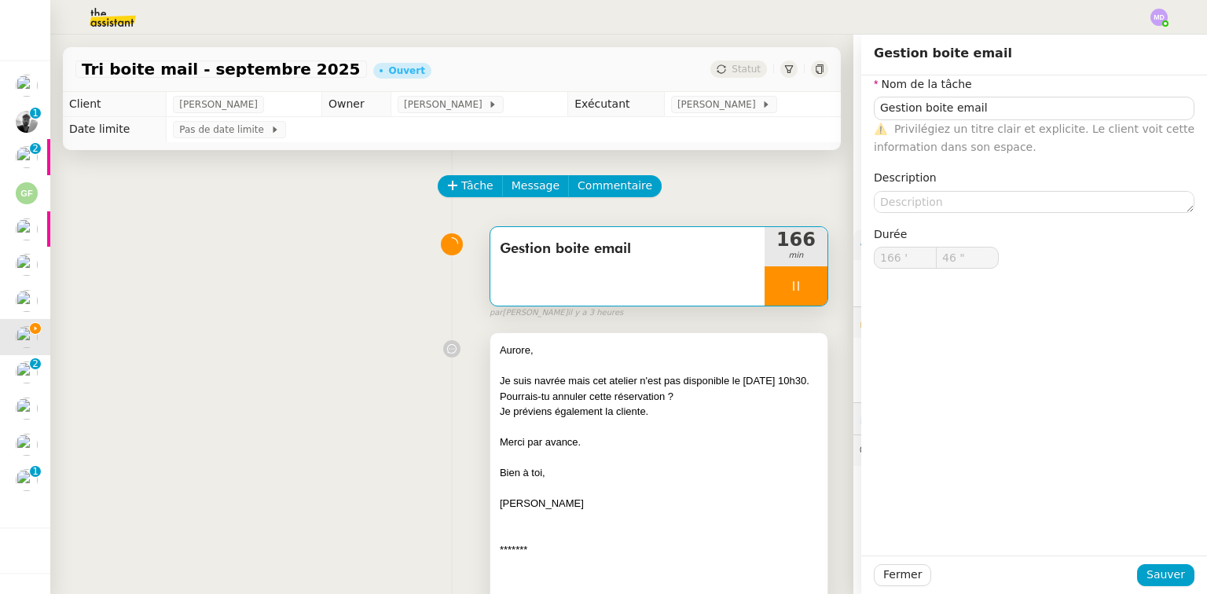
type input "47 ""
type input "167 '"
type input "44 ""
type input "168 '"
type input "59 ""
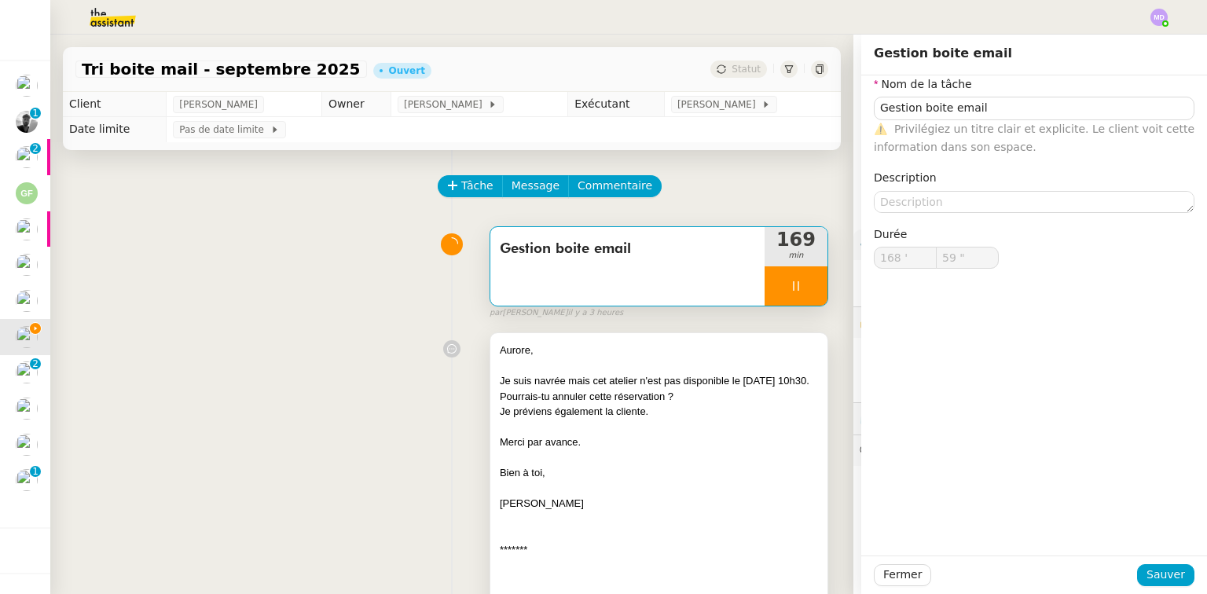
type input "169 '"
type input "47 ""
type input "170 '"
type input "59 ""
type input "171 '"
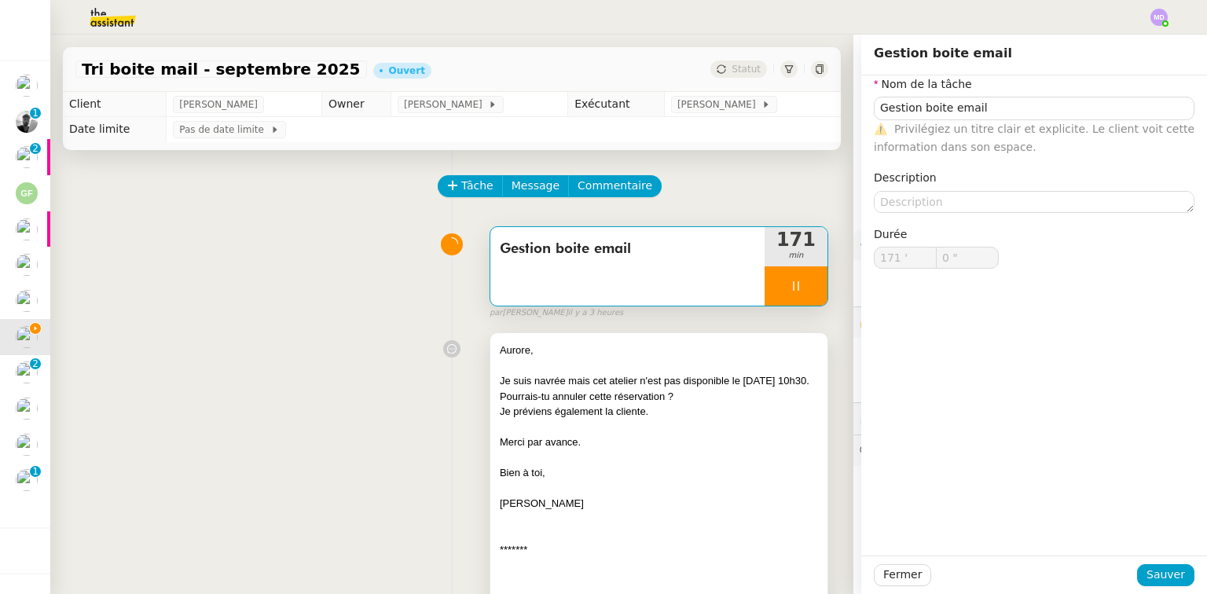
type input "11 ""
click at [790, 283] on icon at bounding box center [796, 286] width 13 height 13
click at [806, 285] on icon at bounding box center [812, 286] width 13 height 13
type input "Gestion boite email"
type input "171 '"
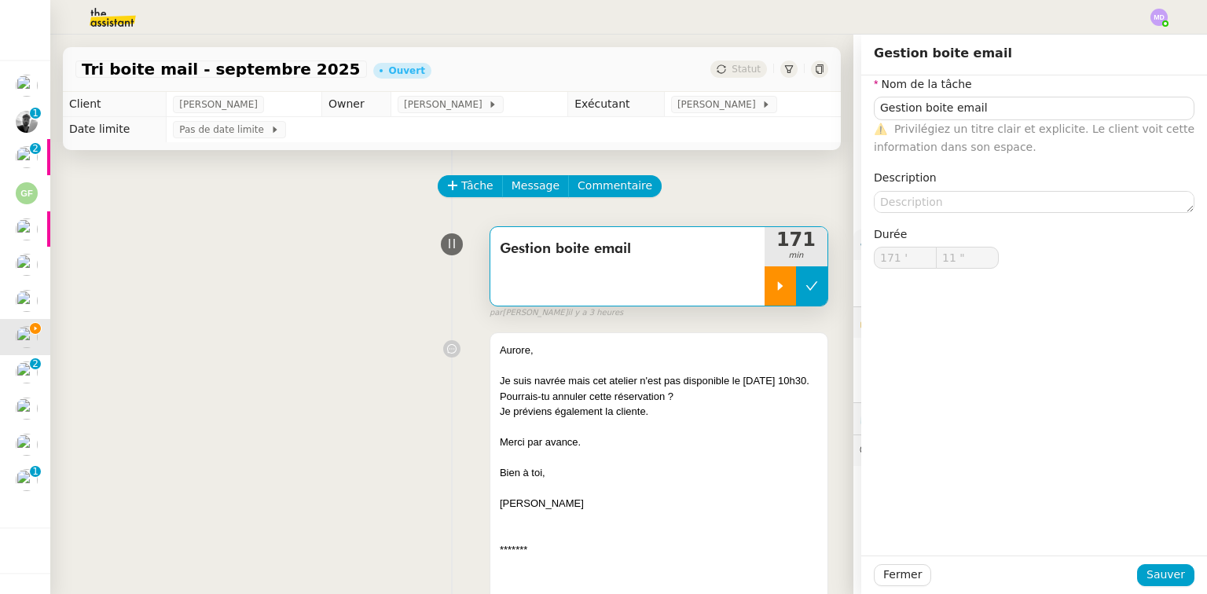
type input "11 ""
type input "Gestion boite email"
type input "171 '"
type input "11 ""
type input "Gestion boite email"
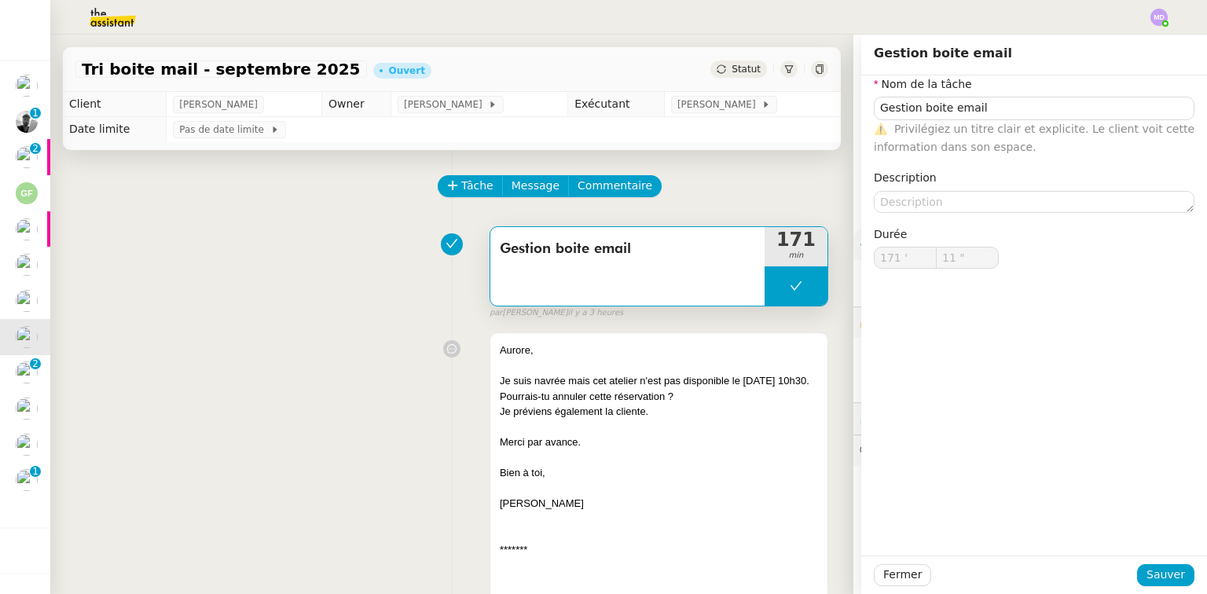
type input "171 '"
type input "11 ""
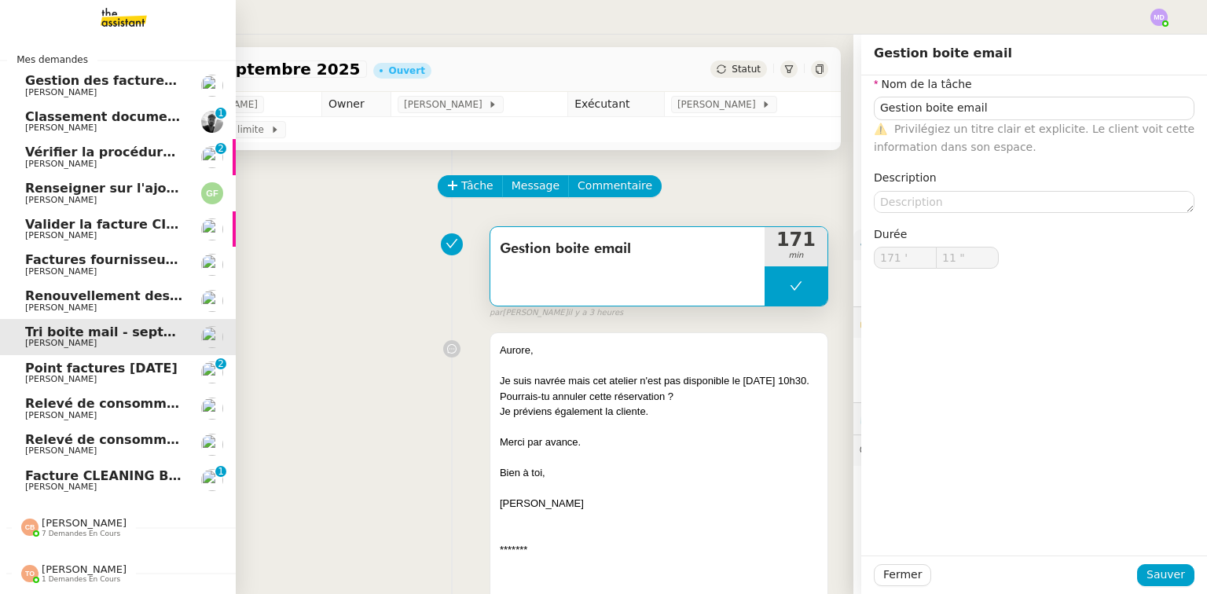
type input "Gestion boite email"
type input "171 '"
type input "11 ""
click at [85, 486] on span "Julien Decroix" at bounding box center [104, 487] width 159 height 9
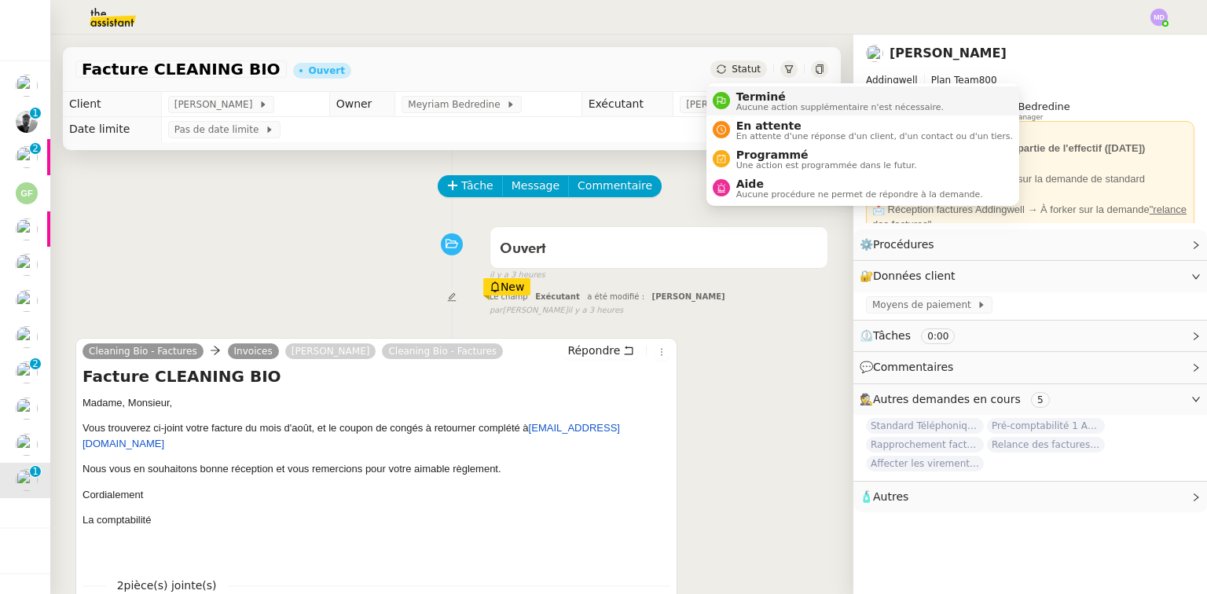
click at [733, 97] on div "Terminé Aucune action supplémentaire n'est nécessaire." at bounding box center [837, 100] width 214 height 21
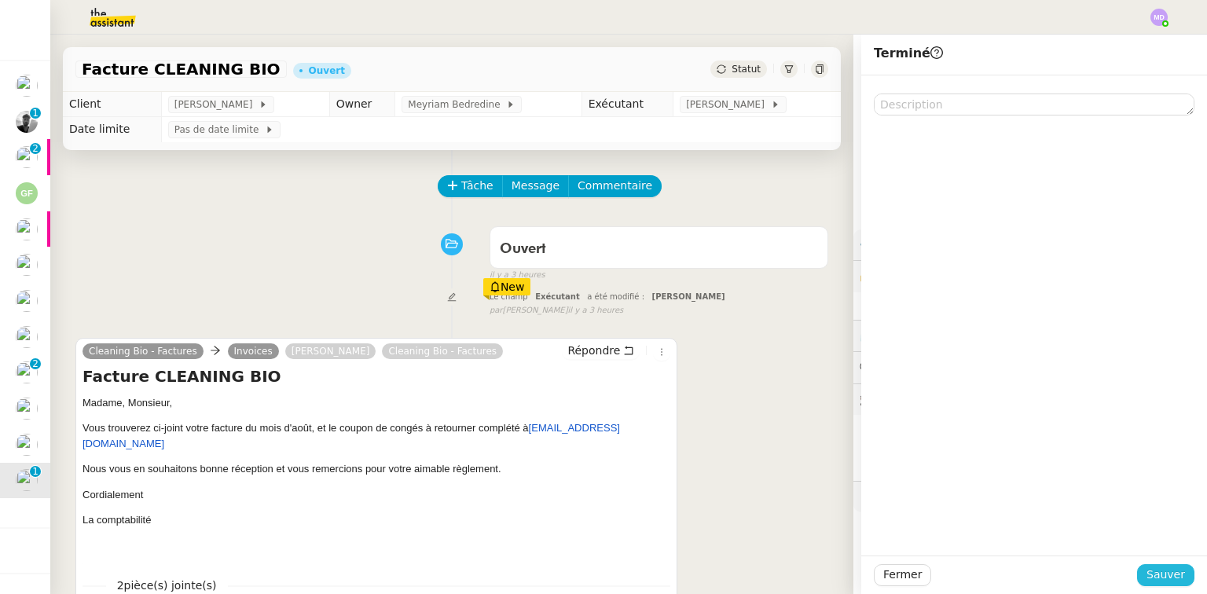
click at [837, 557] on span "Sauver" at bounding box center [1166, 575] width 39 height 18
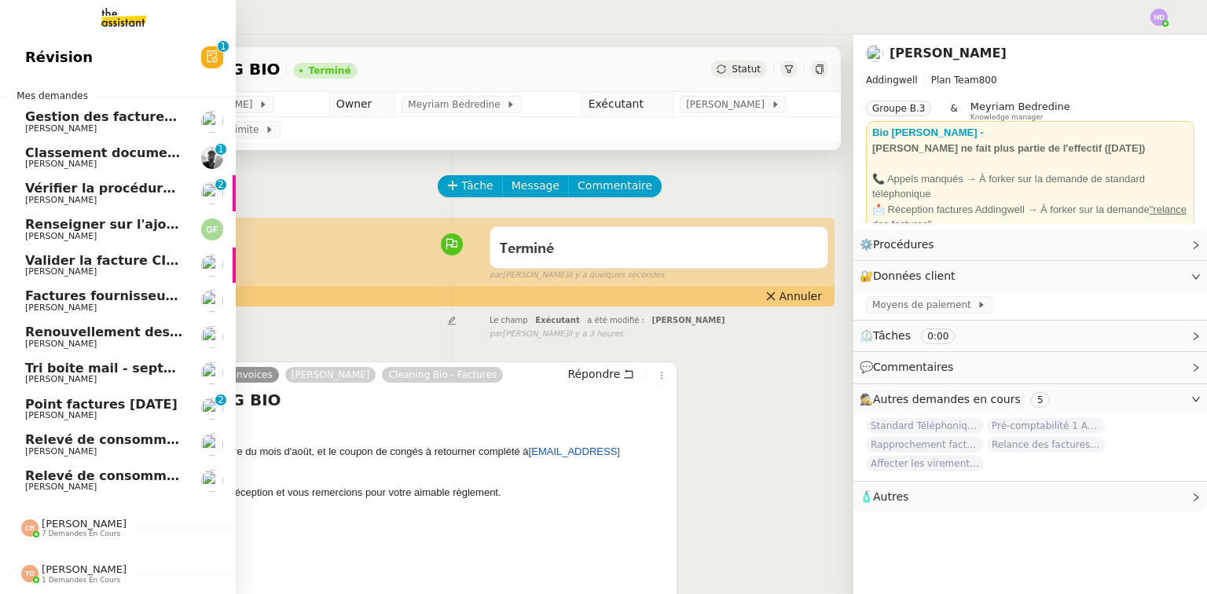
click at [87, 398] on span "Point factures Raja" at bounding box center [101, 404] width 152 height 15
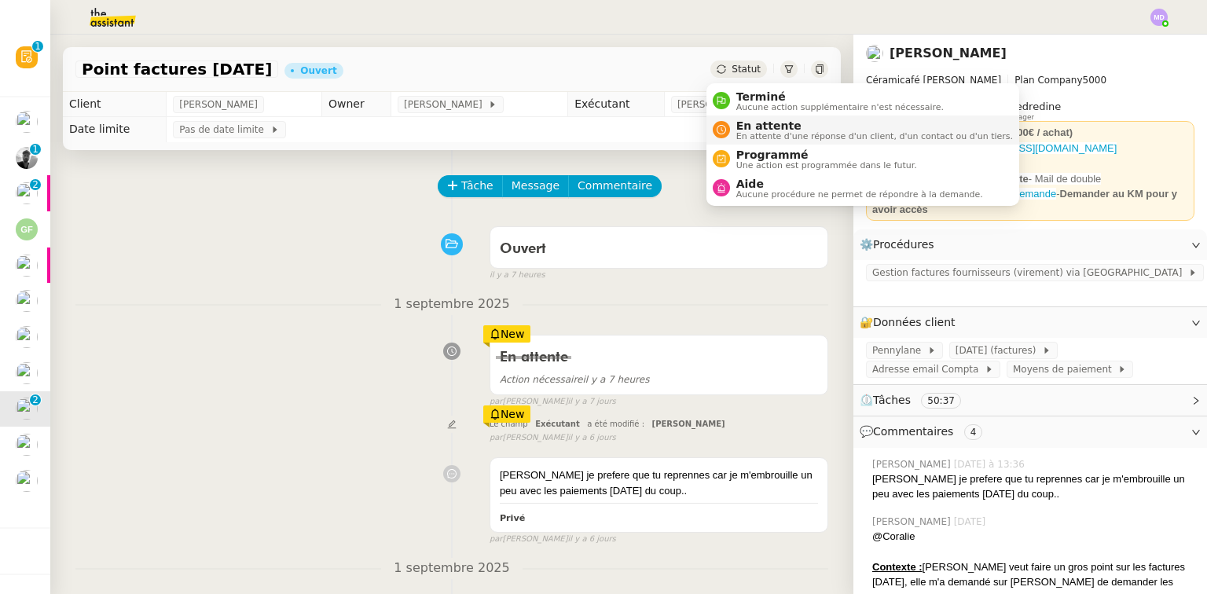
click at [739, 116] on li "En attente En attente d'une réponse d'un client, d'un contact ou d'un tiers." at bounding box center [863, 130] width 313 height 29
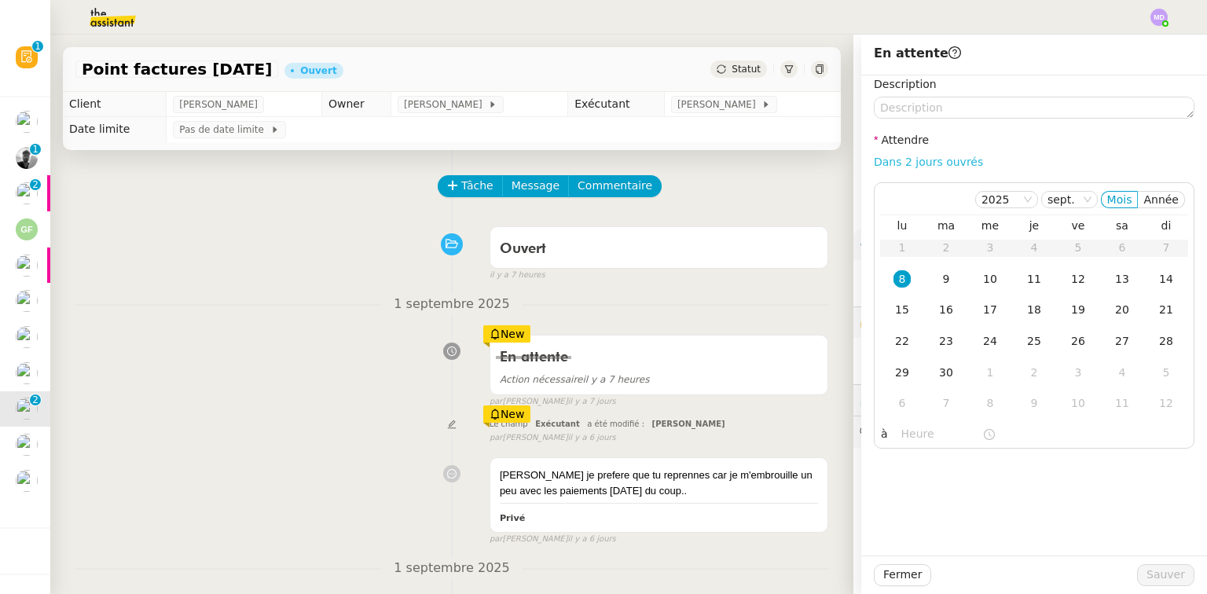
click at [837, 163] on link "Dans 2 jours ouvrés" at bounding box center [928, 162] width 109 height 13
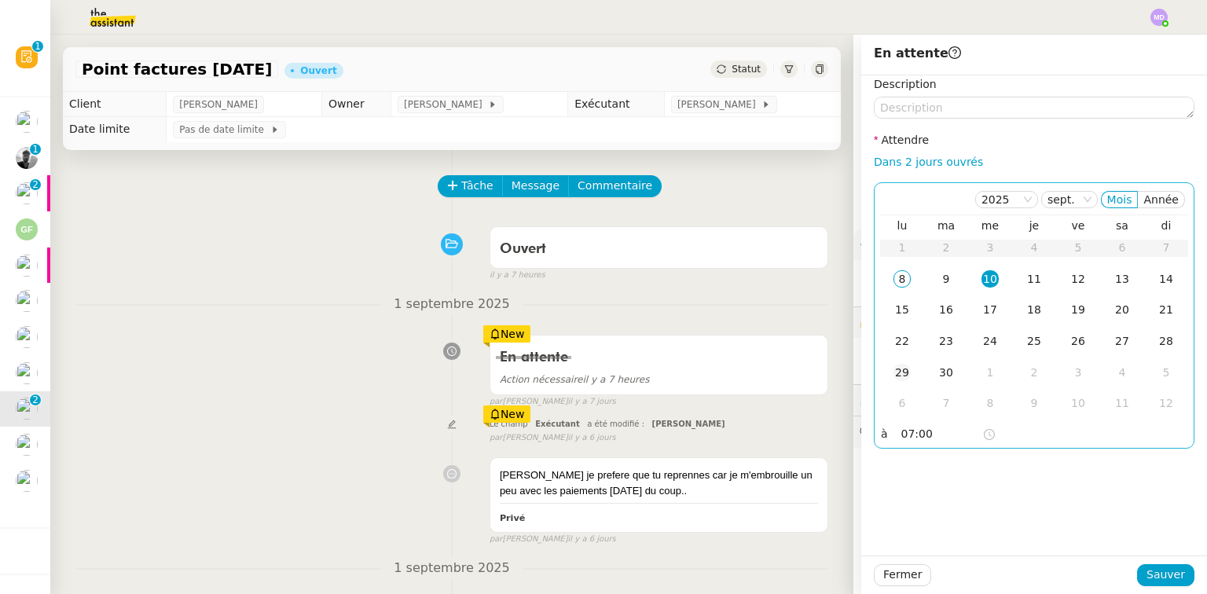
drag, startPoint x: 893, startPoint y: 278, endPoint x: 896, endPoint y: 357, distance: 78.7
click at [837, 279] on div "8" at bounding box center [902, 278] width 17 height 17
drag, startPoint x: 893, startPoint y: 440, endPoint x: 879, endPoint y: 443, distance: 13.7
click at [837, 442] on div "à 07:00" at bounding box center [1034, 435] width 307 height 22
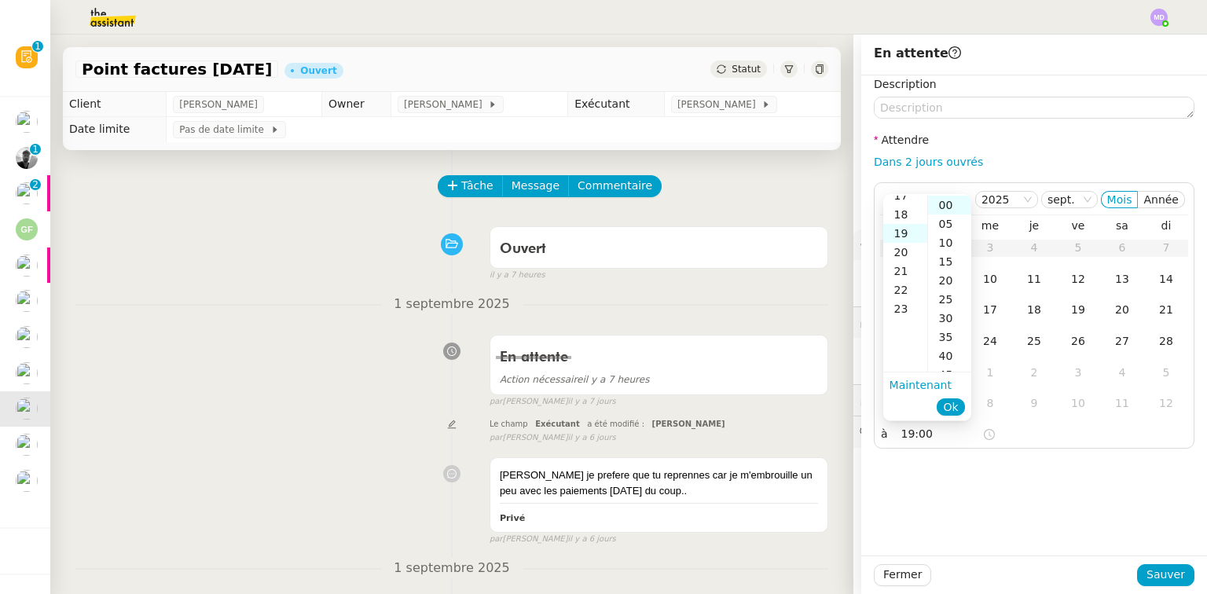
scroll to position [358, 0]
click at [837, 406] on span "Ok" at bounding box center [950, 407] width 15 height 16
type input "19:00"
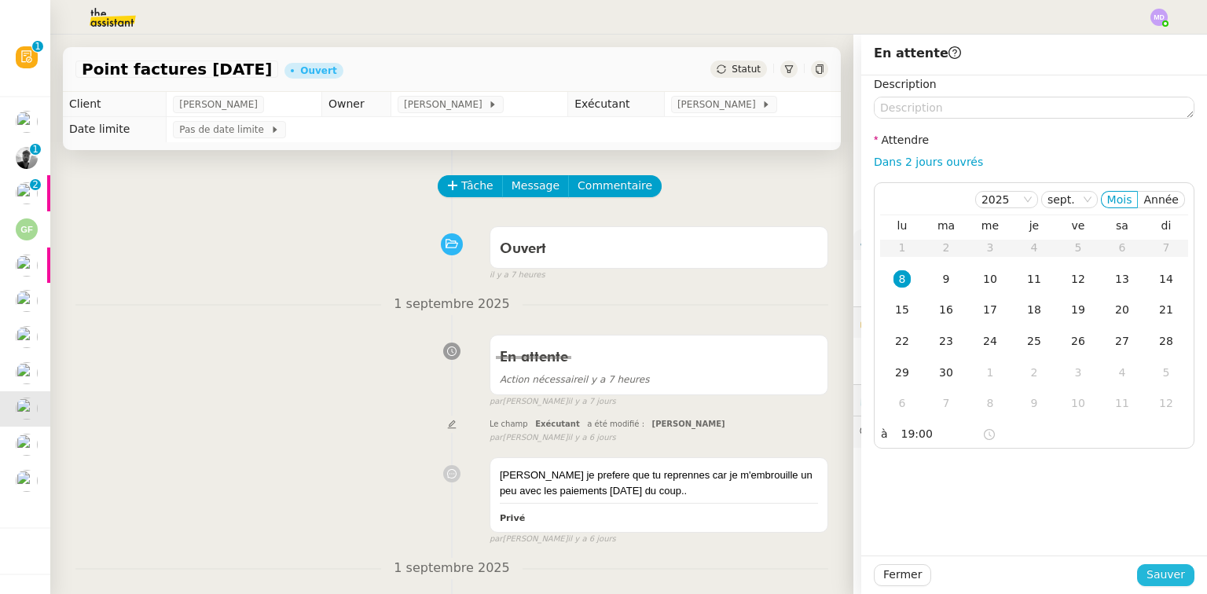
drag, startPoint x: 1166, startPoint y: 571, endPoint x: 1031, endPoint y: 561, distance: 135.6
click at [837, 557] on span "Sauver" at bounding box center [1166, 575] width 39 height 18
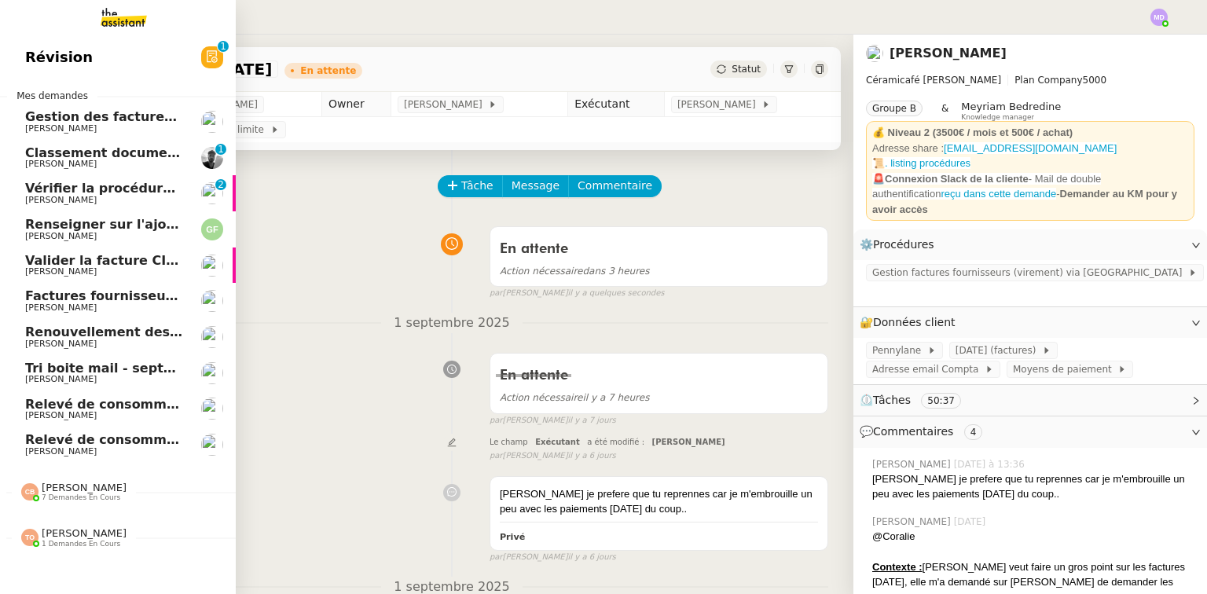
click at [101, 340] on span "Cédric Tempestini" at bounding box center [104, 344] width 159 height 9
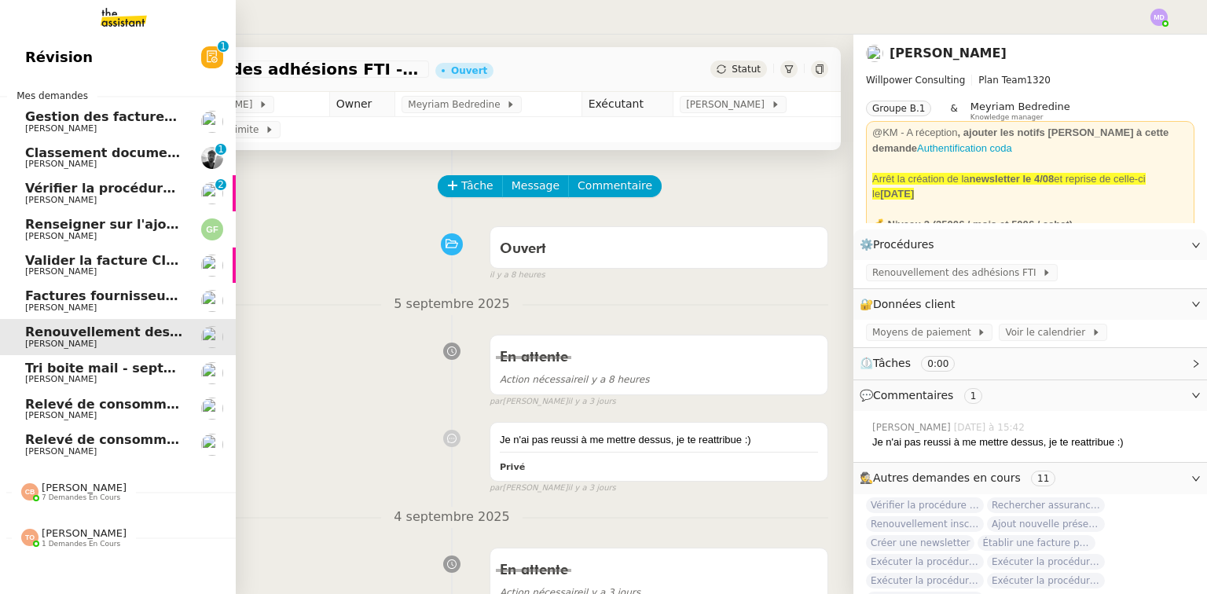
click at [97, 271] on span "Charles Da Conceicao" at bounding box center [61, 271] width 72 height 10
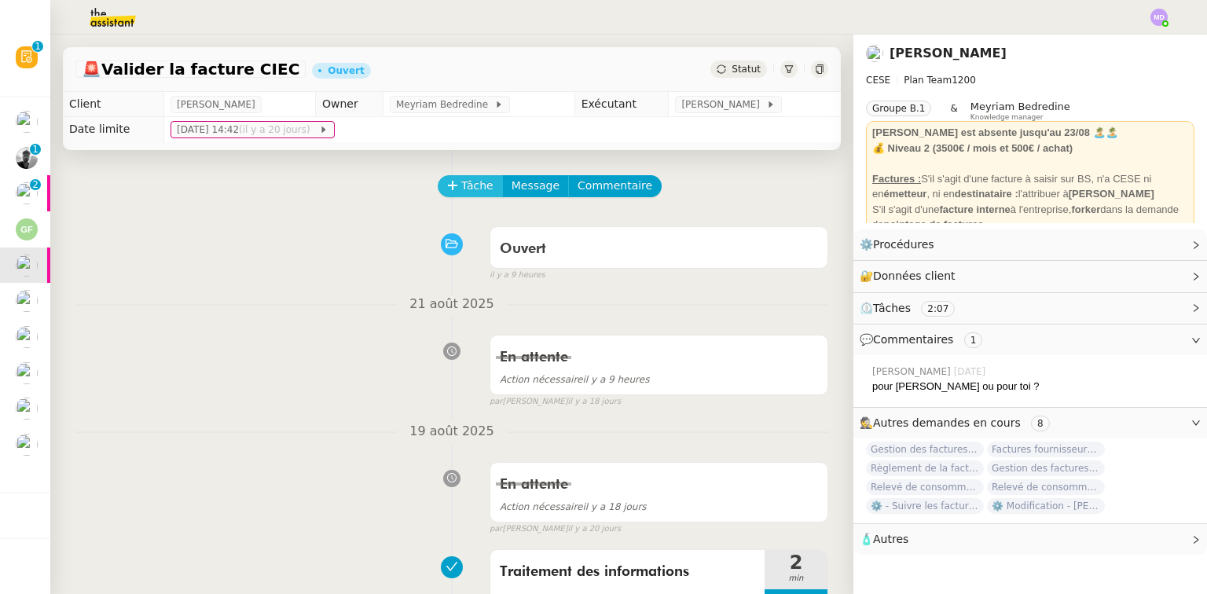
click at [468, 185] on span "Tâche" at bounding box center [477, 186] width 32 height 18
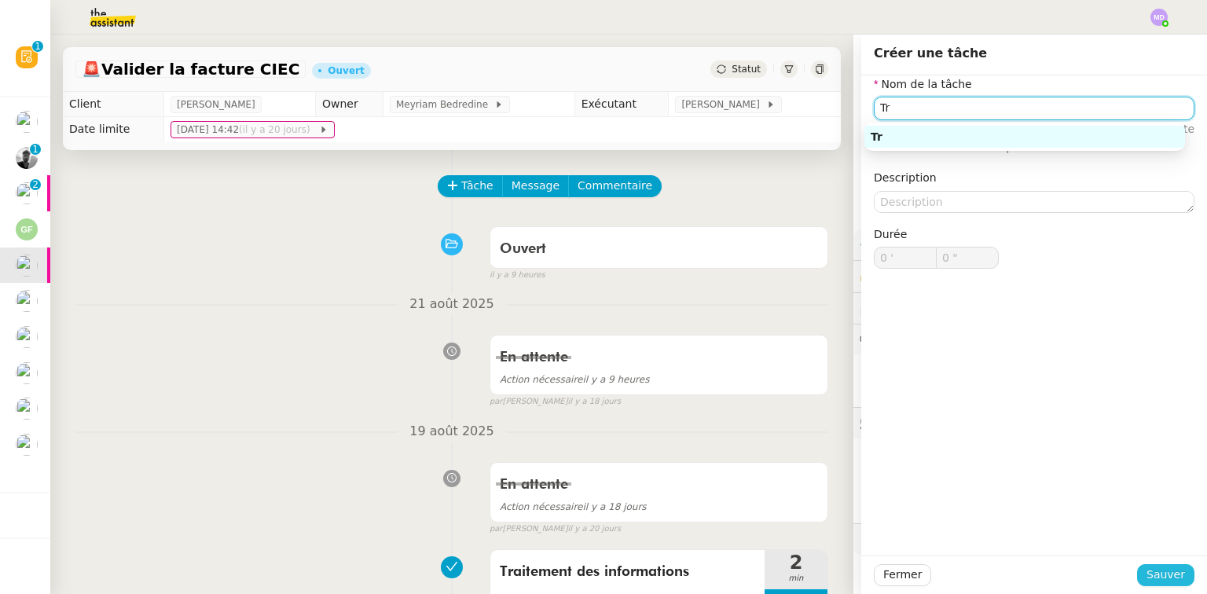
type input "Tr"
click at [837, 557] on span "Sauver" at bounding box center [1166, 575] width 39 height 18
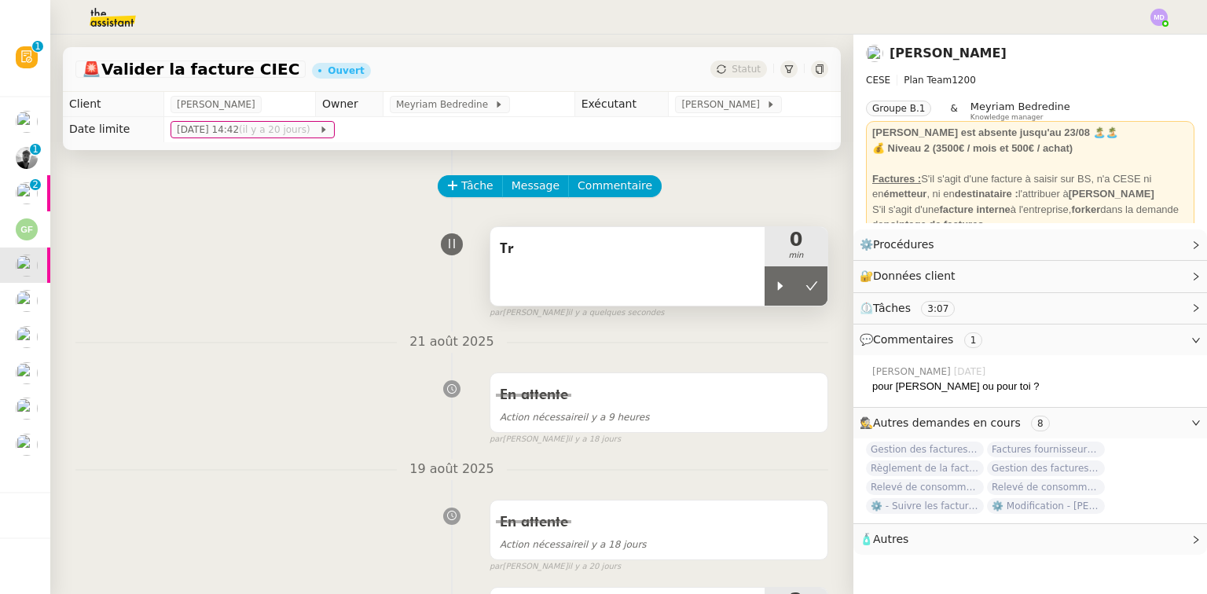
drag, startPoint x: 767, startPoint y: 303, endPoint x: 713, endPoint y: 286, distance: 56.9
click at [765, 299] on div at bounding box center [780, 285] width 31 height 39
click at [711, 286] on div "Tr" at bounding box center [627, 266] width 274 height 79
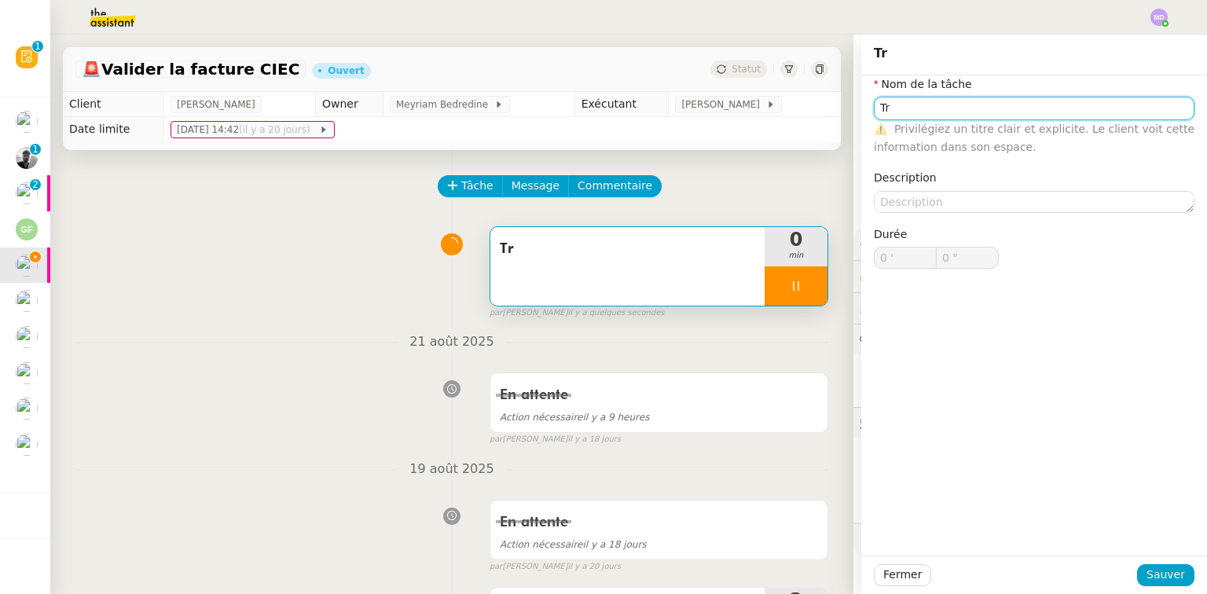
click at [837, 112] on input "Tr" at bounding box center [1034, 108] width 321 height 23
type input "Tran"
type input "1 ""
type input "Transmission d"
type input "2 ""
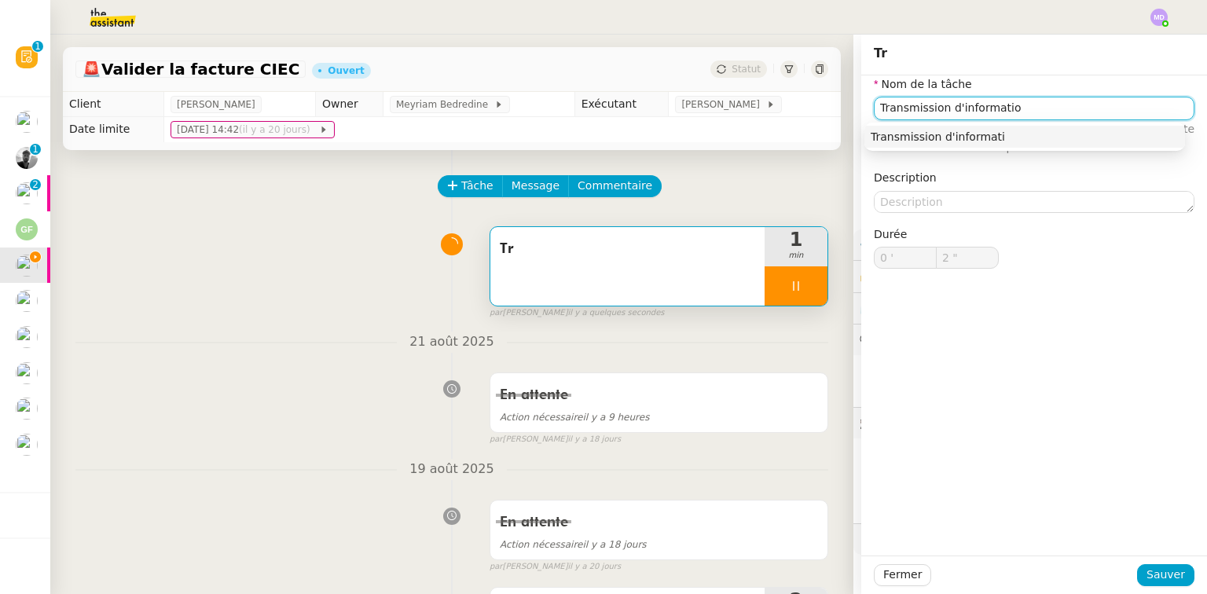
type input "Transmission d'information"
type input "3 ""
type input "Transmission d'informations"
drag, startPoint x: 917, startPoint y: 138, endPoint x: 947, endPoint y: 212, distance: 80.4
click at [837, 138] on div "Transmission d'informations" at bounding box center [1025, 137] width 308 height 14
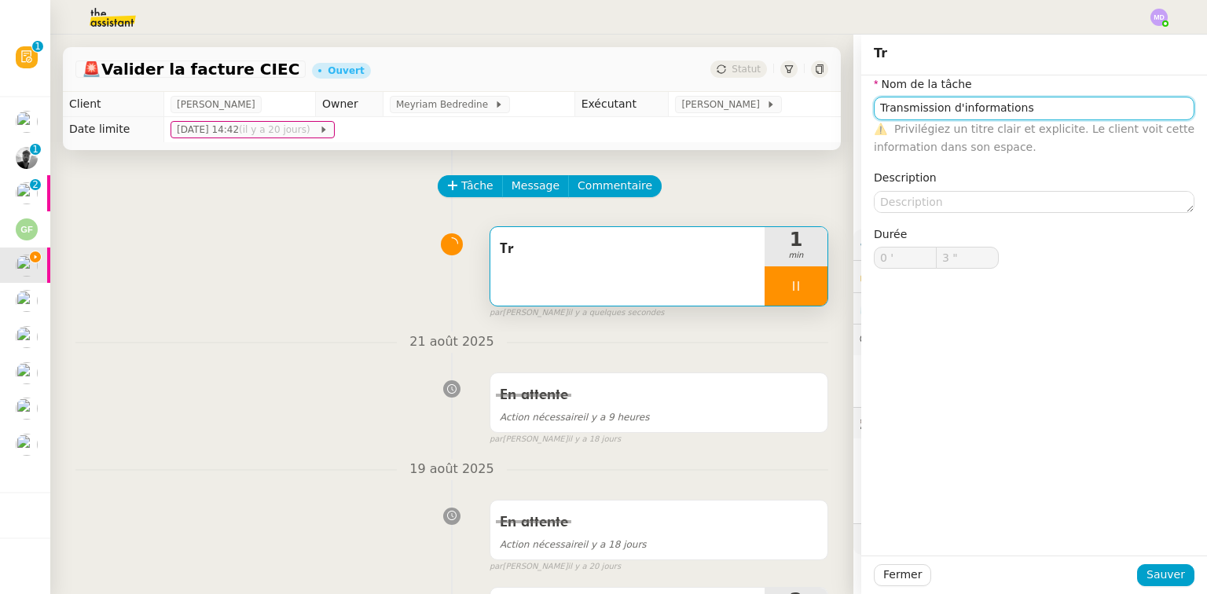
type input "4 ""
type input "Transmission d'informations"
click at [837, 557] on span "Sauver" at bounding box center [1166, 575] width 39 height 18
type input "5 ""
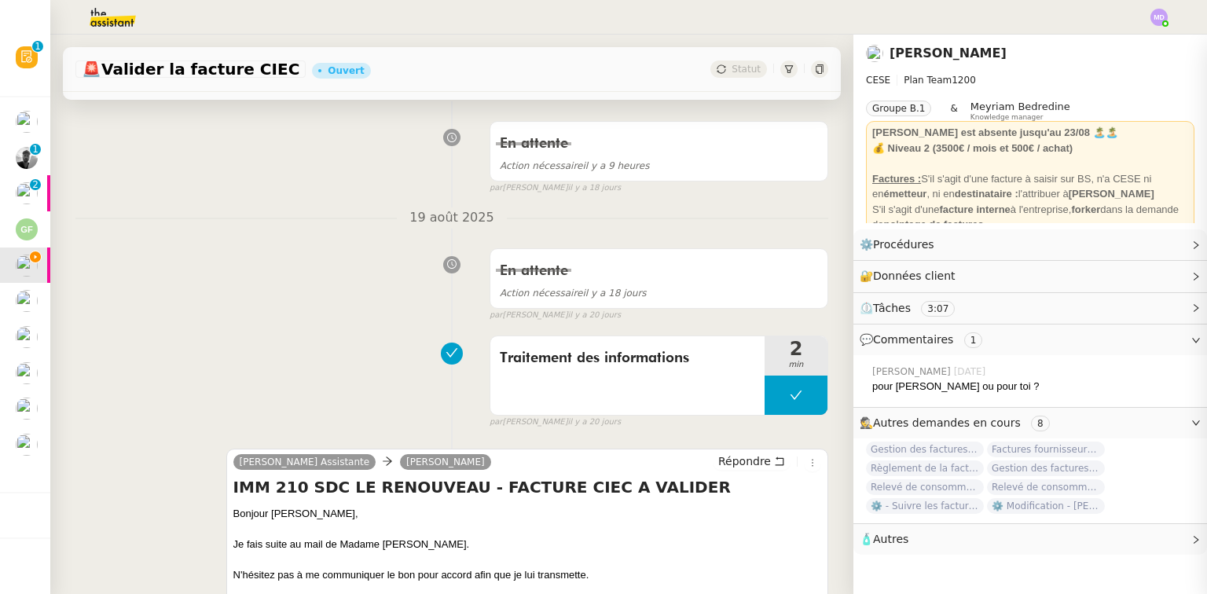
scroll to position [566, 0]
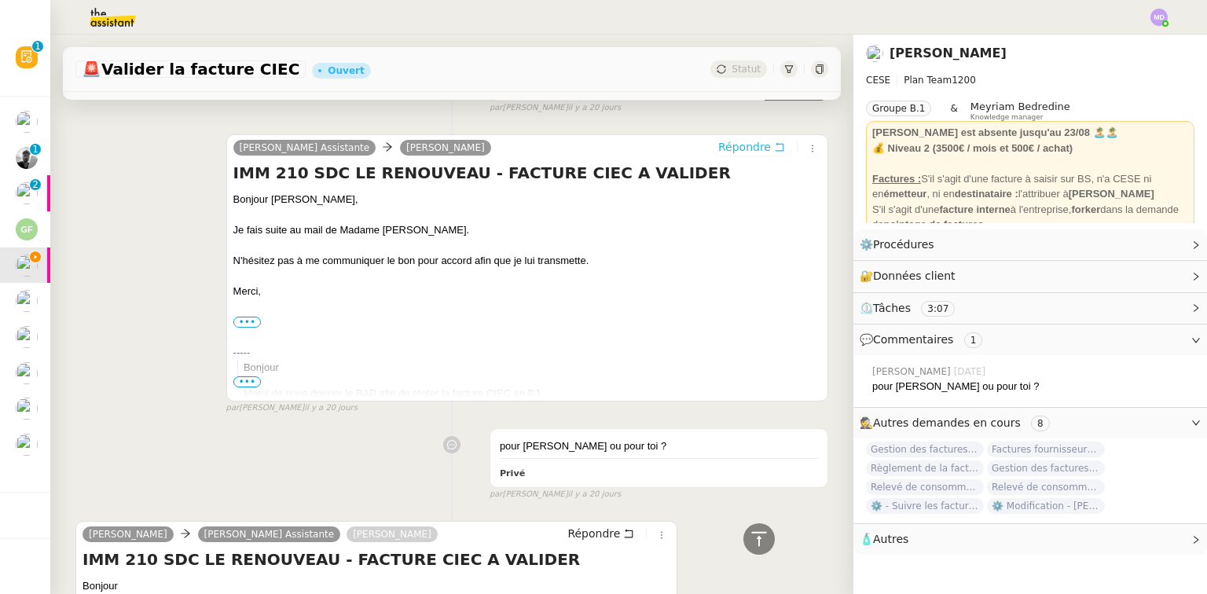
click at [748, 155] on span "Répondre" at bounding box center [744, 147] width 53 height 16
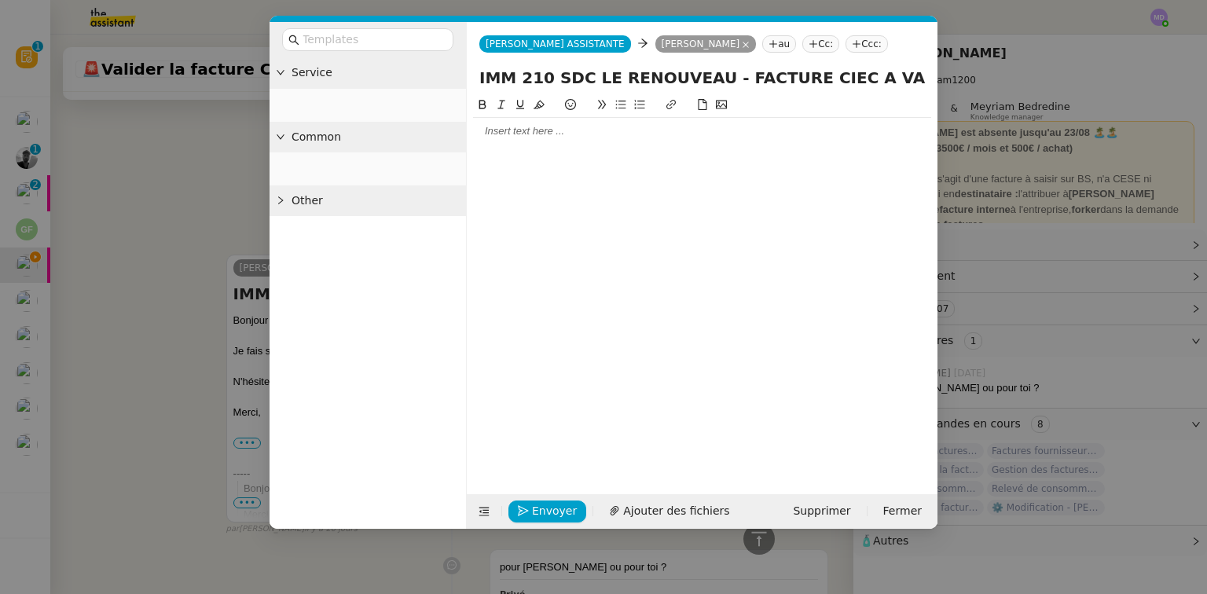
scroll to position [686, 0]
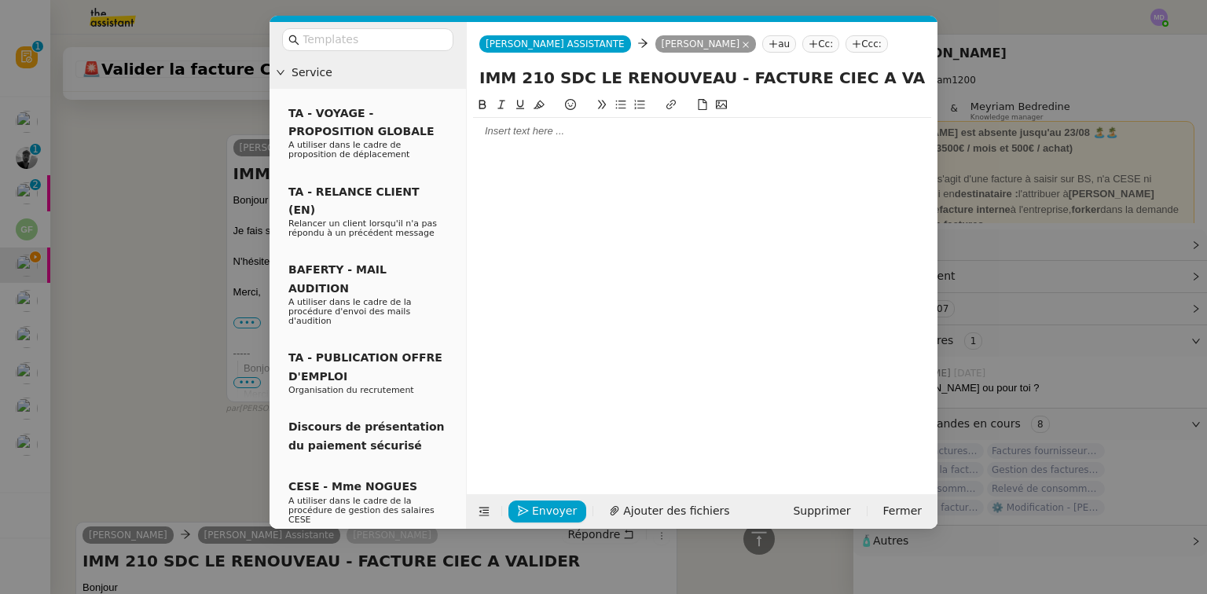
drag, startPoint x: 512, startPoint y: 151, endPoint x: 521, endPoint y: 145, distance: 10.7
click at [516, 149] on div at bounding box center [702, 283] width 458 height 374
click at [523, 136] on div at bounding box center [702, 131] width 458 height 14
click at [417, 42] on input "text" at bounding box center [373, 40] width 141 height 18
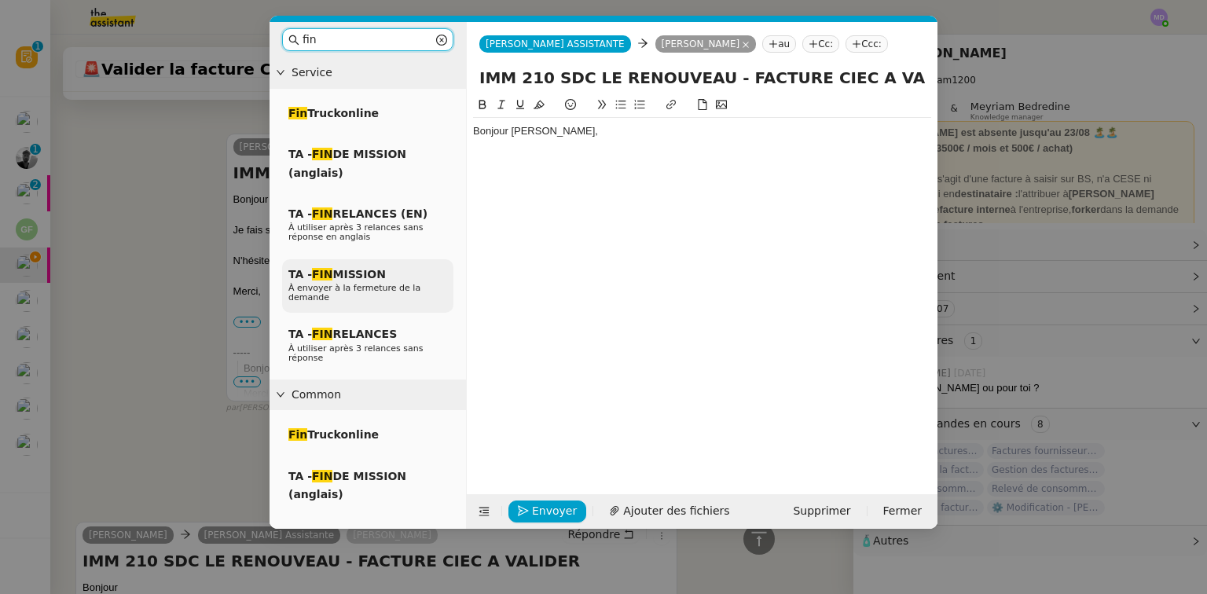
type input "fin"
click at [374, 286] on span "À envoyer à la fermeture de la demande" at bounding box center [354, 293] width 132 height 20
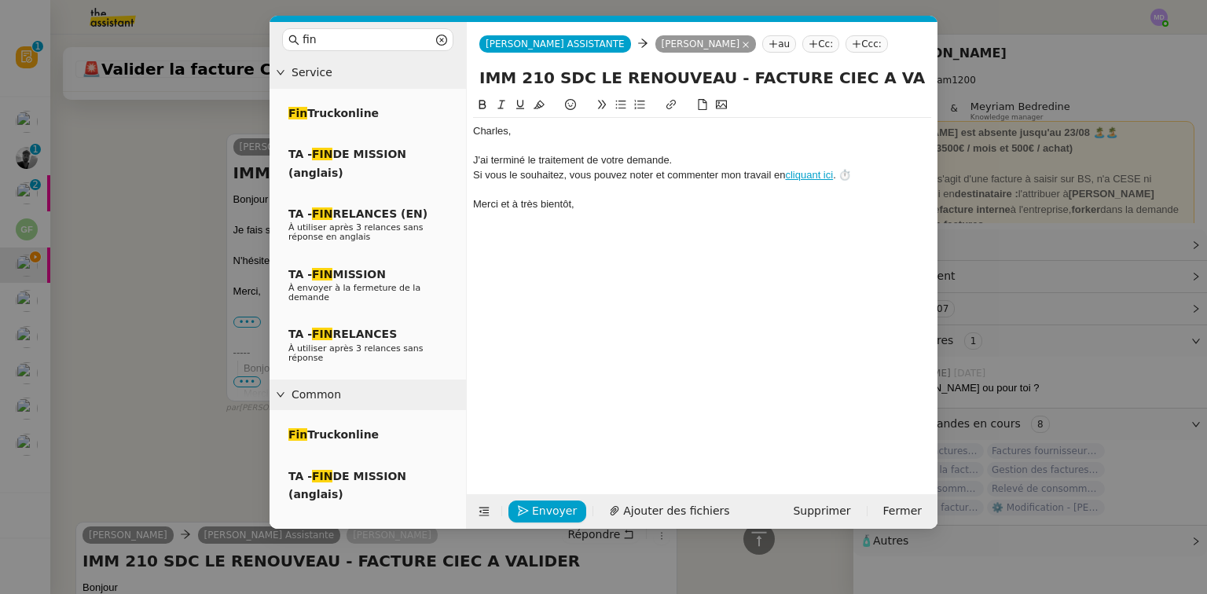
scroll to position [778, 0]
click at [372, 328] on span "TA - FIN RELANCES" at bounding box center [342, 334] width 108 height 13
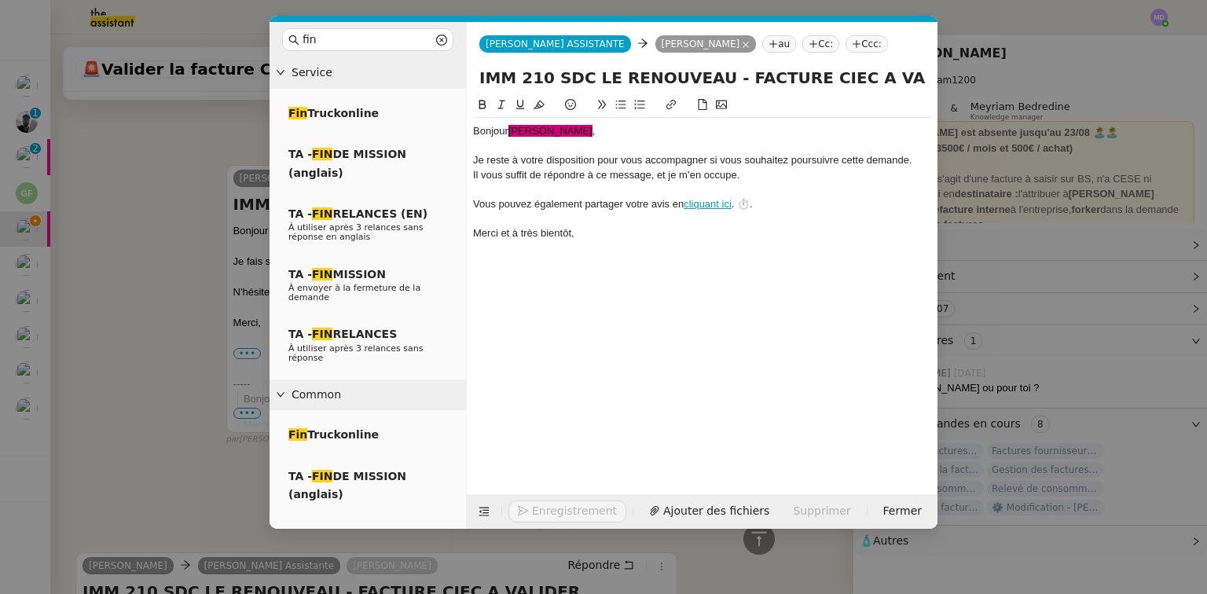
scroll to position [809, 0]
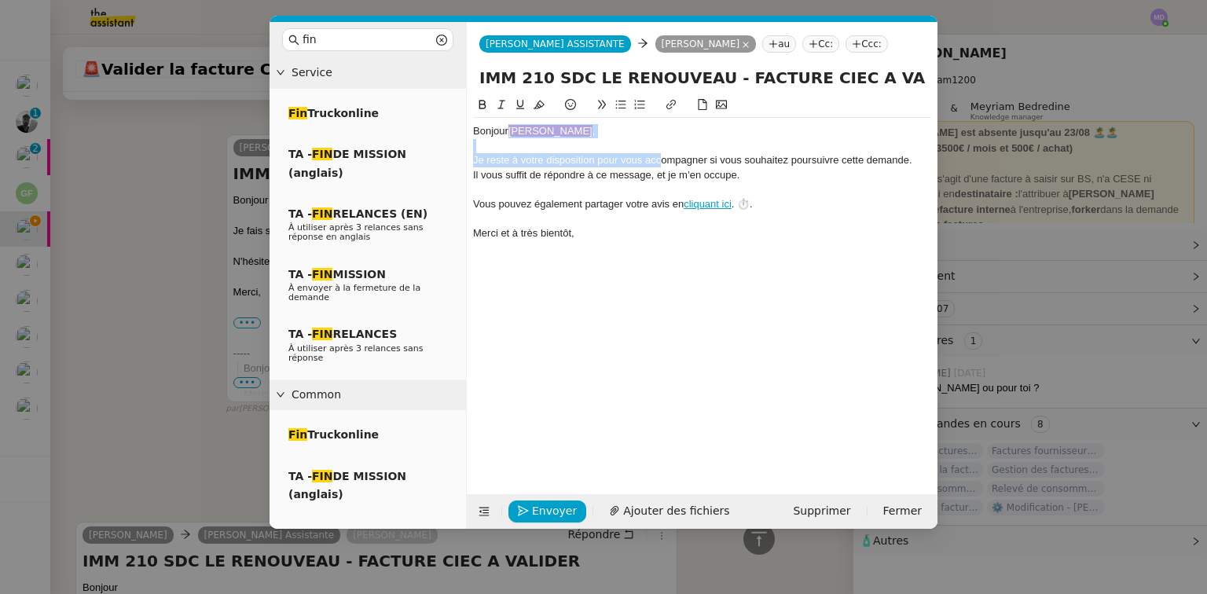
drag, startPoint x: 571, startPoint y: 144, endPoint x: 661, endPoint y: 160, distance: 91.9
click at [661, 160] on div "Bonjour ﻿Charles﻿ , Je reste à votre disposition pour vous accompagner si vous …" at bounding box center [702, 182] width 458 height 129
click at [599, 138] on div "Bonjour ﻿Charles﻿ ," at bounding box center [702, 131] width 458 height 14
drag, startPoint x: 574, startPoint y: 133, endPoint x: 511, endPoint y: 136, distance: 63.0
click at [511, 136] on div "Bonjour ﻿Charles﻿ ," at bounding box center [702, 131] width 458 height 14
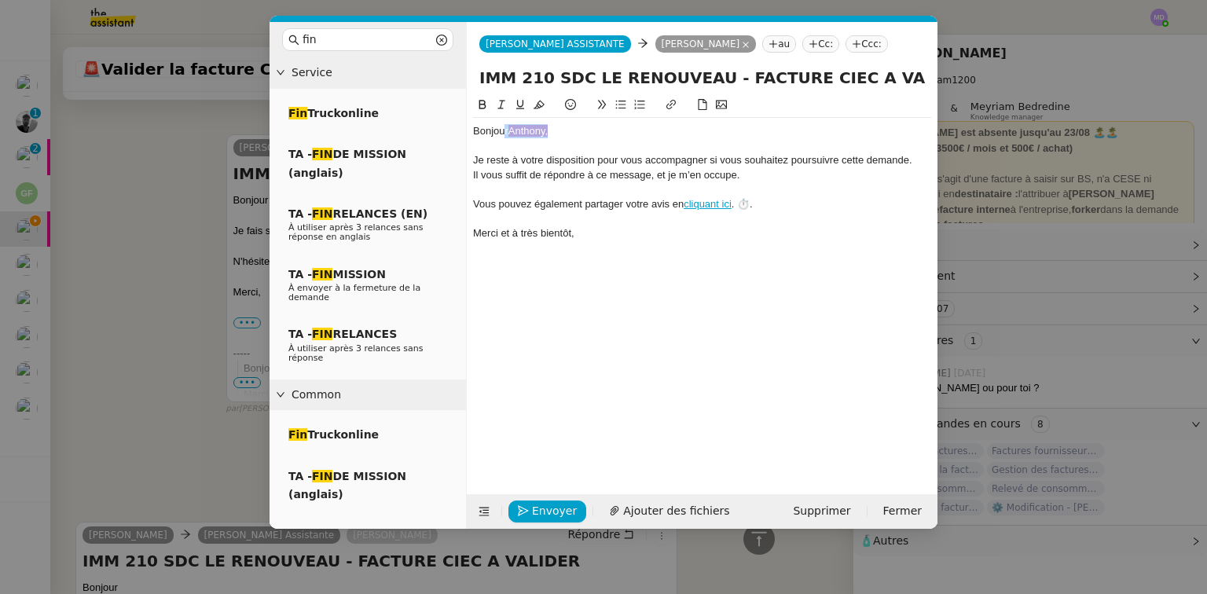
drag, startPoint x: 504, startPoint y: 135, endPoint x: 714, endPoint y: 135, distance: 209.8
click at [714, 135] on div "Bonjour ﻿Anthony," at bounding box center [702, 131] width 458 height 14
drag, startPoint x: 765, startPoint y: 204, endPoint x: 465, endPoint y: 198, distance: 299.5
click at [465, 198] on nz-layout "fin Service Fin Truckonline TA - FIN DE MISSION (anglais) TA - FIN RELANCES (EN…" at bounding box center [604, 275] width 668 height 507
click at [538, 511] on span "Envoyer" at bounding box center [554, 511] width 45 height 18
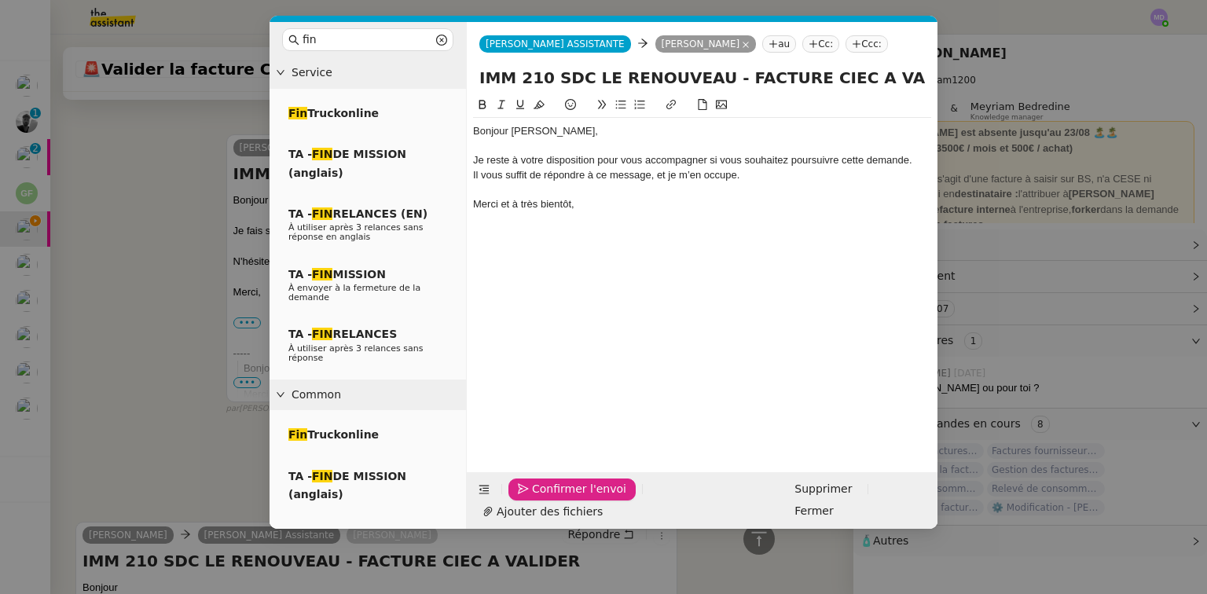
click at [538, 498] on span "Confirmer l'envoi" at bounding box center [579, 489] width 94 height 18
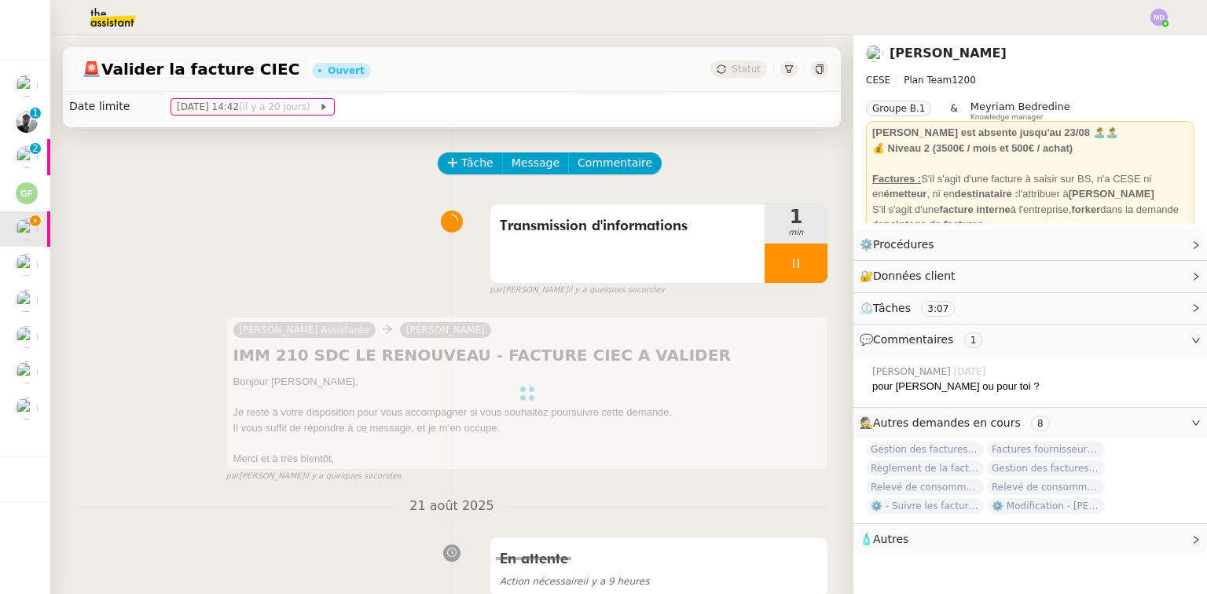
scroll to position [0, 0]
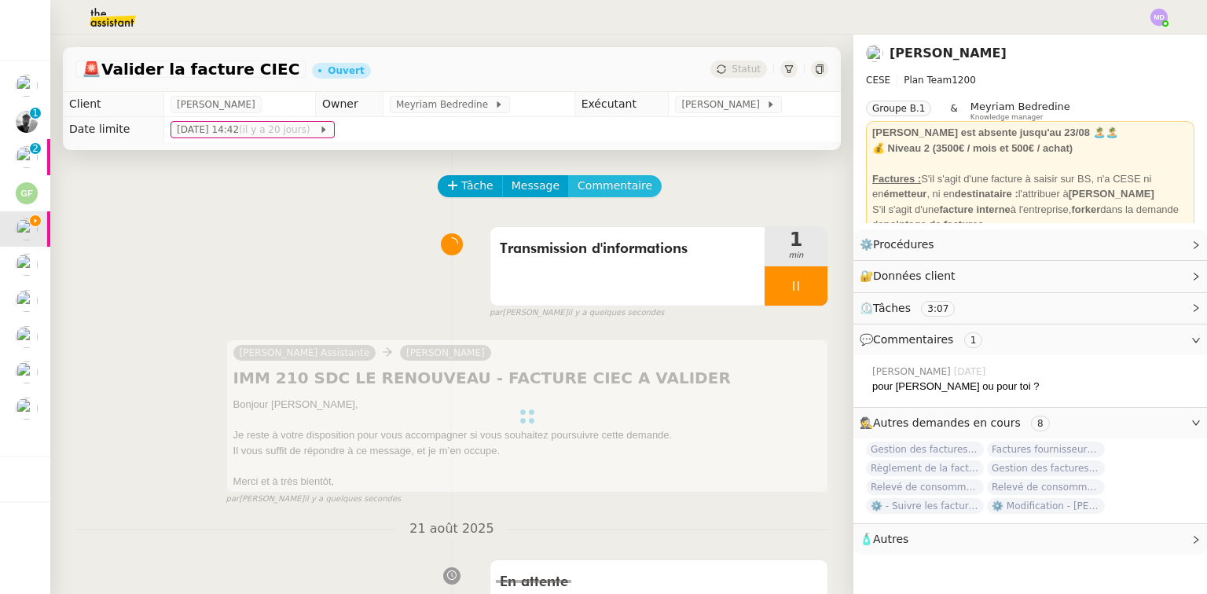
click at [594, 181] on span "Commentaire" at bounding box center [615, 186] width 75 height 18
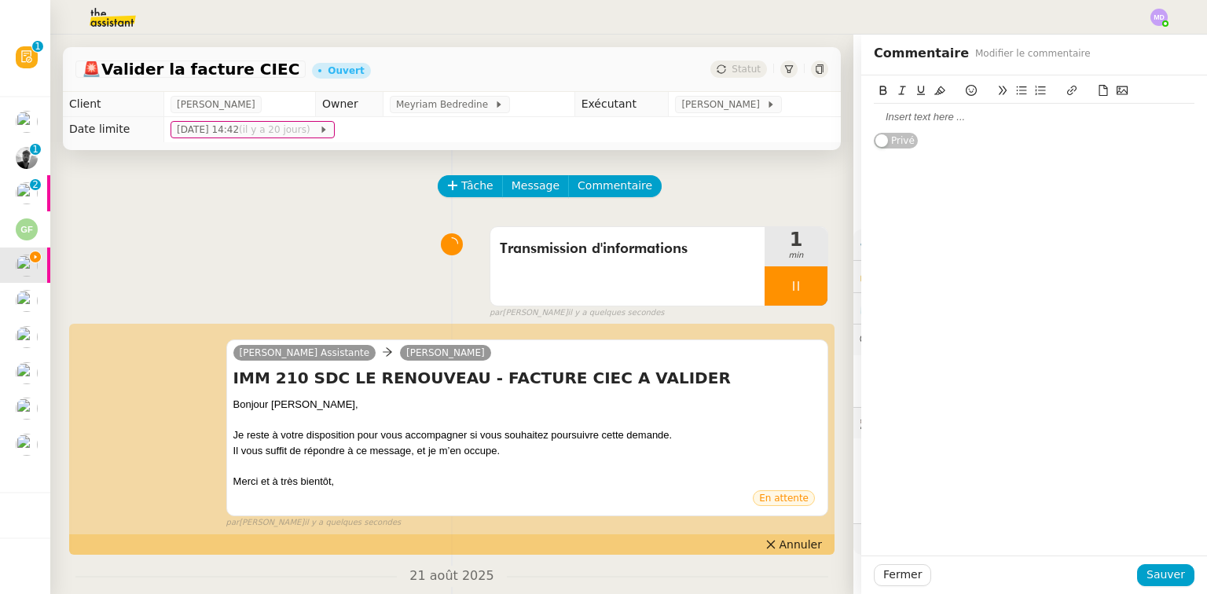
click at [837, 116] on div at bounding box center [1034, 117] width 321 height 14
drag, startPoint x: 1169, startPoint y: 575, endPoint x: 1087, endPoint y: 542, distance: 88.4
click at [837, 557] on span "Sauver" at bounding box center [1166, 575] width 39 height 18
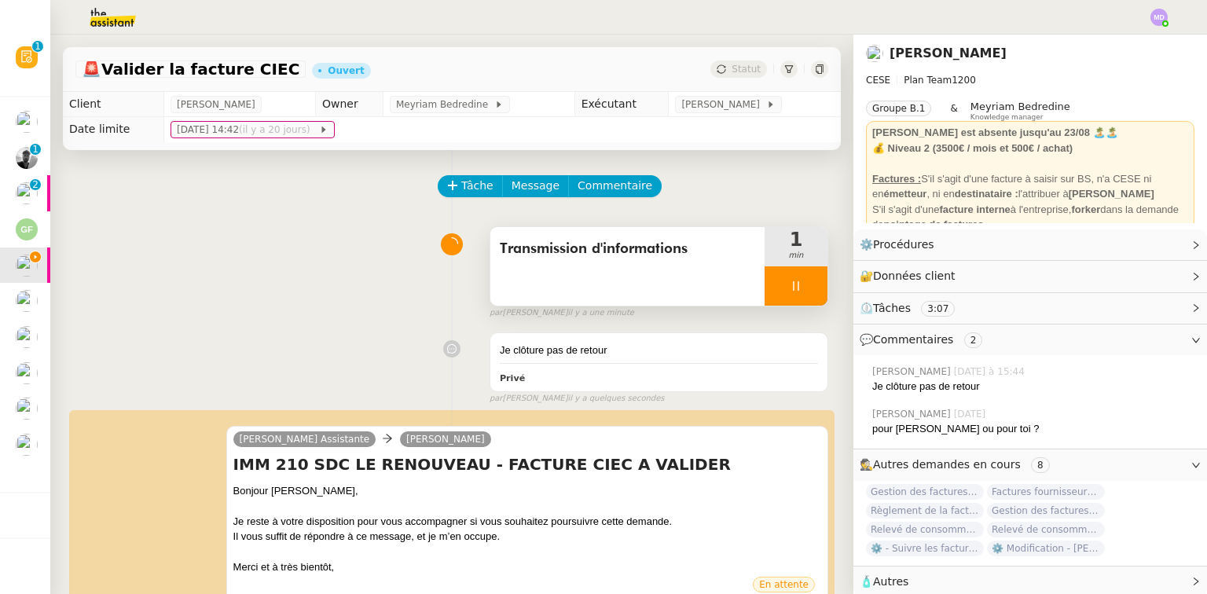
click at [809, 295] on div at bounding box center [796, 285] width 63 height 39
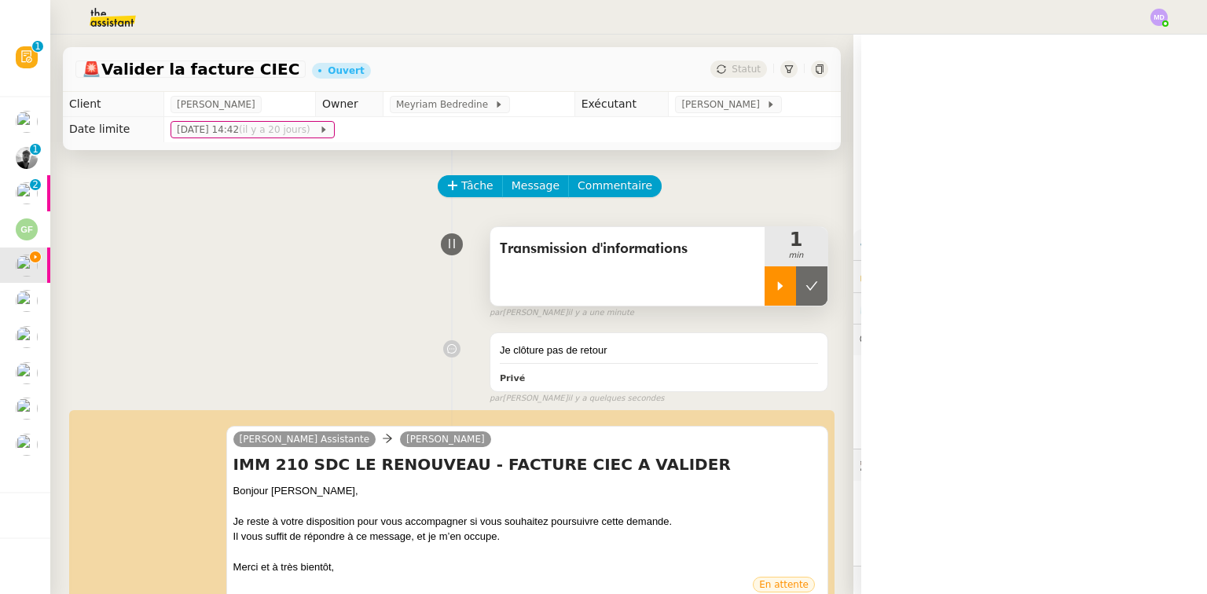
drag, startPoint x: 809, startPoint y: 295, endPoint x: 802, endPoint y: 285, distance: 12.4
click at [808, 292] on button at bounding box center [811, 285] width 31 height 39
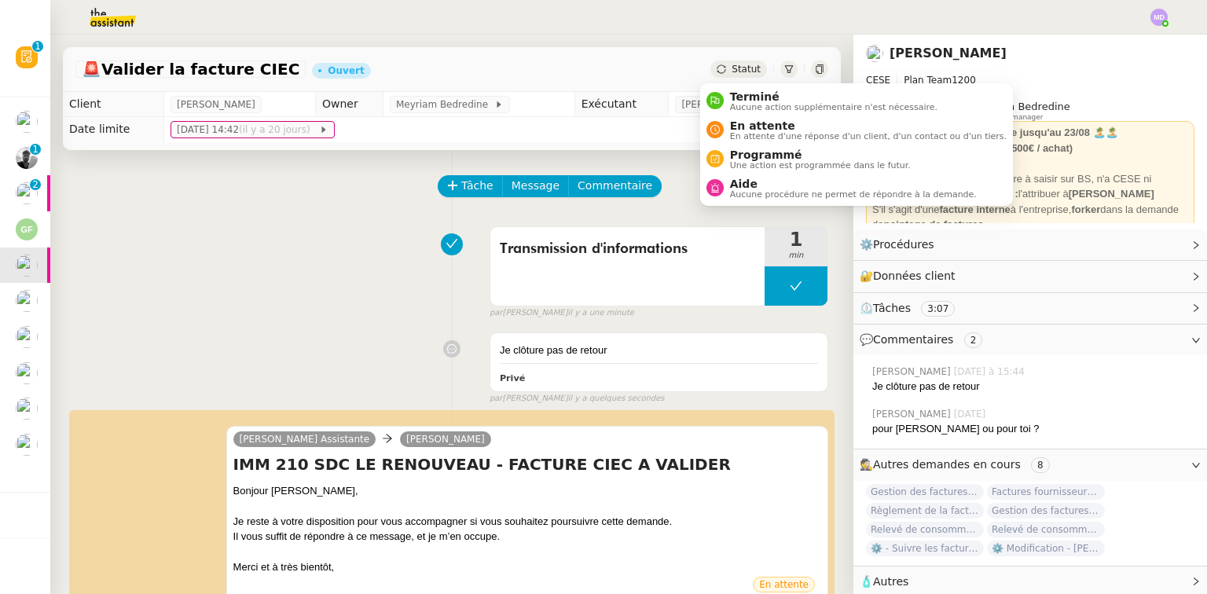
click at [735, 100] on span "Terminé" at bounding box center [833, 96] width 207 height 13
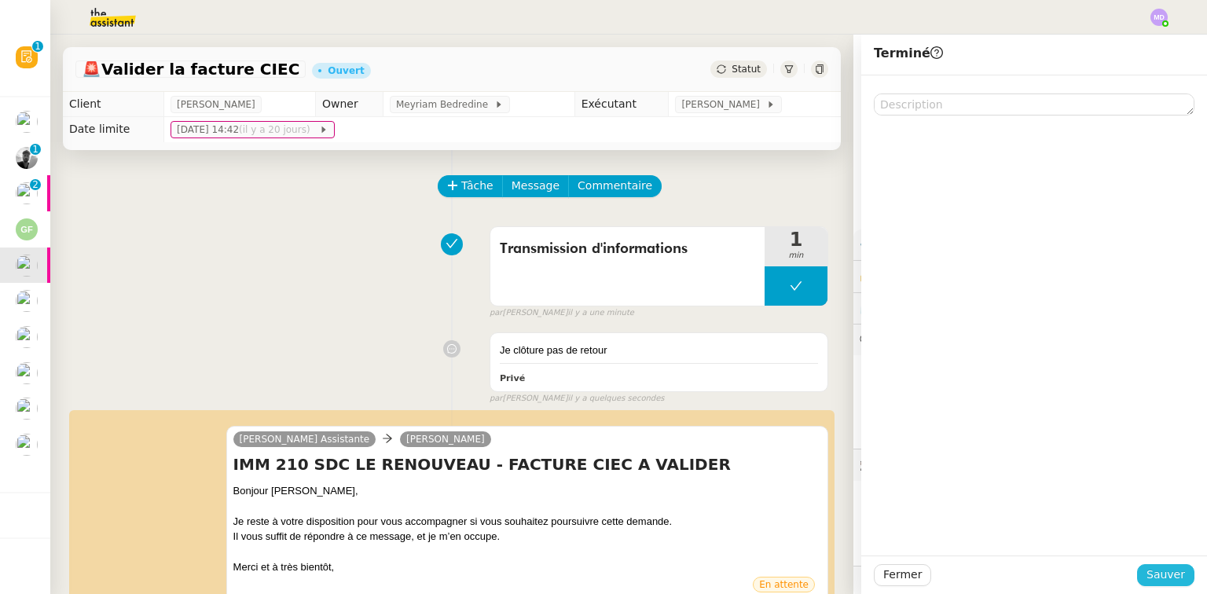
click at [837, 557] on span "Sauver" at bounding box center [1166, 575] width 39 height 18
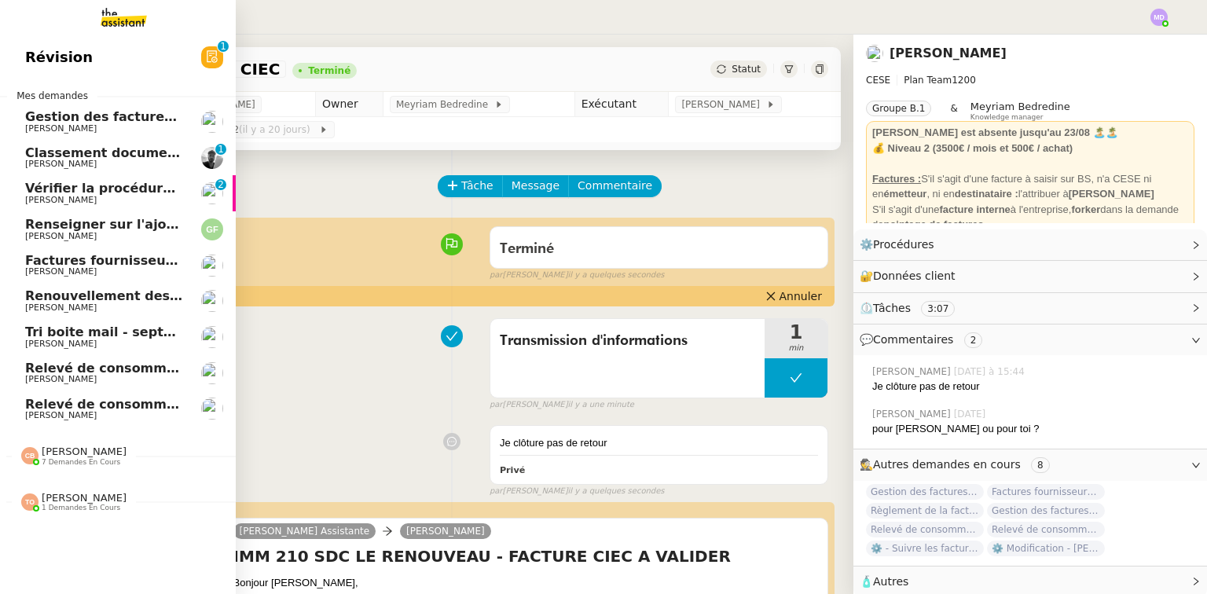
click at [82, 222] on span "Renseigner sur l'ajout de lignes fibre" at bounding box center [156, 224] width 263 height 15
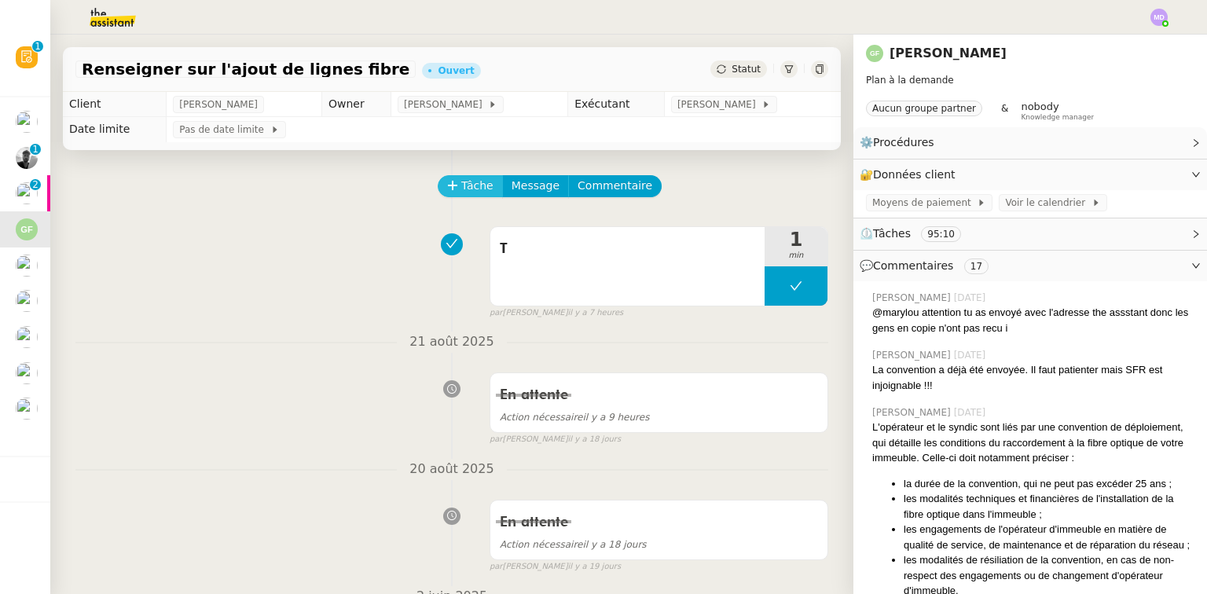
click at [461, 182] on span "Tâche" at bounding box center [477, 186] width 32 height 18
click at [776, 278] on button at bounding box center [796, 285] width 63 height 39
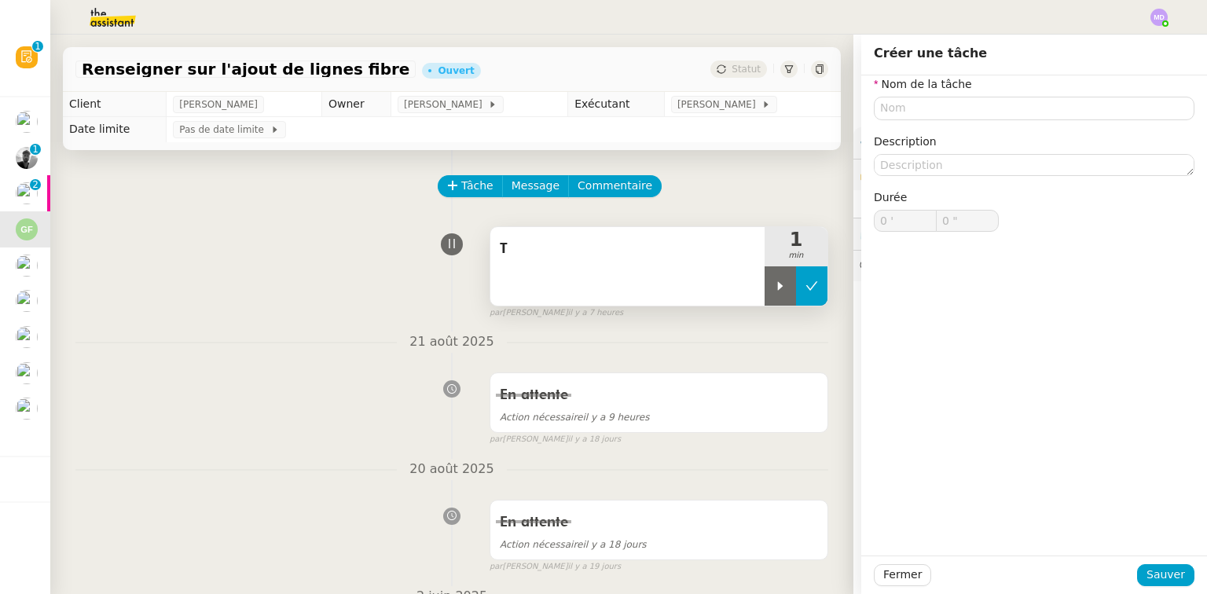
click at [774, 281] on icon at bounding box center [780, 286] width 13 height 13
click at [745, 283] on div "T" at bounding box center [627, 266] width 274 height 79
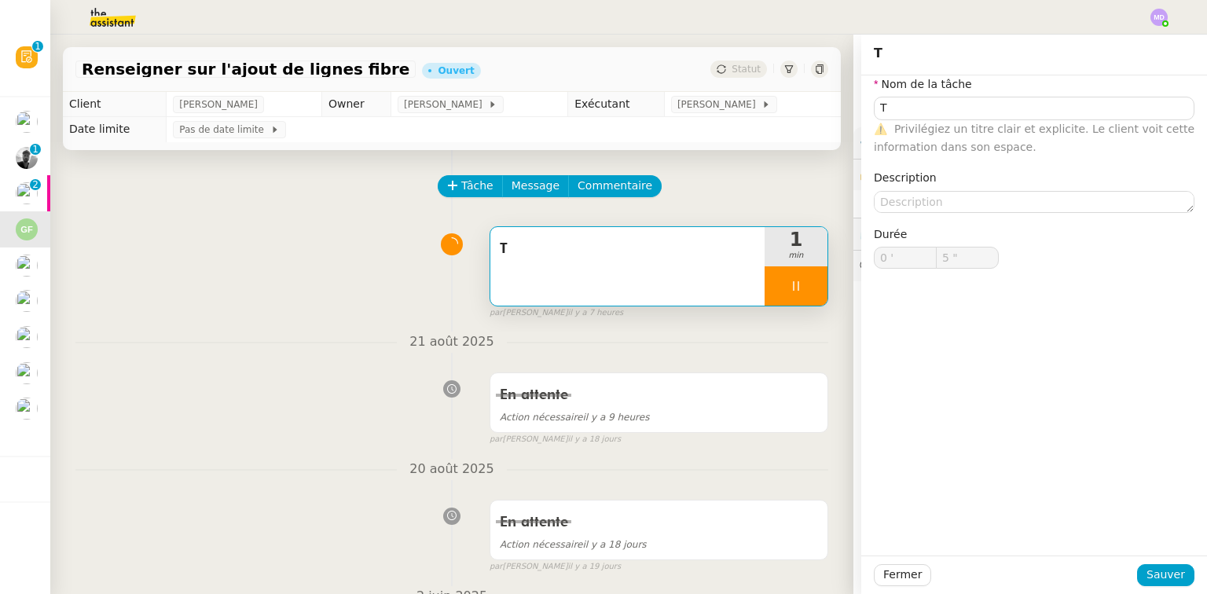
type input "T"
type input "0 '"
type input "5 ""
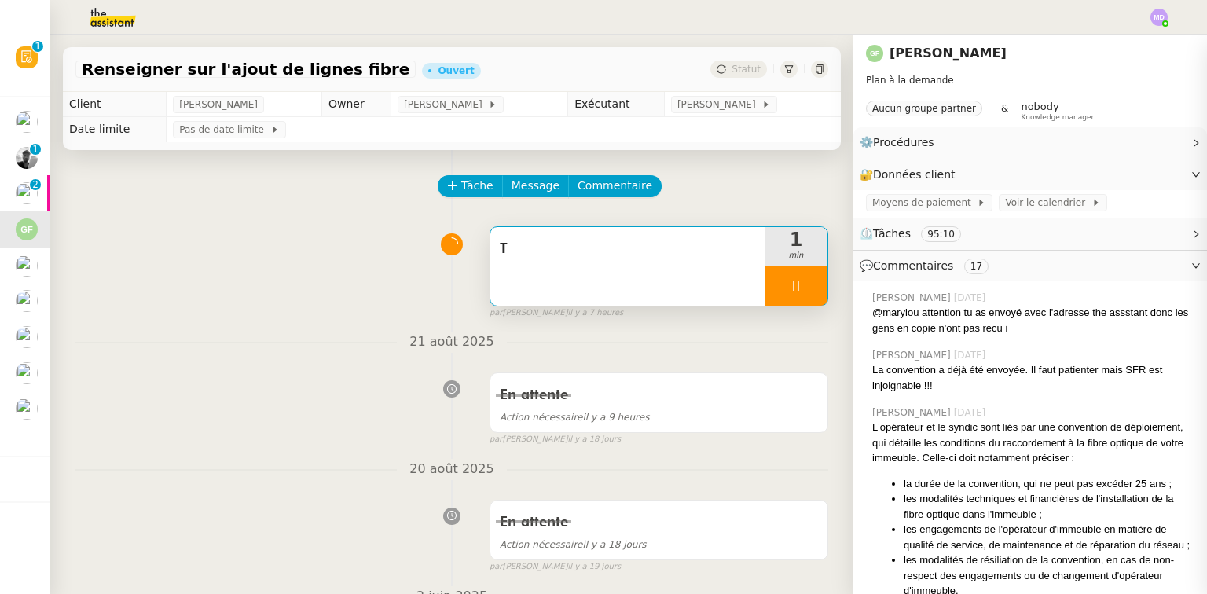
click at [837, 104] on app-ticket "Renseigner sur l'ajout de lignes fibre Ouvert Statut Client Guillaume FONTES Ow…" at bounding box center [628, 315] width 1157 height 560
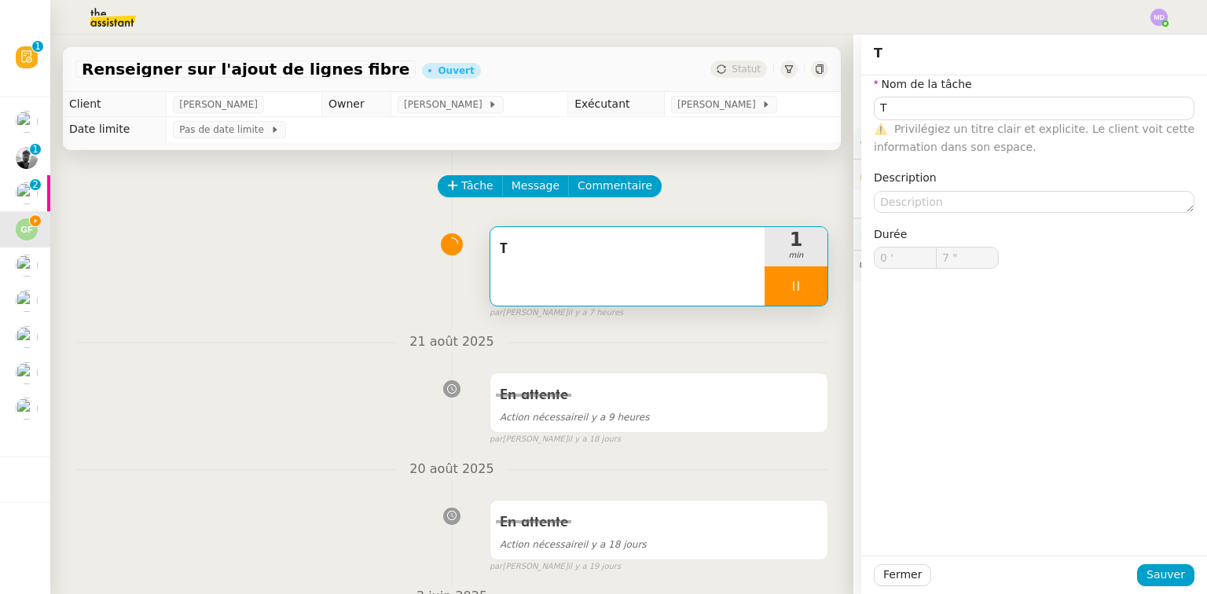
drag, startPoint x: 823, startPoint y: 176, endPoint x: 991, endPoint y: 94, distance: 187.3
click at [837, 134] on app-ticket "Renseigner sur l'ajout de lignes fibre Ouvert Statut Client Guillaume FONTES Ow…" at bounding box center [628, 315] width 1157 height 560
click at [837, 94] on nz-form-item "Nom de la tâche T ⚠️ Privilégiez un titre clair et explicite. Le client voit ce…" at bounding box center [1034, 115] width 321 height 81
type input "8 ""
click at [837, 100] on input "T" at bounding box center [1034, 108] width 321 height 23
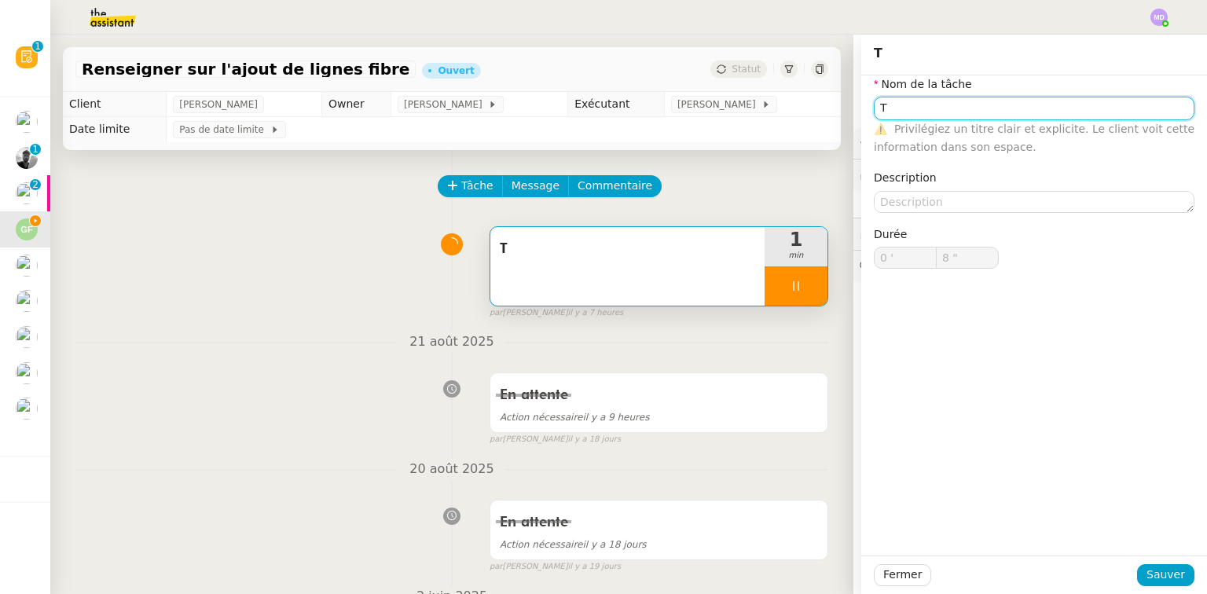
type input "Tr"
type input "9 ""
type input "Transmissi"
type input "10 ""
type input "Transmissiond"
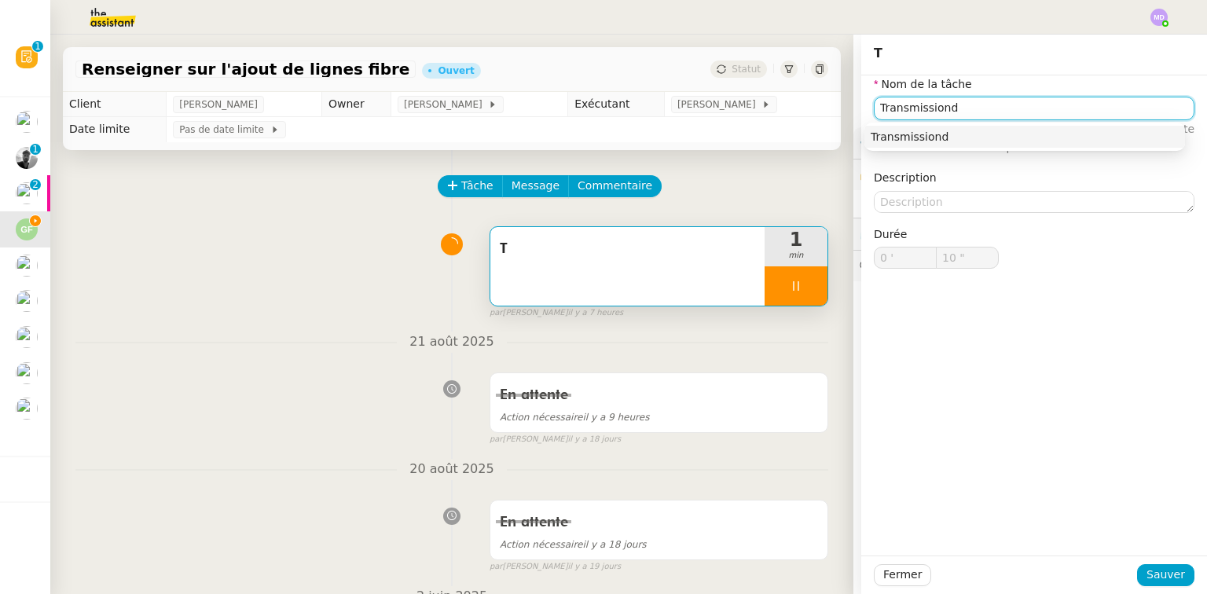
type input "11 ""
type input "Transmission d'informat"
type input "12 ""
type input "Transmission d'informations"
type input "13 ""
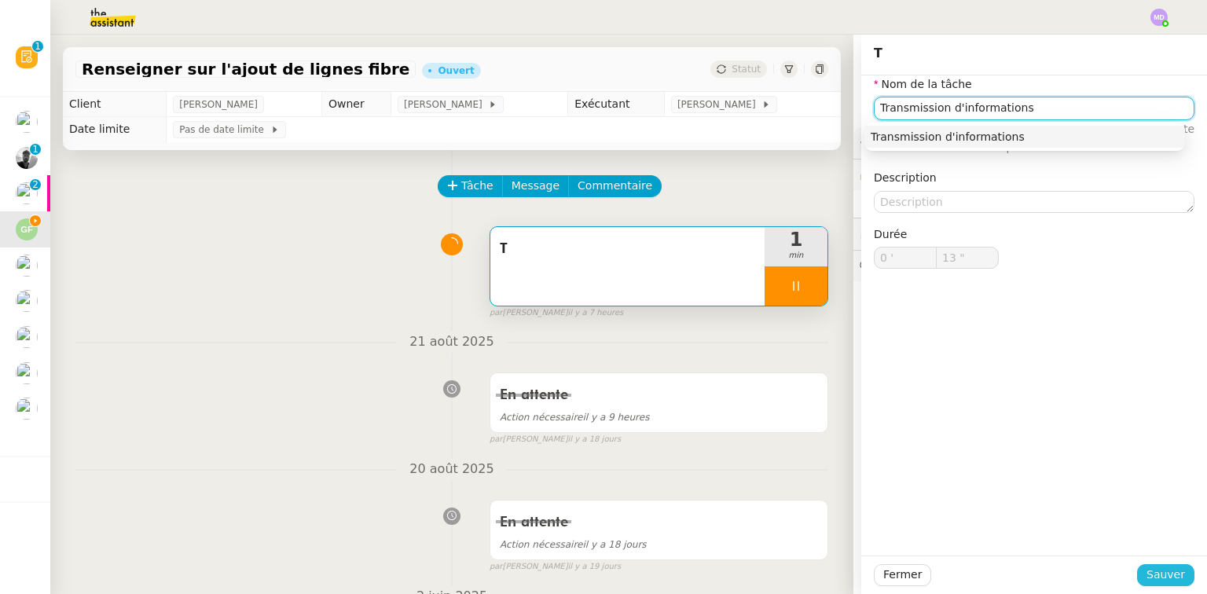
type input "Transmission d'informations"
click at [837, 557] on span "Sauver" at bounding box center [1166, 575] width 39 height 18
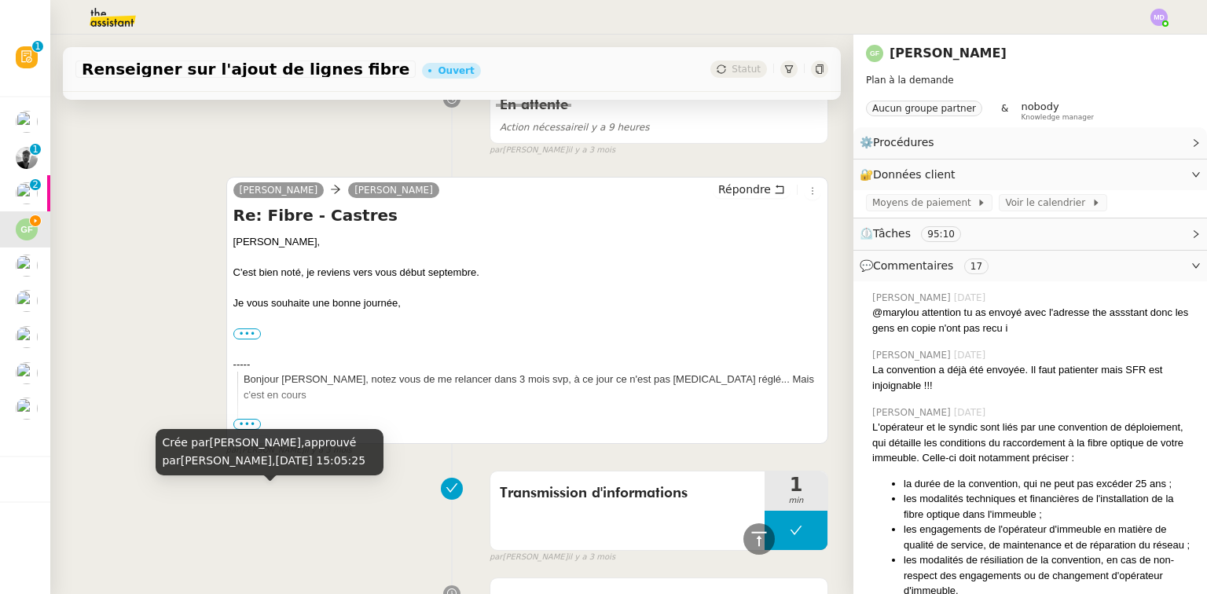
scroll to position [629, 0]
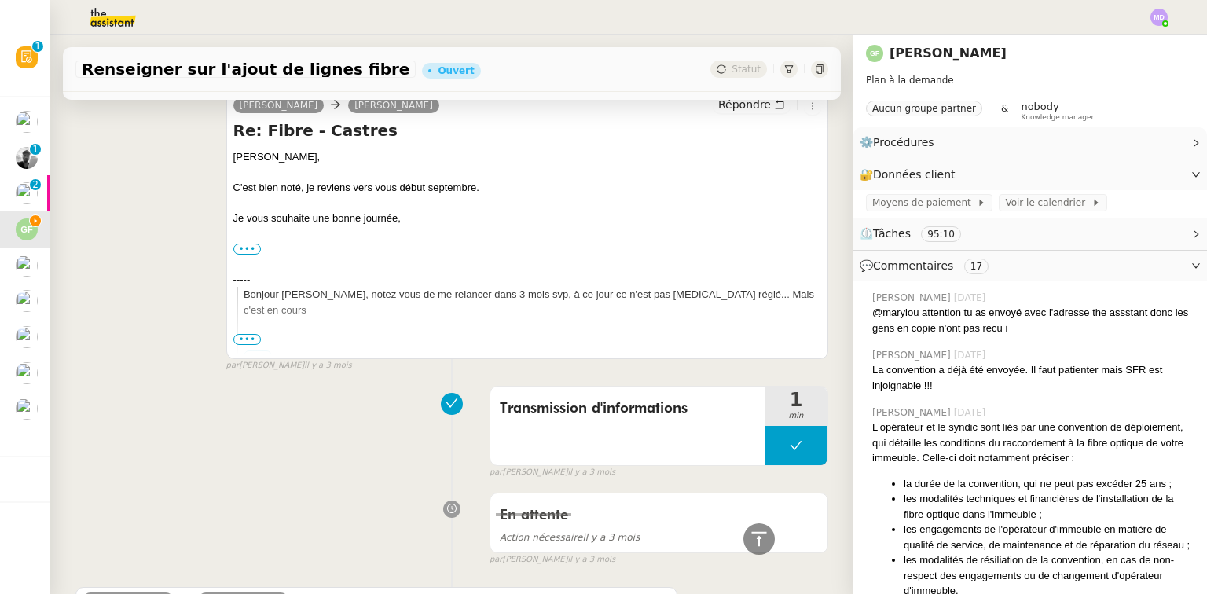
click at [246, 339] on span "•••" at bounding box center [247, 339] width 28 height 11
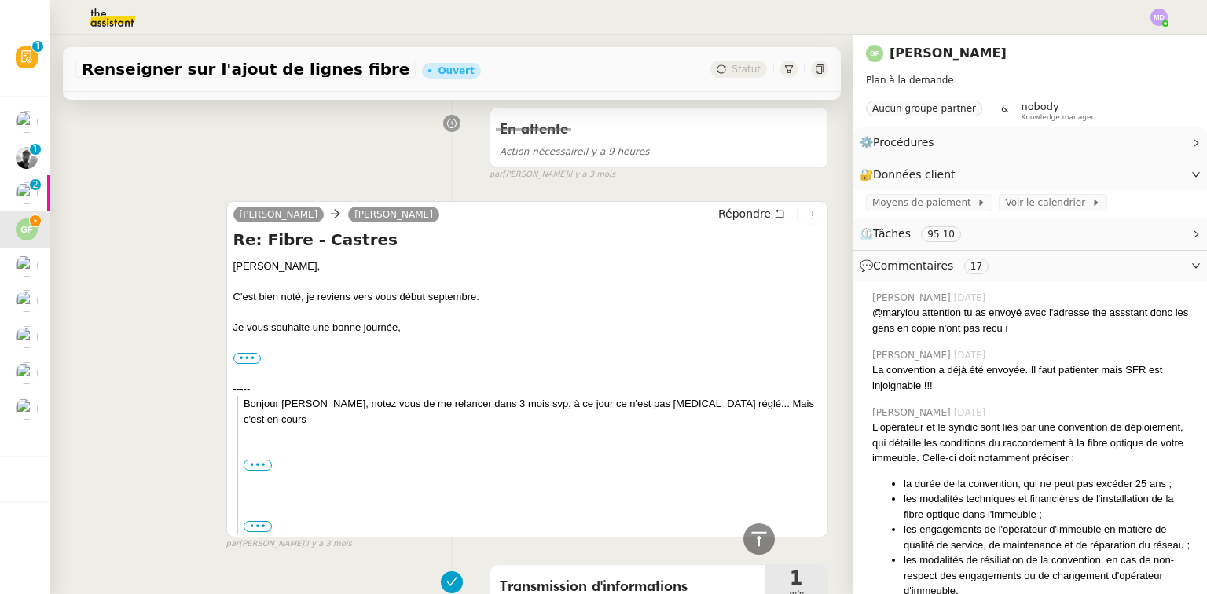
scroll to position [377, 0]
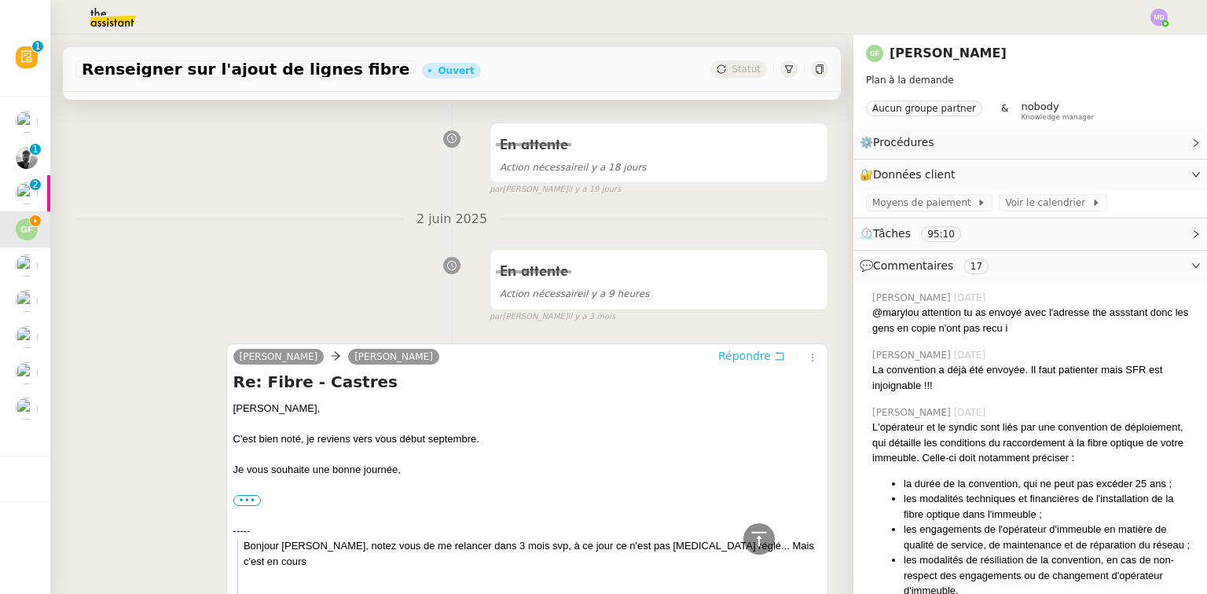
click at [723, 358] on span "Répondre" at bounding box center [744, 356] width 53 height 16
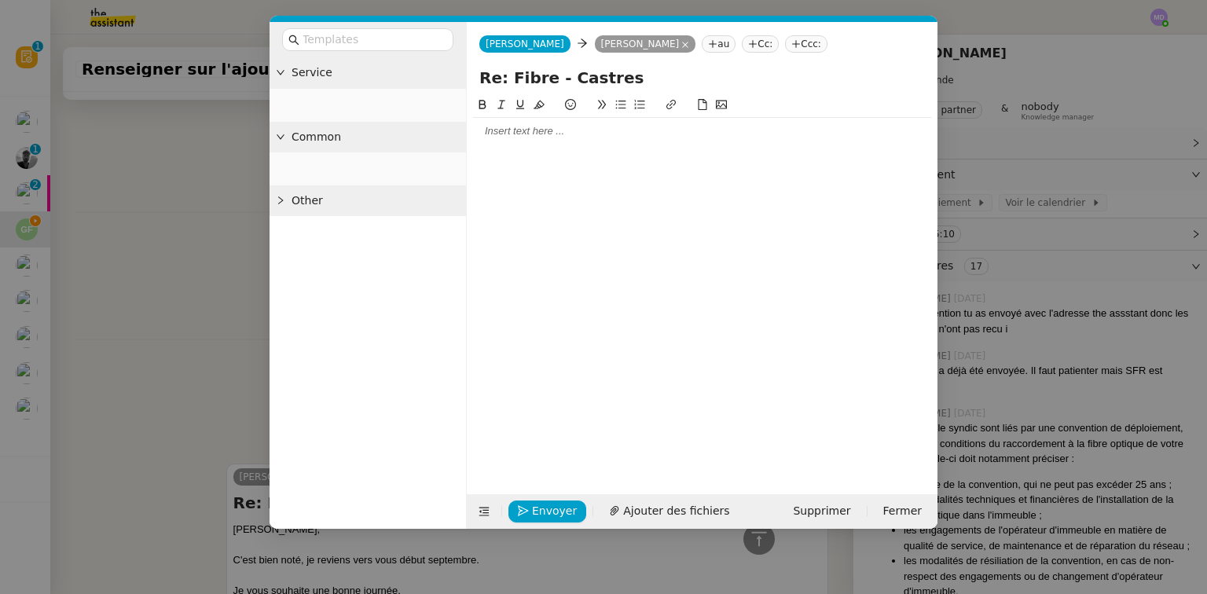
scroll to position [497, 0]
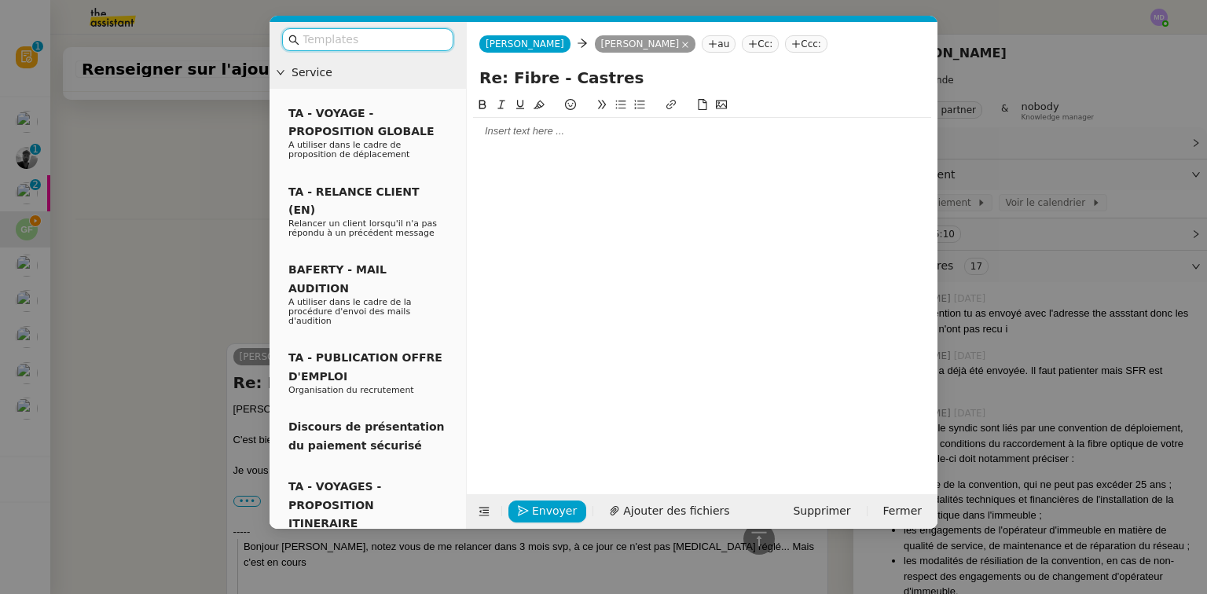
drag, startPoint x: 525, startPoint y: 152, endPoint x: 527, endPoint y: 134, distance: 18.2
click at [527, 148] on div at bounding box center [702, 283] width 458 height 374
click at [527, 134] on div at bounding box center [702, 131] width 458 height 14
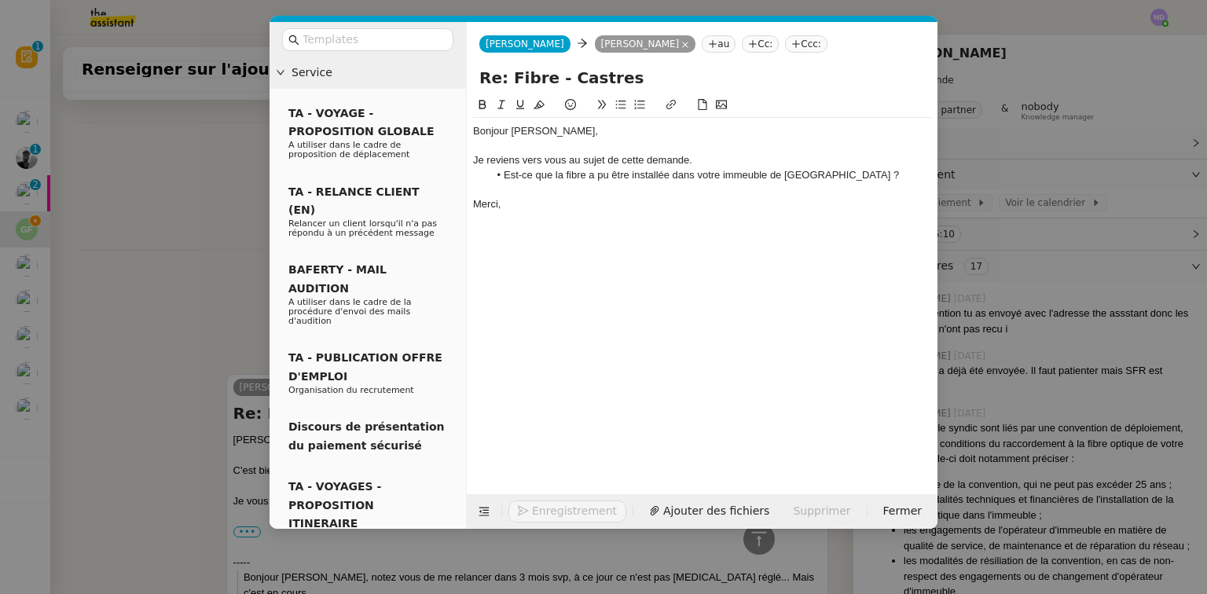
scroll to position [610, 0]
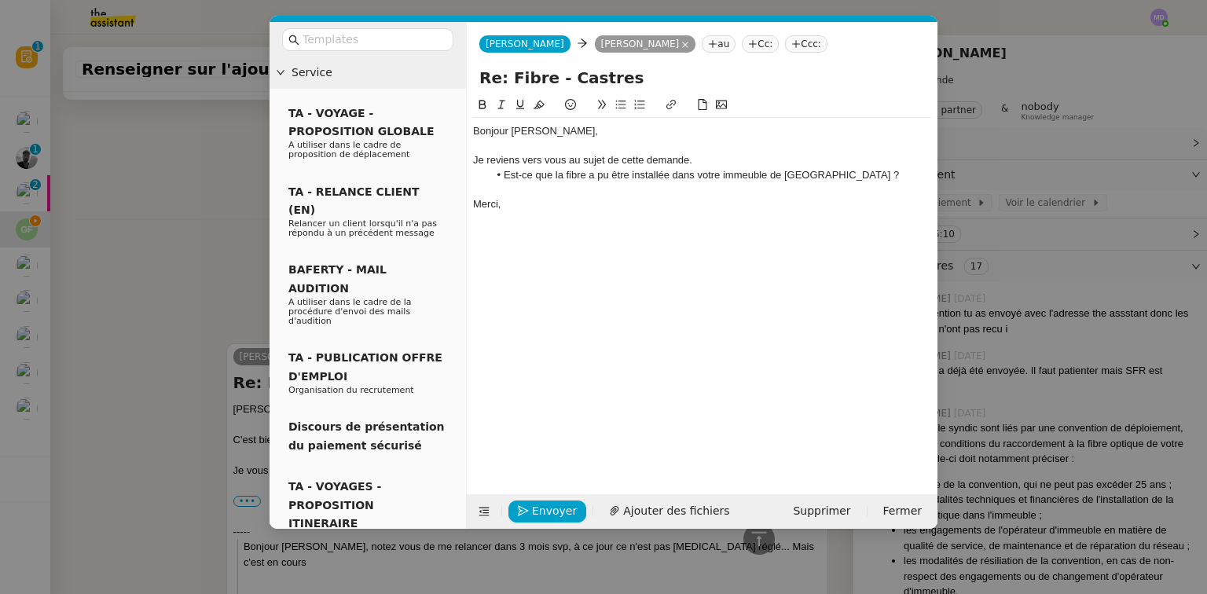
click at [62, 190] on nz-modal-container "Service TA - VOYAGE - PROPOSITION GLOBALE A utiliser dans le cadre de propositi…" at bounding box center [603, 297] width 1207 height 594
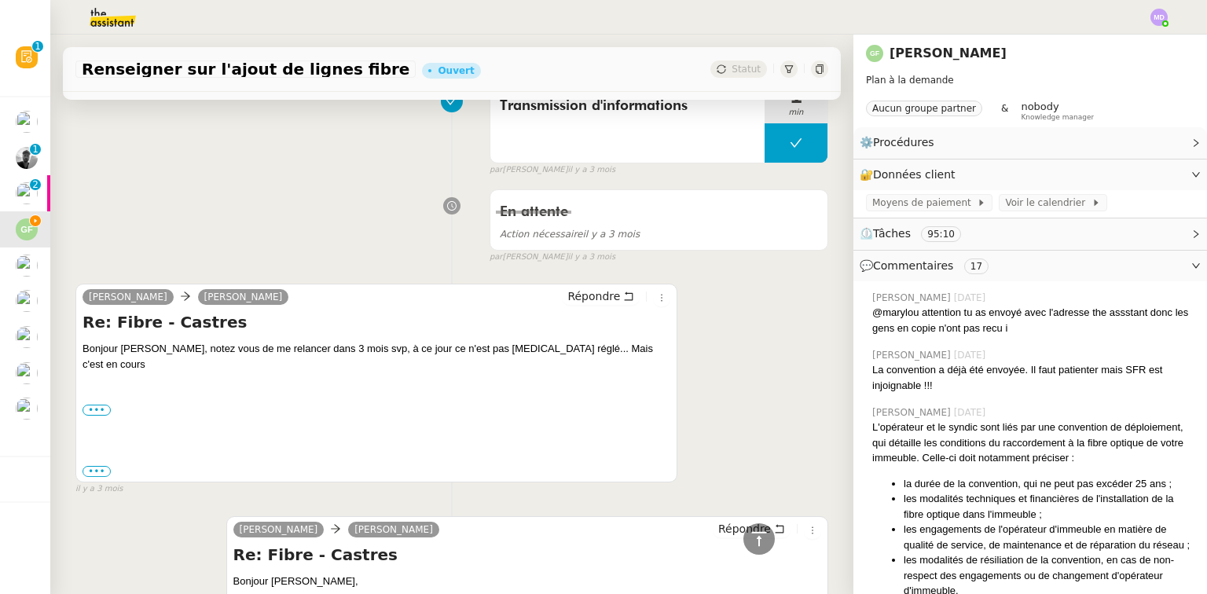
scroll to position [1363, 0]
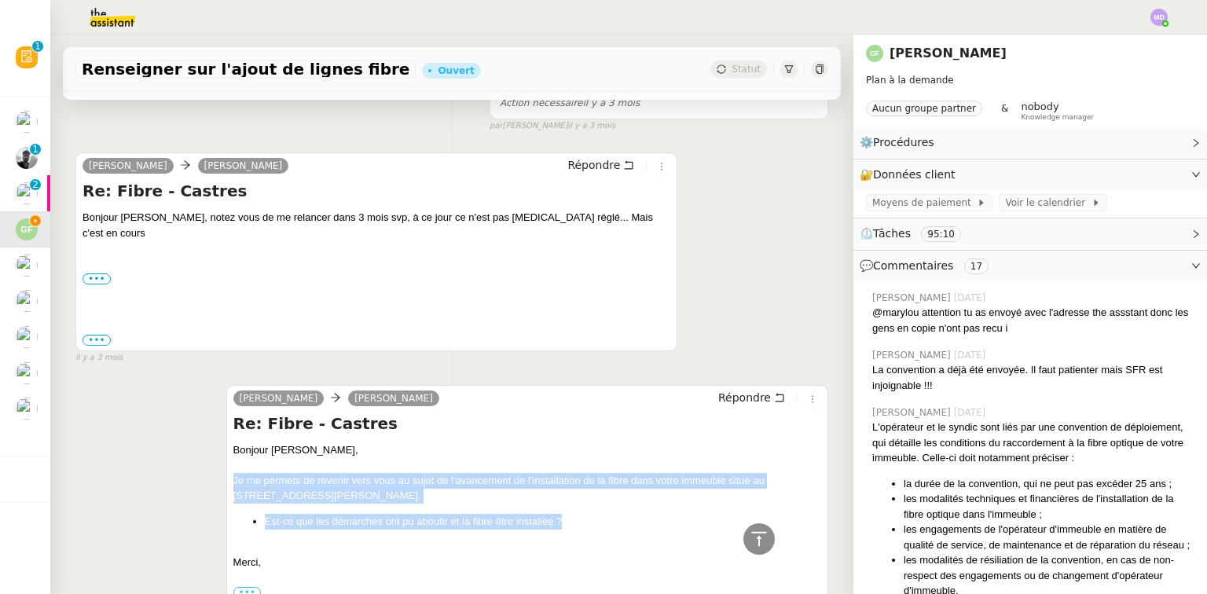
drag, startPoint x: 569, startPoint y: 498, endPoint x: 230, endPoint y: 455, distance: 341.5
click at [233, 455] on div "Bonjour Guillaume, Je me permets de revenir vers vous au sujet de l'avancement …" at bounding box center [527, 521] width 588 height 158
copy div "Je me permets de revenir vers vous au sujet de l'avancement de l'installation d…"
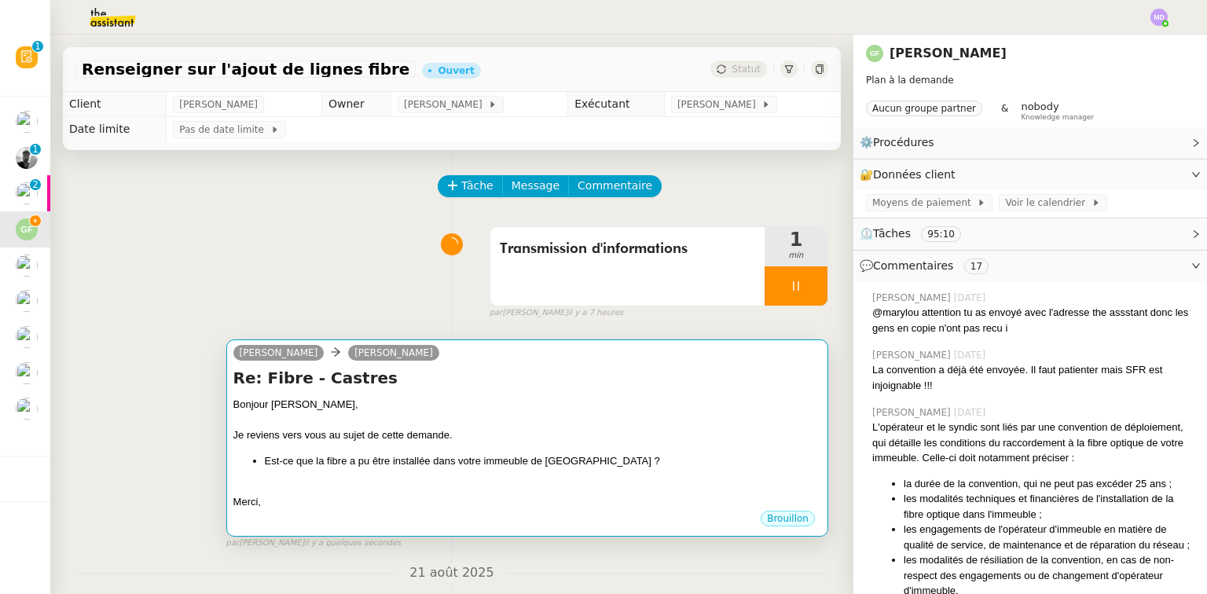
click at [553, 428] on div at bounding box center [527, 421] width 588 height 16
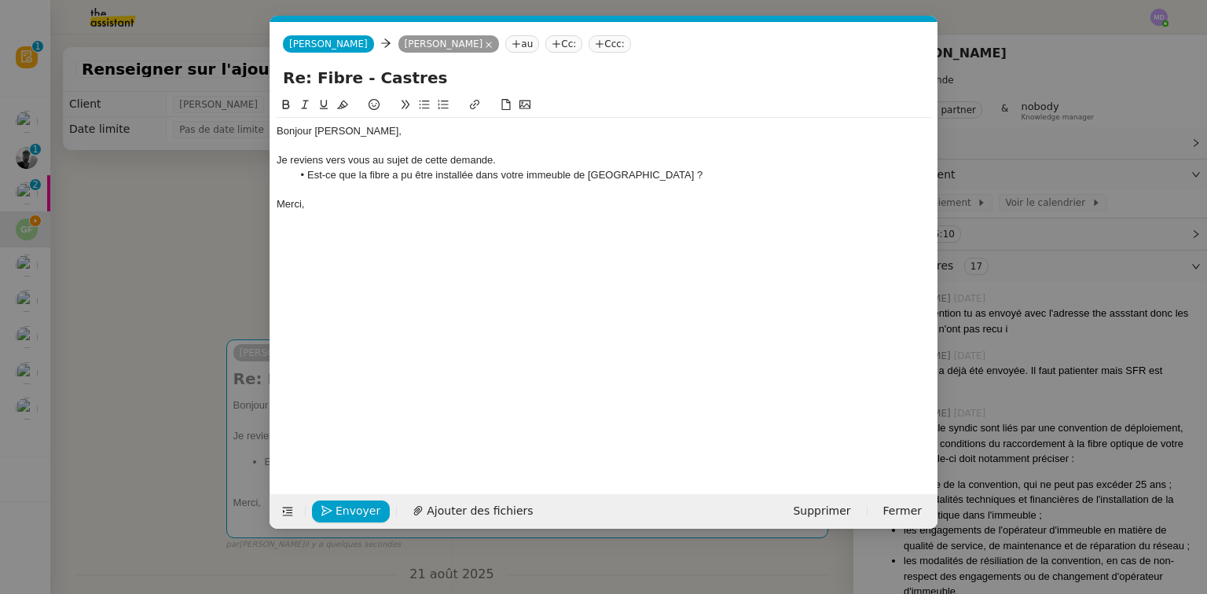
scroll to position [0, 33]
drag, startPoint x: 655, startPoint y: 172, endPoint x: 273, endPoint y: 175, distance: 382.0
click at [273, 175] on nz-spin "Bonjour Guillaume, Je reviens vers vous au sujet de cette demande. Est-ce que l…" at bounding box center [603, 286] width 667 height 380
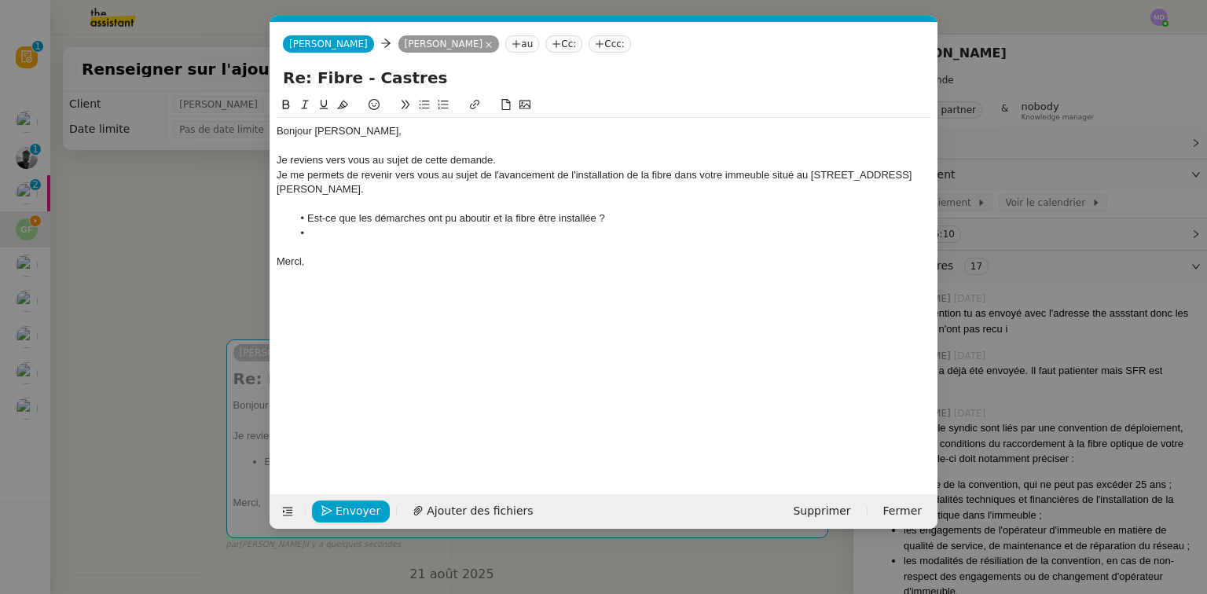
scroll to position [0, 0]
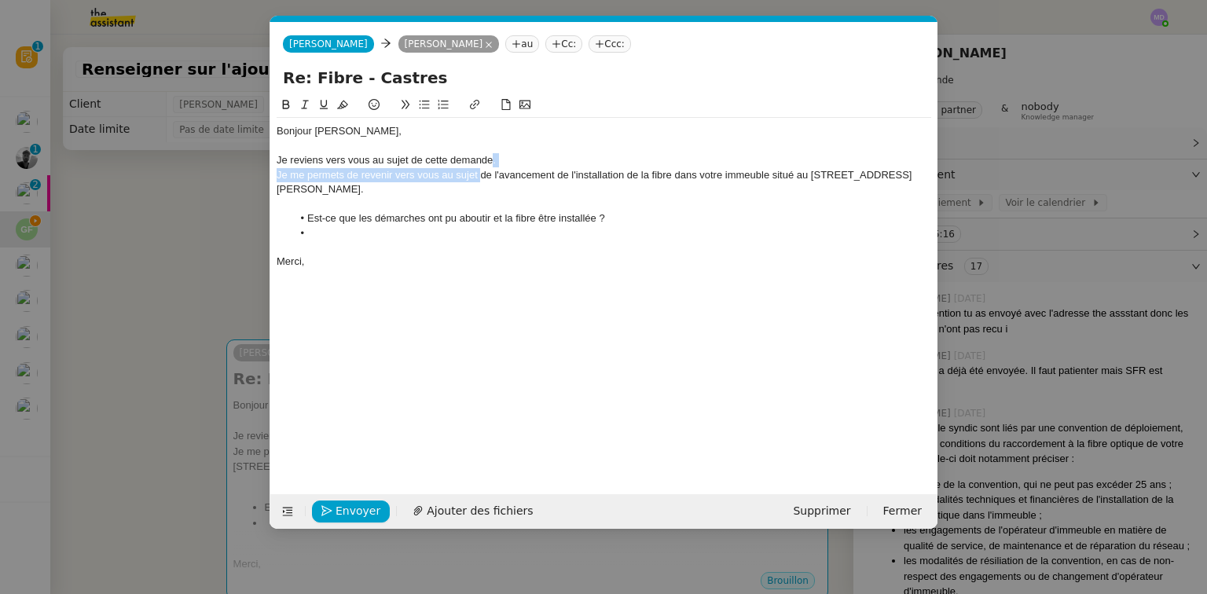
drag, startPoint x: 483, startPoint y: 174, endPoint x: 494, endPoint y: 160, distance: 18.5
click at [494, 160] on div "Bonjour Guillaume, Je reviens vers vous au sujet de cette demande. Je me permet…" at bounding box center [604, 197] width 655 height 158
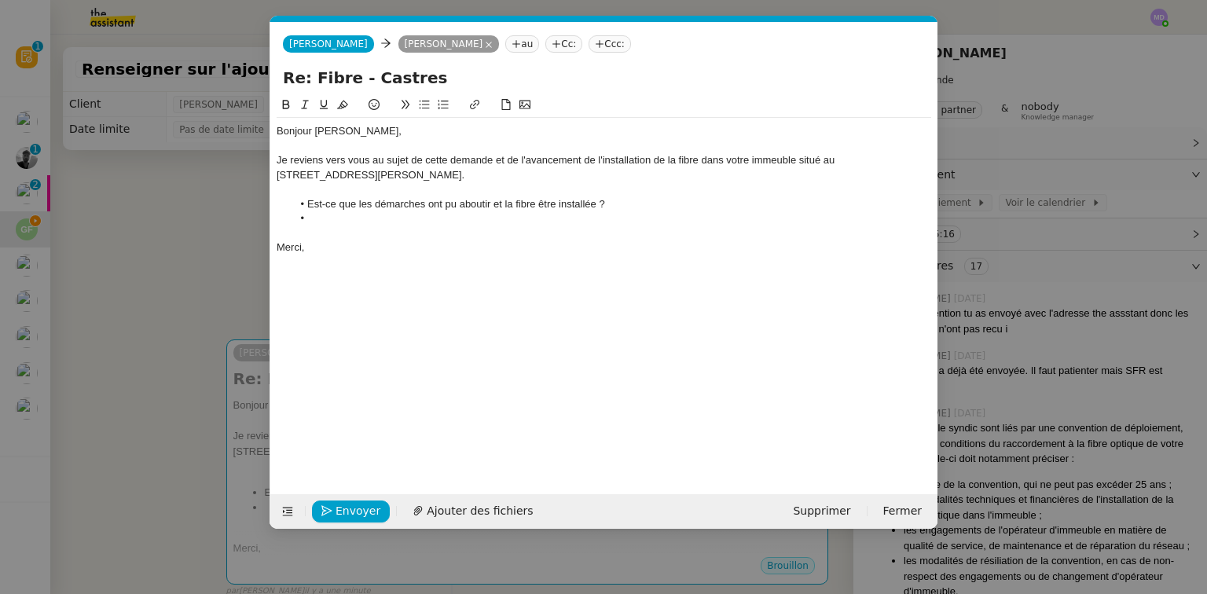
click at [354, 227] on div at bounding box center [604, 233] width 655 height 14
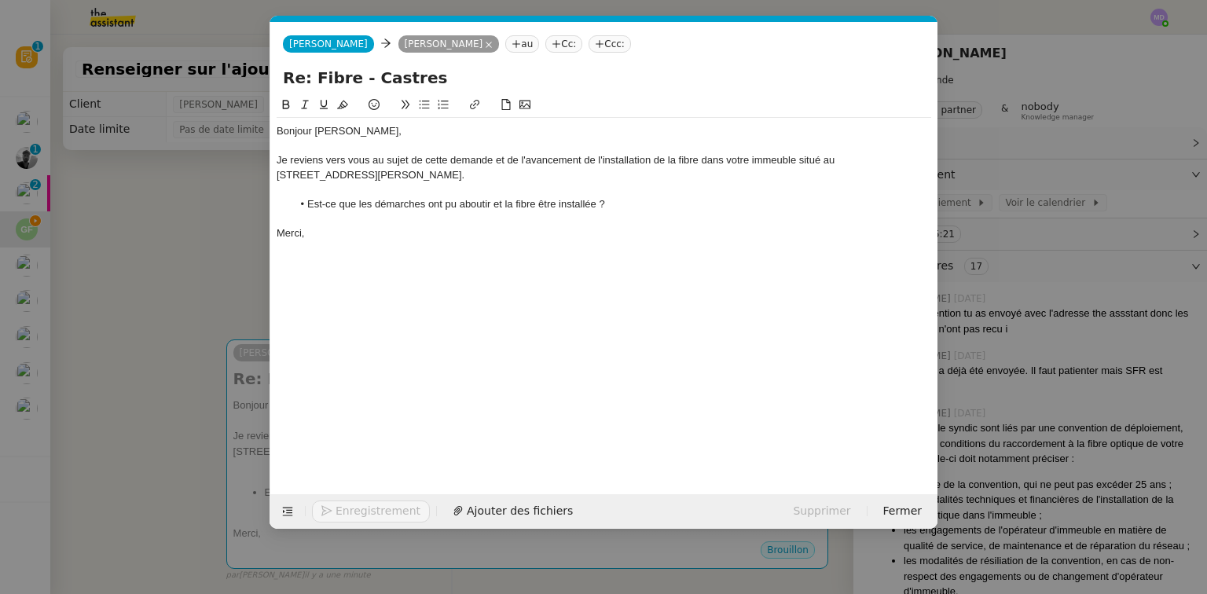
click at [362, 510] on button "Enregistrement" at bounding box center [371, 512] width 118 height 22
click at [362, 510] on span "Confirmer l'envoi" at bounding box center [383, 511] width 94 height 18
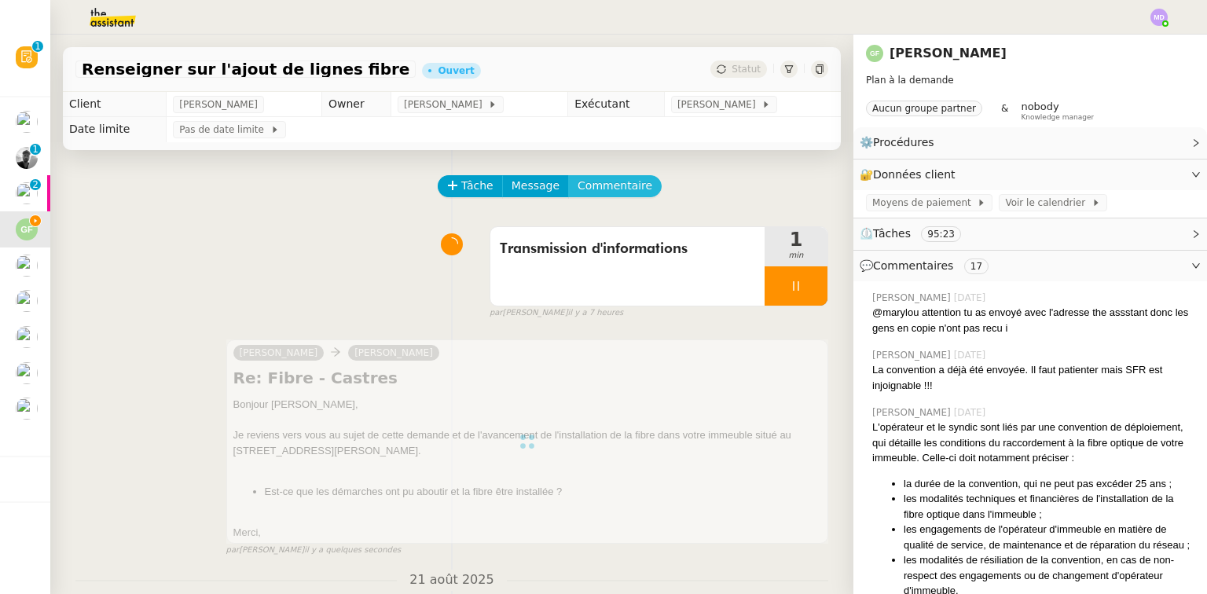
click at [615, 189] on span "Commentaire" at bounding box center [615, 186] width 75 height 18
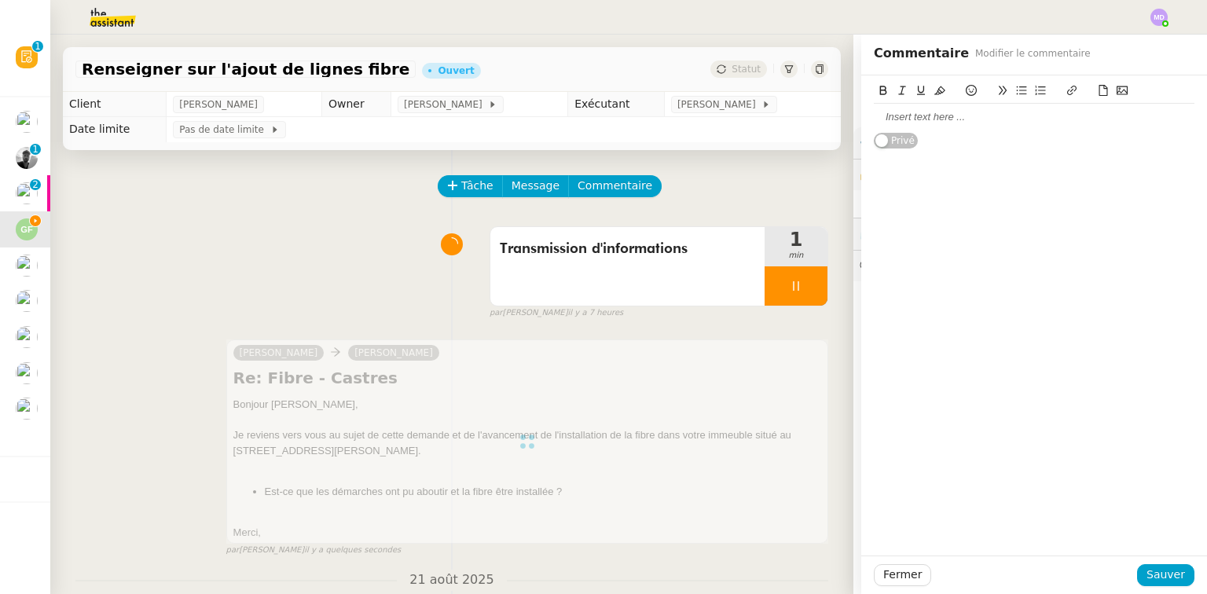
click at [837, 122] on div at bounding box center [1034, 117] width 321 height 14
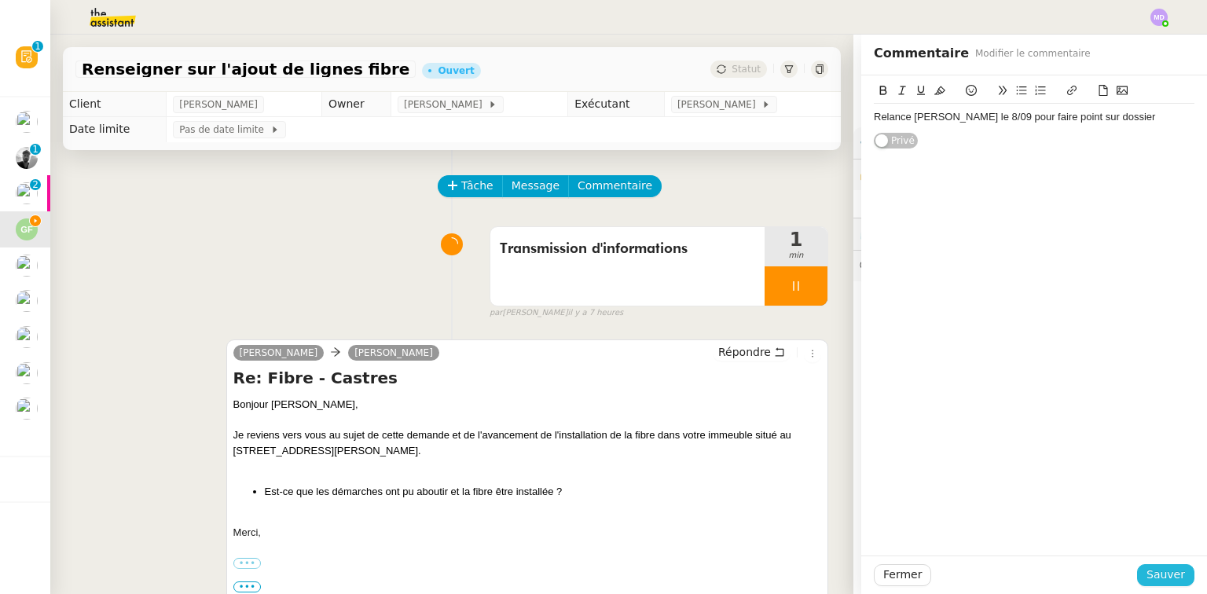
click at [837, 557] on button "Sauver" at bounding box center [1165, 575] width 57 height 22
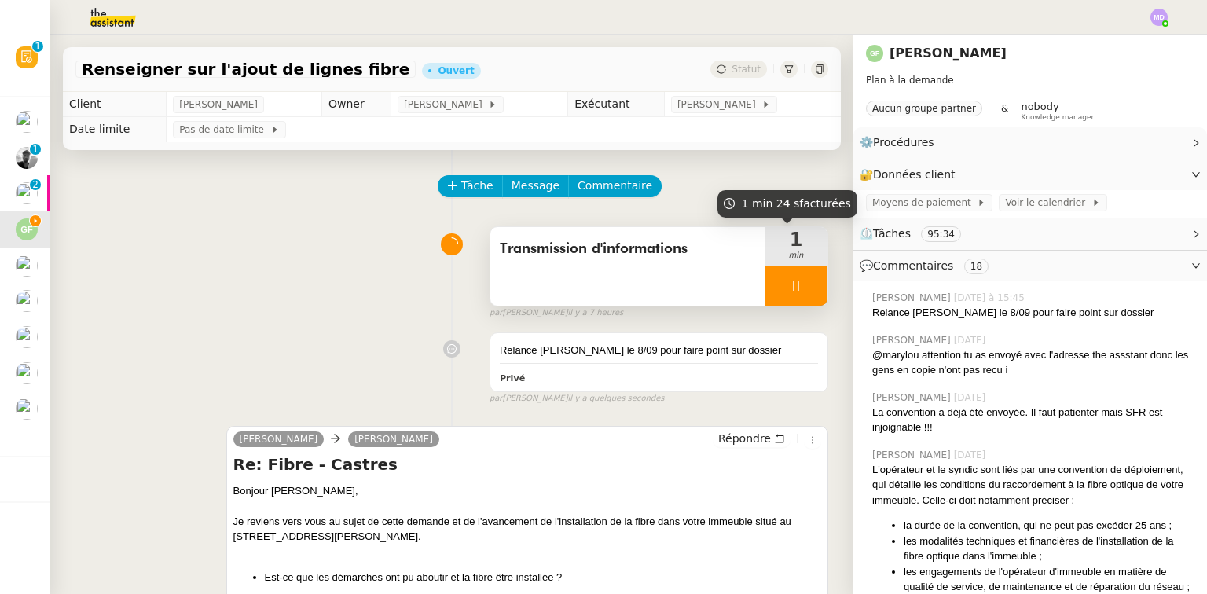
click at [786, 297] on div at bounding box center [796, 285] width 63 height 39
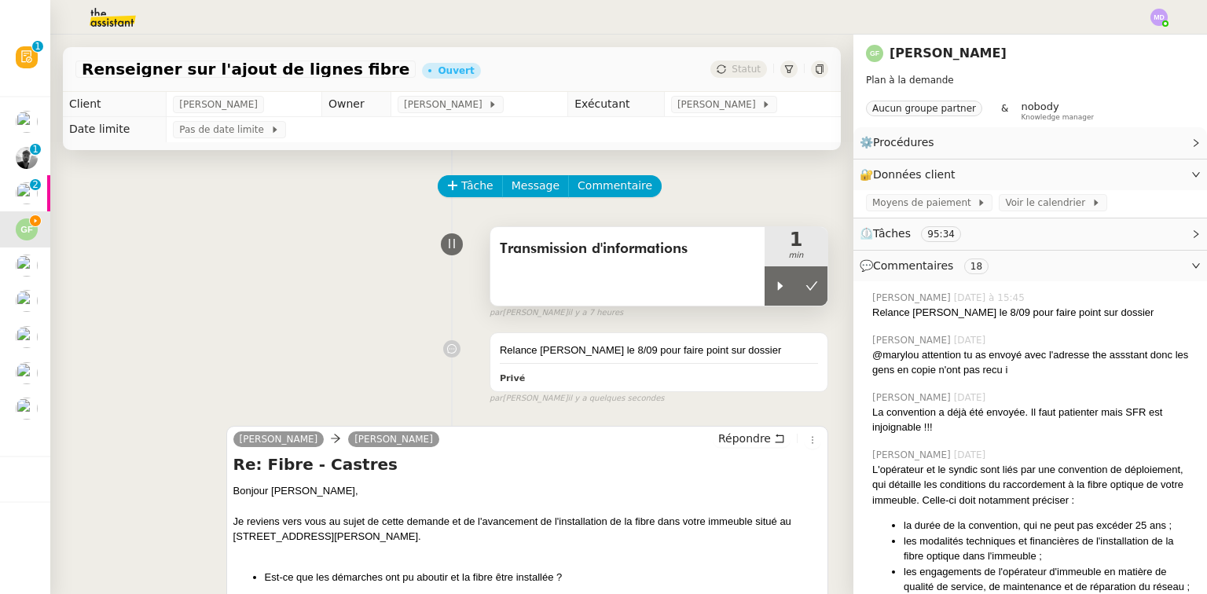
drag, startPoint x: 792, startPoint y: 297, endPoint x: 790, endPoint y: 240, distance: 57.4
click at [796, 291] on button at bounding box center [811, 285] width 31 height 39
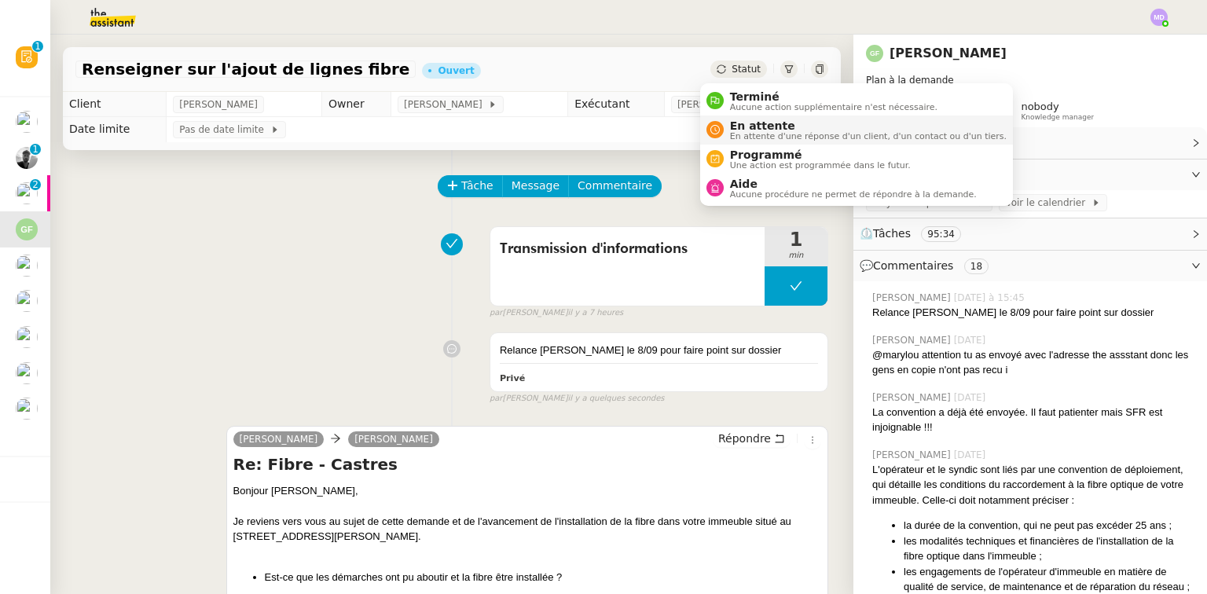
click at [740, 127] on span "En attente" at bounding box center [868, 125] width 277 height 13
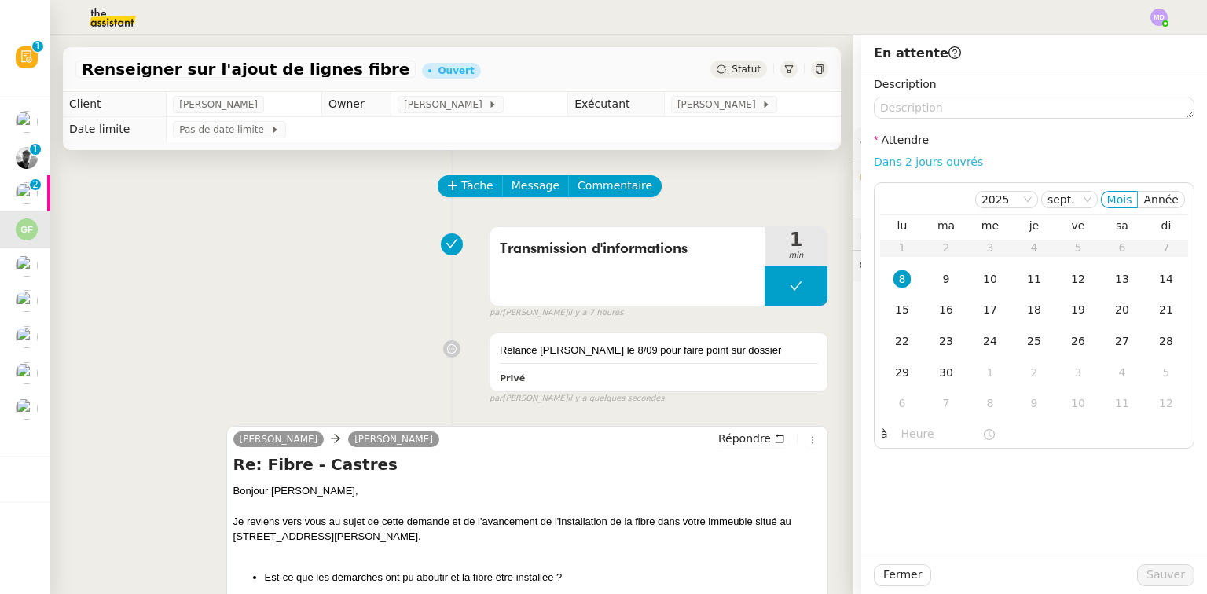
click at [837, 157] on link "Dans 2 jours ouvrés" at bounding box center [928, 162] width 109 height 13
type input "07:00"
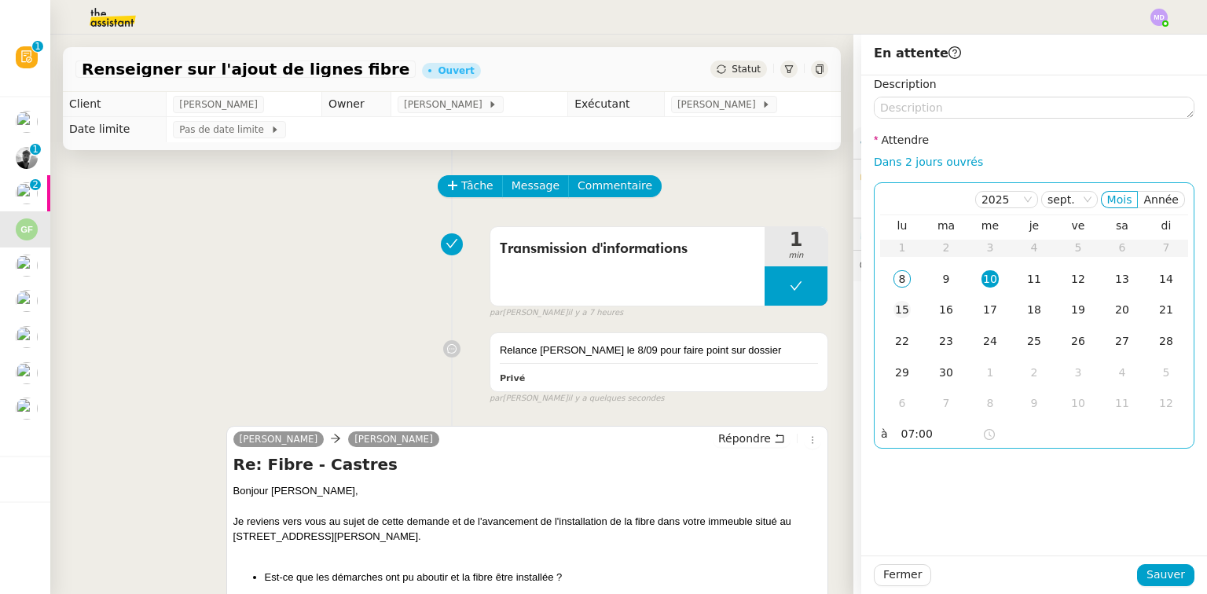
drag, startPoint x: 899, startPoint y: 308, endPoint x: 932, endPoint y: 380, distance: 78.8
click at [837, 308] on div "15" at bounding box center [902, 309] width 17 height 17
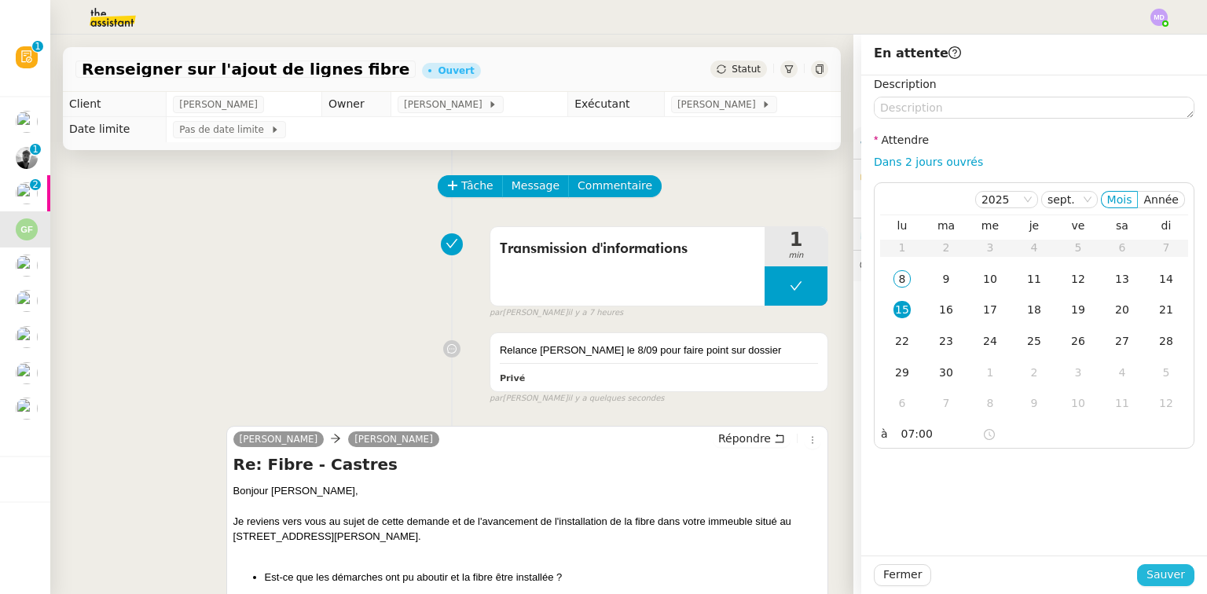
click at [837, 557] on button "Sauver" at bounding box center [1165, 575] width 57 height 22
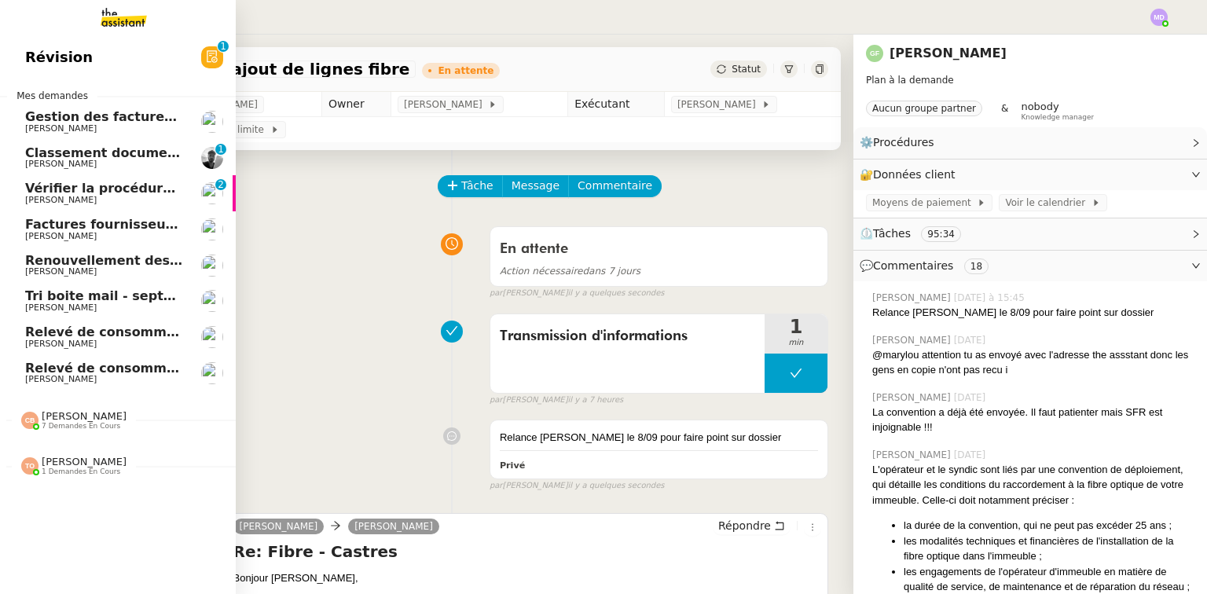
click at [41, 194] on span "Vérifier la procédure FTI" at bounding box center [111, 188] width 172 height 15
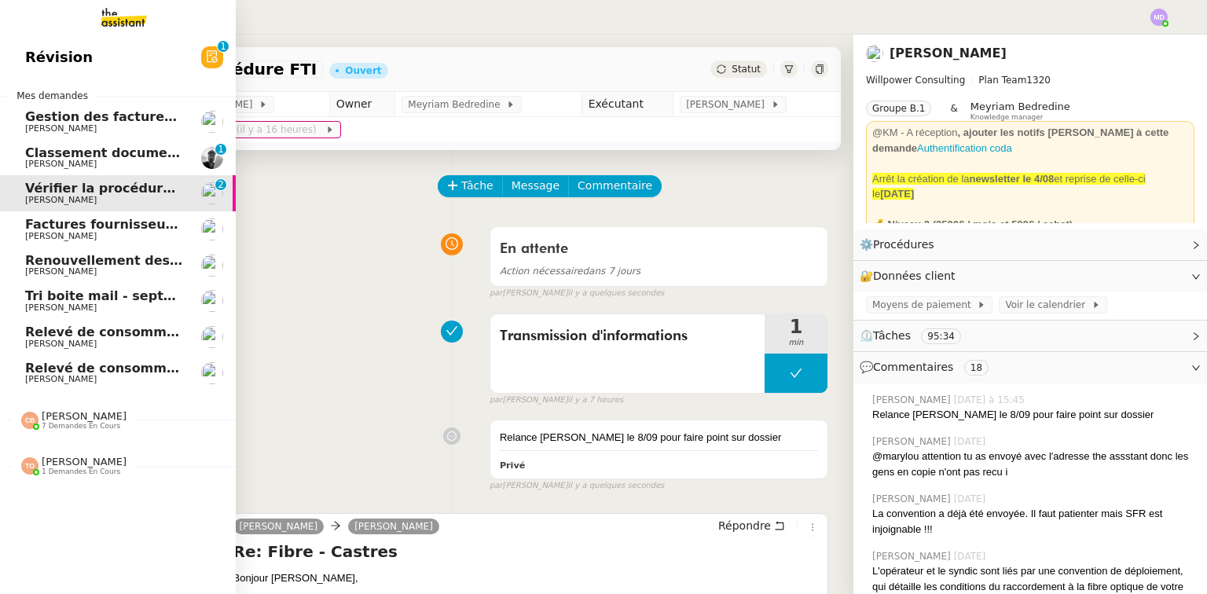
click at [82, 155] on span "Classement documents bancaires - septembre 2025" at bounding box center [174, 152] width 299 height 15
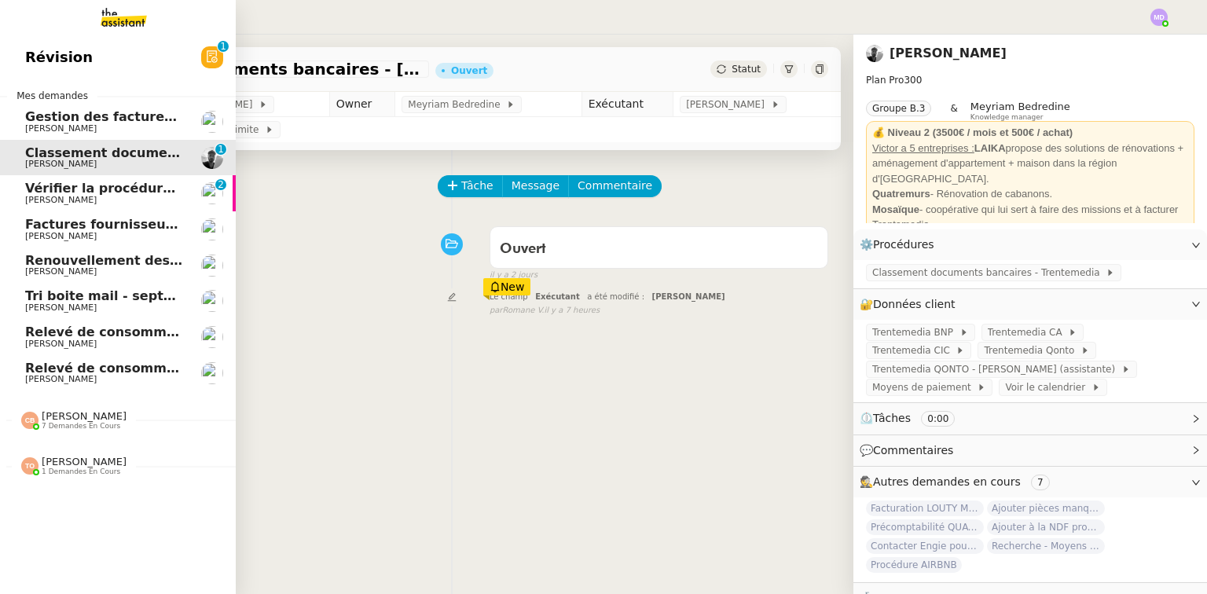
click at [44, 379] on span "Charles Da Conceicao" at bounding box center [61, 379] width 72 height 10
